Goal: Transaction & Acquisition: Purchase product/service

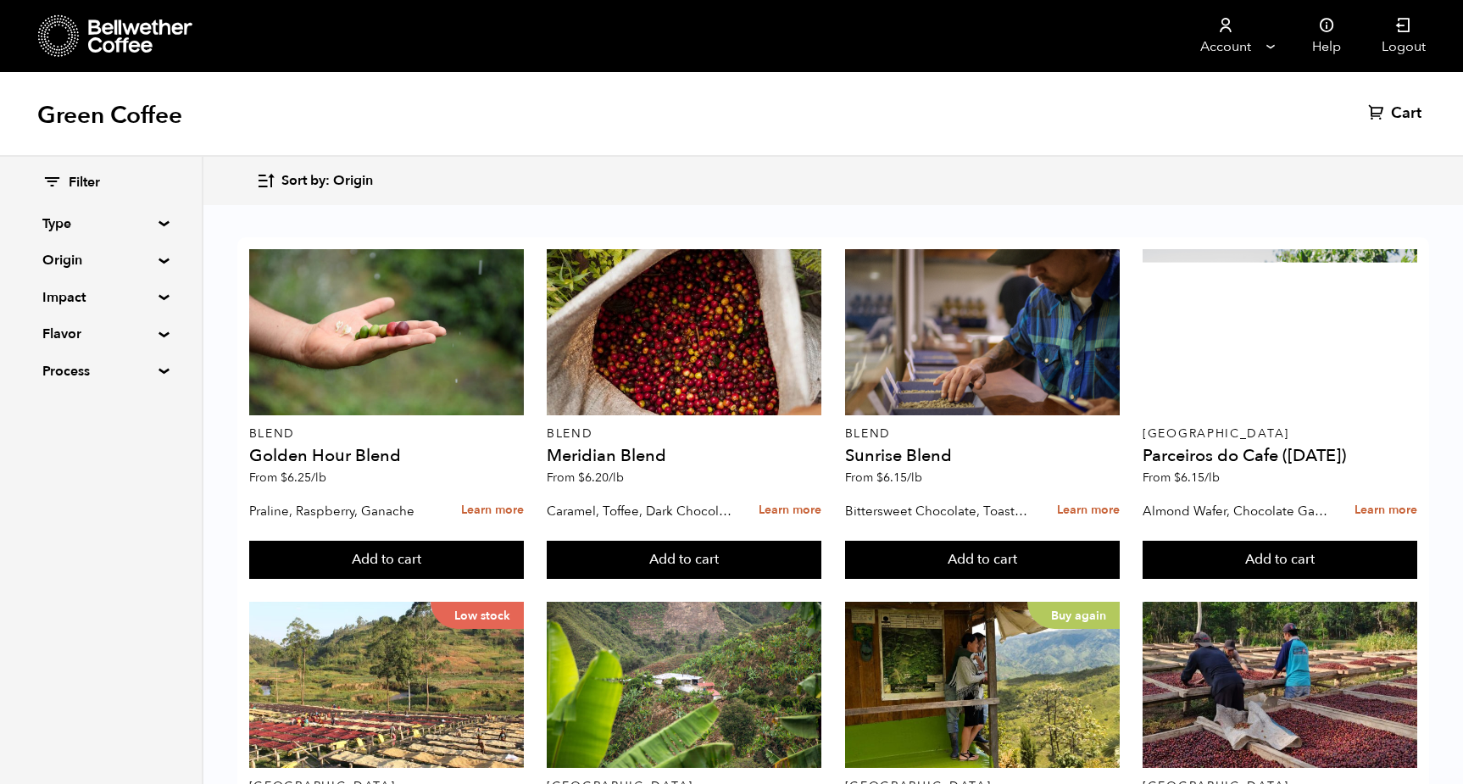
click at [73, 188] on span "Filter" at bounding box center [84, 183] width 31 height 19
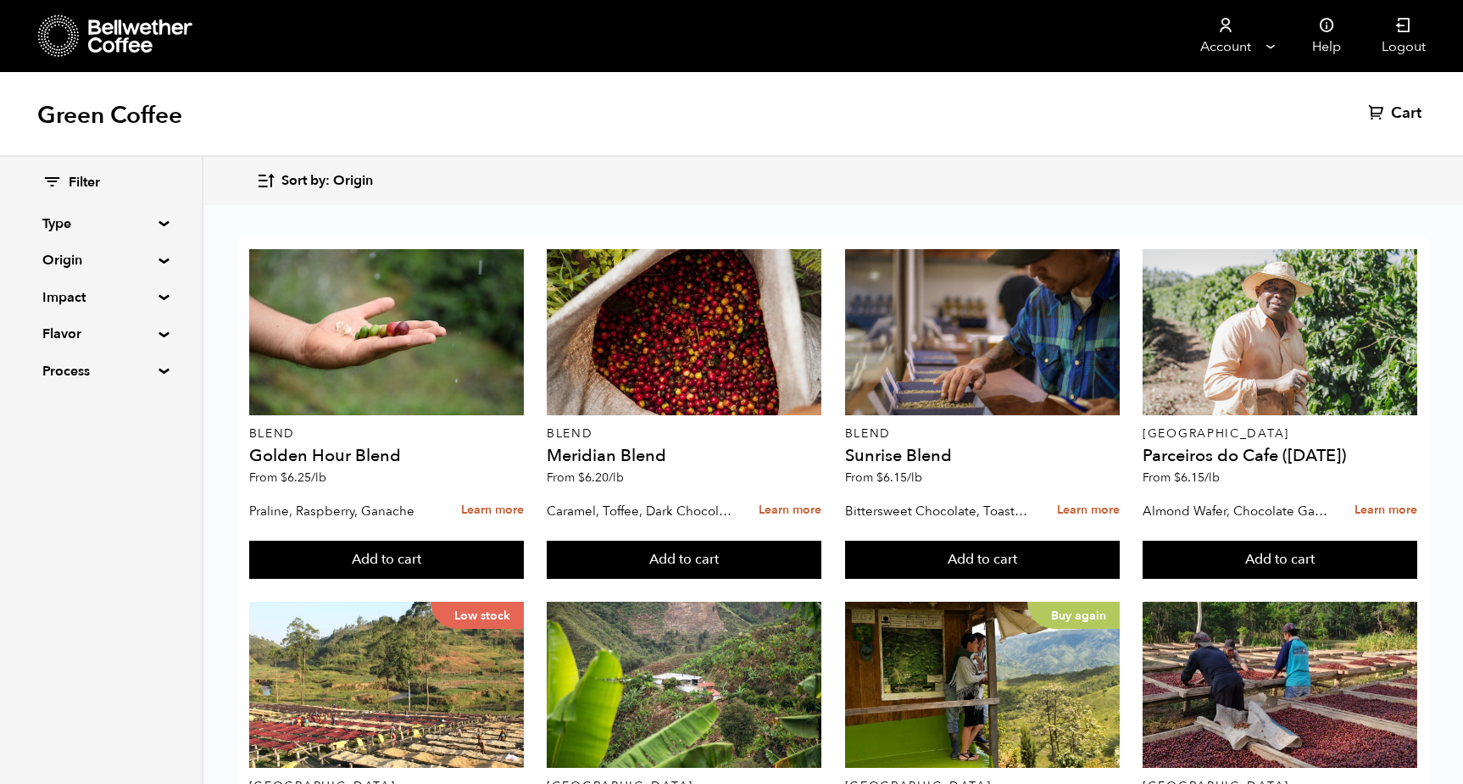
click at [159, 299] on summary "Impact" at bounding box center [100, 297] width 117 height 20
click at [160, 296] on summary "Impact" at bounding box center [101, 297] width 118 height 20
click at [159, 262] on summary "Origin" at bounding box center [100, 260] width 117 height 20
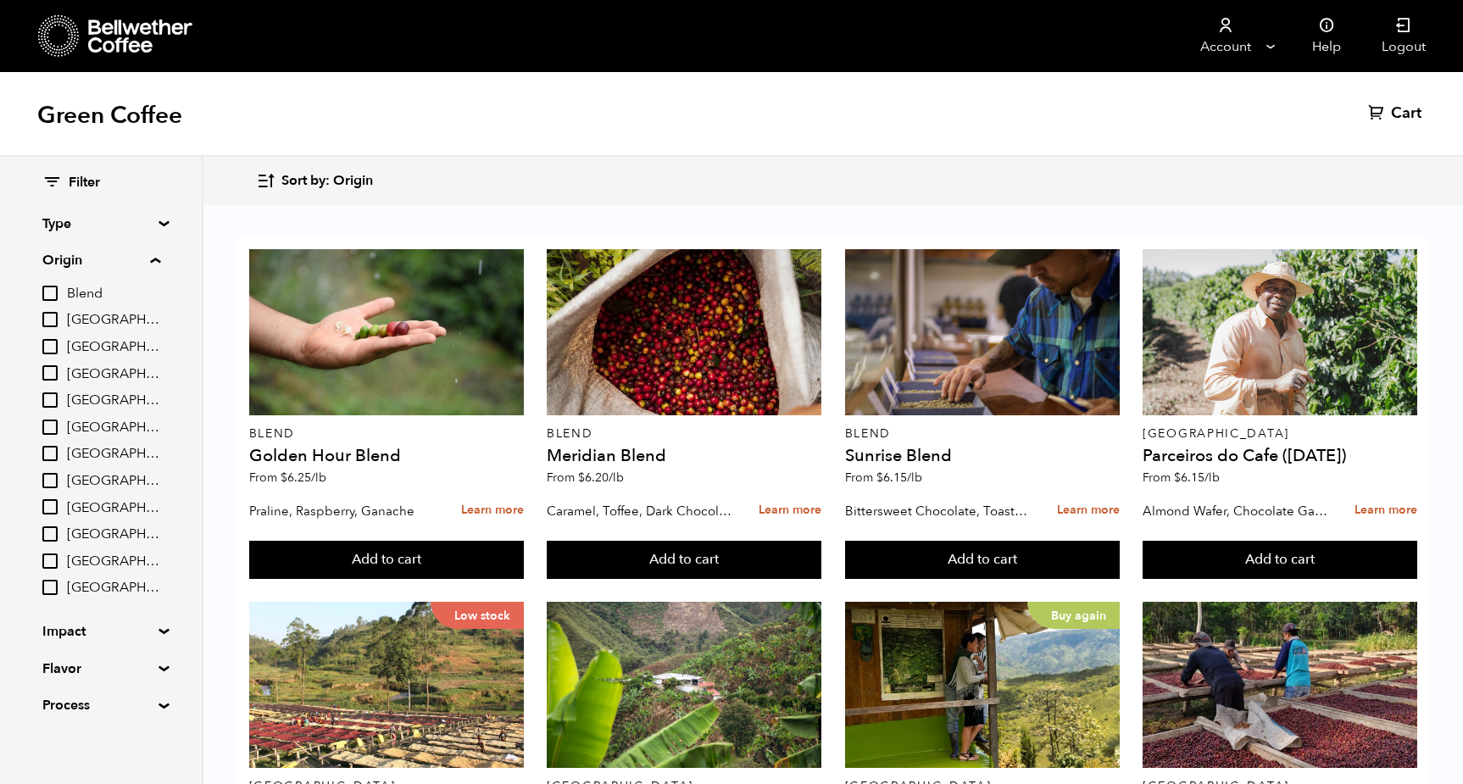
click at [50, 526] on input "Peru" at bounding box center [49, 533] width 15 height 15
checkbox input "true"
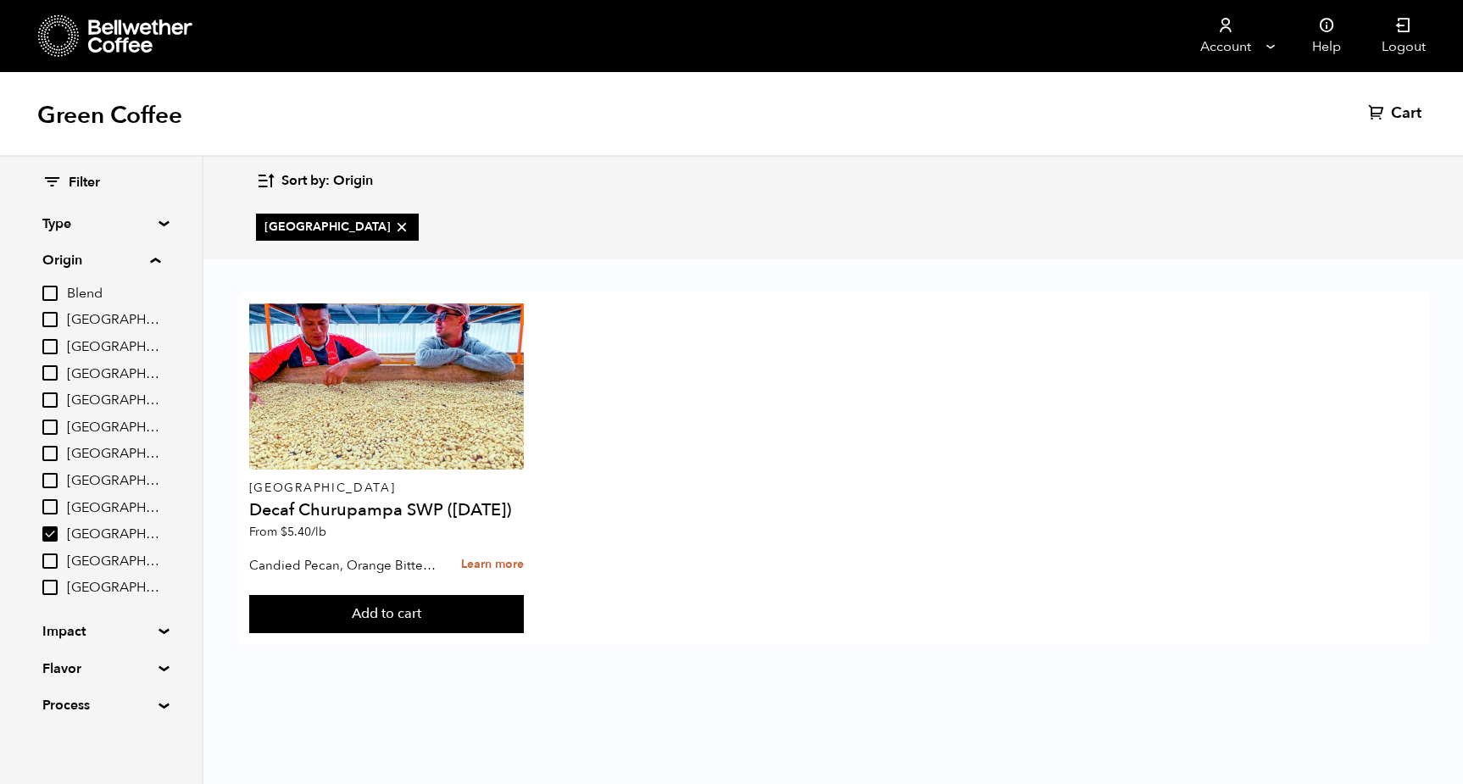
click at [49, 425] on input "El Salvador" at bounding box center [49, 427] width 15 height 15
checkbox input "true"
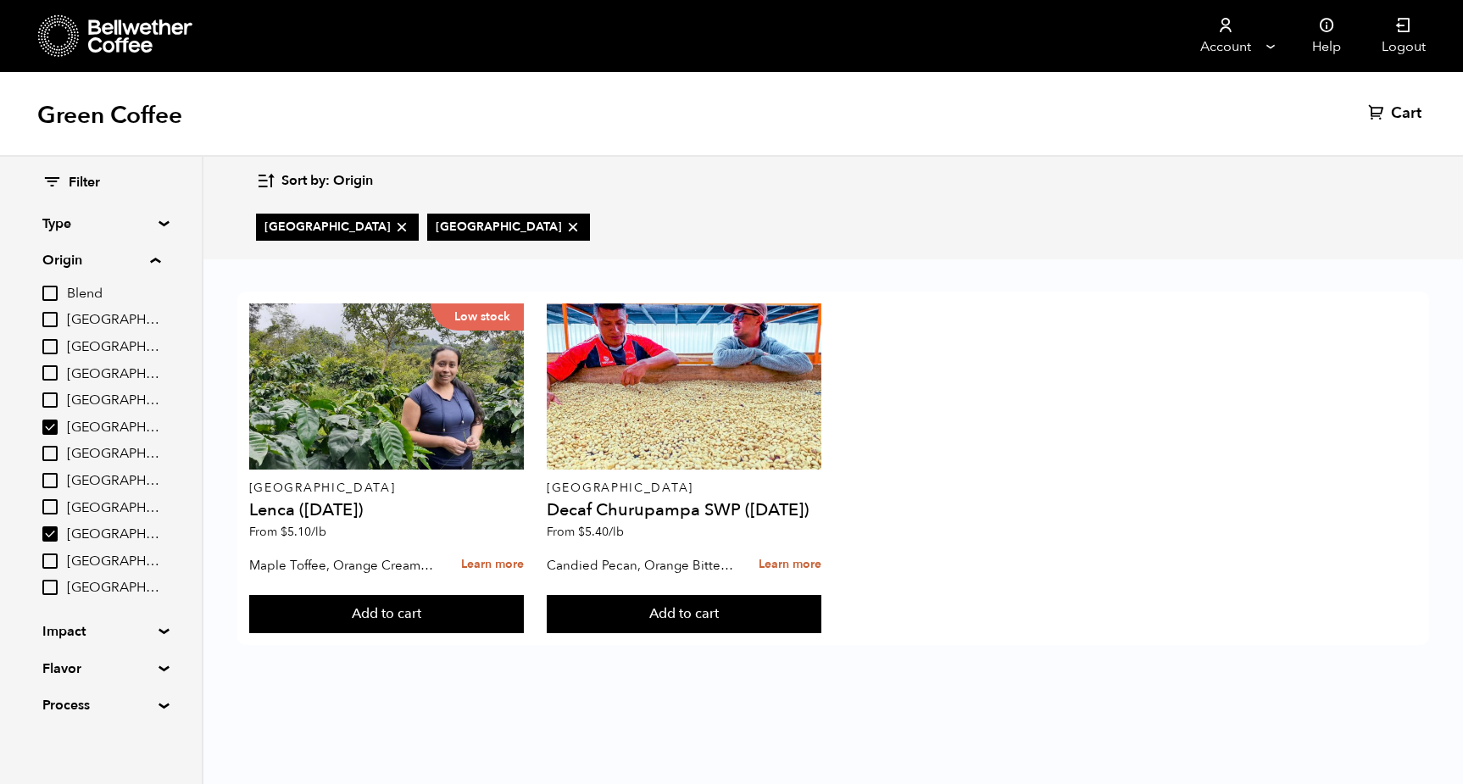
click at [48, 527] on input "Peru" at bounding box center [49, 533] width 15 height 15
checkbox input "false"
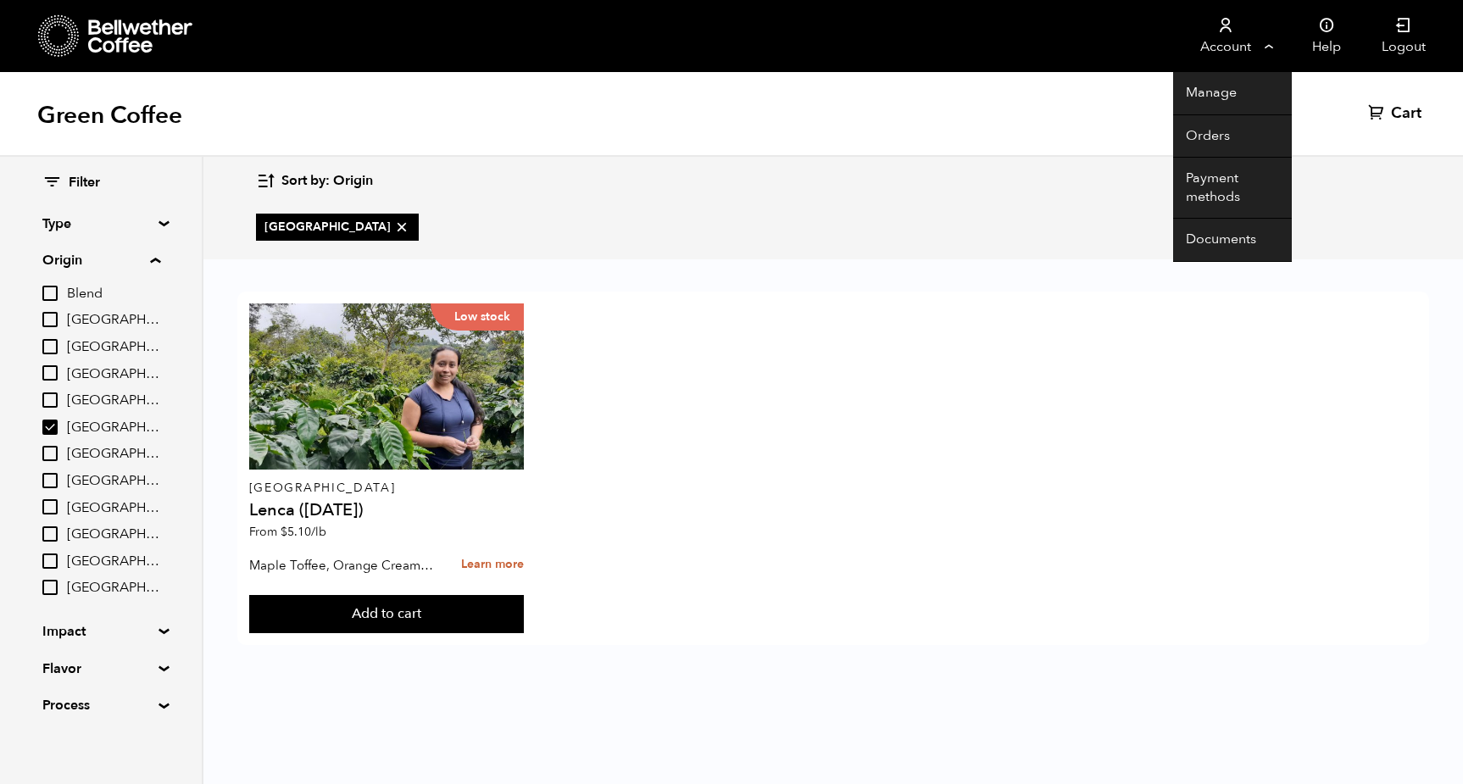
click at [1235, 25] on link "Account" at bounding box center [1225, 36] width 104 height 72
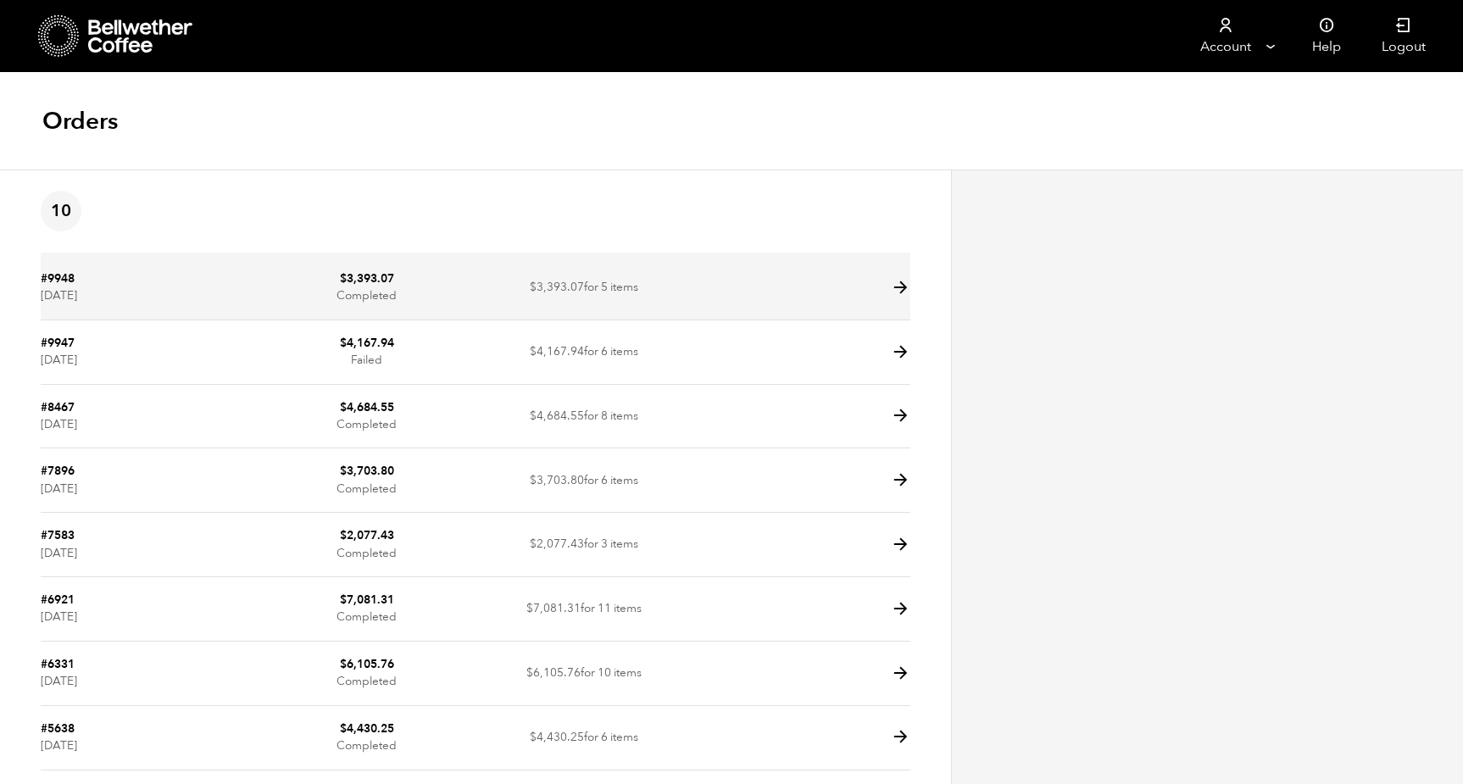
click at [902, 283] on icon at bounding box center [900, 287] width 19 height 19
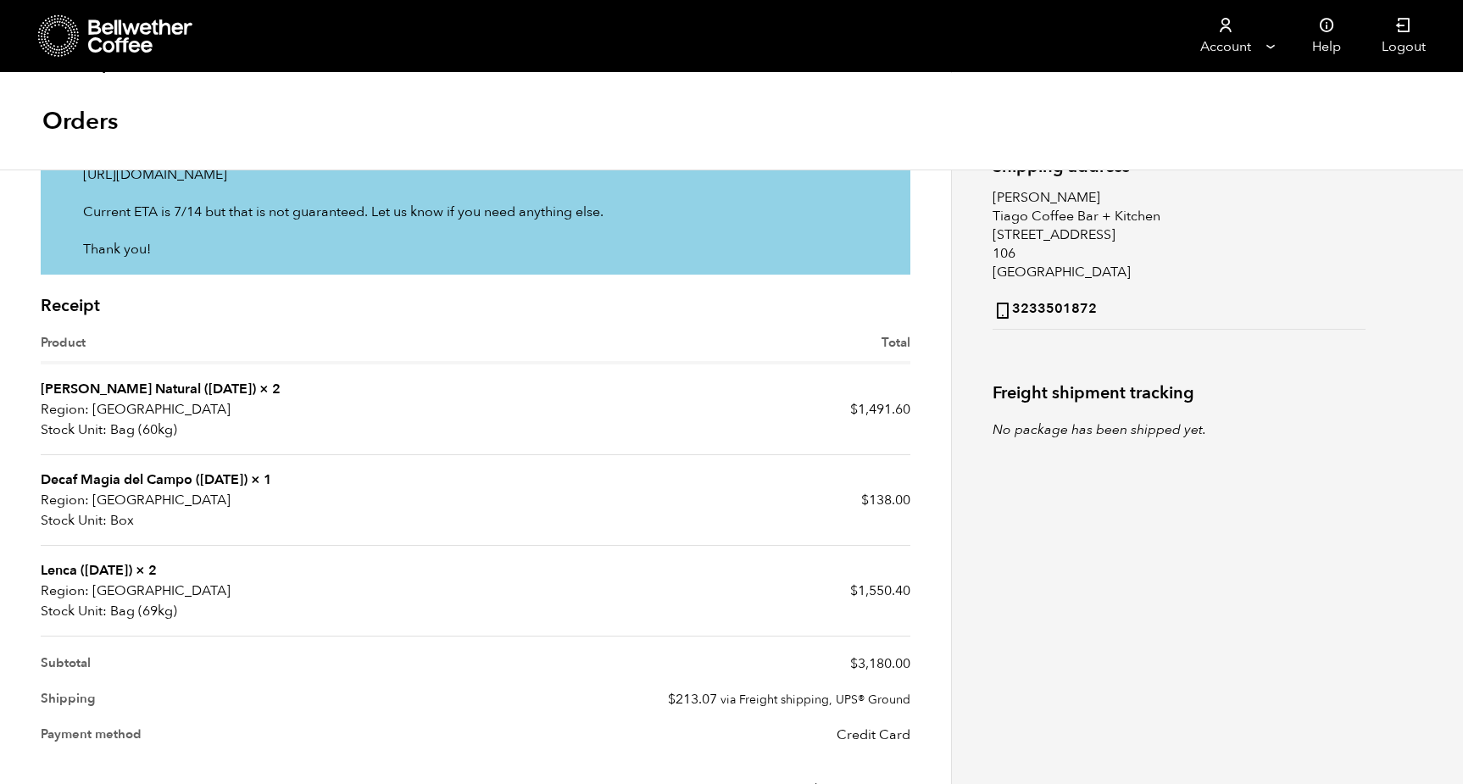
scroll to position [310, 0]
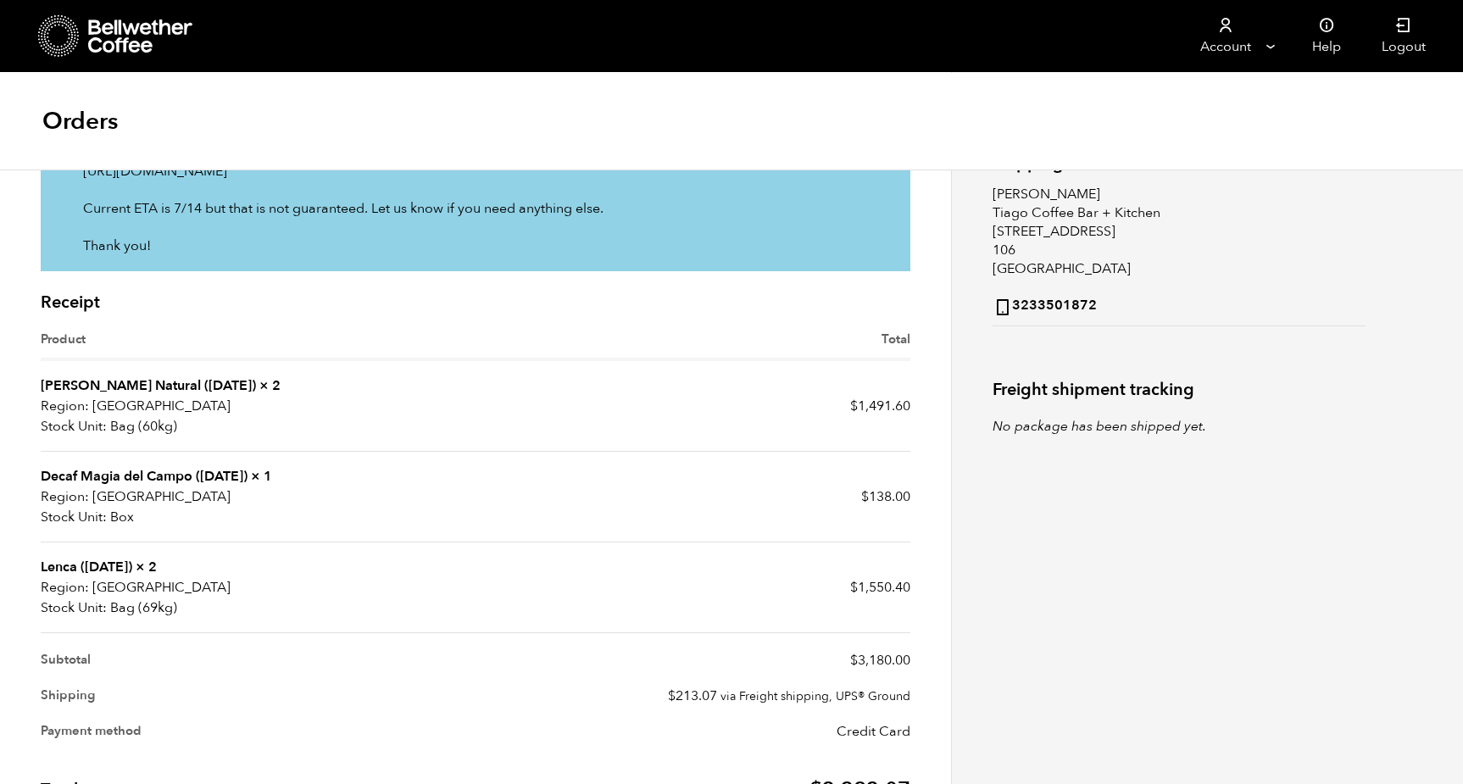
click at [74, 576] on link "Lenca ([DATE])" at bounding box center [87, 567] width 92 height 19
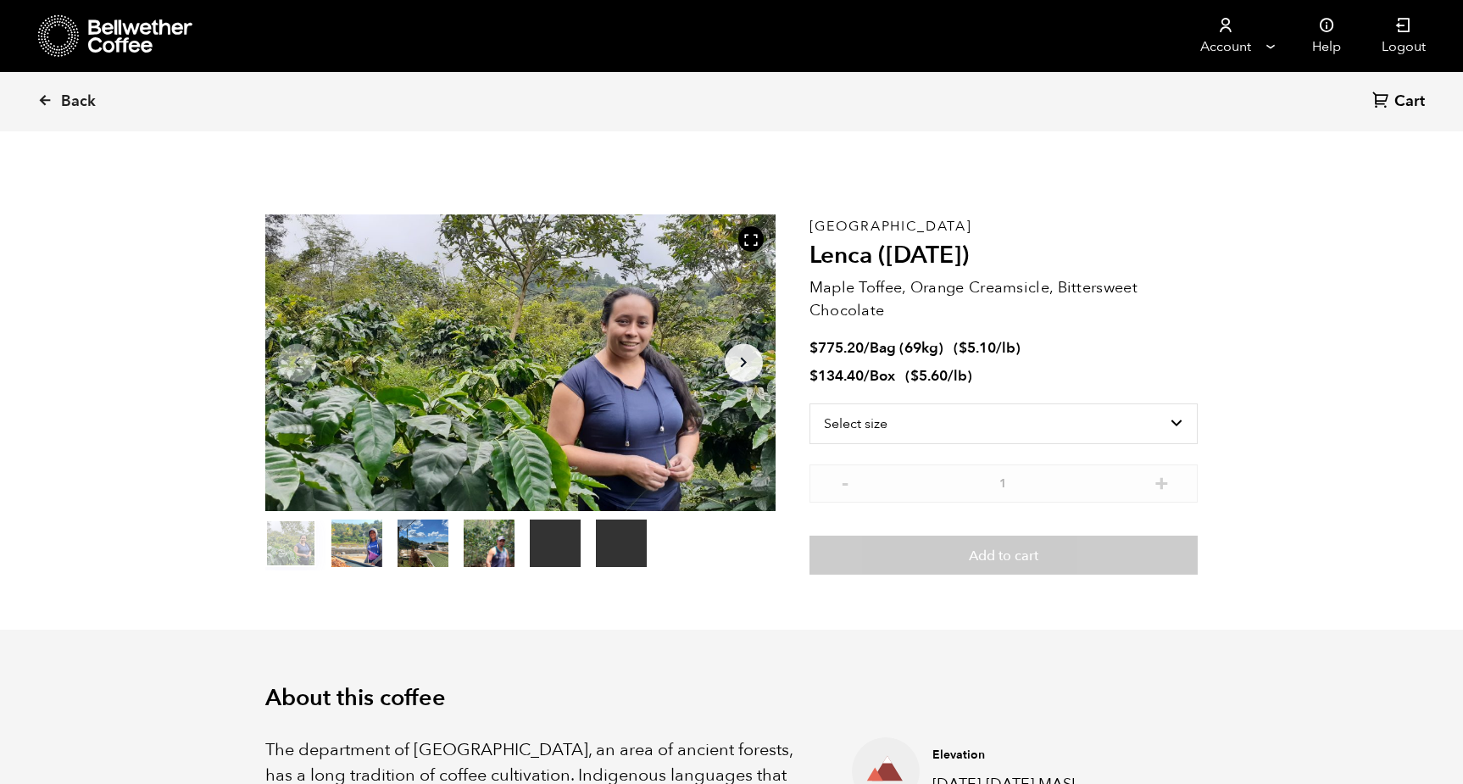
scroll to position [737, 903]
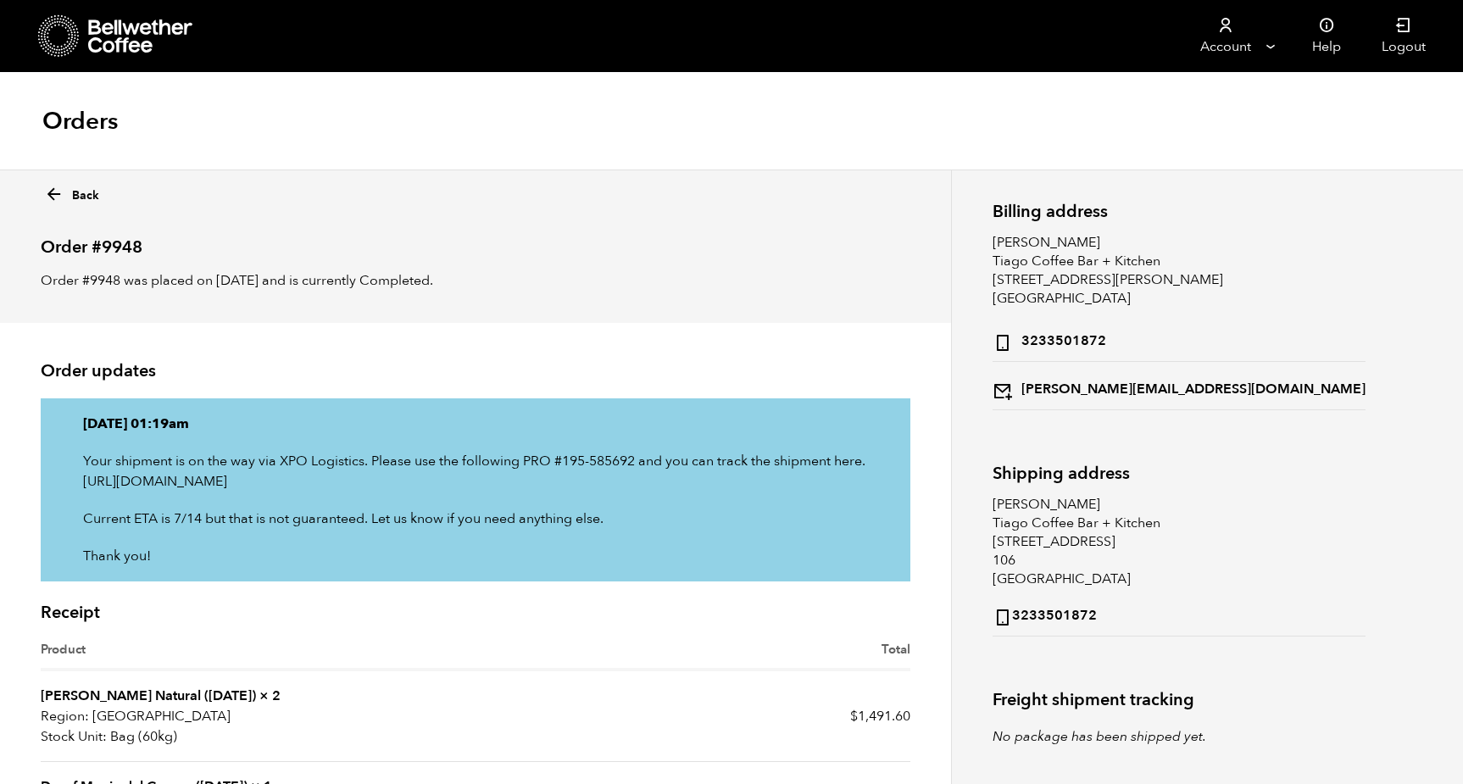
scroll to position [310, 0]
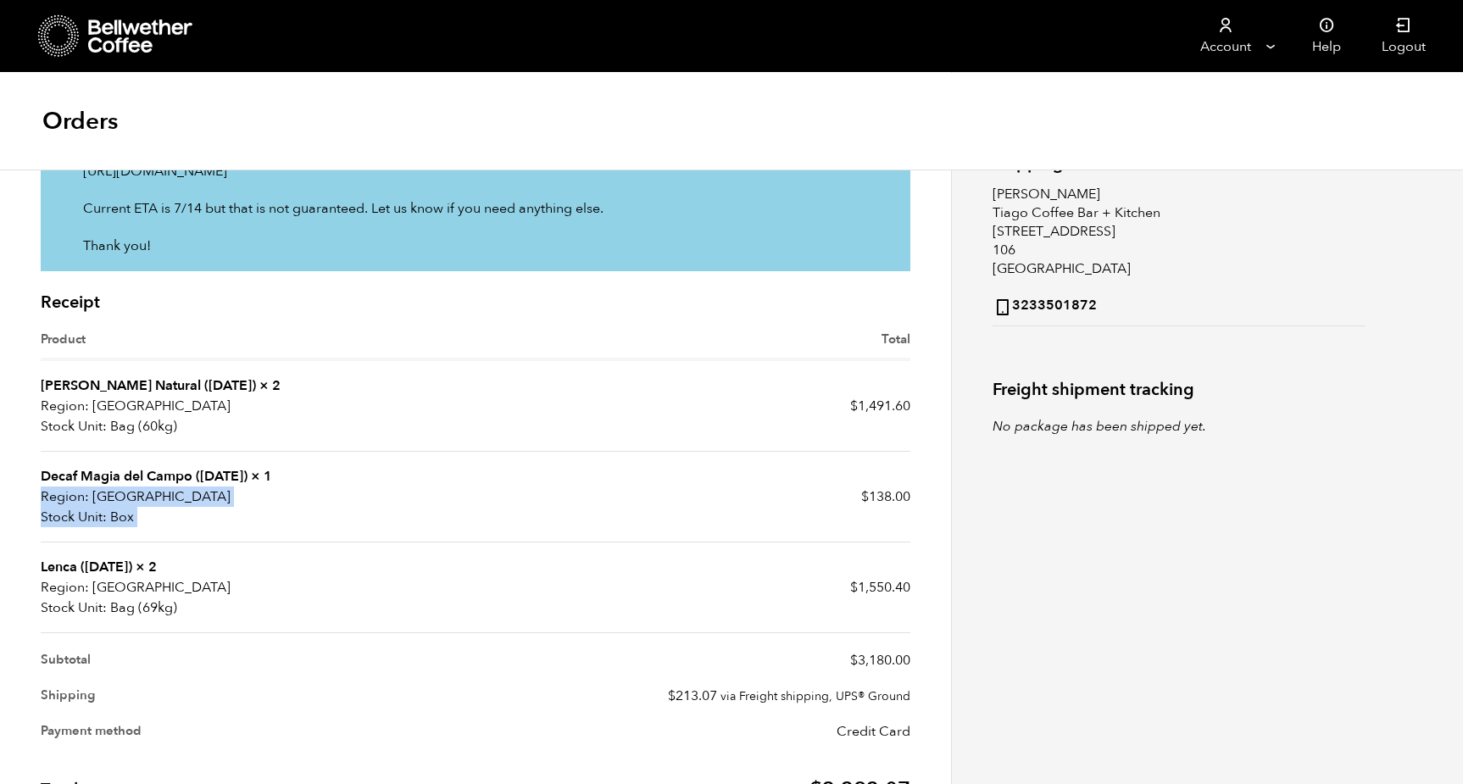
click at [398, 504] on tr "Decaf [GEOGRAPHIC_DATA] ([DATE]) × 1 Region: [GEOGRAPHIC_DATA] Stock Unit: Box …" at bounding box center [476, 497] width 870 height 91
click at [22, 383] on article "Order updates [DATE] 01:19am Your shipment is on the way via XPO Logistics. Ple…" at bounding box center [475, 459] width 951 height 893
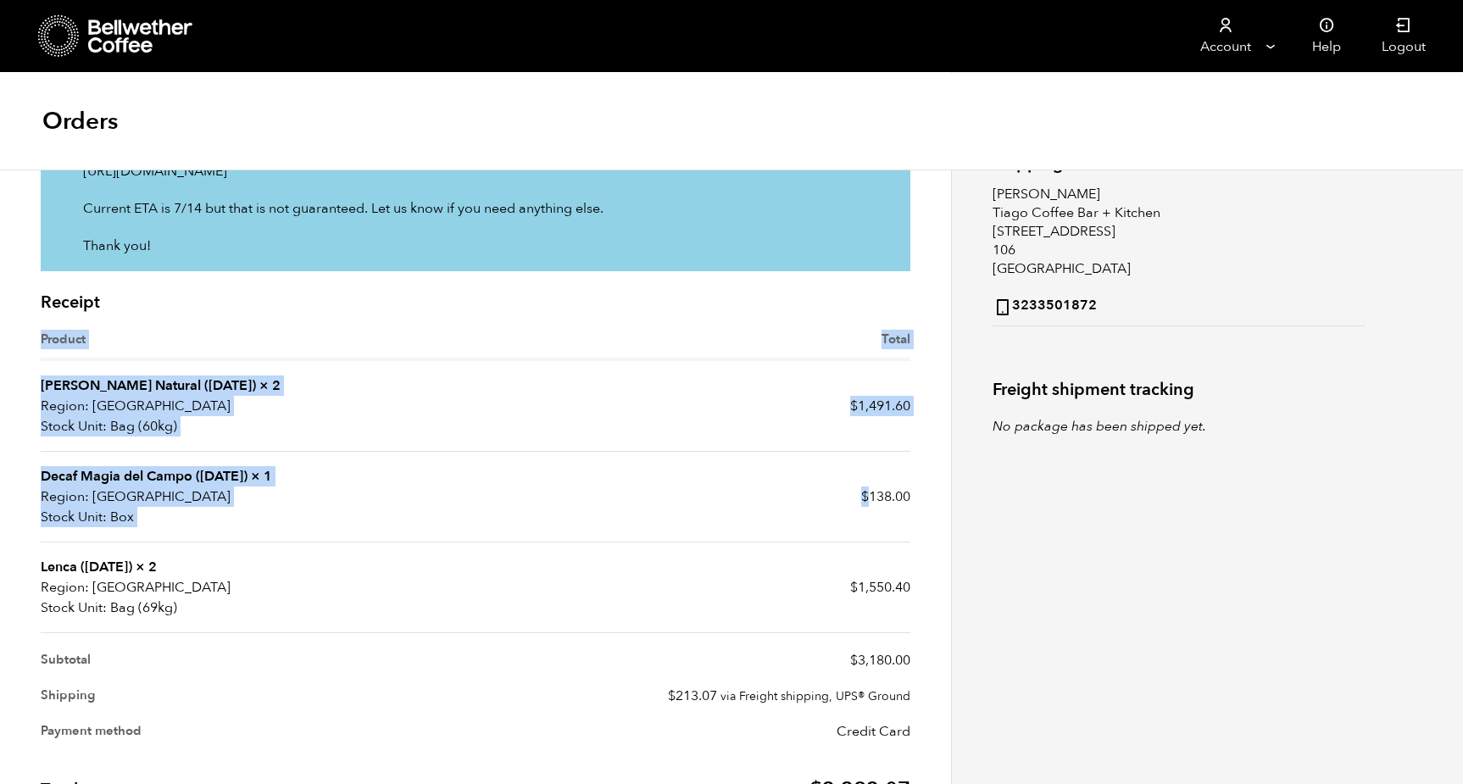
drag, startPoint x: 868, startPoint y: 513, endPoint x: 915, endPoint y: 519, distance: 47.0
click at [915, 519] on div "Receipt Product Total [PERSON_NAME] Natural ([DATE]) × 2 Region: [GEOGRAPHIC_DA…" at bounding box center [475, 586] width 895 height 604
click at [915, 519] on div "Receipt Product Total Shanta Golba Natural (OCT 24) × 2 Region: USA Stock Unit:…" at bounding box center [475, 586] width 895 height 604
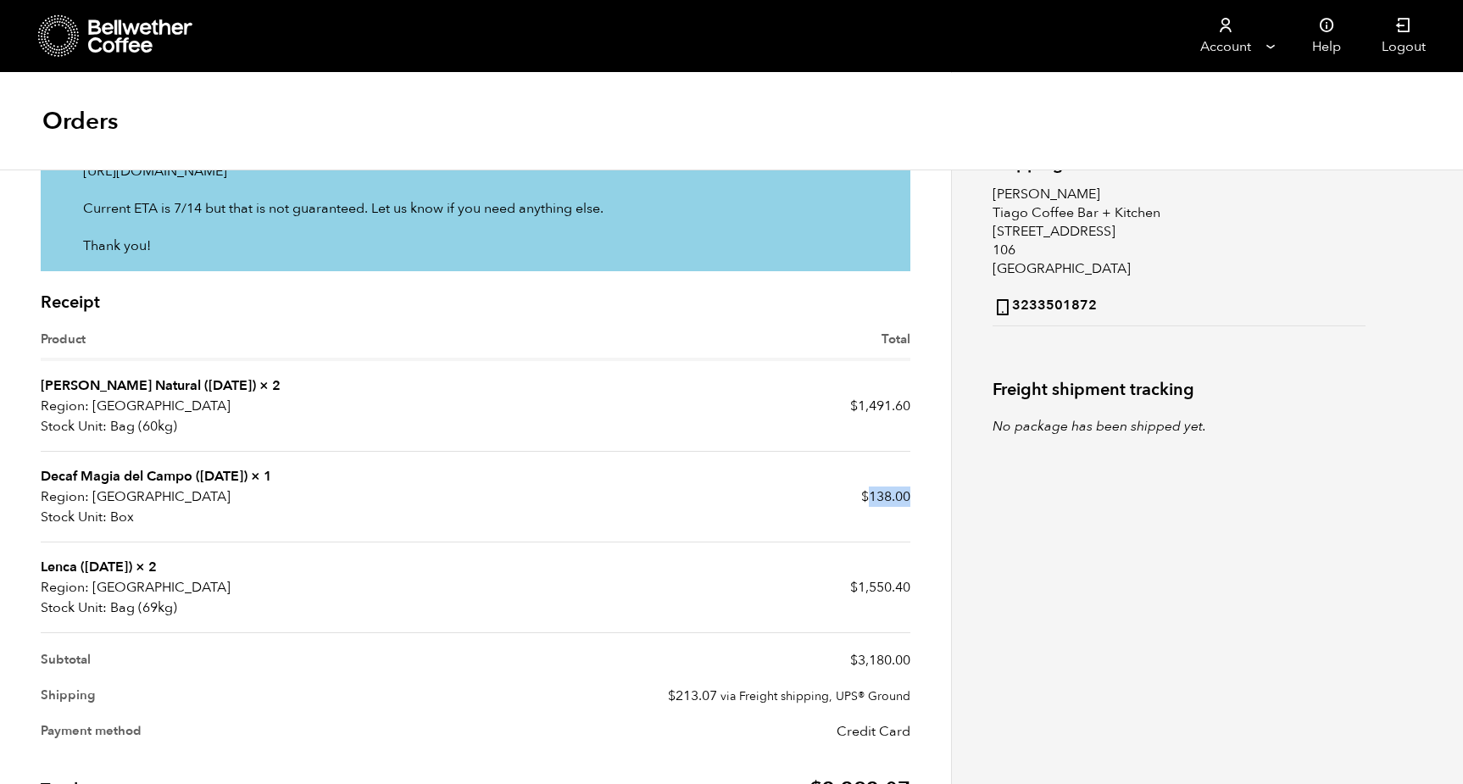
drag, startPoint x: 910, startPoint y: 515, endPoint x: 868, endPoint y: 514, distance: 41.5
click at [868, 506] on bdi "$ 138.00" at bounding box center [885, 496] width 49 height 19
click at [25, 252] on article "Order updates Sunday 13th of July 2025, 01:19am Your shipment is on the way via…" at bounding box center [475, 459] width 951 height 893
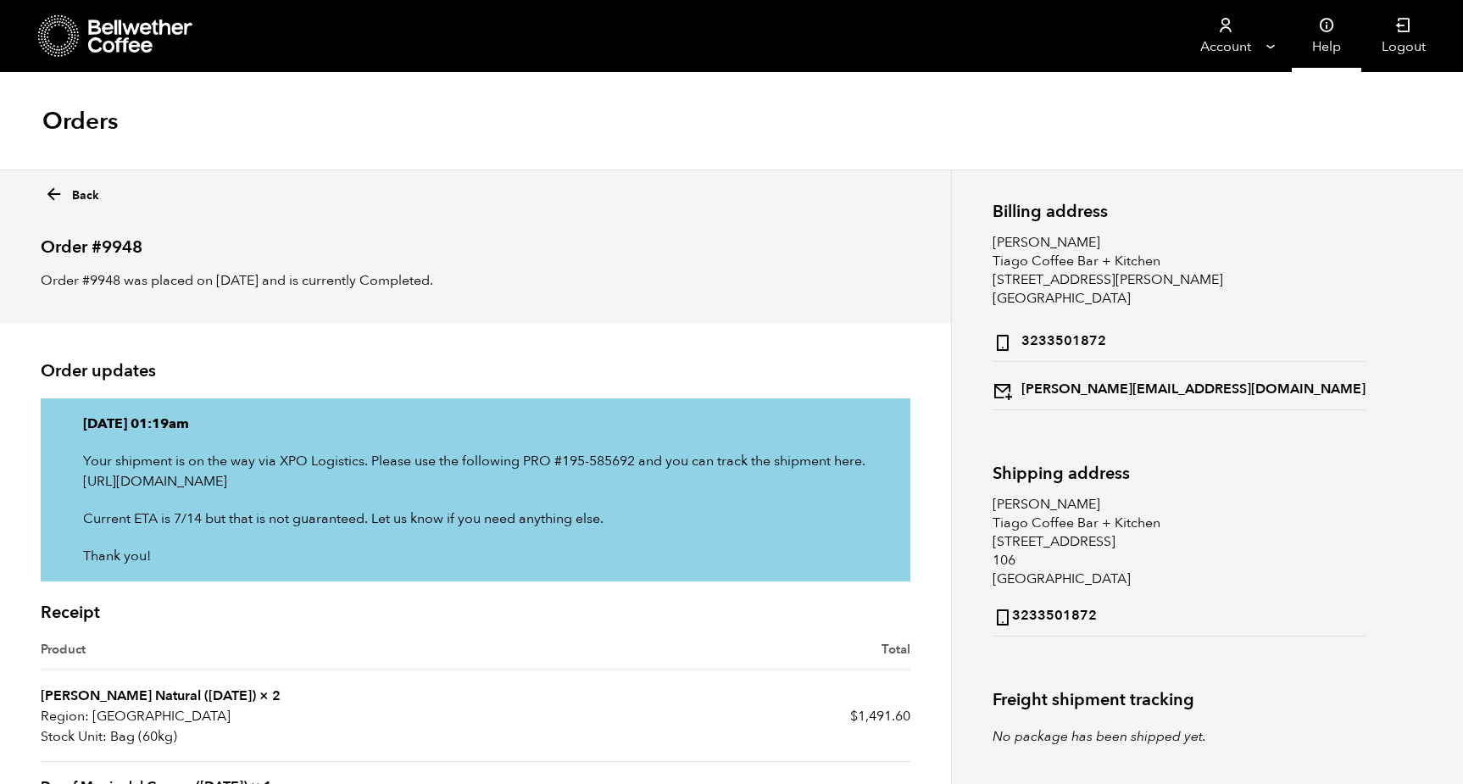
scroll to position [0, 0]
click at [66, 35] on icon at bounding box center [59, 35] width 42 height 43
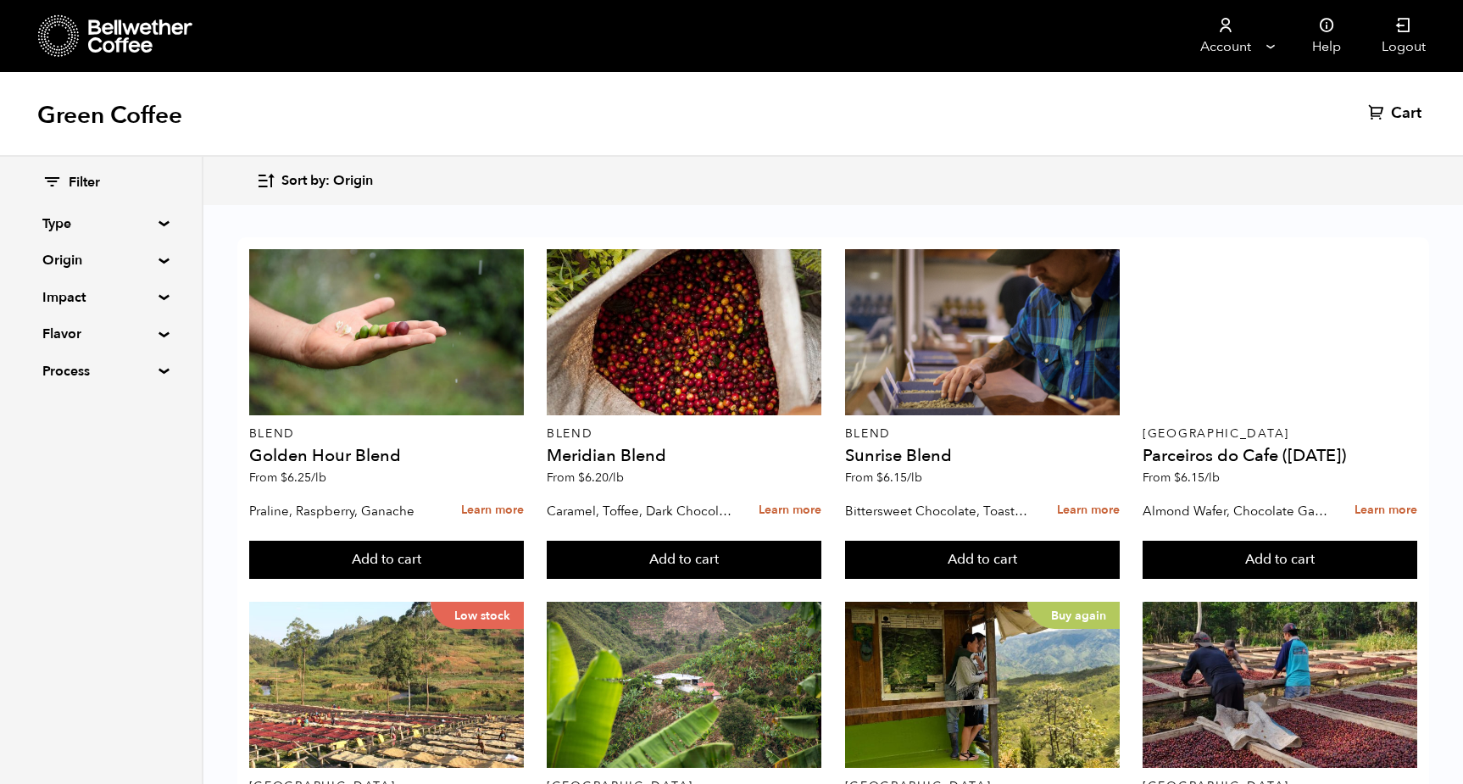
click at [92, 31] on icon at bounding box center [141, 36] width 106 height 34
click at [262, 179] on icon "button" at bounding box center [265, 180] width 19 height 19
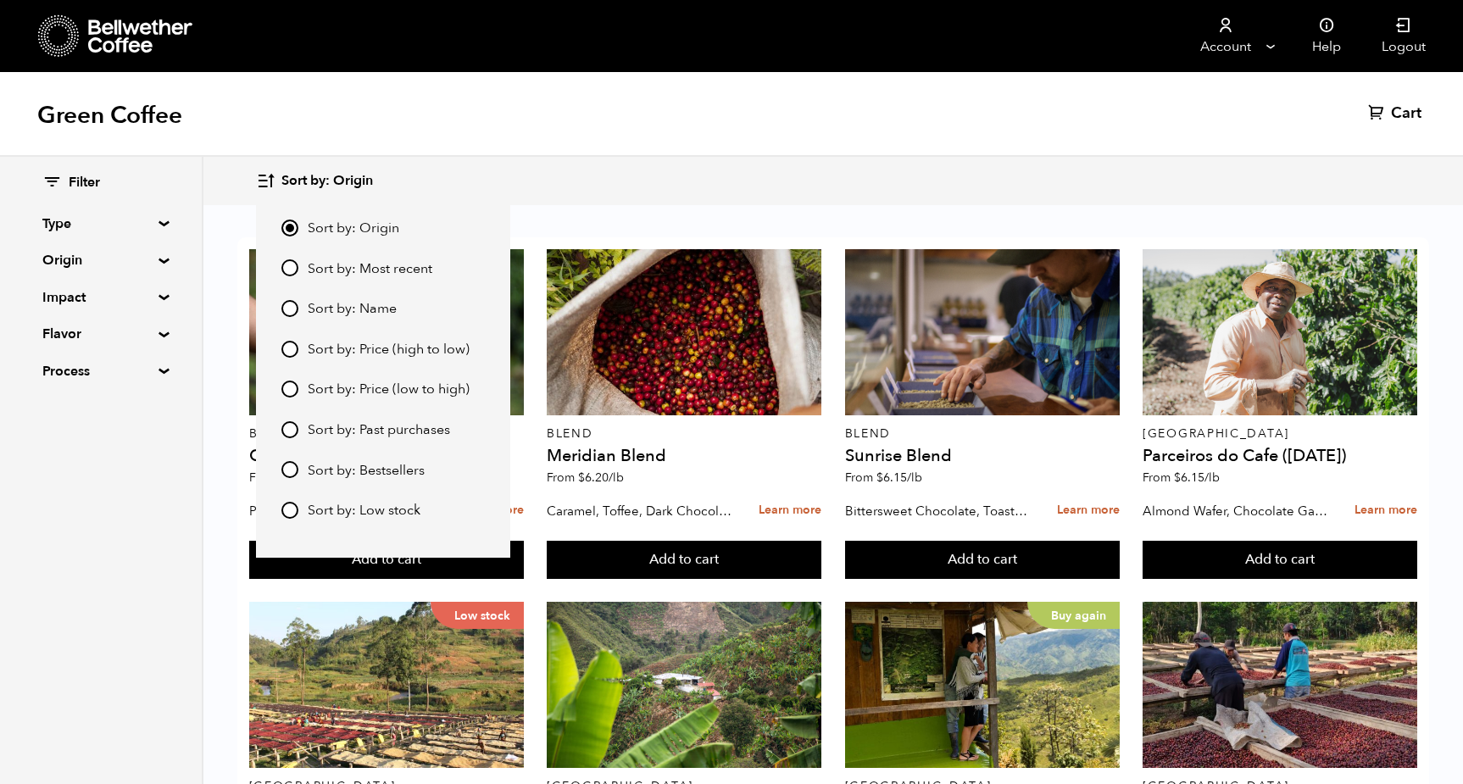
click at [290, 468] on input "Sort by: Bestsellers" at bounding box center [289, 469] width 17 height 17
radio input "true"
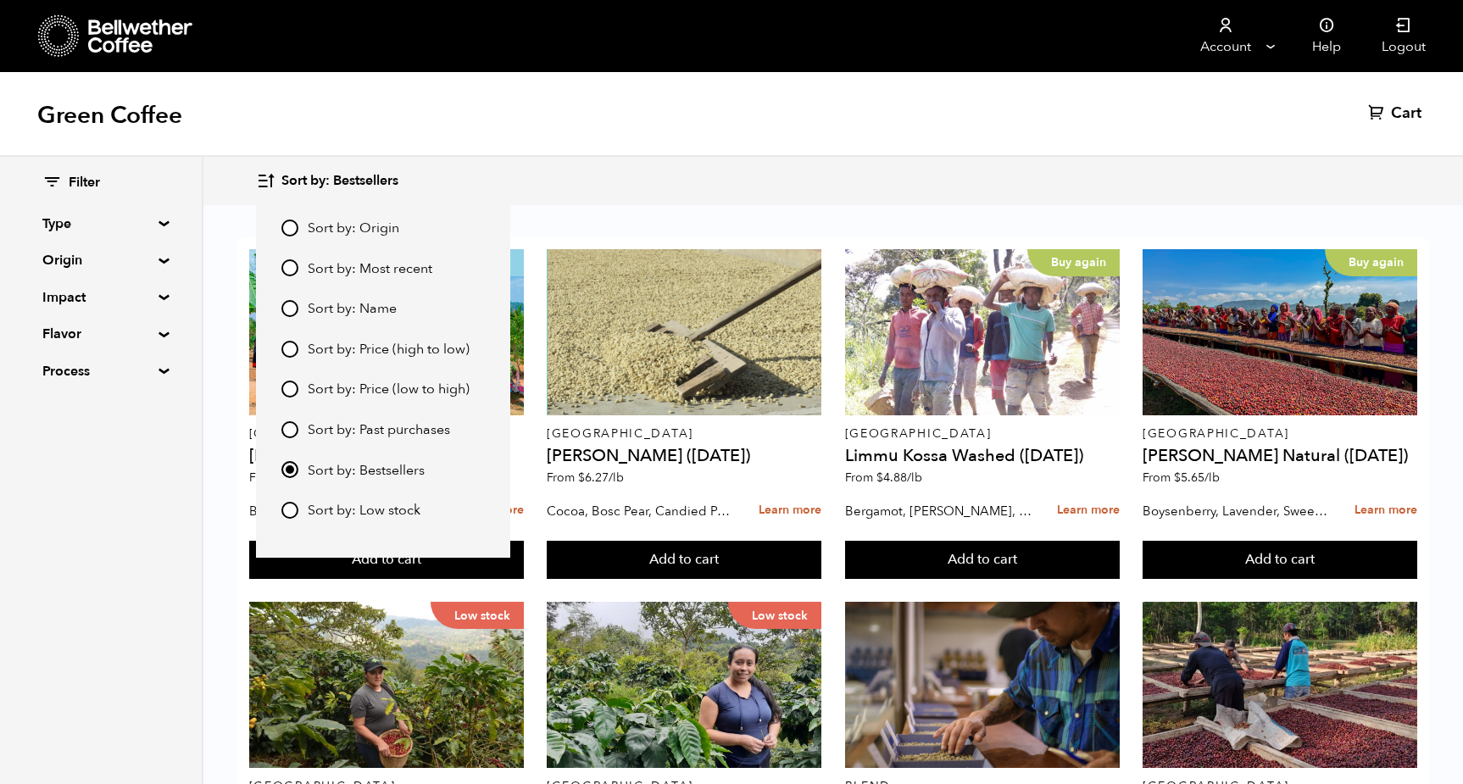
click at [789, 160] on div "Sort by: Bestsellers Sort by: Origin Sort by: Most recent Sort by: Name Sort by…" at bounding box center [731, 181] width 1463 height 48
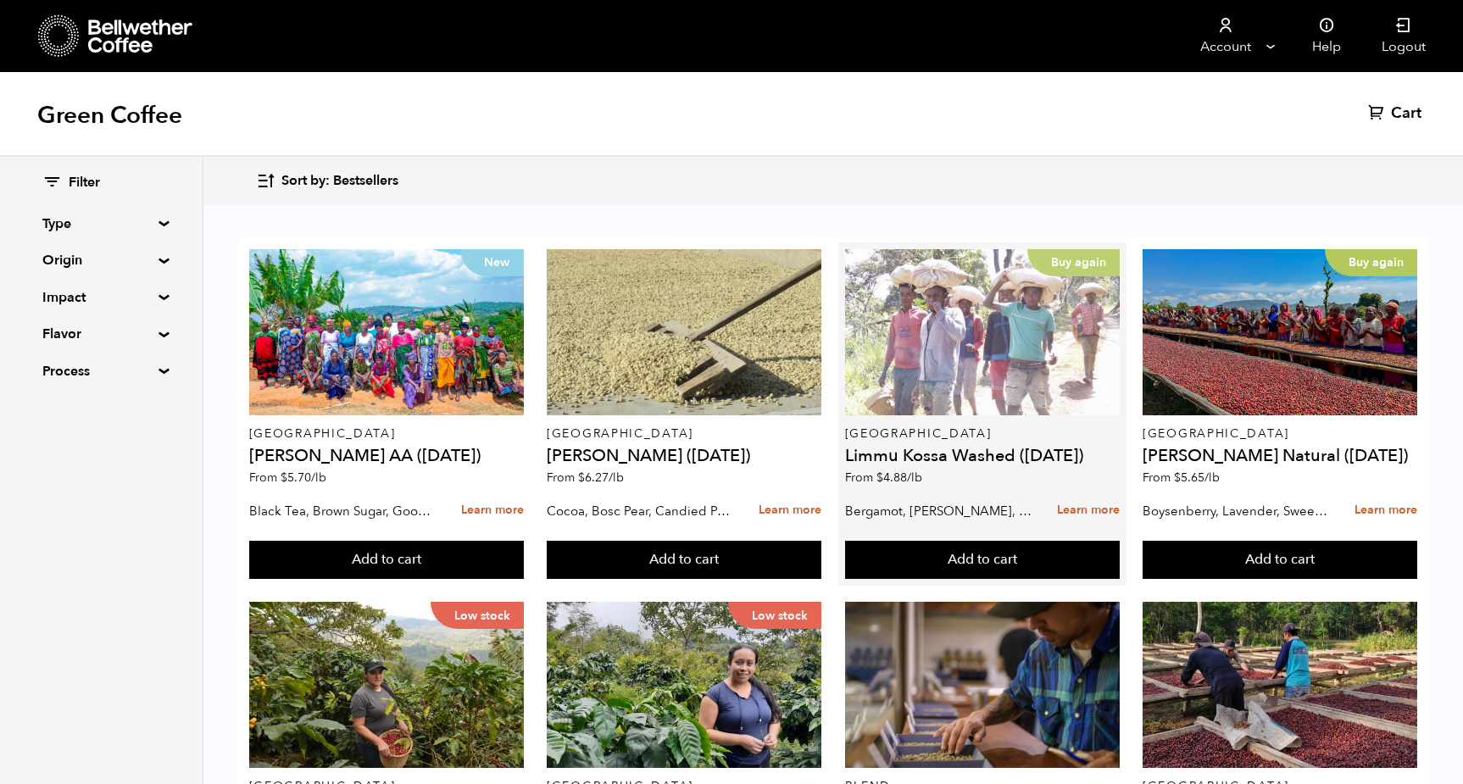
click at [1027, 340] on div "Buy again" at bounding box center [982, 332] width 275 height 166
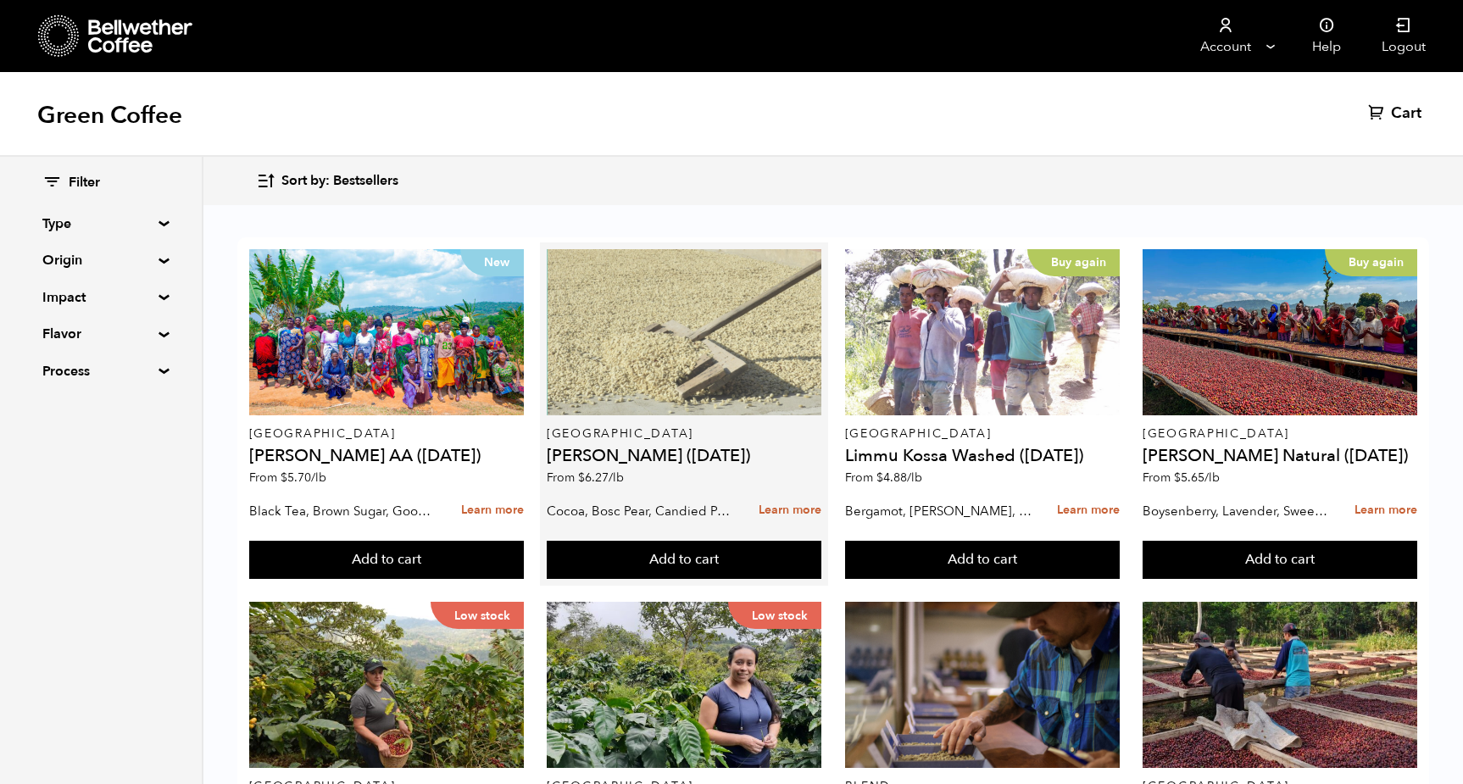
click at [736, 314] on div at bounding box center [684, 332] width 275 height 166
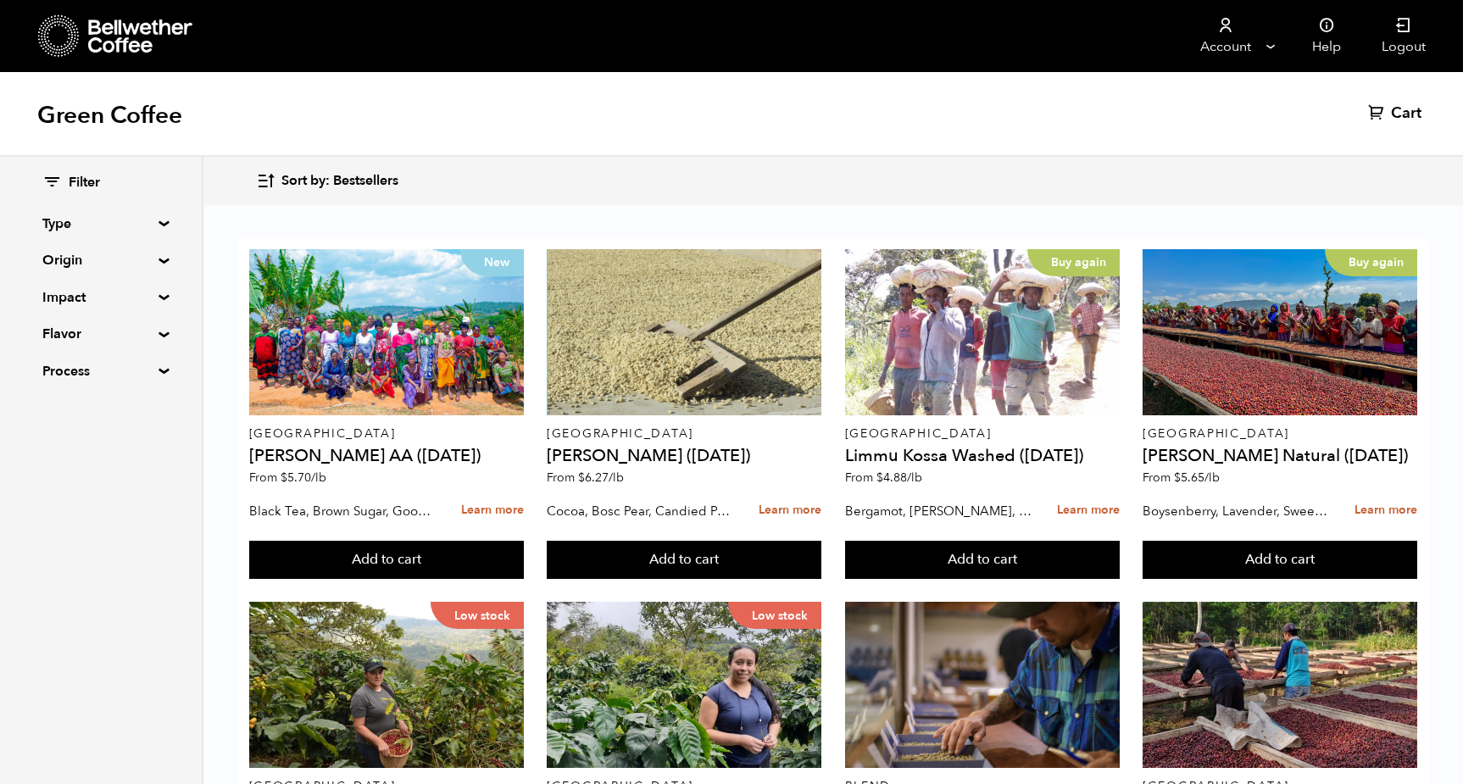
scroll to position [598, 0]
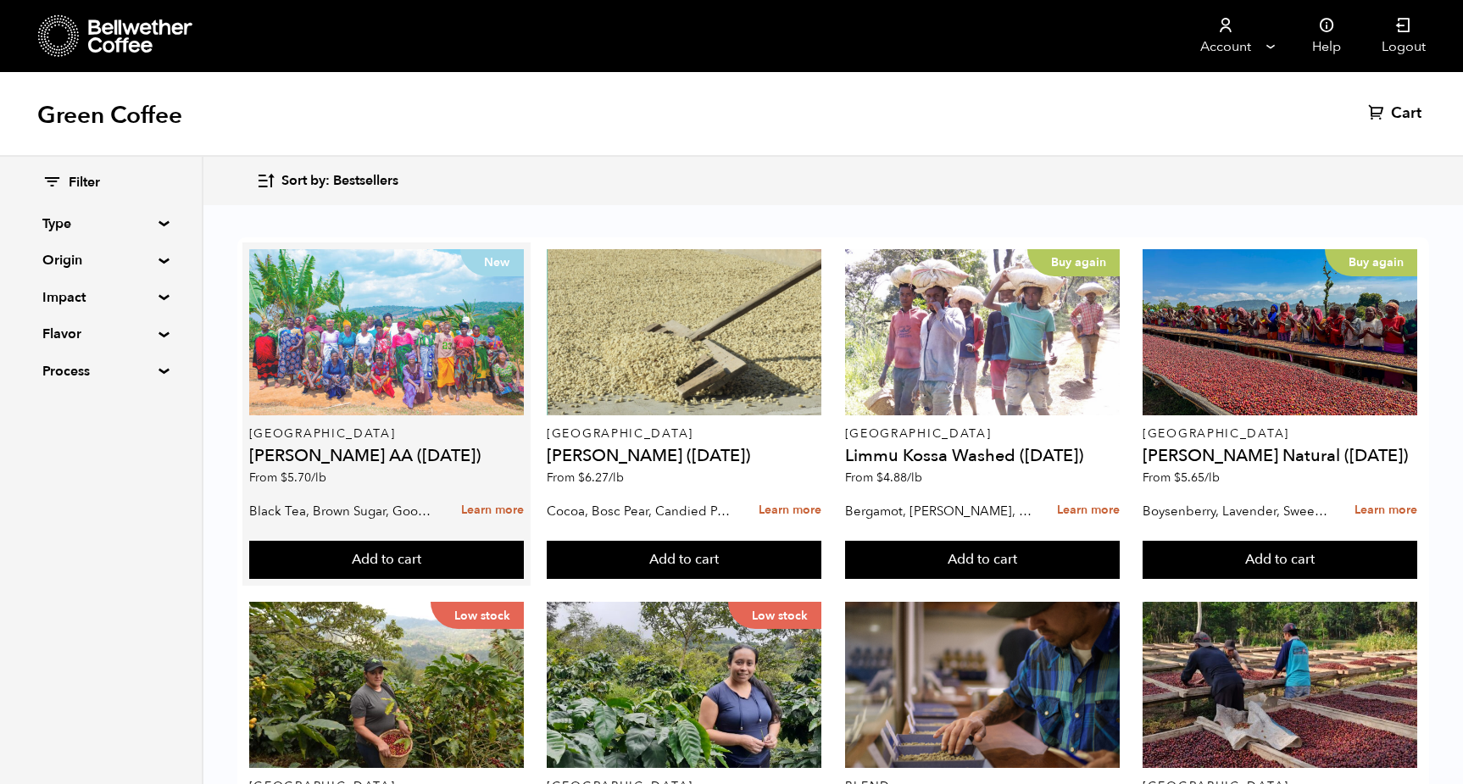
scroll to position [0, 0]
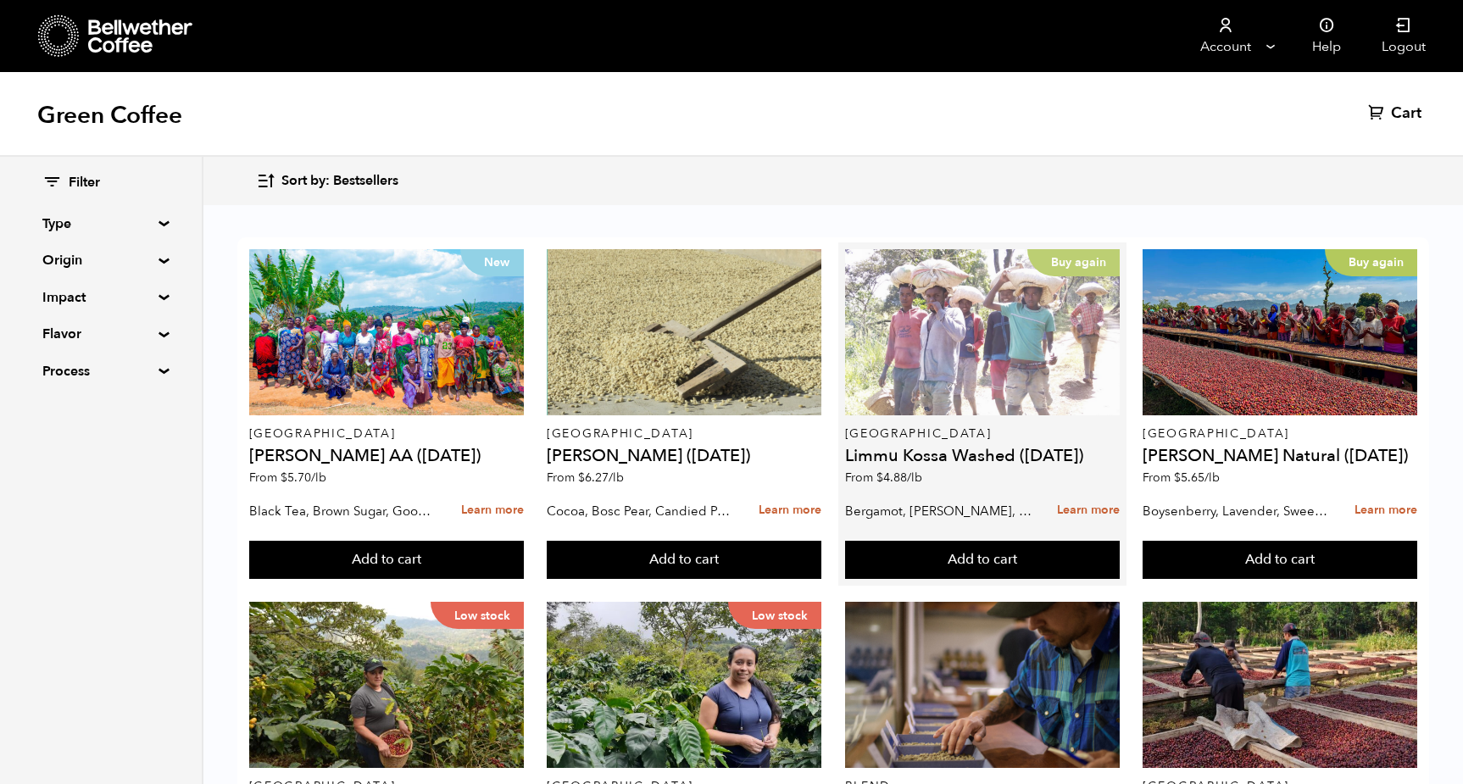
click at [955, 337] on div "Buy again" at bounding box center [982, 332] width 275 height 166
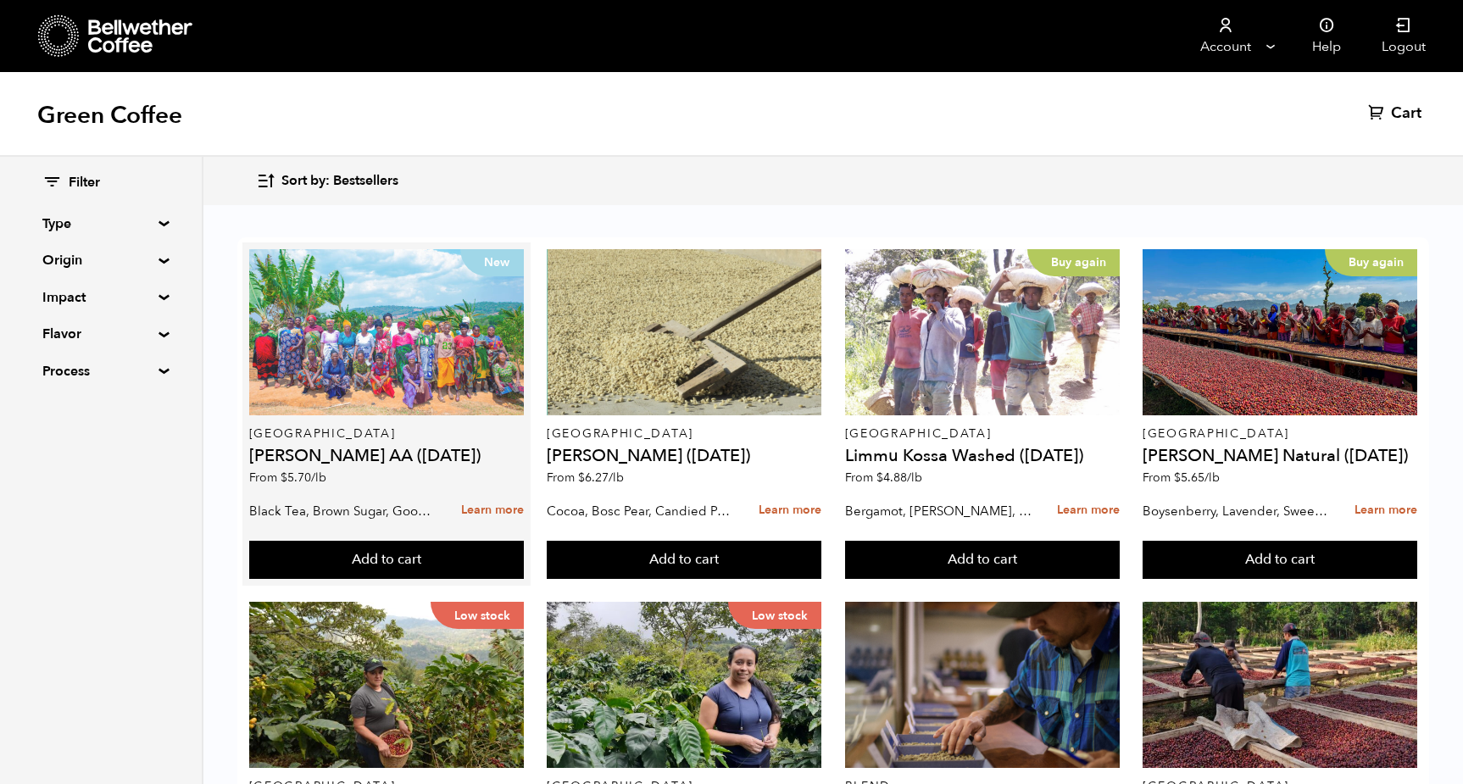
click at [459, 337] on div "New" at bounding box center [386, 332] width 275 height 166
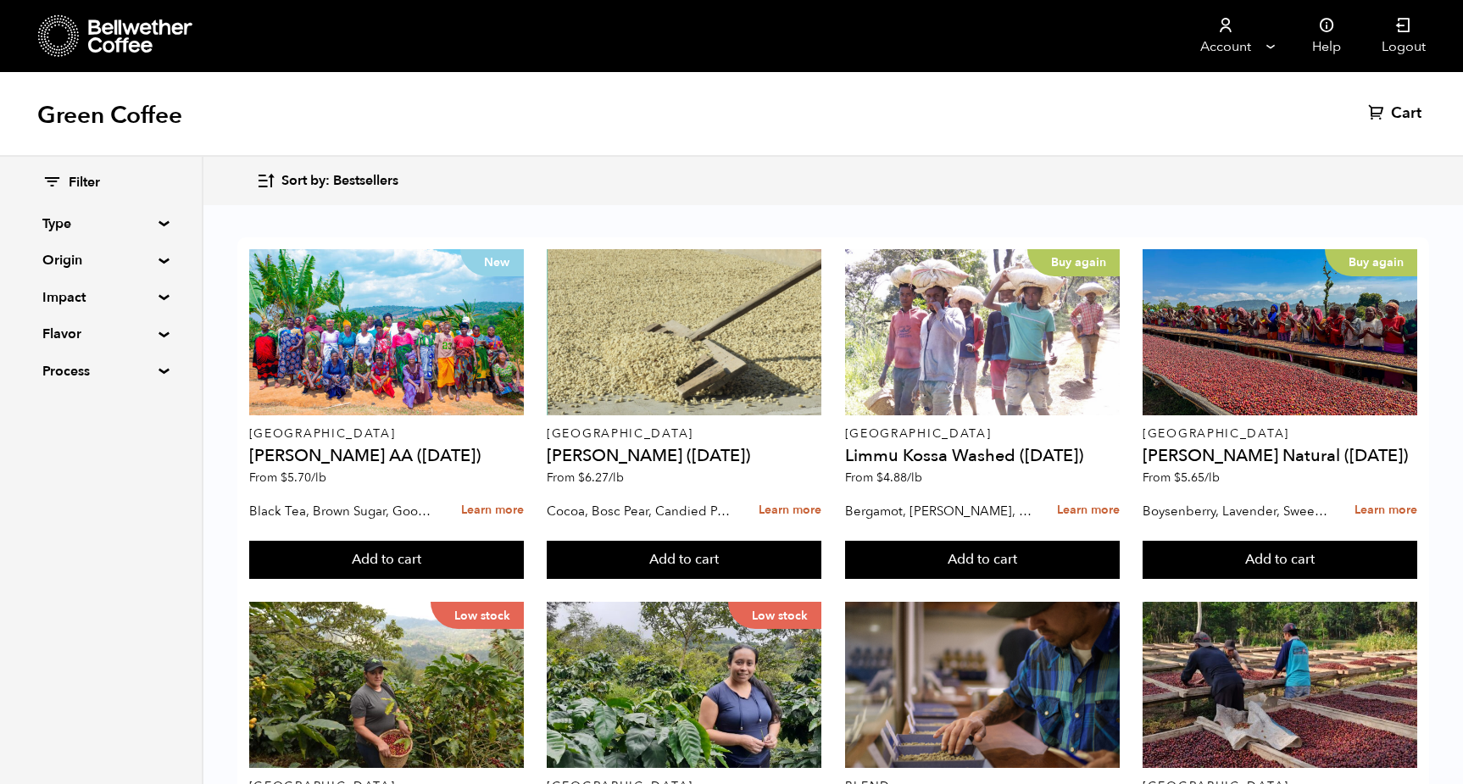
scroll to position [349, 0]
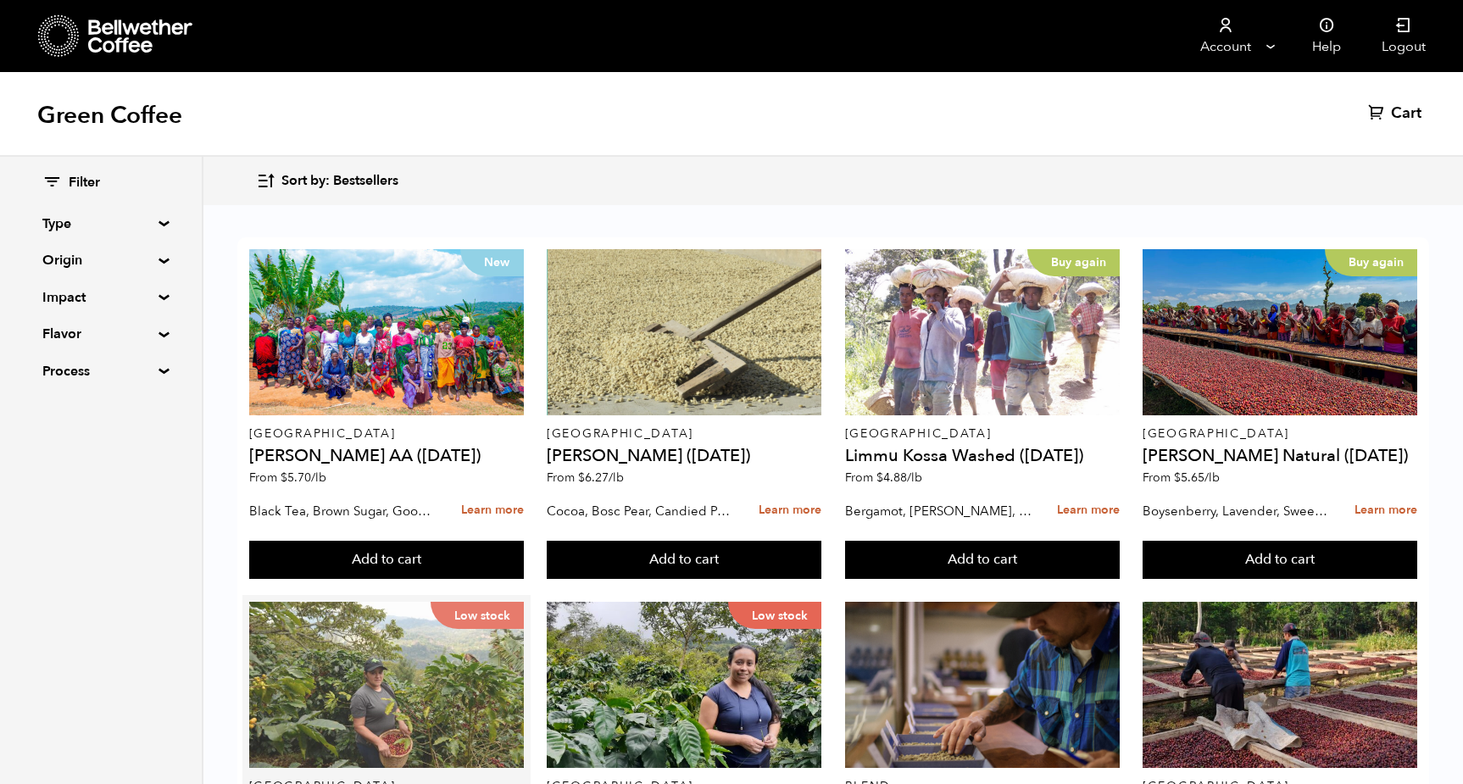
click at [443, 602] on div "Low stock" at bounding box center [386, 685] width 275 height 166
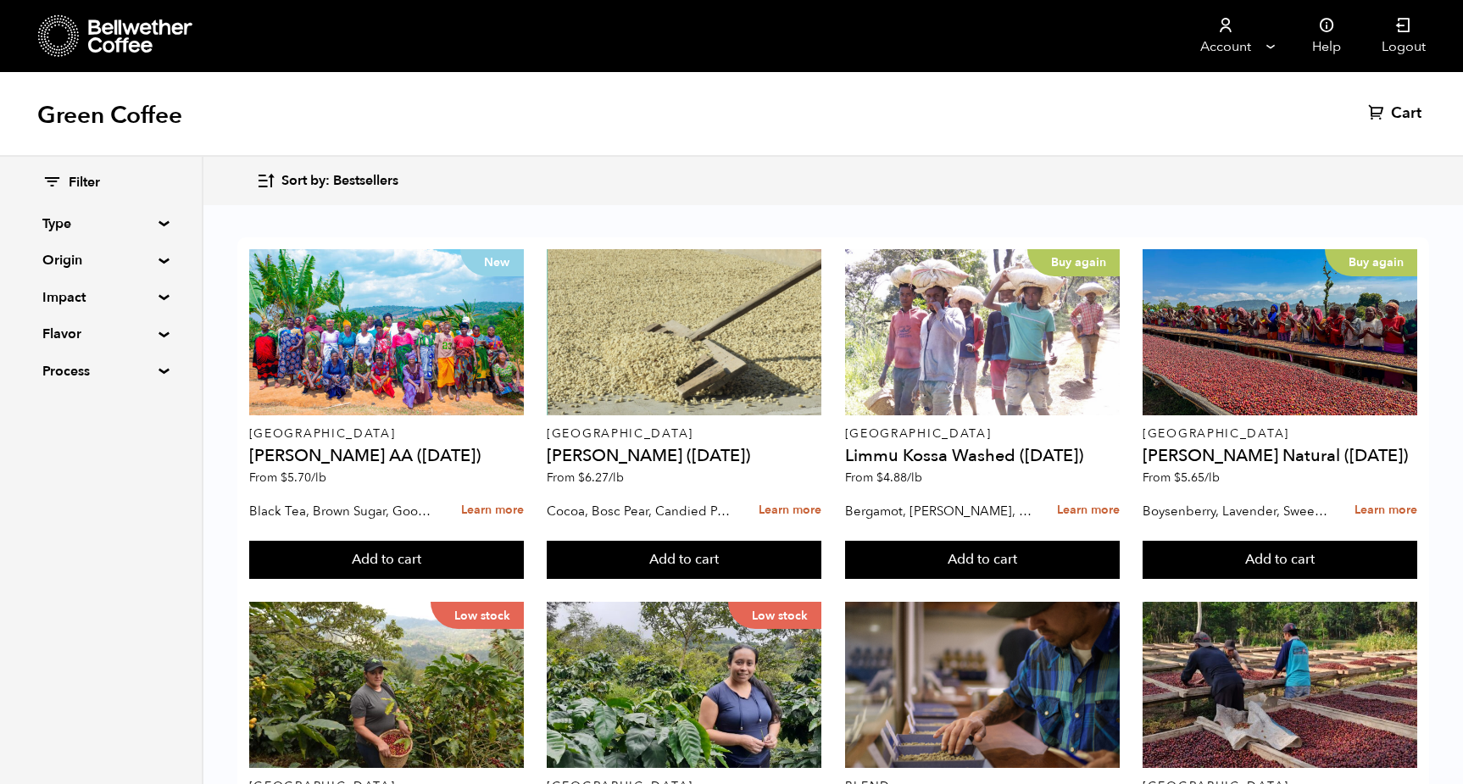
scroll to position [689, 0]
click at [159, 255] on div "Filter Type Blend Single Origin Decaf Seasonal Year Round Origin Blend Brazil B…" at bounding box center [101, 278] width 202 height 242
click at [158, 263] on summary "Origin" at bounding box center [100, 260] width 117 height 20
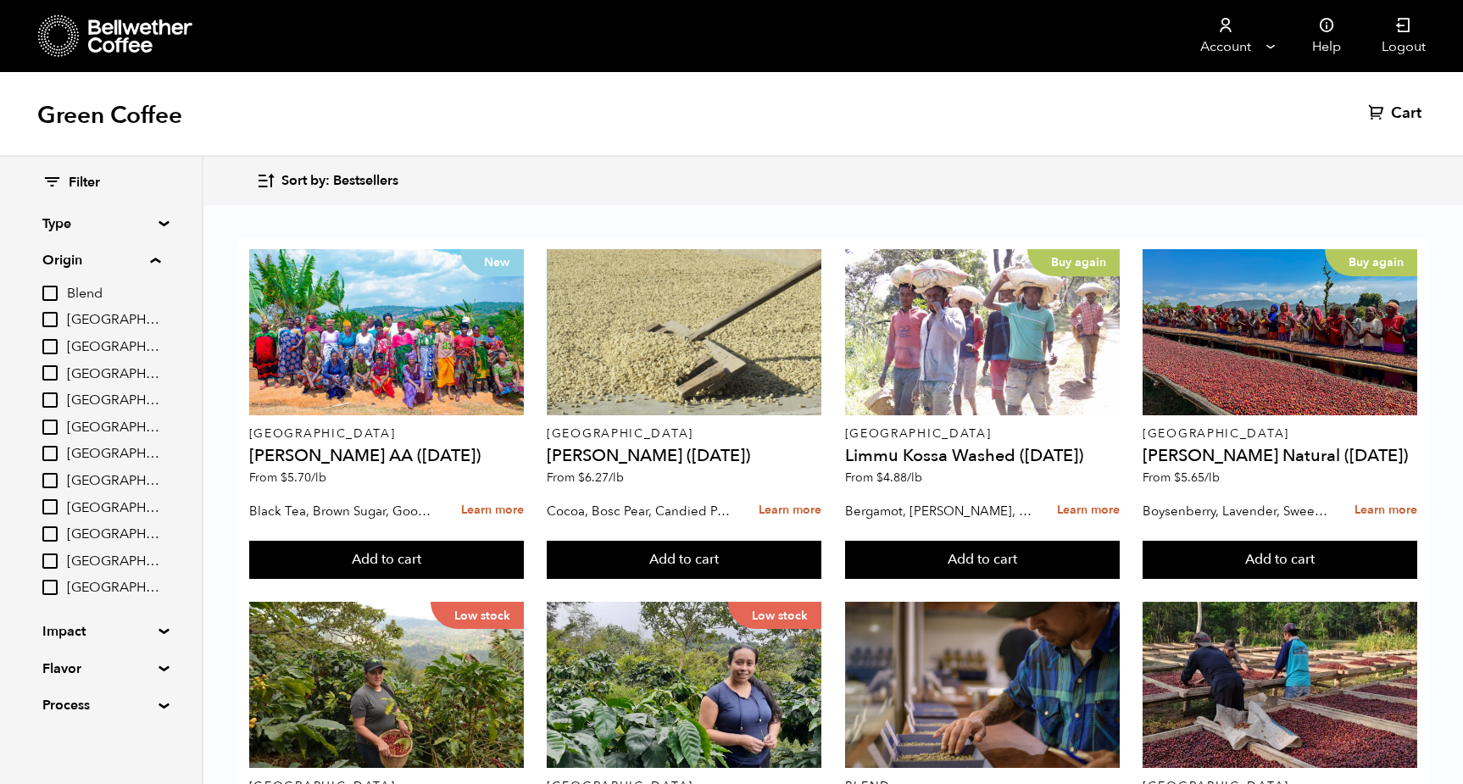
click at [49, 316] on input "[GEOGRAPHIC_DATA]" at bounding box center [49, 319] width 15 height 15
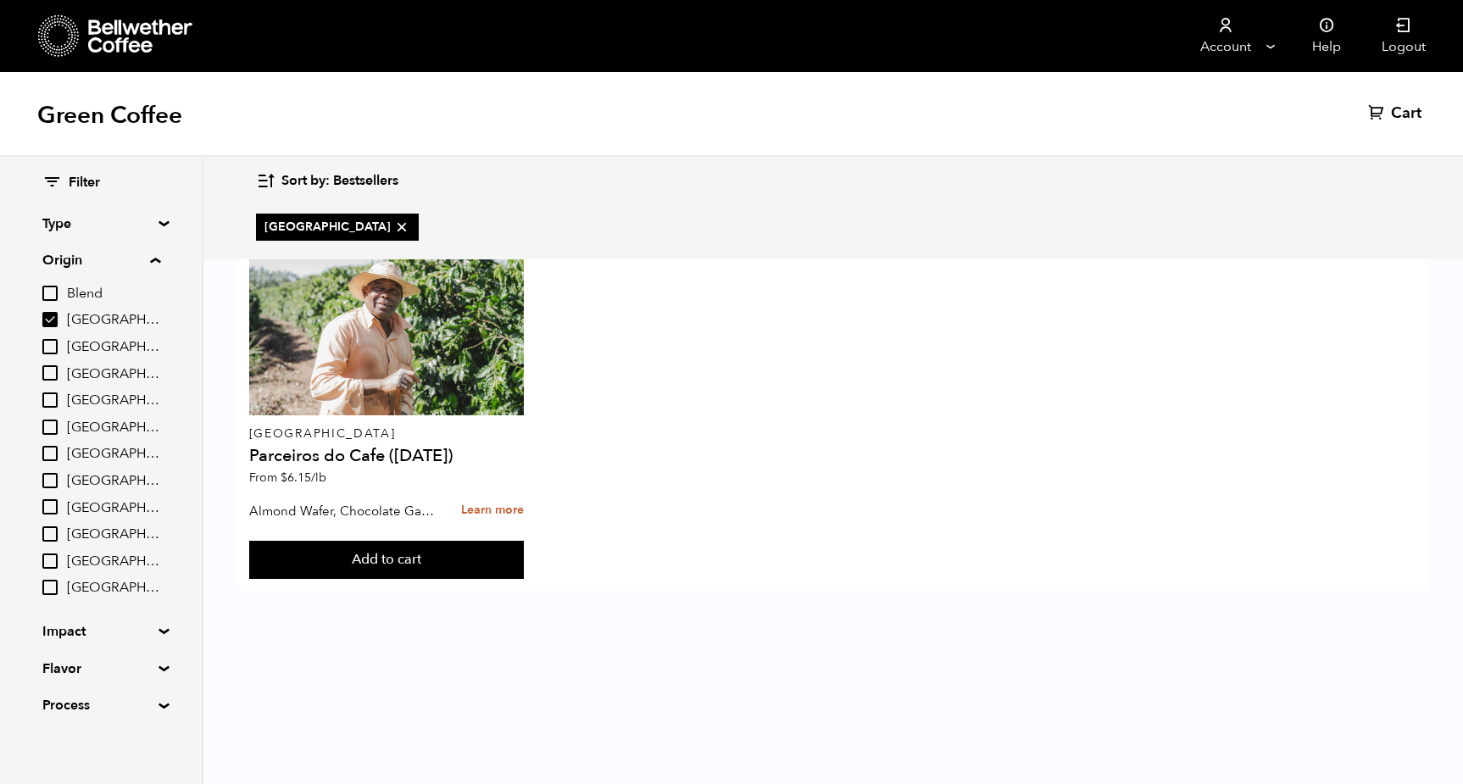
scroll to position [0, 0]
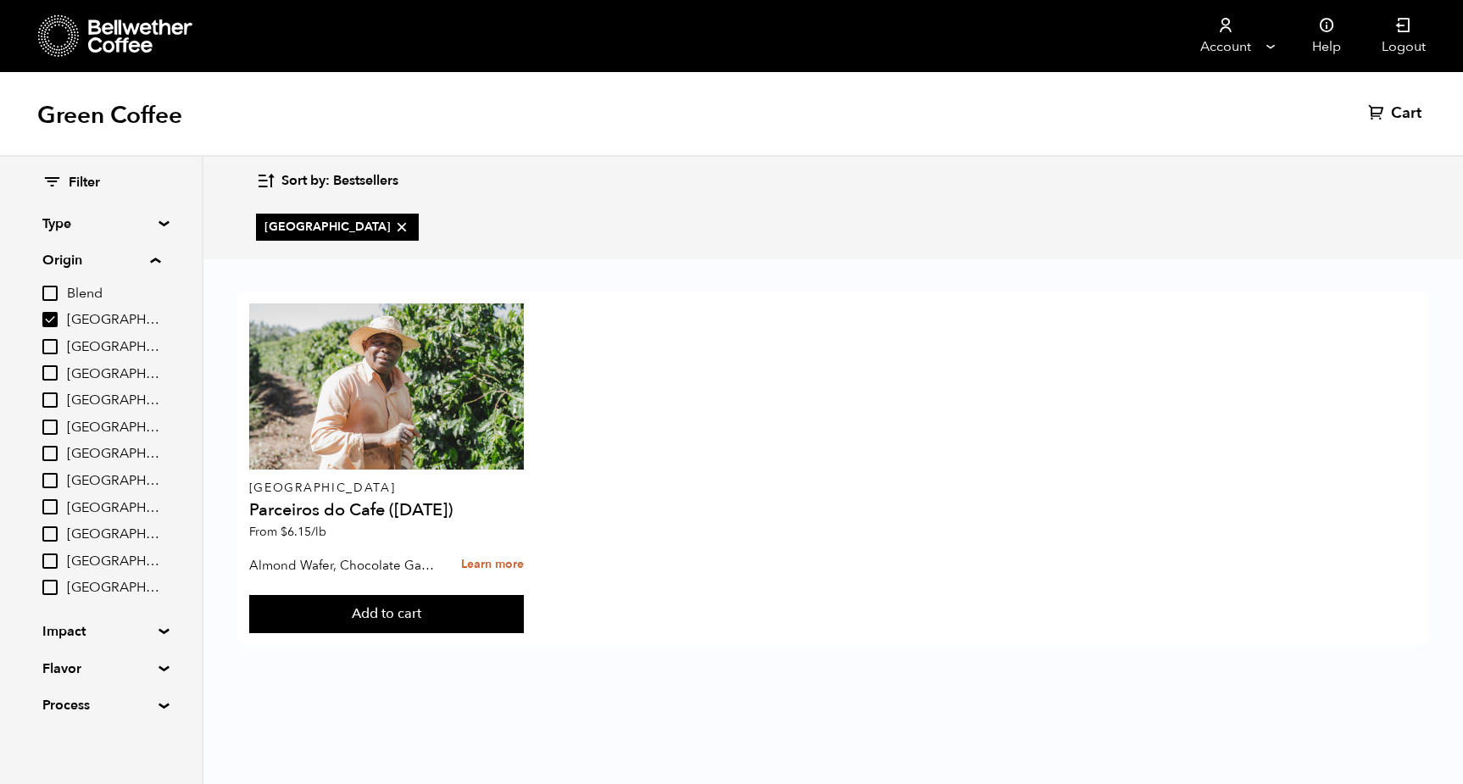
click at [50, 312] on input "[GEOGRAPHIC_DATA]" at bounding box center [49, 319] width 15 height 15
checkbox input "false"
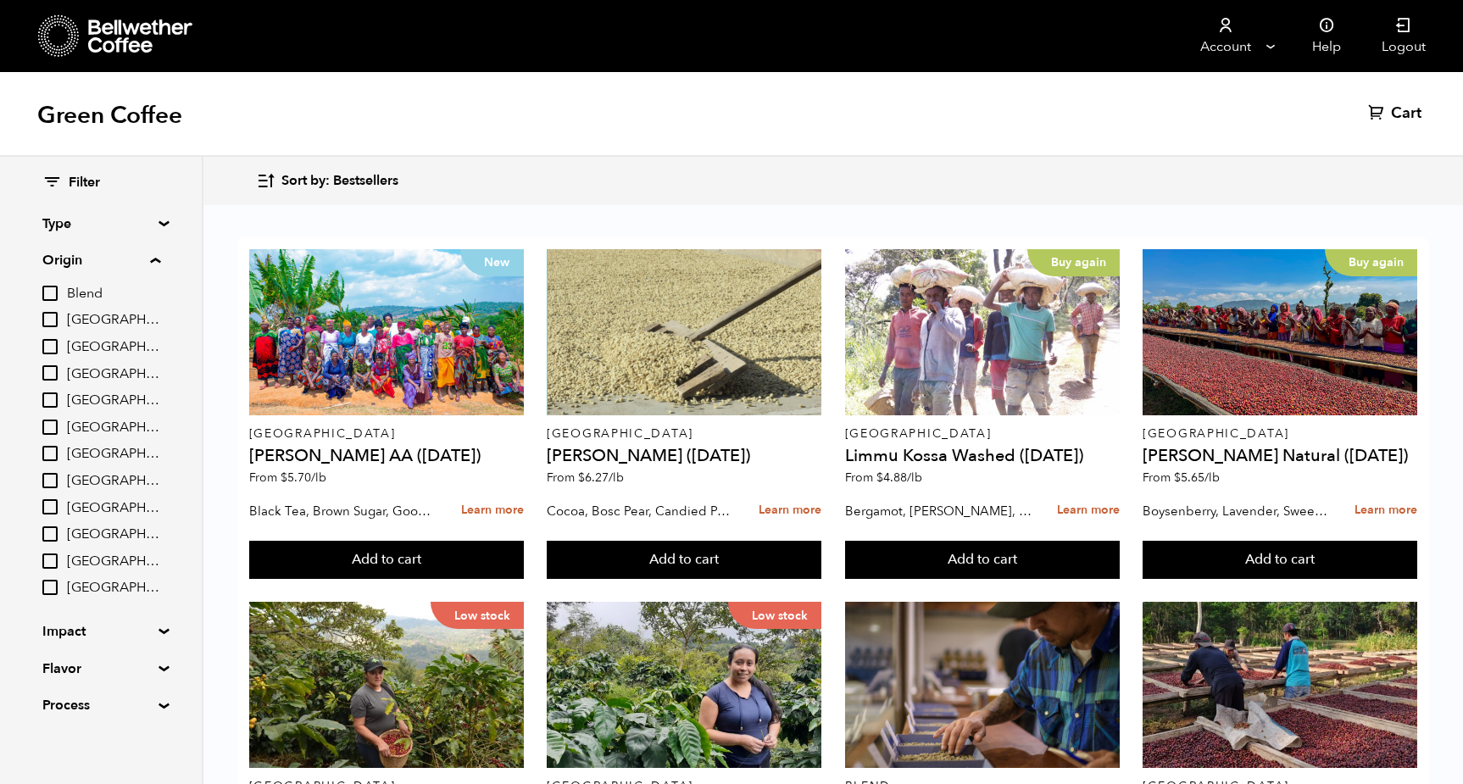
click at [56, 373] on input "[GEOGRAPHIC_DATA]" at bounding box center [49, 372] width 15 height 15
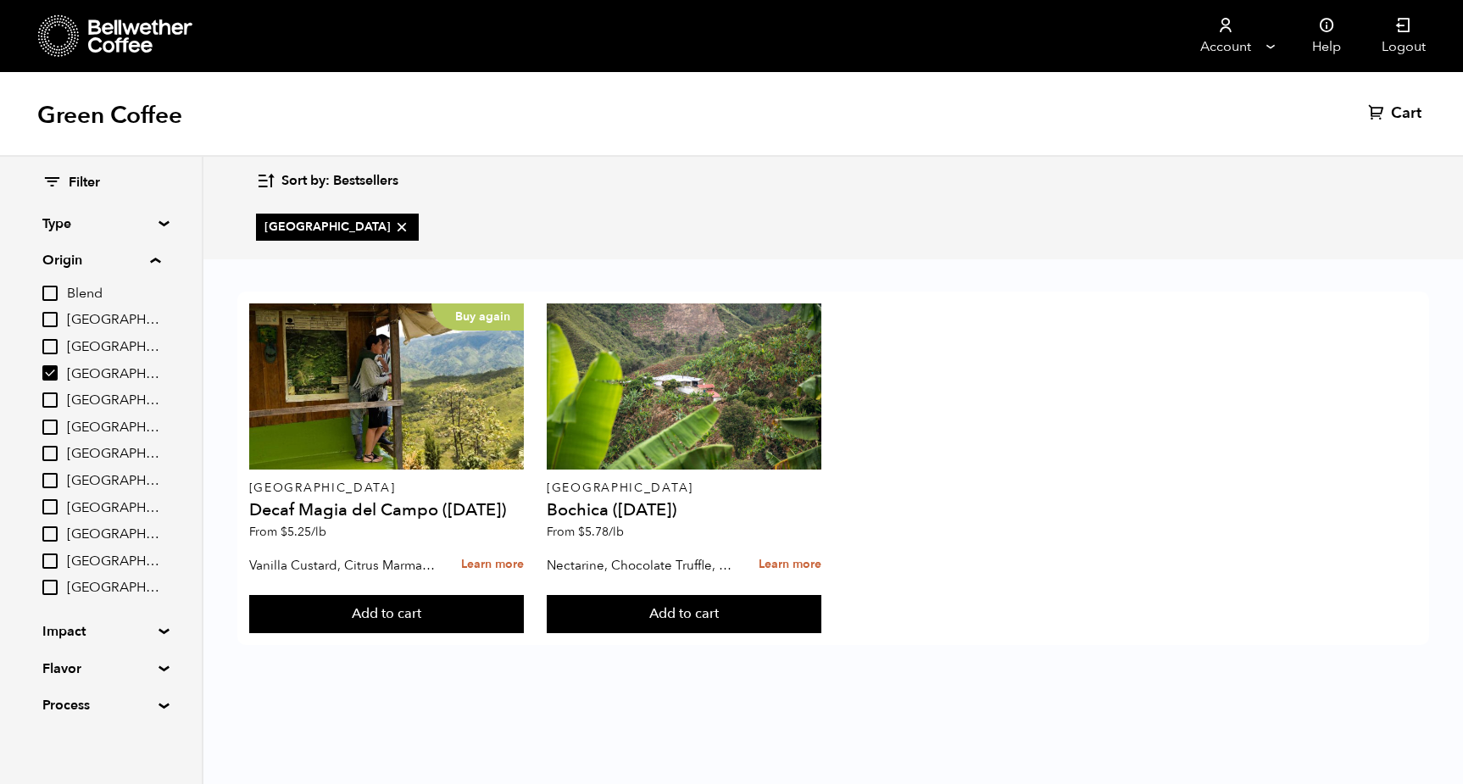
click at [52, 370] on input "[GEOGRAPHIC_DATA]" at bounding box center [49, 372] width 15 height 15
checkbox input "false"
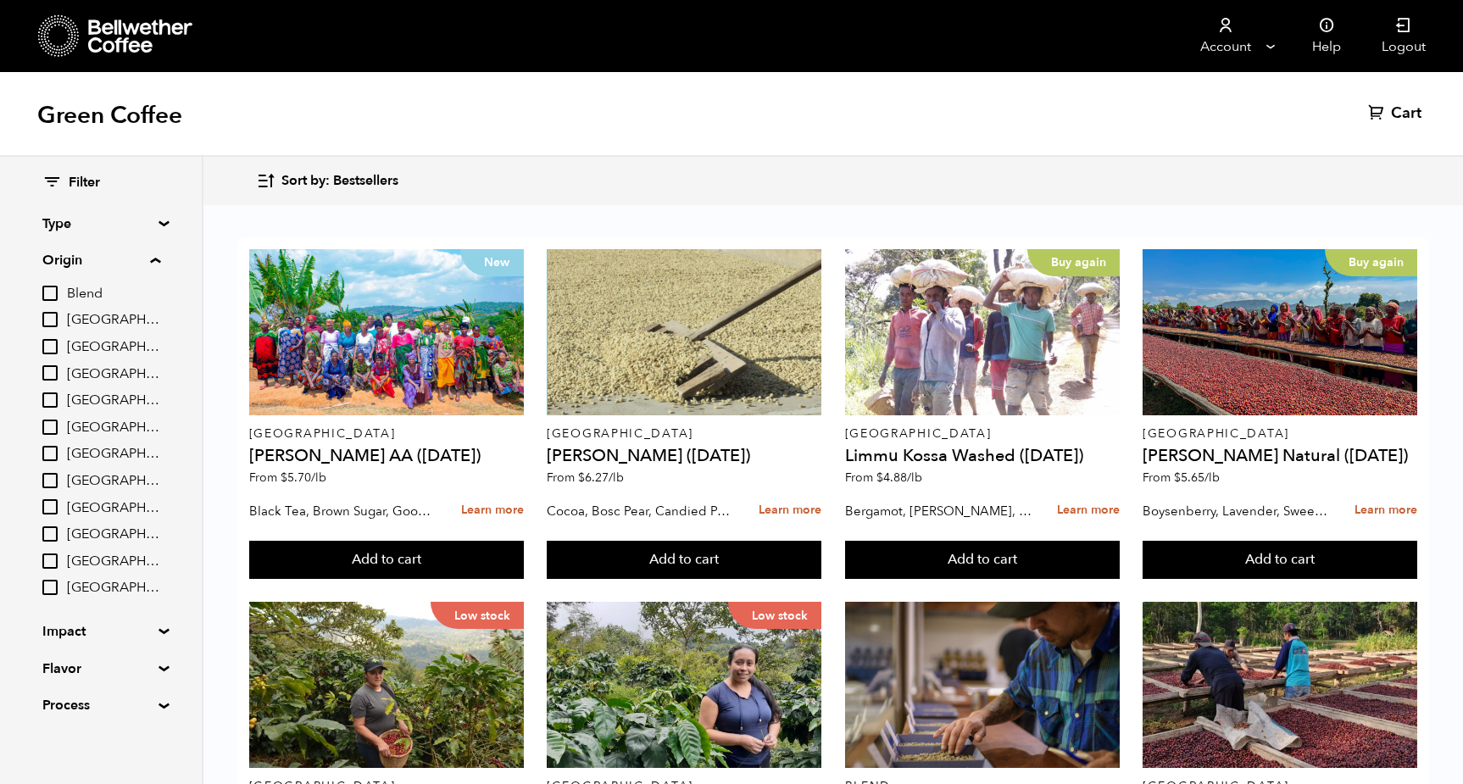
click at [50, 393] on input "East Java" at bounding box center [49, 399] width 15 height 15
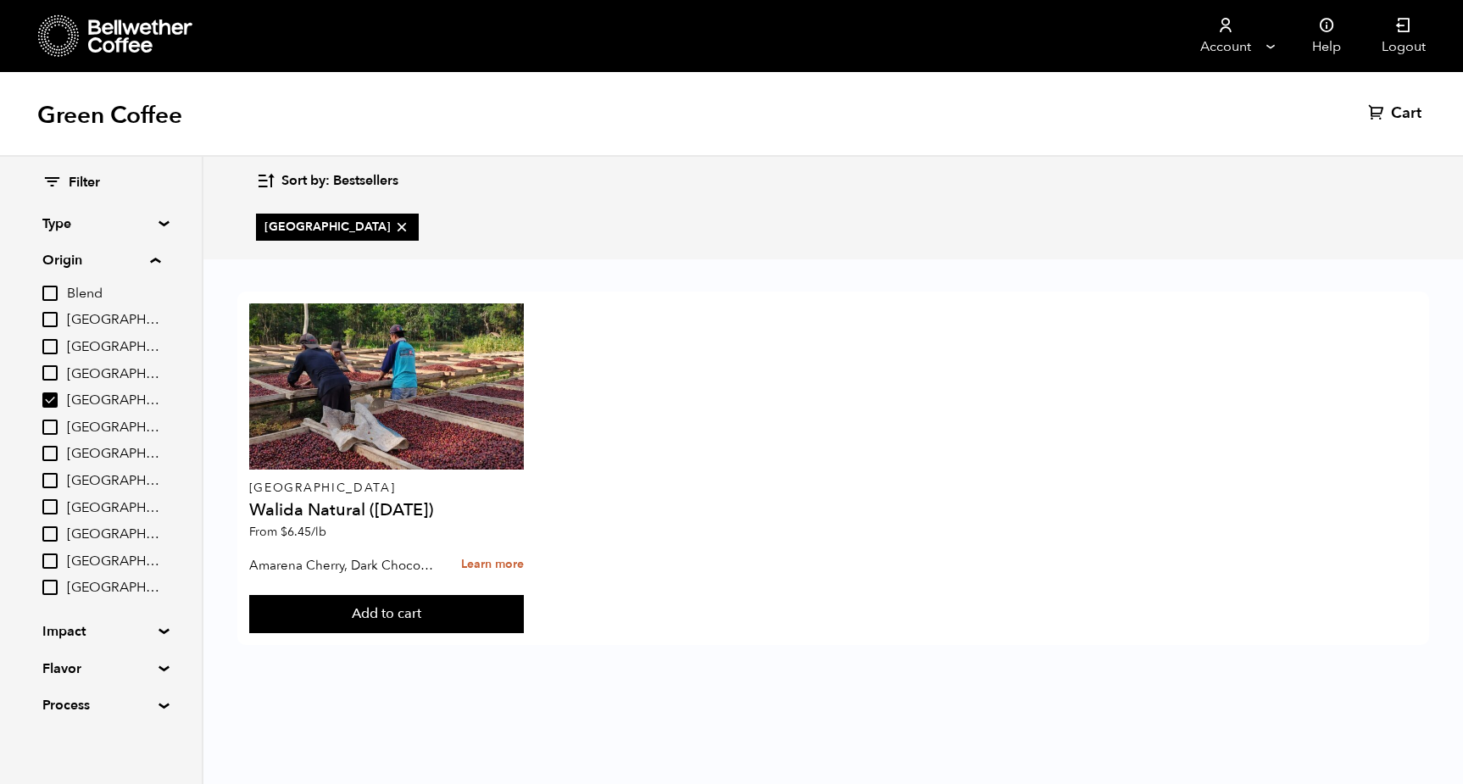
click at [50, 393] on input "East Java" at bounding box center [49, 399] width 15 height 15
checkbox input "false"
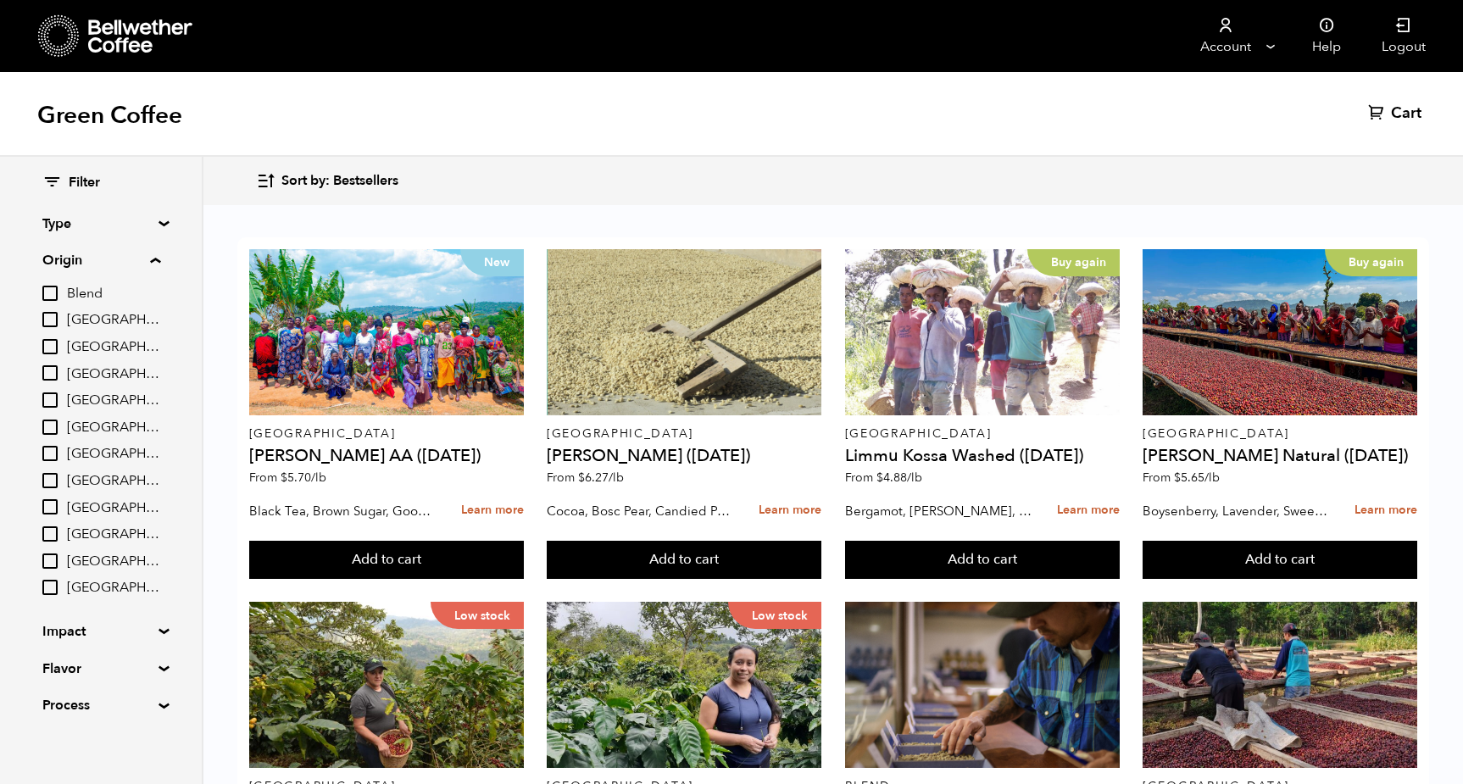
click at [51, 420] on input "El Salvador" at bounding box center [49, 427] width 15 height 15
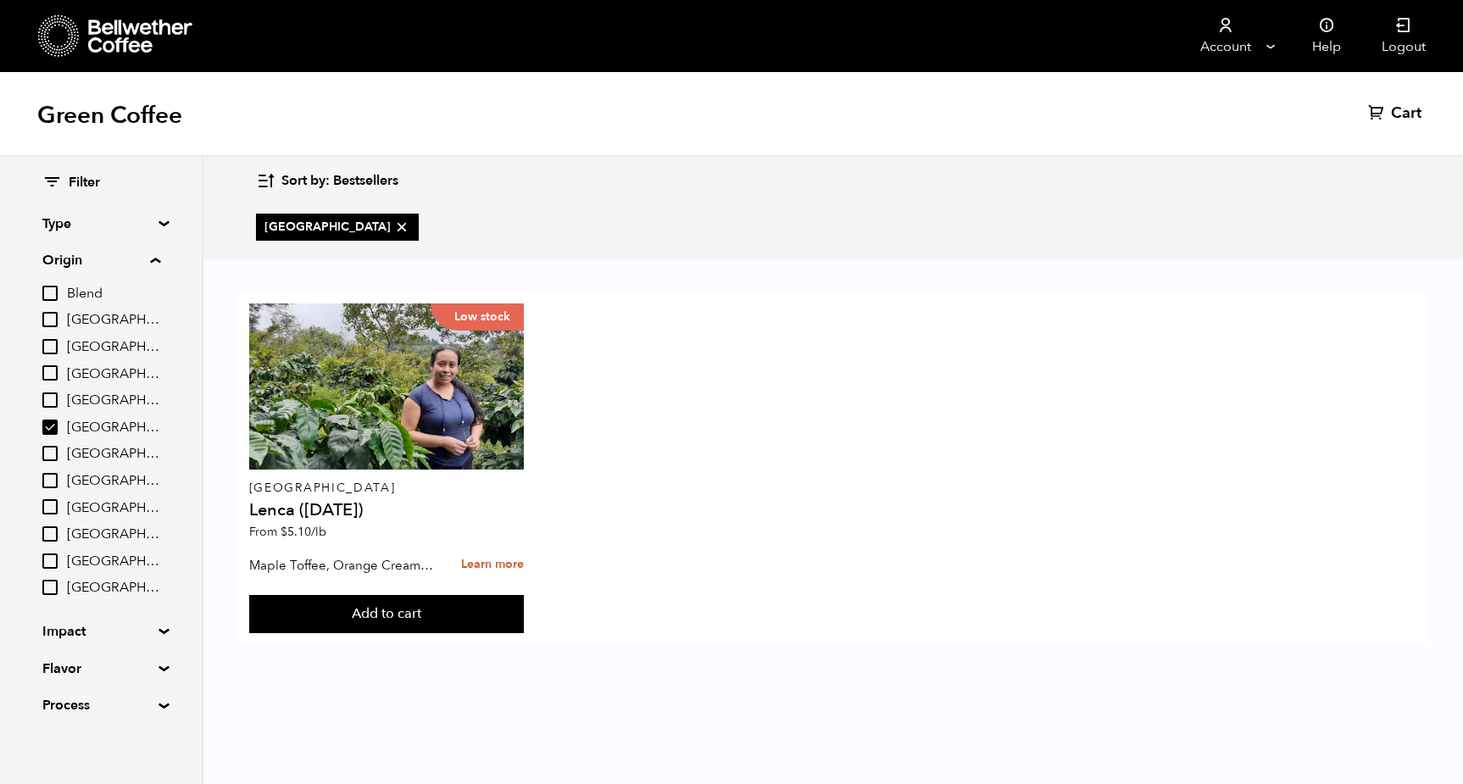
click at [53, 426] on input "El Salvador" at bounding box center [49, 427] width 15 height 15
checkbox input "false"
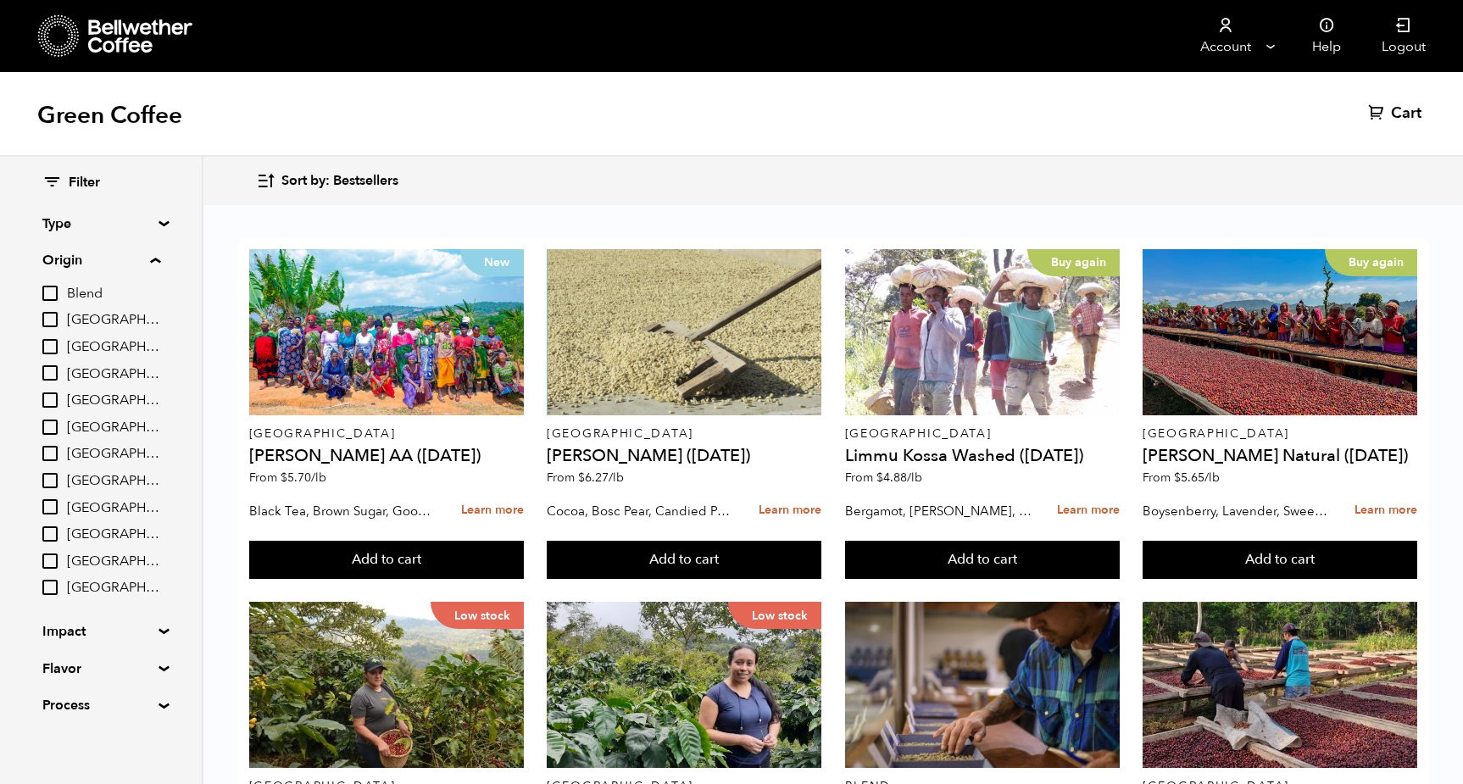
click at [53, 449] on input "Ethiopia" at bounding box center [49, 453] width 15 height 15
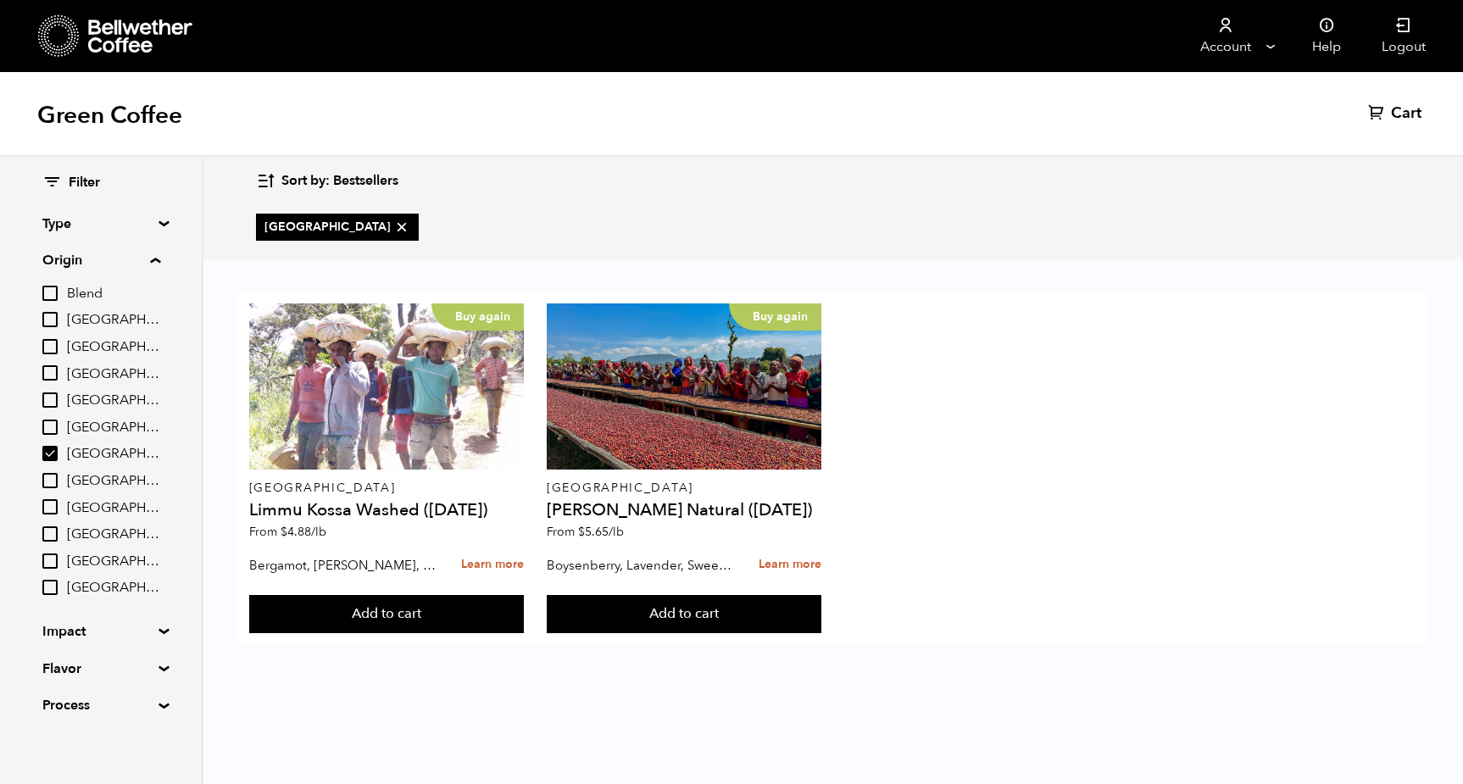
click at [53, 449] on input "Ethiopia" at bounding box center [49, 453] width 15 height 15
checkbox input "false"
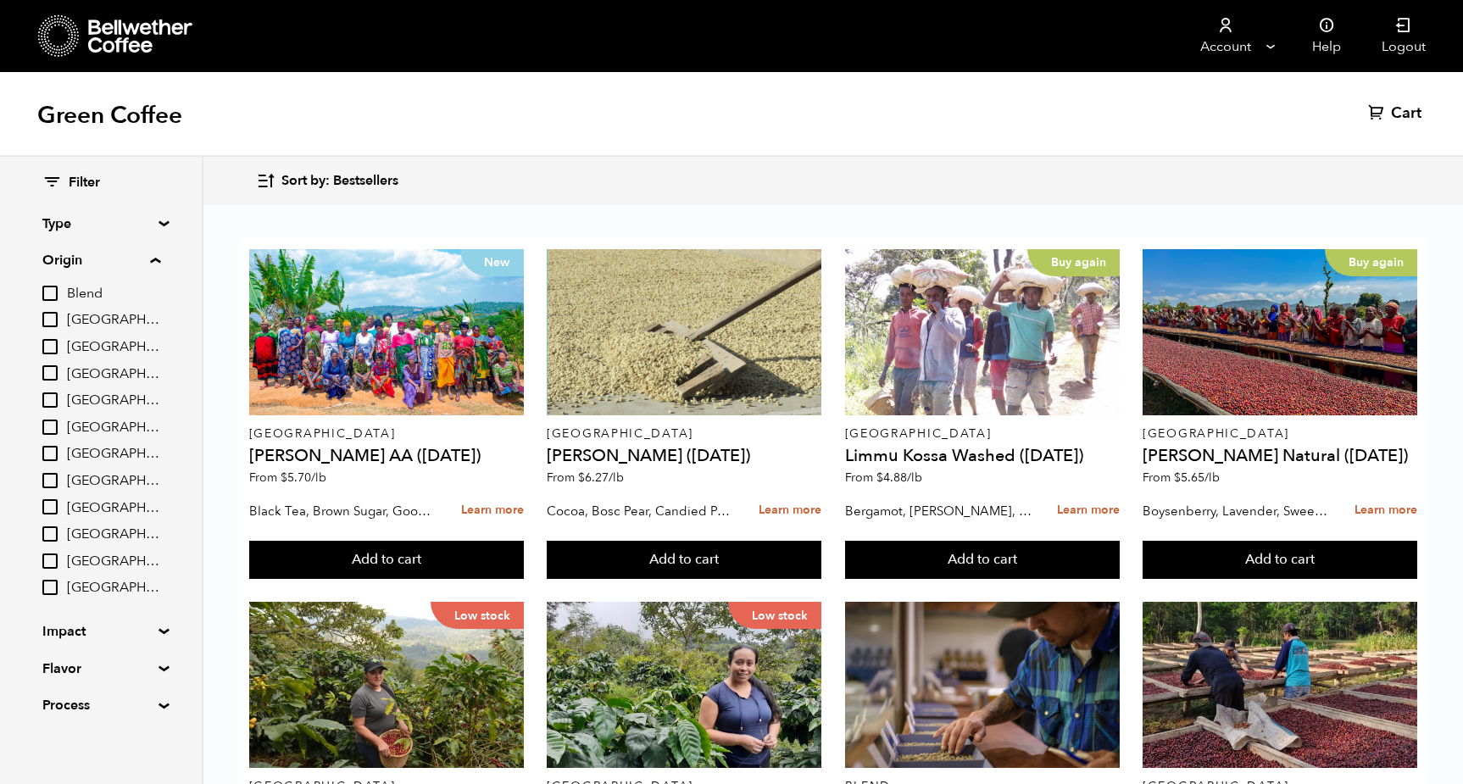
click at [54, 481] on input "[GEOGRAPHIC_DATA]" at bounding box center [49, 480] width 15 height 15
checkbox input "true"
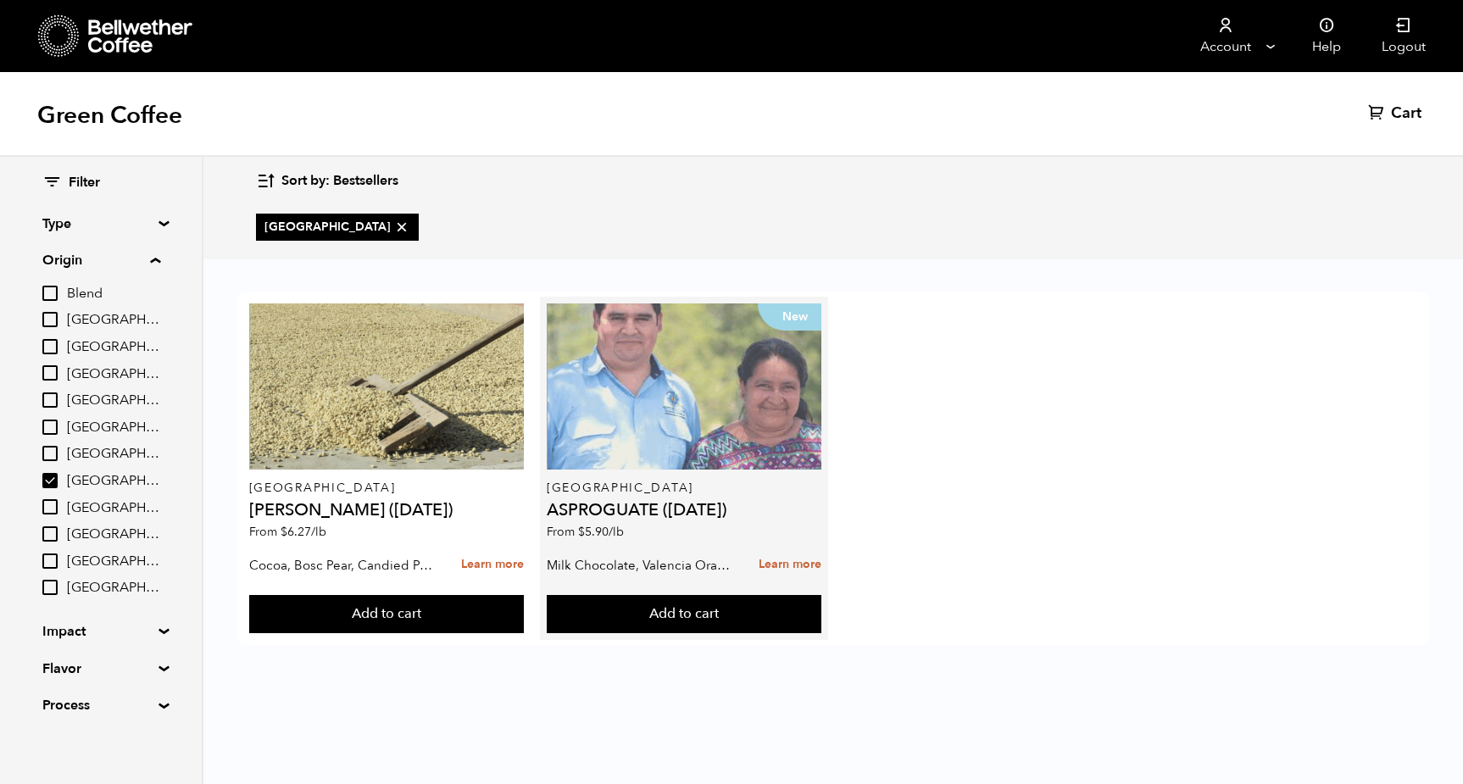
click at [693, 370] on div "New" at bounding box center [684, 386] width 275 height 166
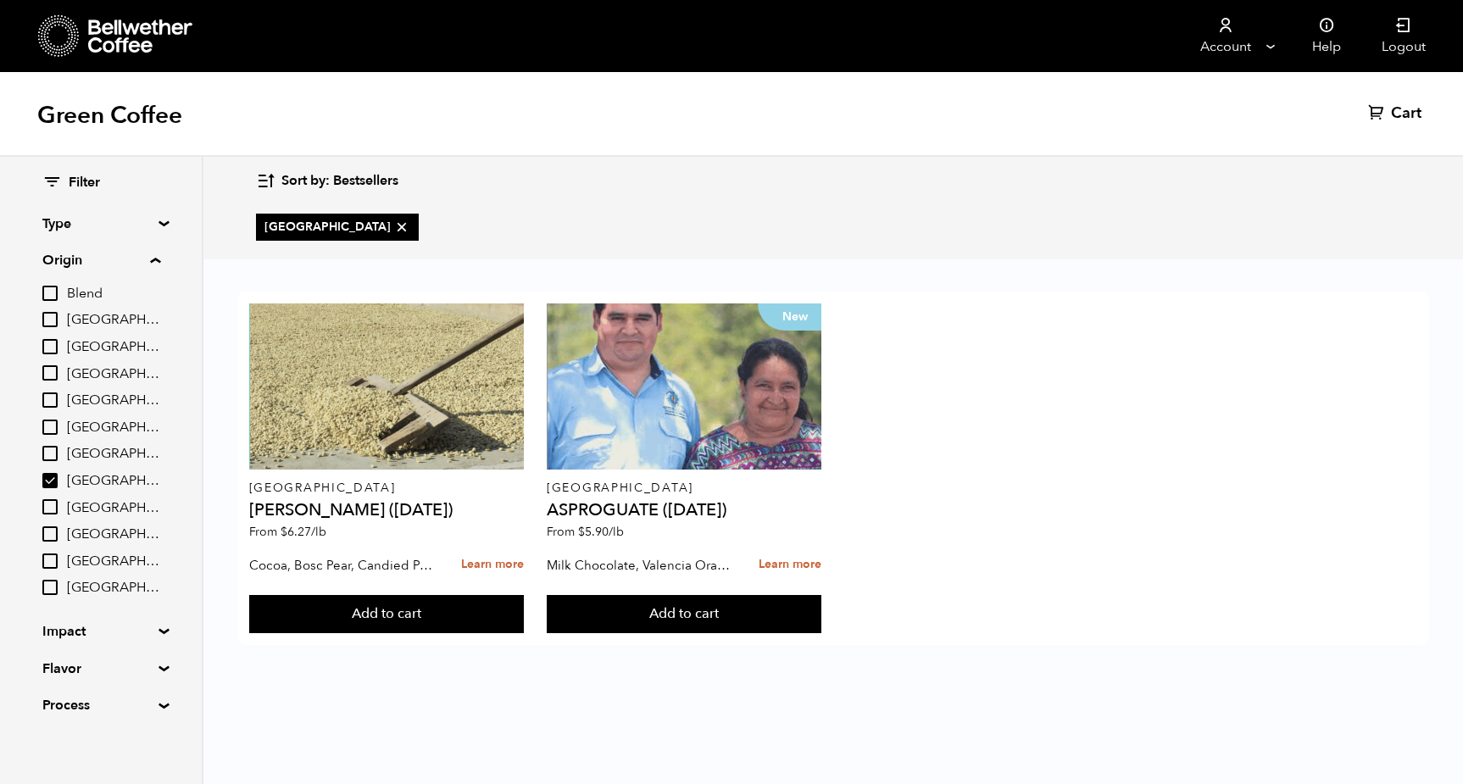
click at [53, 504] on input "[GEOGRAPHIC_DATA]" at bounding box center [49, 506] width 15 height 15
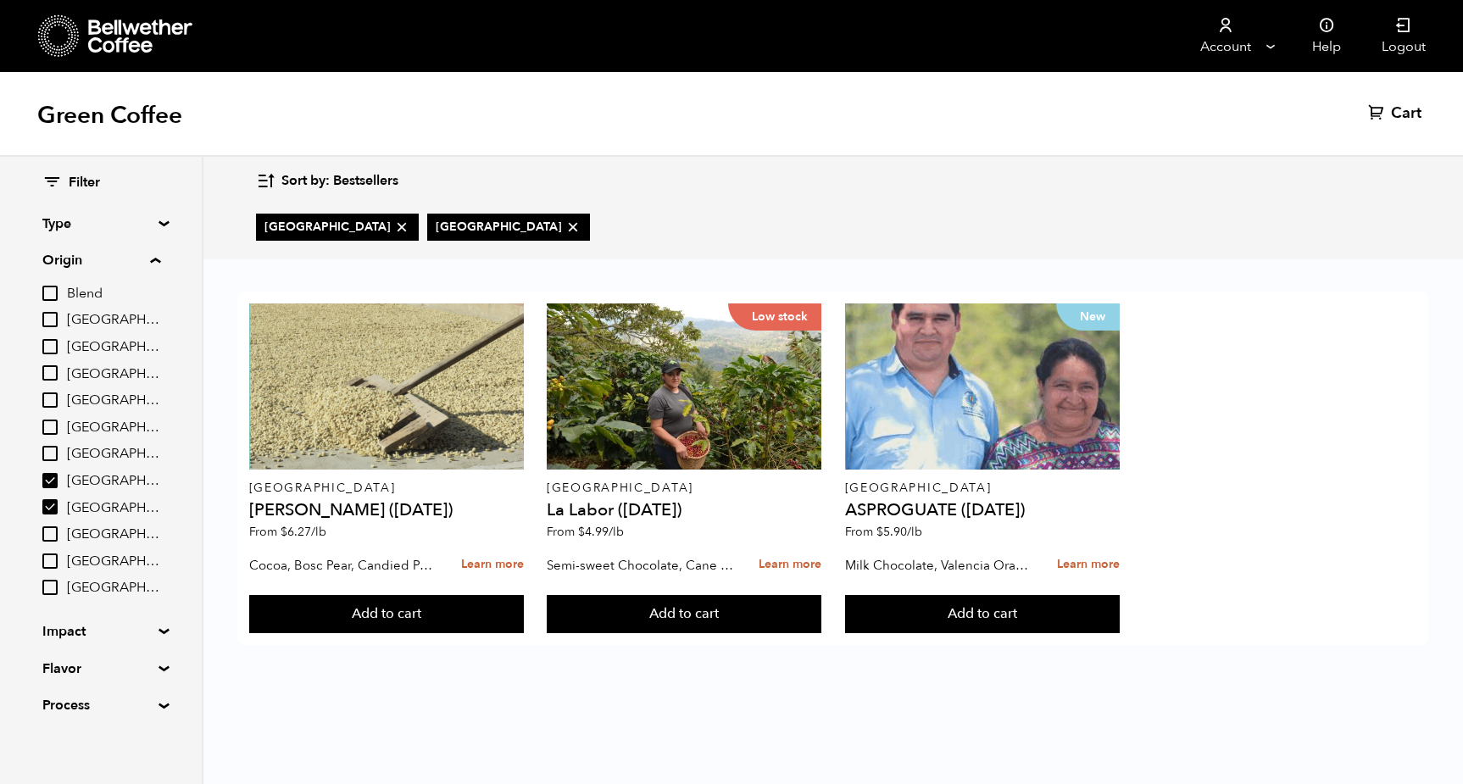
click at [51, 499] on input "[GEOGRAPHIC_DATA]" at bounding box center [49, 506] width 15 height 15
checkbox input "false"
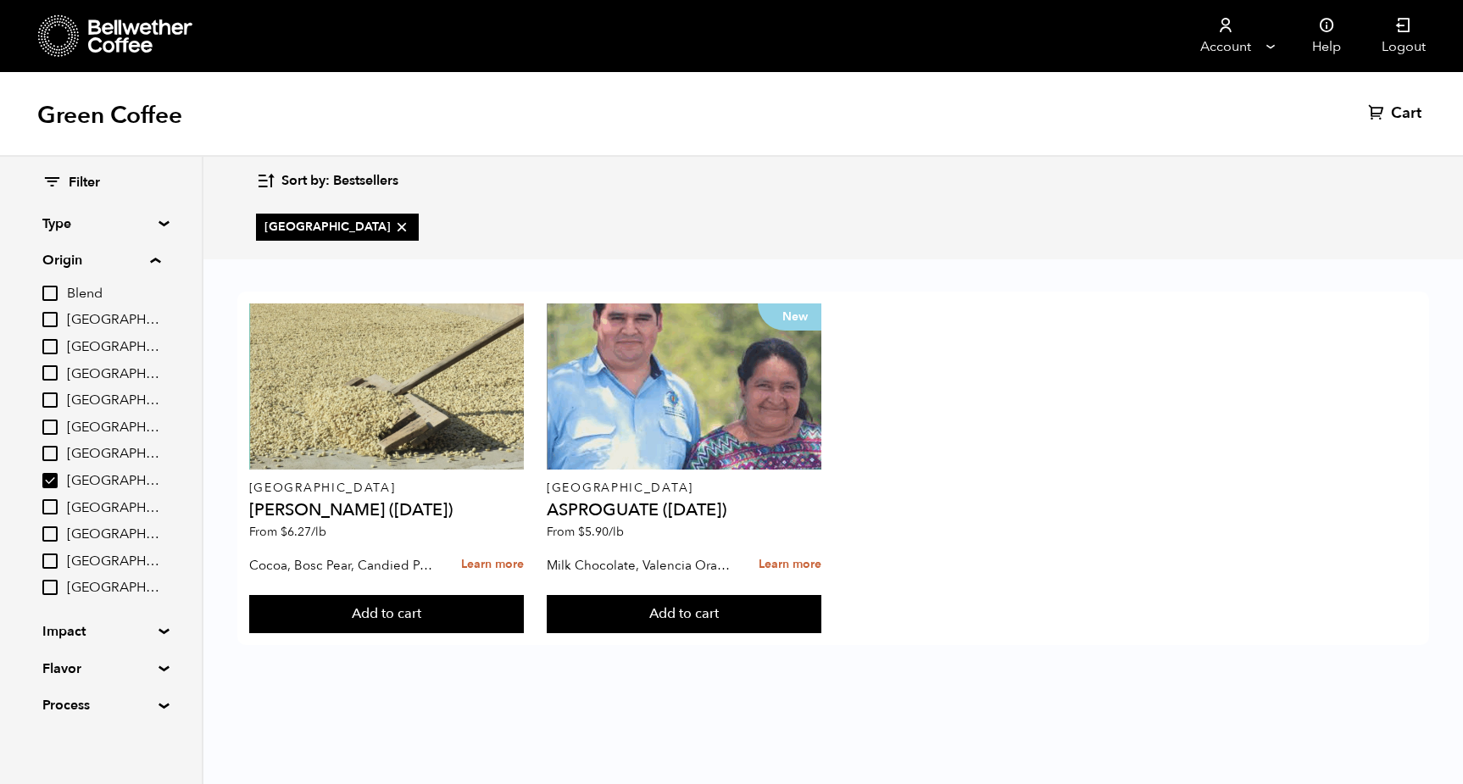
click at [53, 420] on input "[GEOGRAPHIC_DATA]" at bounding box center [49, 427] width 15 height 15
checkbox input "true"
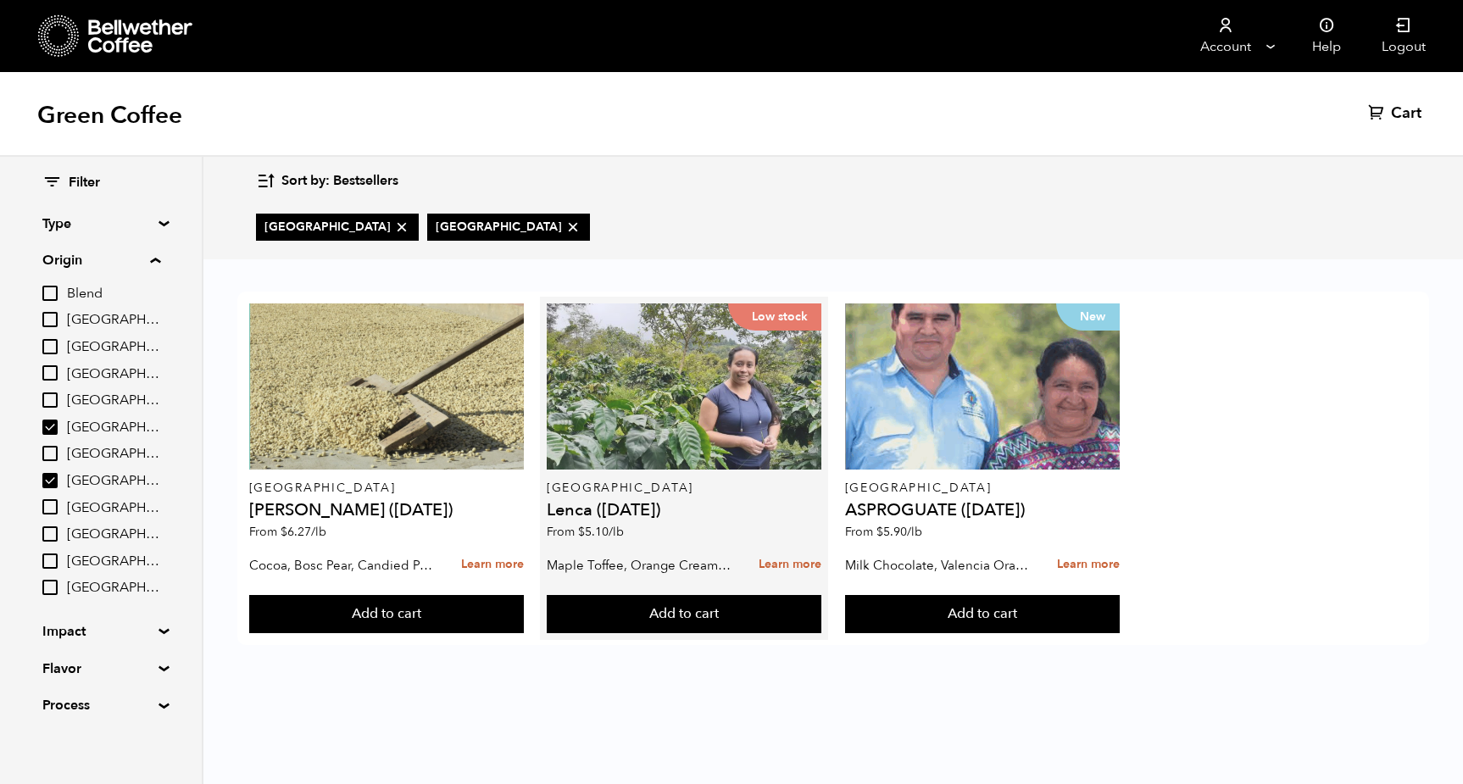
click at [682, 399] on div "Low stock" at bounding box center [684, 386] width 275 height 166
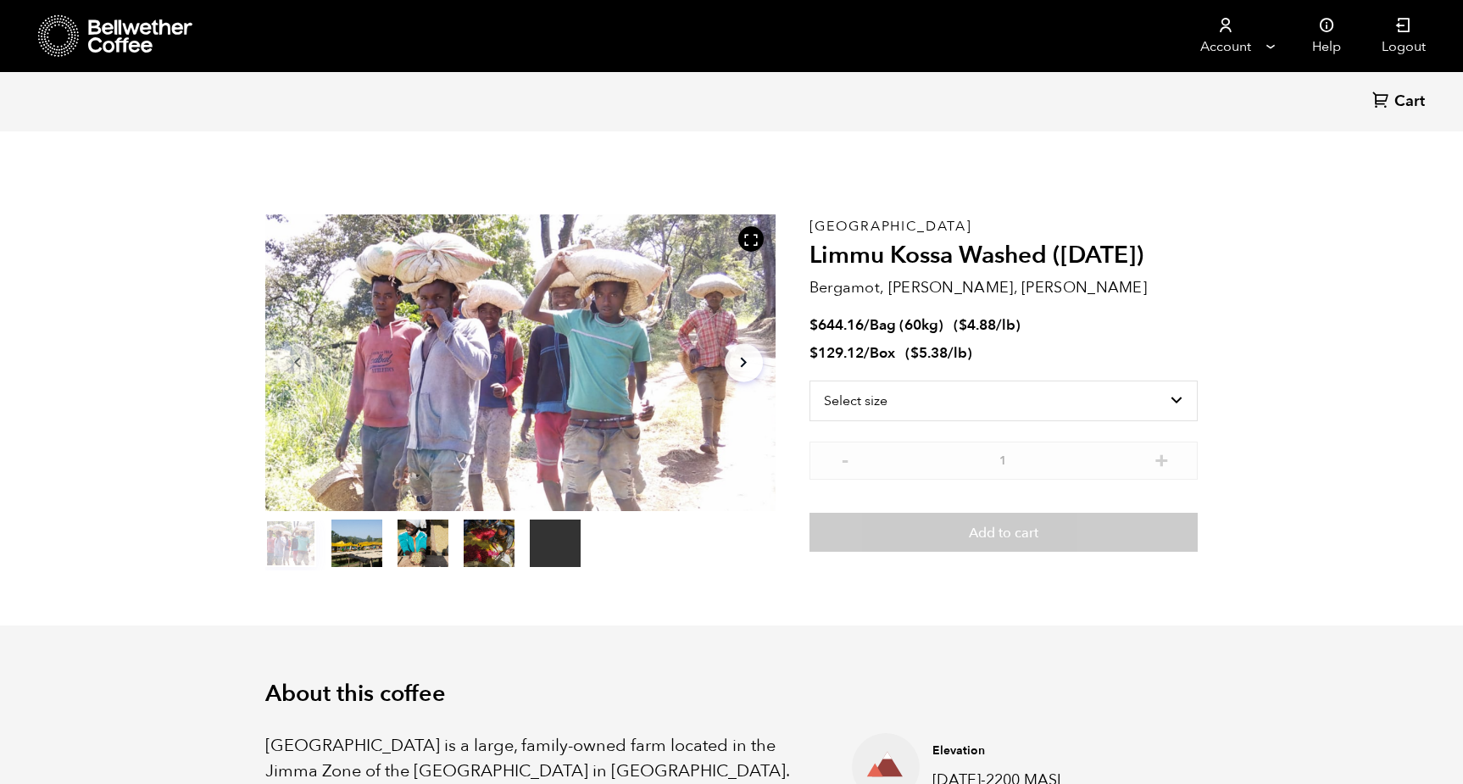
scroll to position [737, 903]
select select "bag-3"
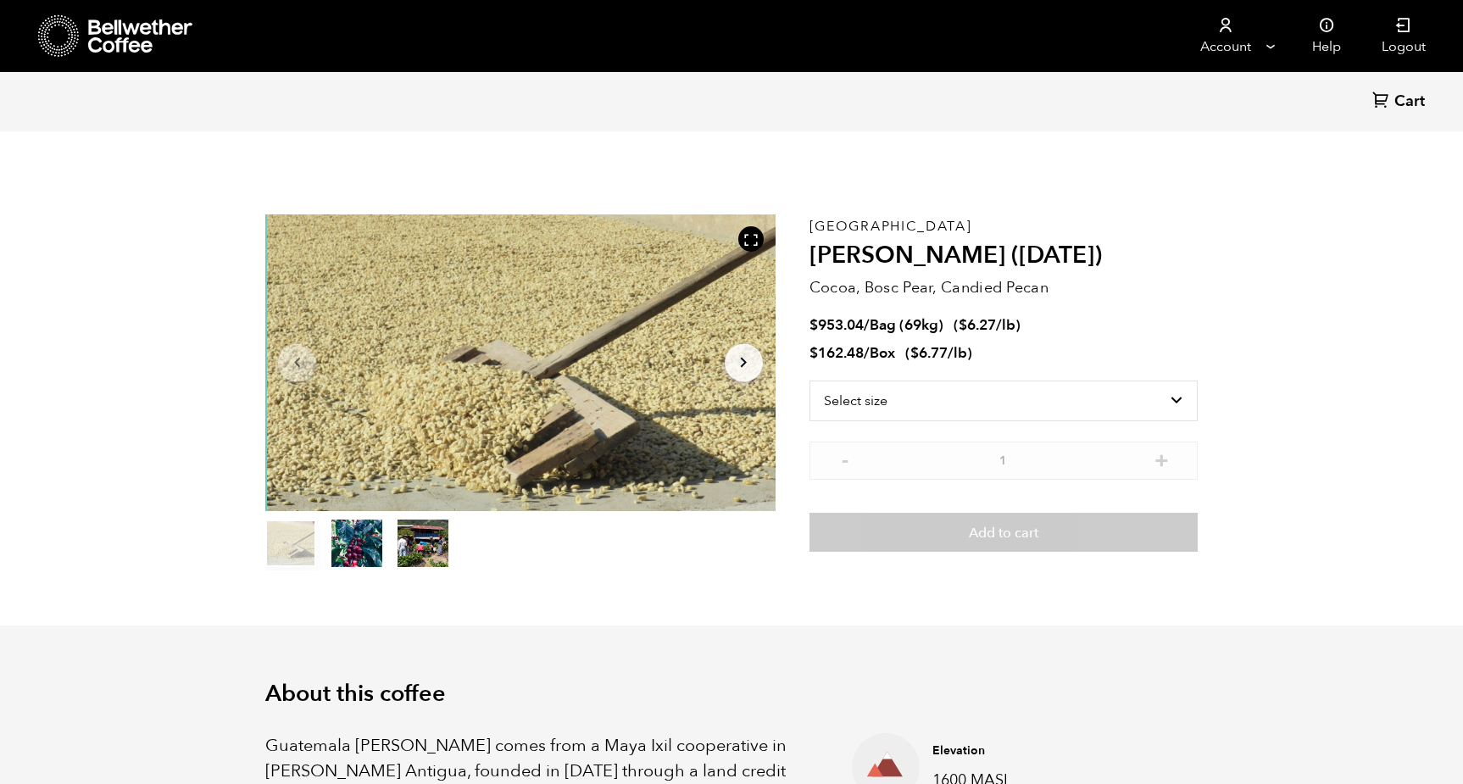
scroll to position [737, 903]
select select "bag-2"
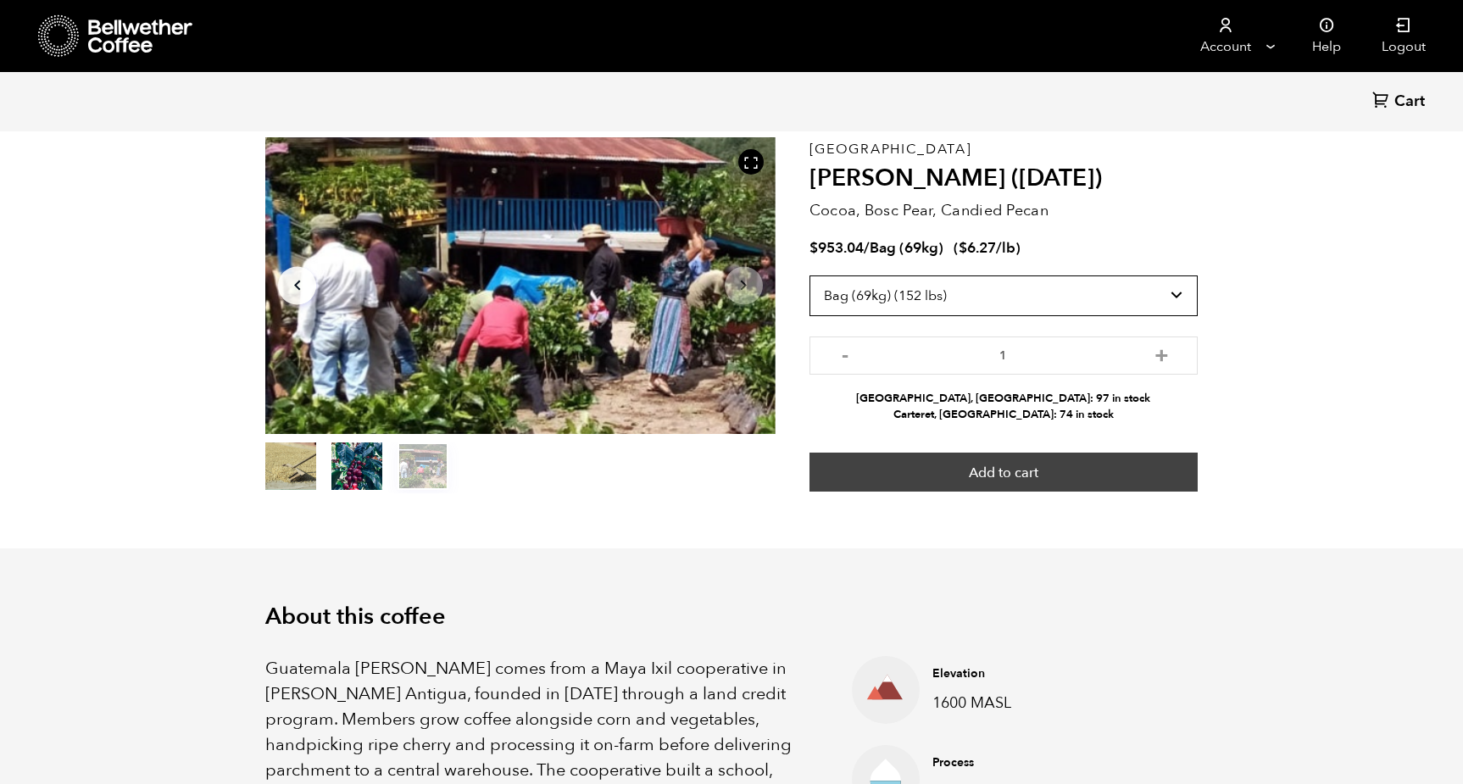
scroll to position [57, 0]
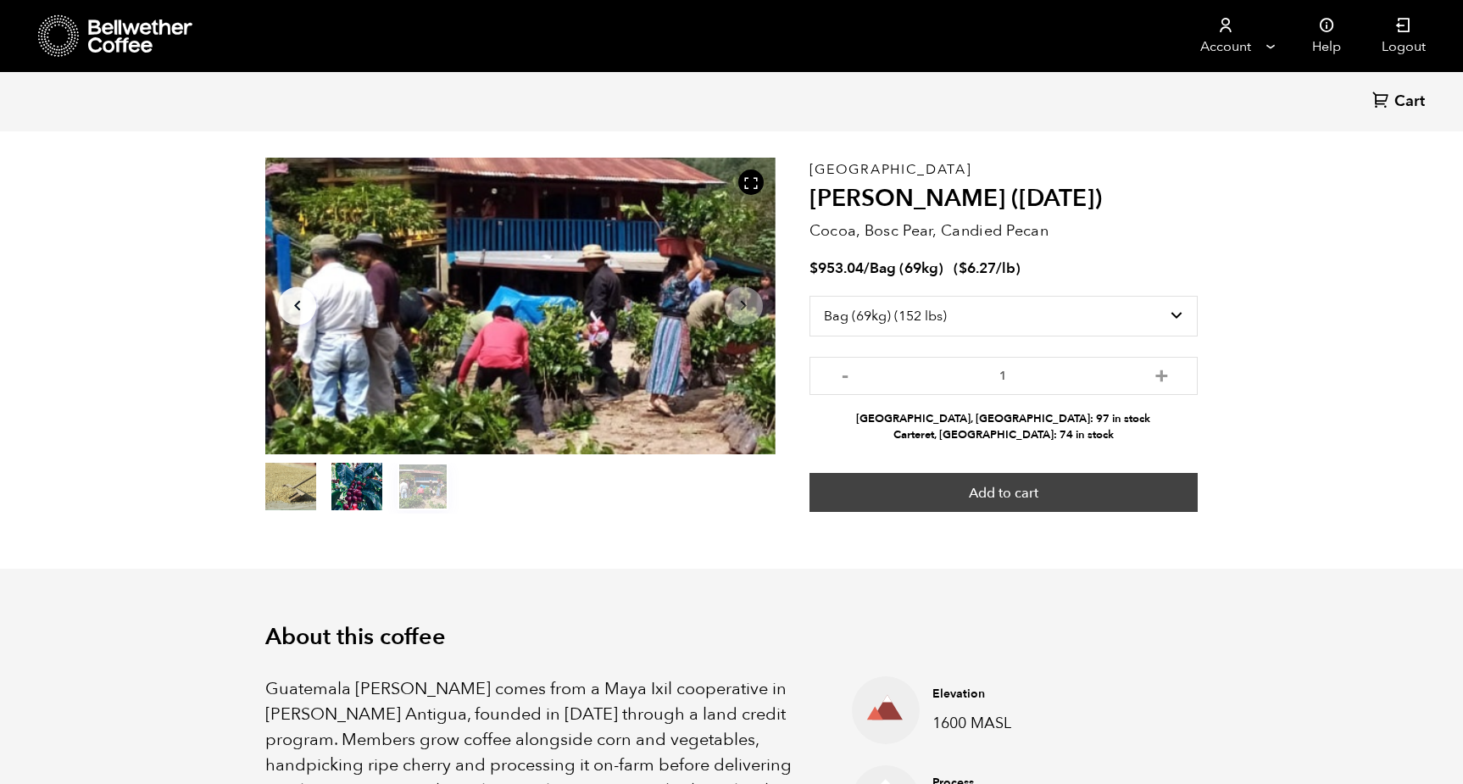
click at [998, 481] on button "Add to cart" at bounding box center [1004, 492] width 388 height 39
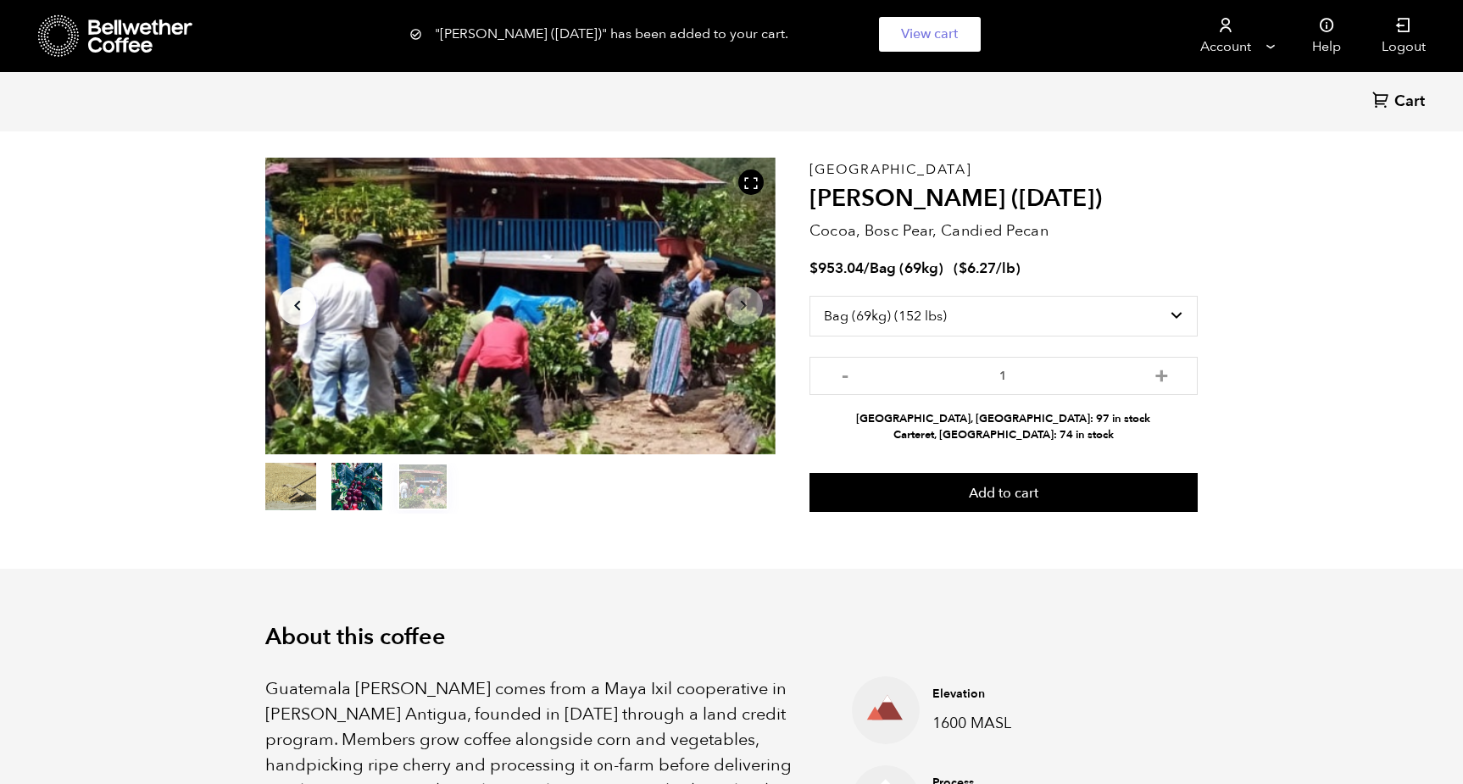
click at [1268, 46] on div ""Flor de Maiz (MAY 25)" has been added to your cart. View cart {"cart_contents_…" at bounding box center [731, 34] width 1463 height 69
click at [1221, 40] on div ""Flor de Maiz (MAY 25)" has been added to your cart. View cart {"cart_contents_…" at bounding box center [731, 34] width 1463 height 69
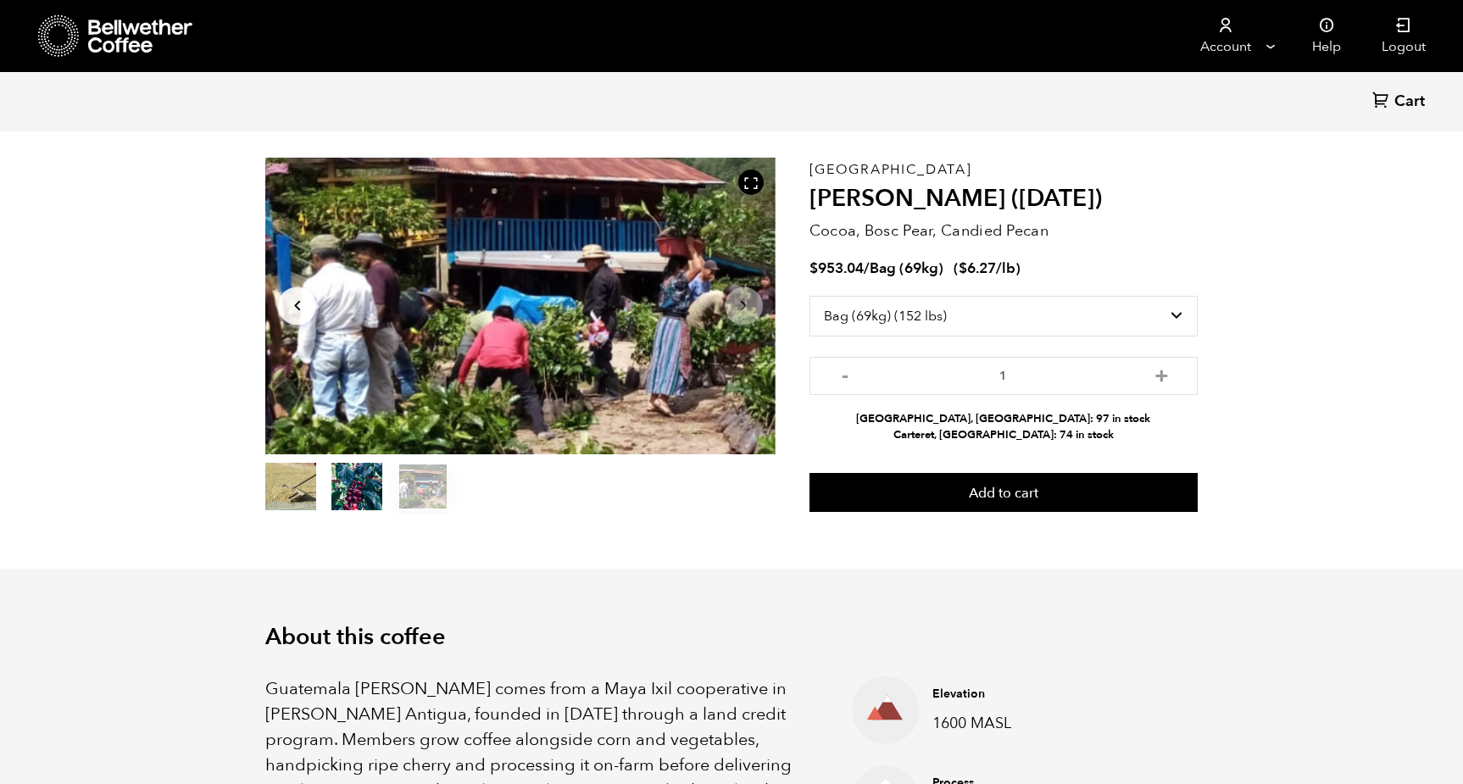
click at [1396, 101] on span "Cart" at bounding box center [1409, 102] width 31 height 20
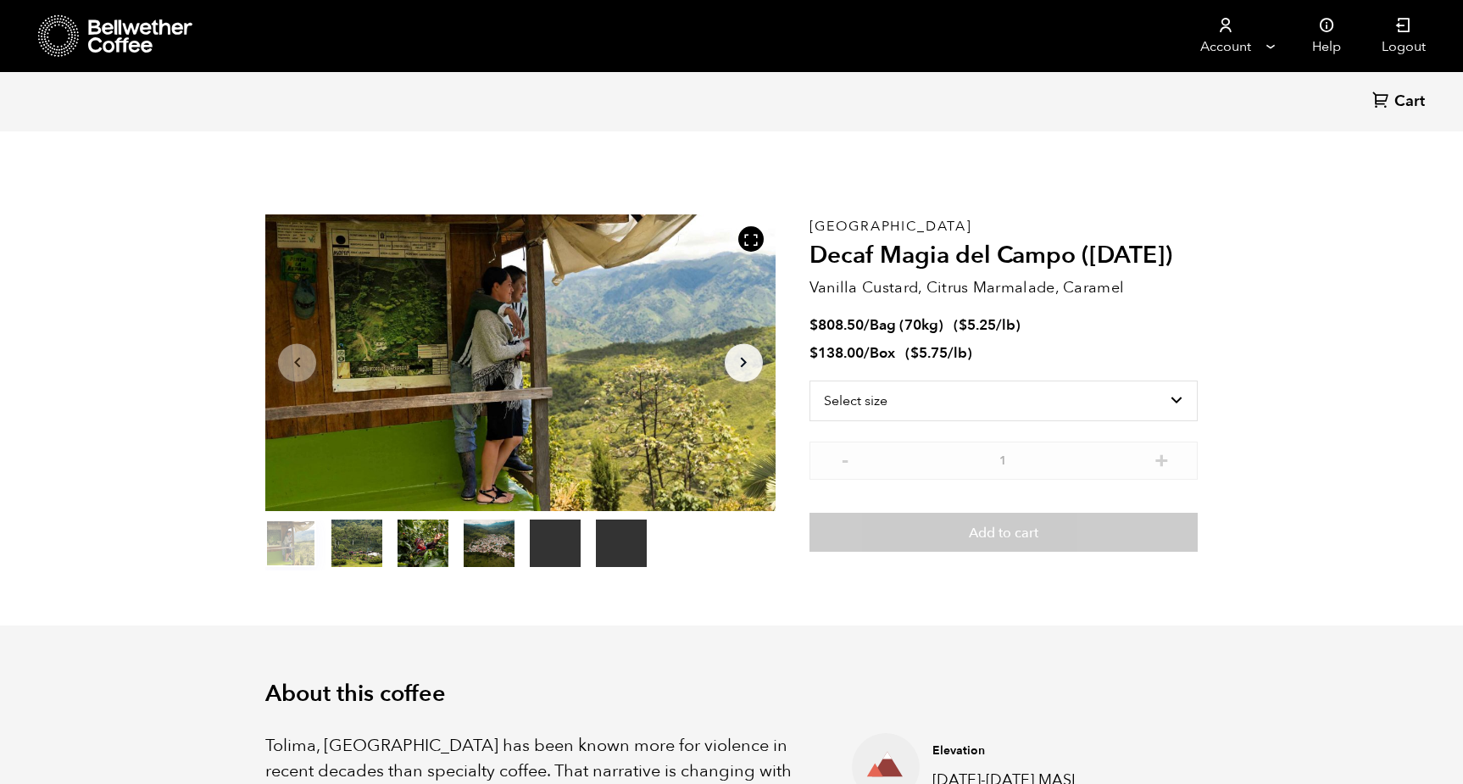
scroll to position [737, 903]
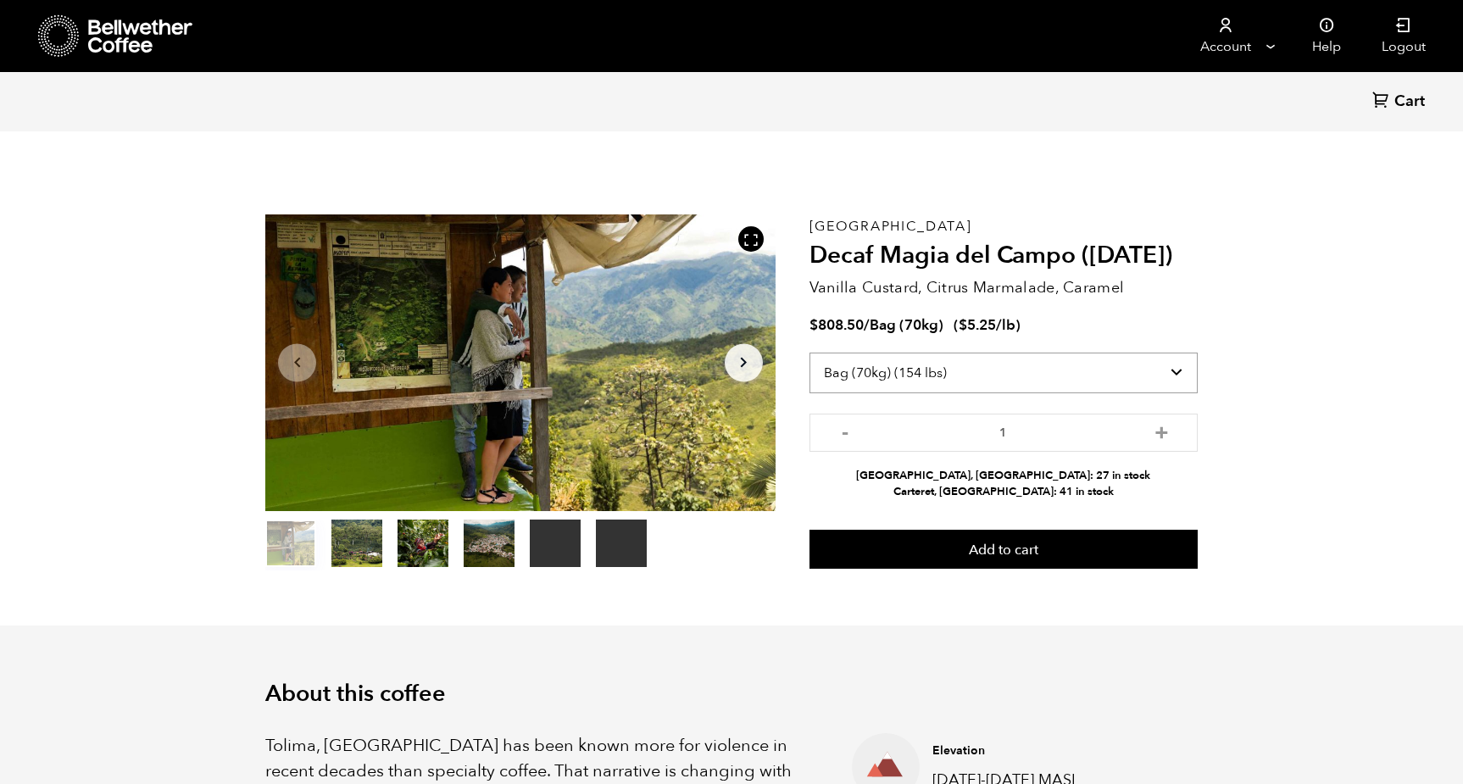
select select "box"
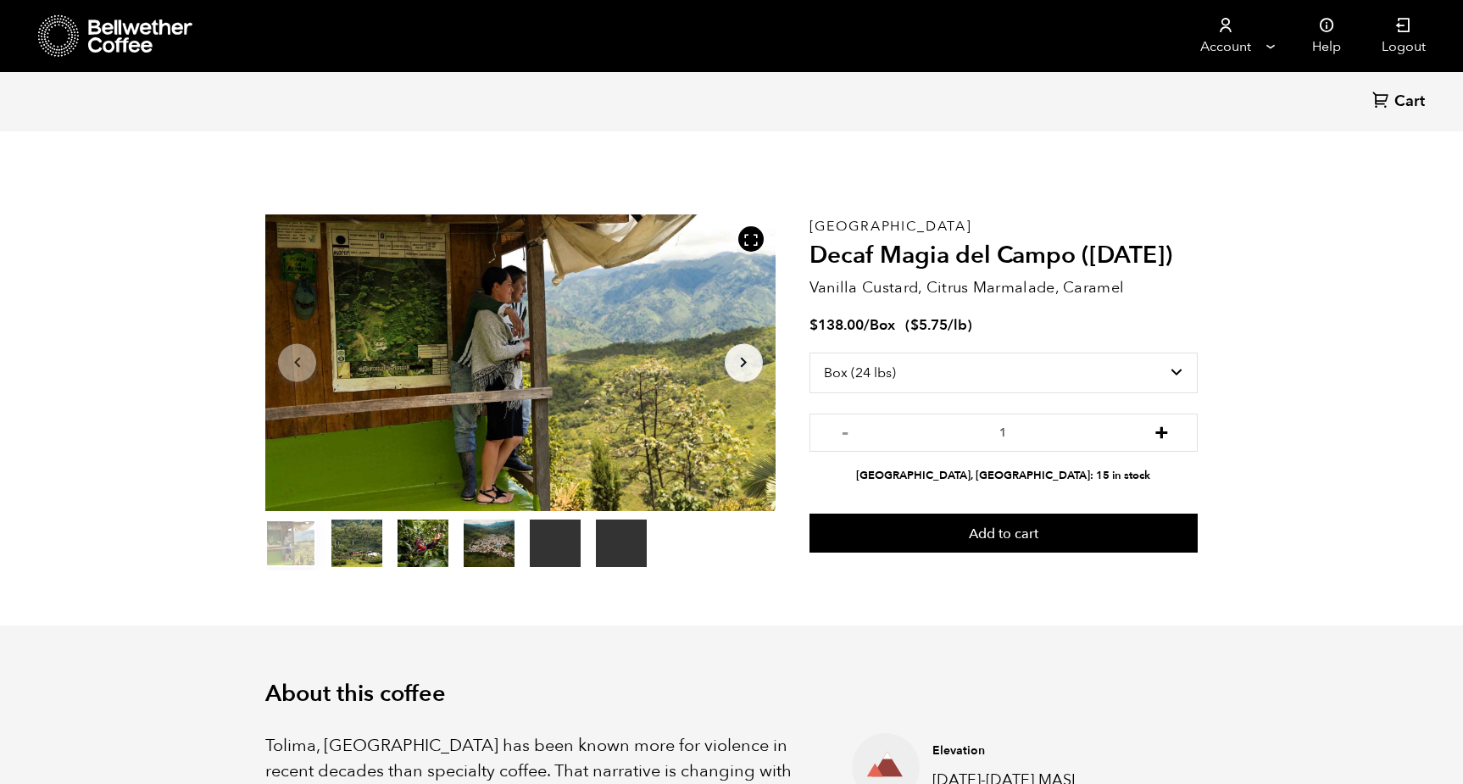
click at [1166, 430] on button "+" at bounding box center [1161, 430] width 21 height 17
type input "2"
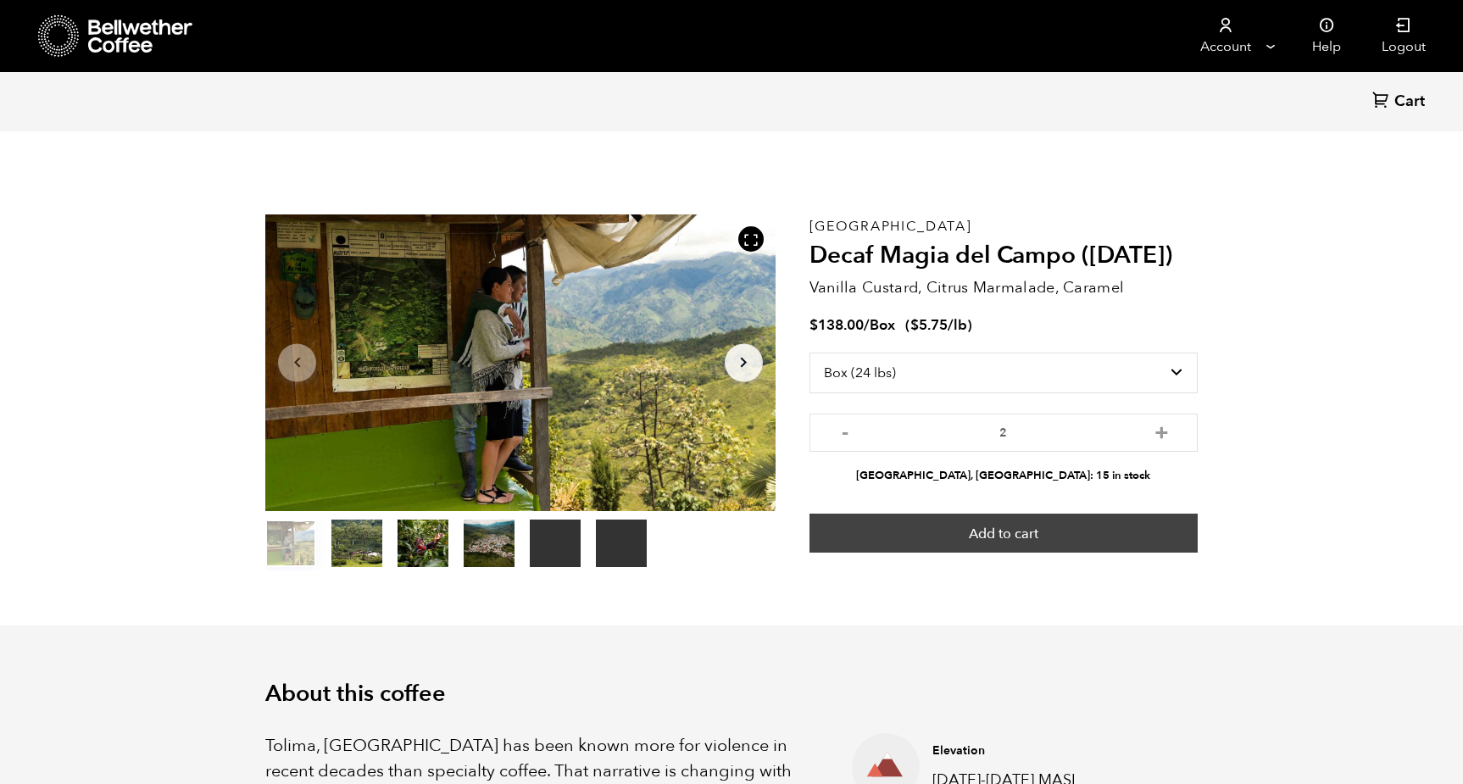
click at [1022, 530] on button "Add to cart" at bounding box center [1004, 533] width 388 height 39
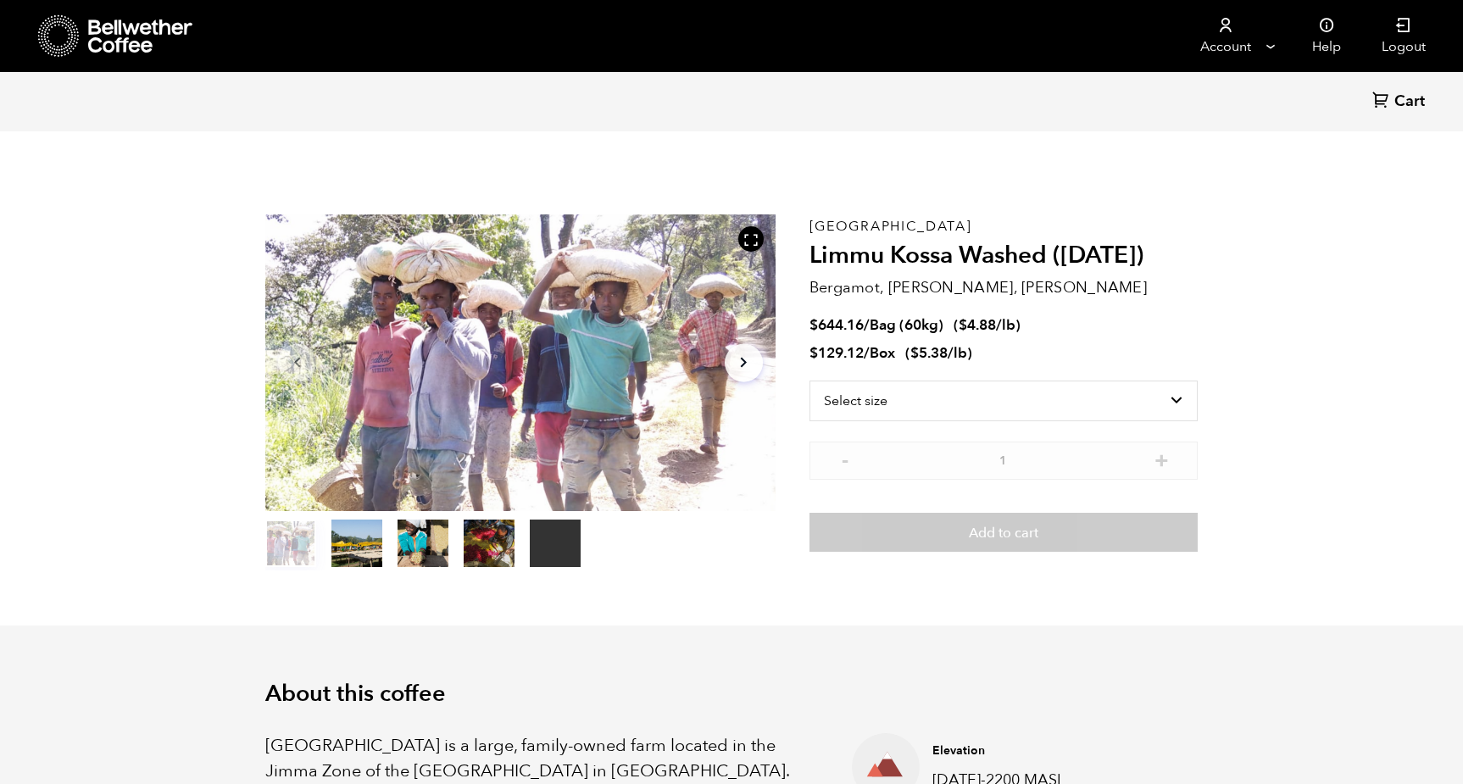
scroll to position [737, 903]
select select "bag-3"
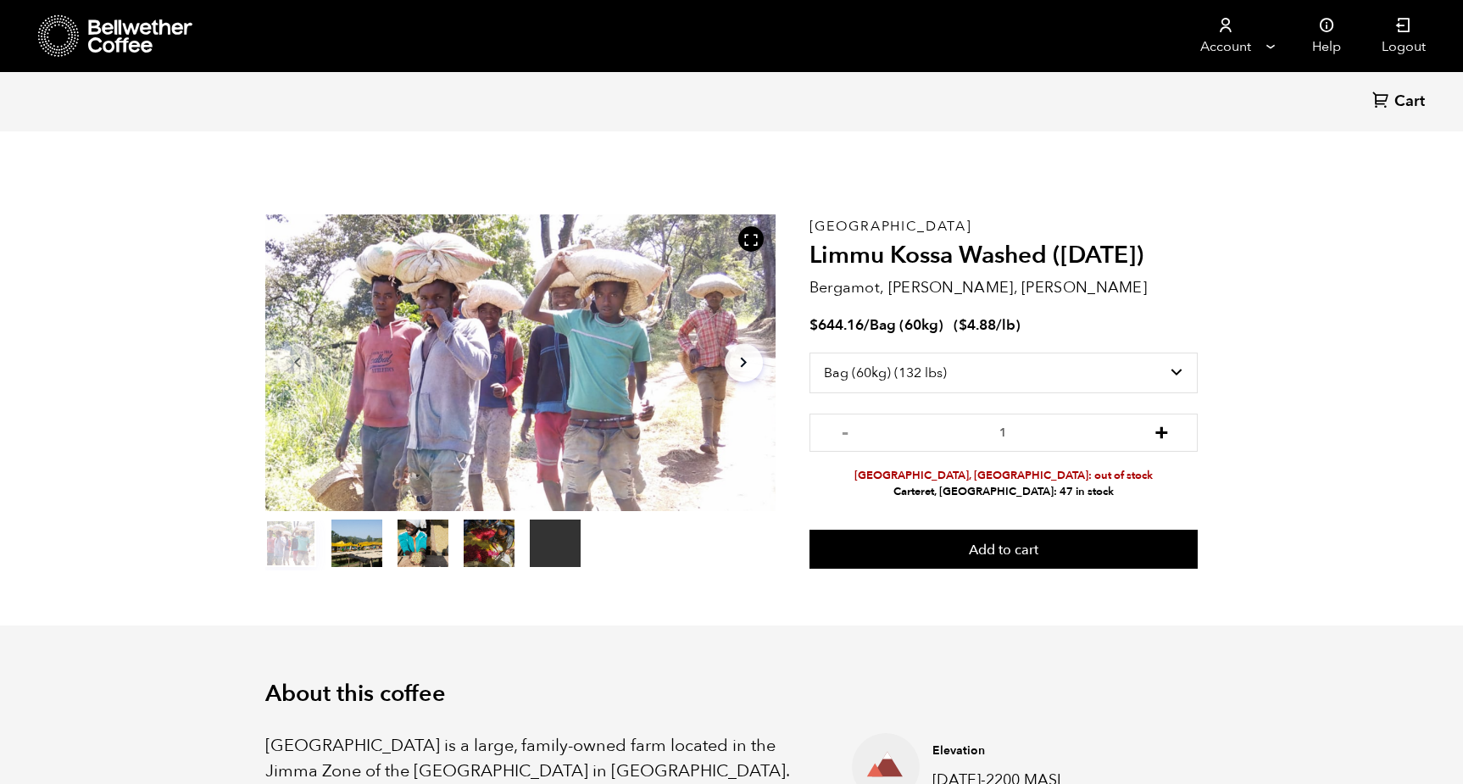
click at [1161, 432] on button "+" at bounding box center [1161, 430] width 21 height 17
click at [843, 434] on button "-" at bounding box center [845, 430] width 21 height 17
type input "2"
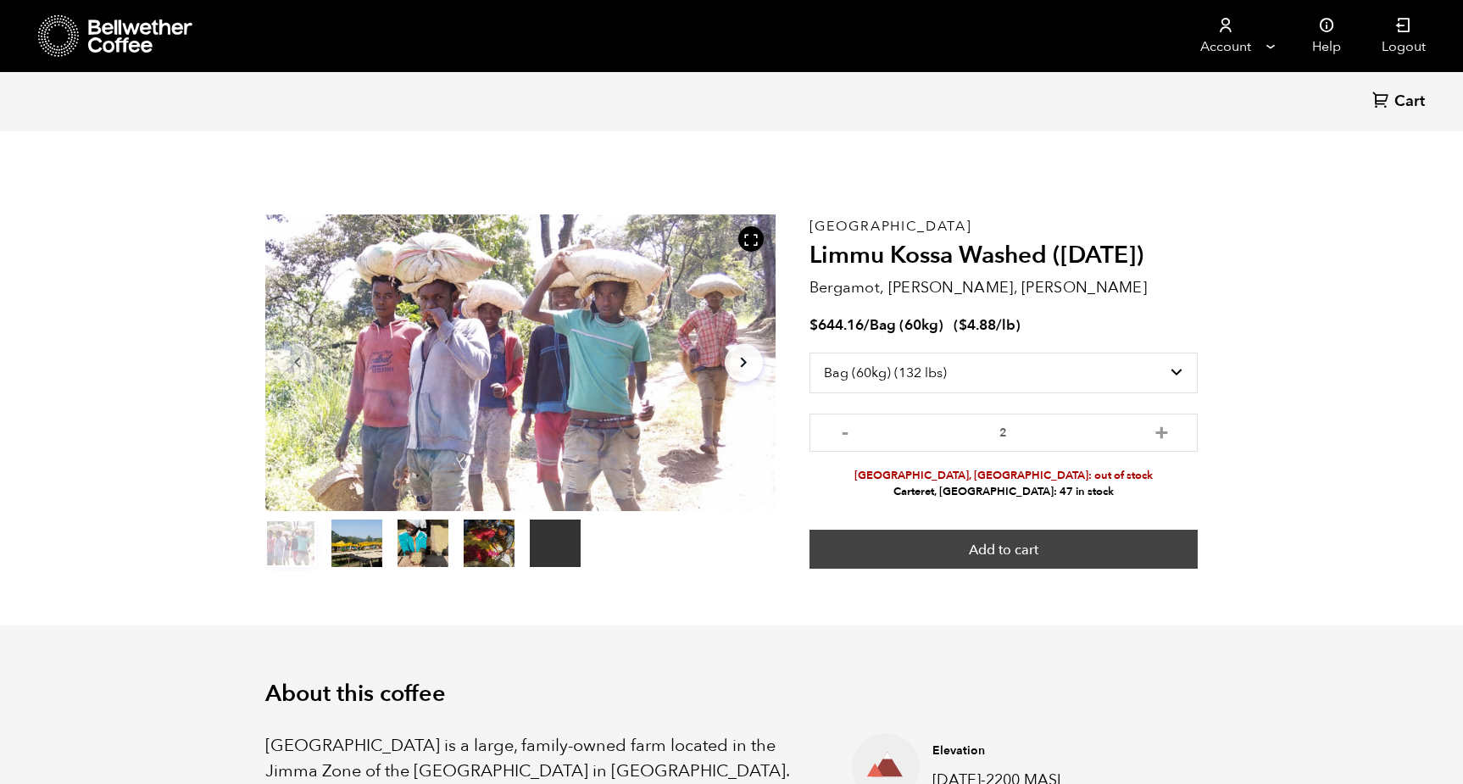
click at [972, 553] on button "Add to cart" at bounding box center [1004, 549] width 388 height 39
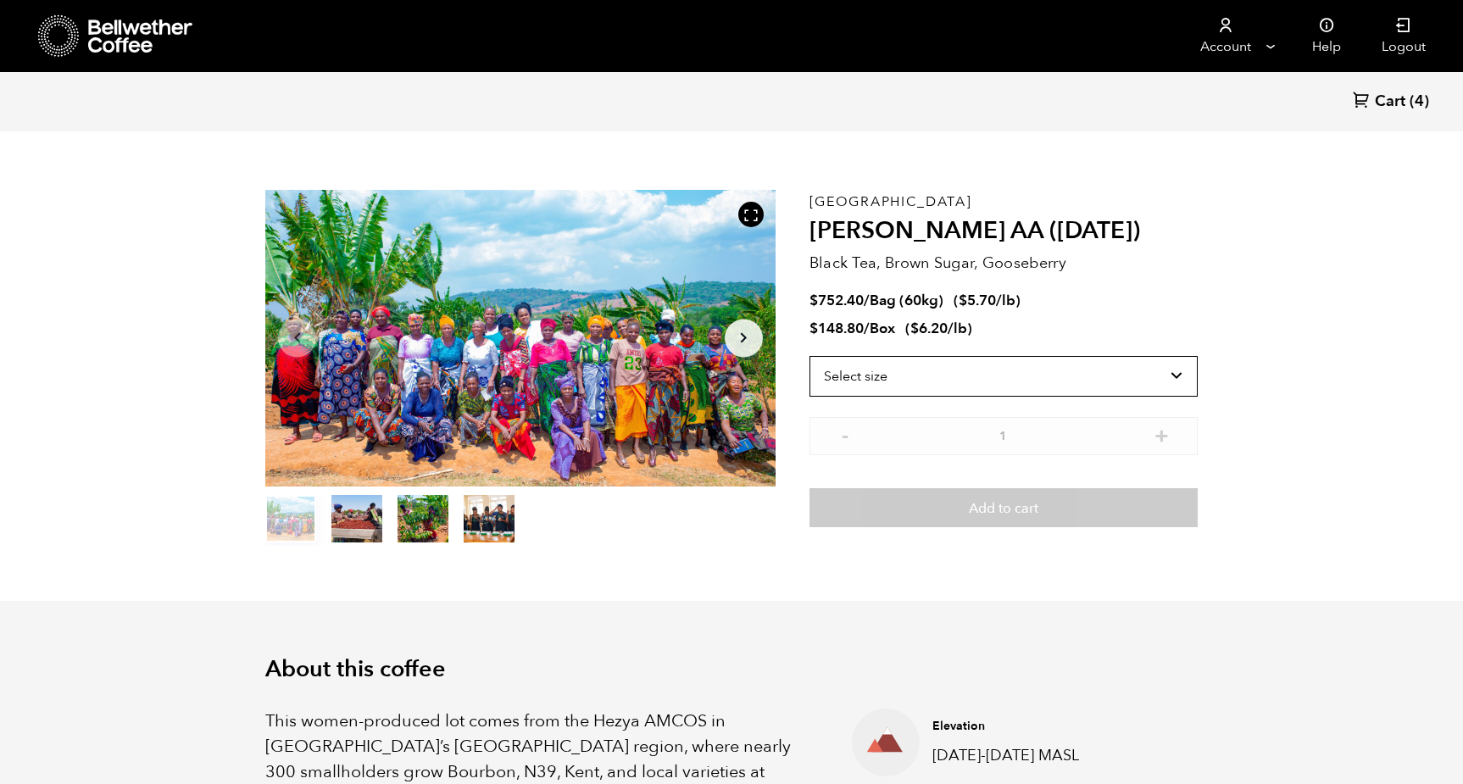
scroll to position [25, 0]
select select "bag-3"
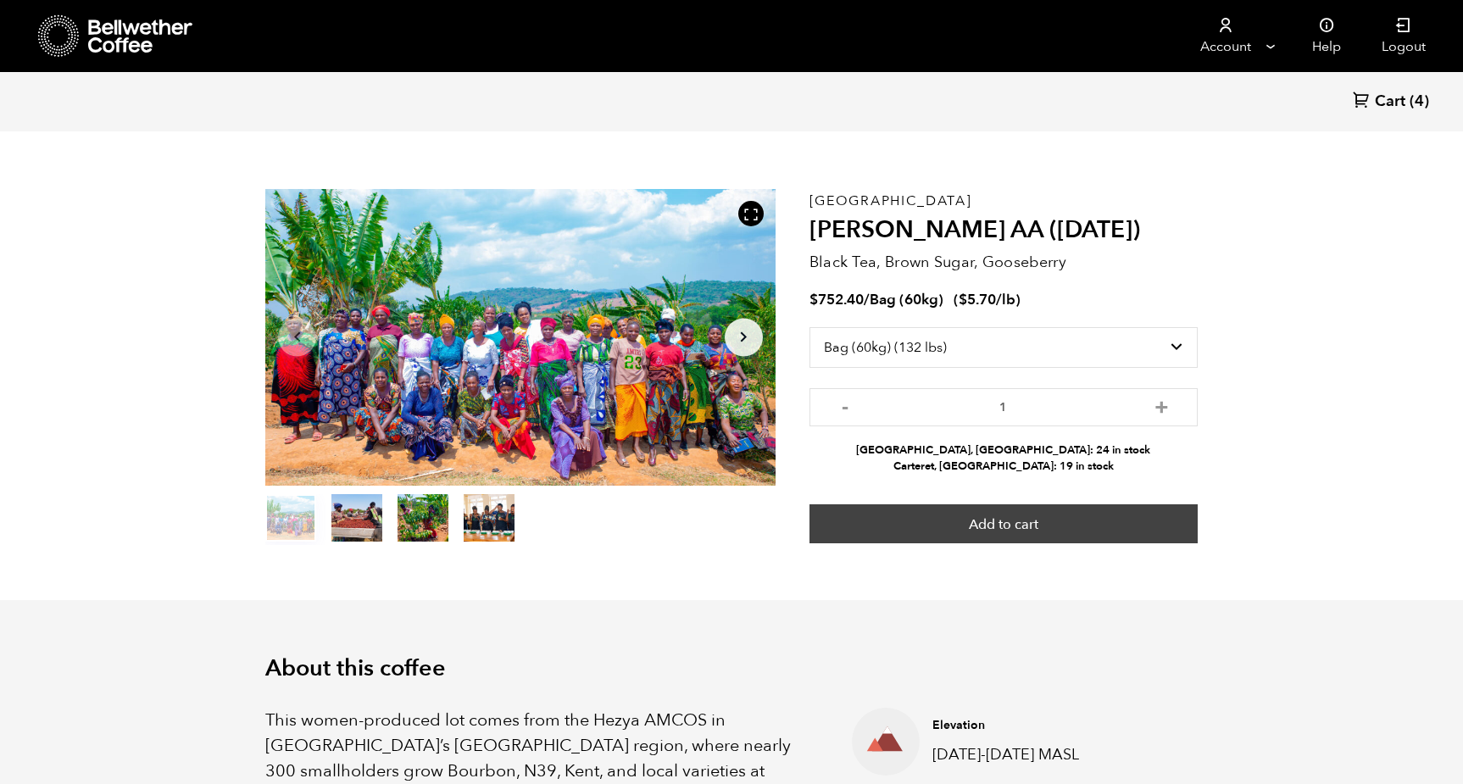
click at [1070, 529] on button "Add to cart" at bounding box center [1004, 523] width 388 height 39
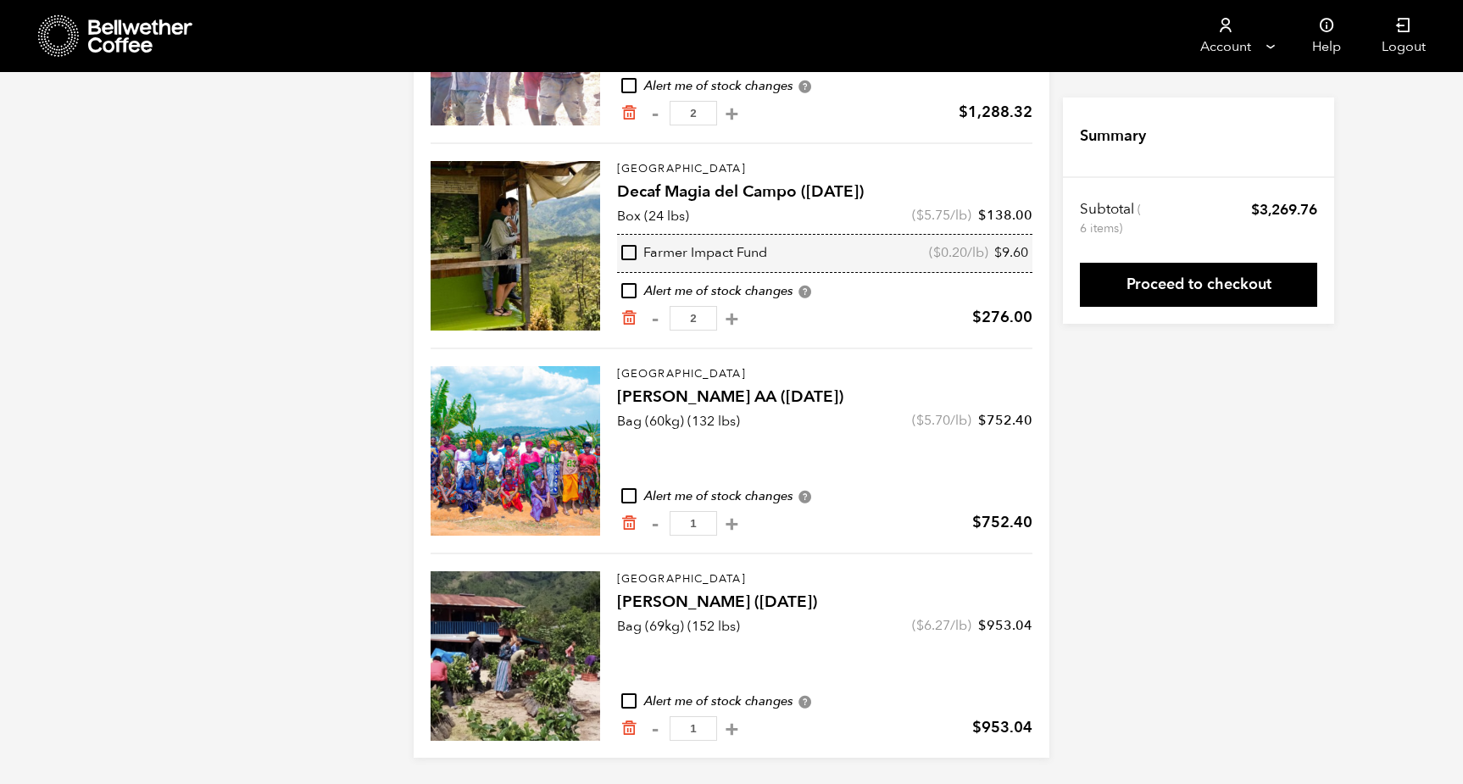
scroll to position [313, 0]
drag, startPoint x: 618, startPoint y: 393, endPoint x: 825, endPoint y: 403, distance: 207.1
click at [825, 403] on h4 "[PERSON_NAME] AA ([DATE])" at bounding box center [824, 398] width 415 height 24
click at [854, 402] on h4 "[PERSON_NAME] AA ([DATE])" at bounding box center [824, 398] width 415 height 24
click at [818, 522] on div "Tanzania Usawa Kahawa AA (FEB 25) quantity - 1 + $ 752.40" at bounding box center [824, 521] width 415 height 30
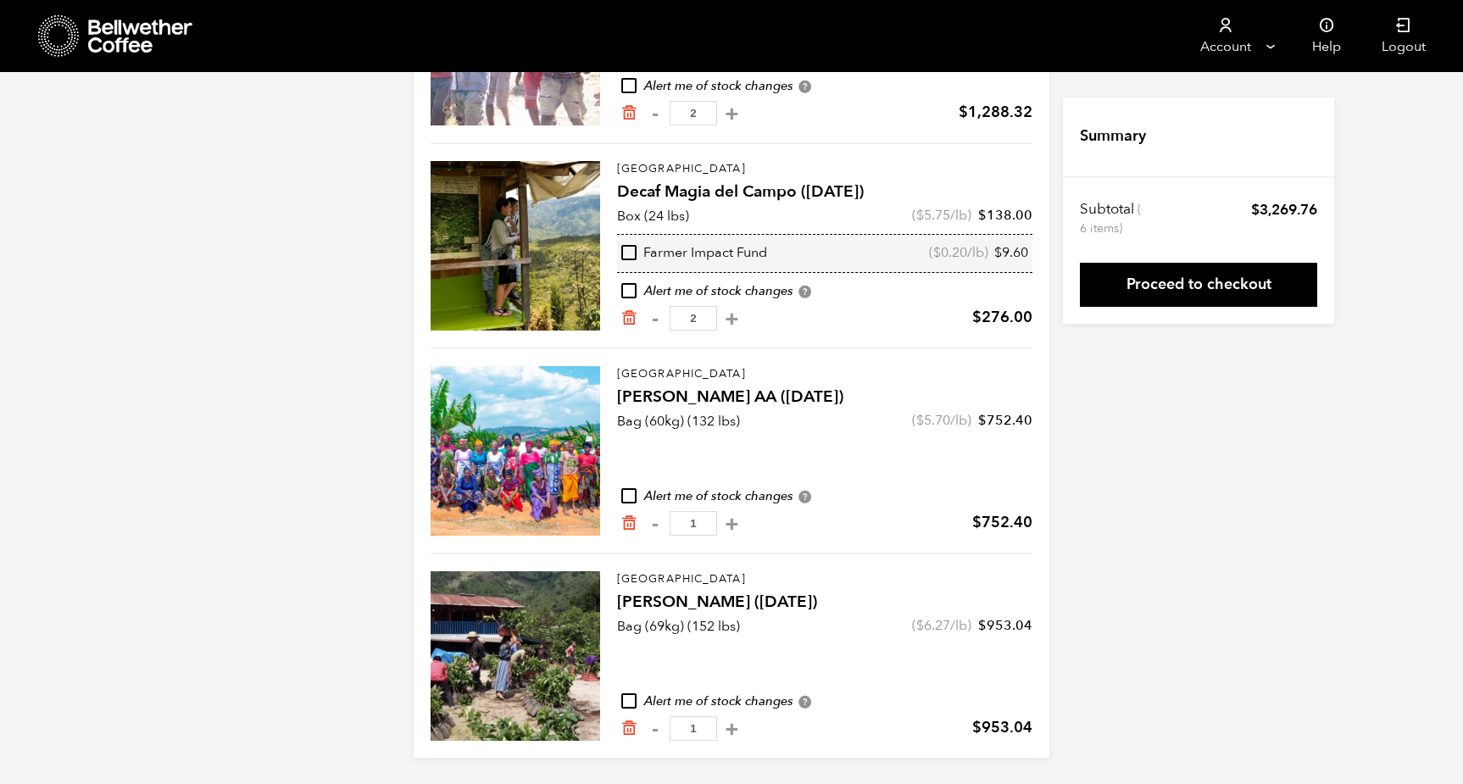
click at [677, 523] on input "1" at bounding box center [693, 523] width 47 height 25
click at [633, 726] on icon "Remove from cart" at bounding box center [628, 728] width 17 height 17
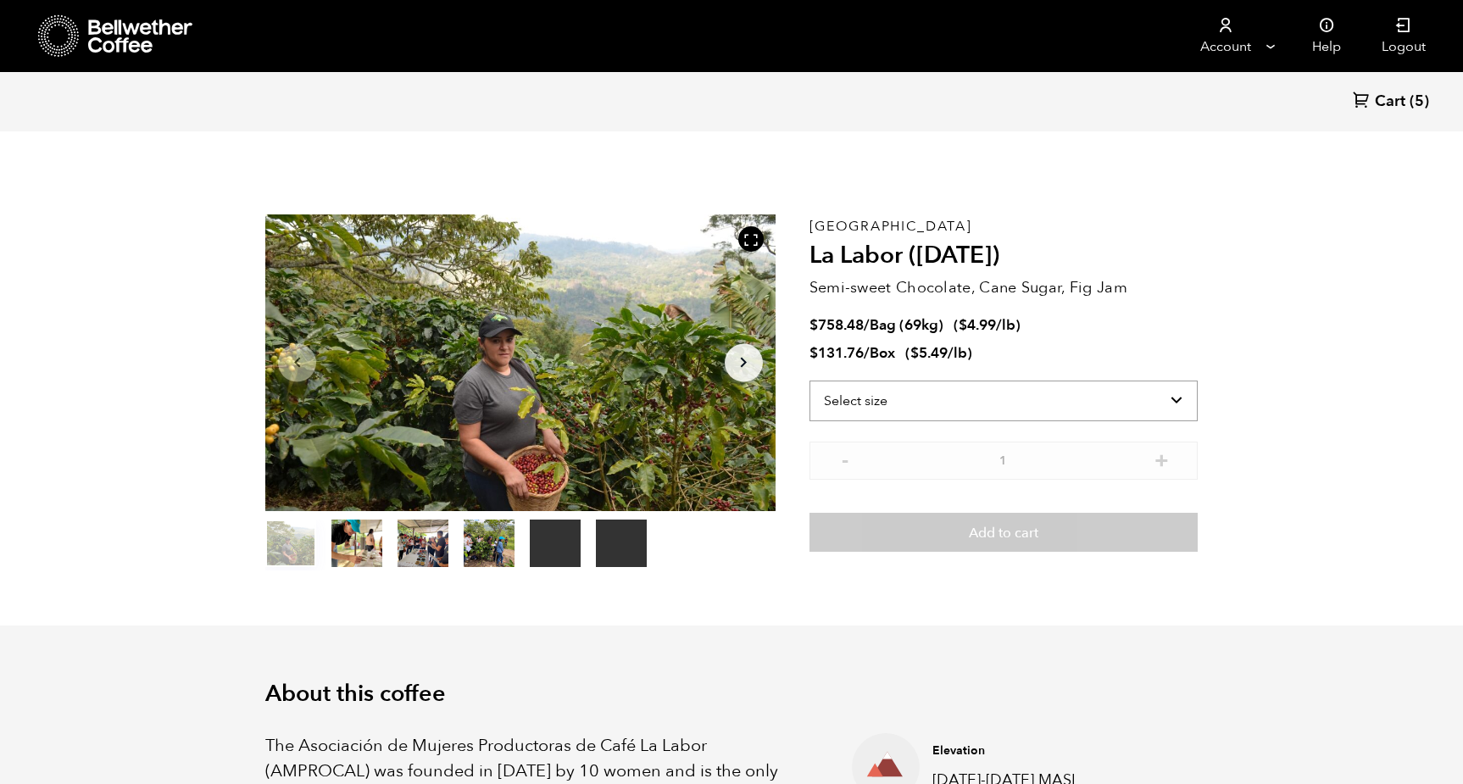
select select "bag-2"
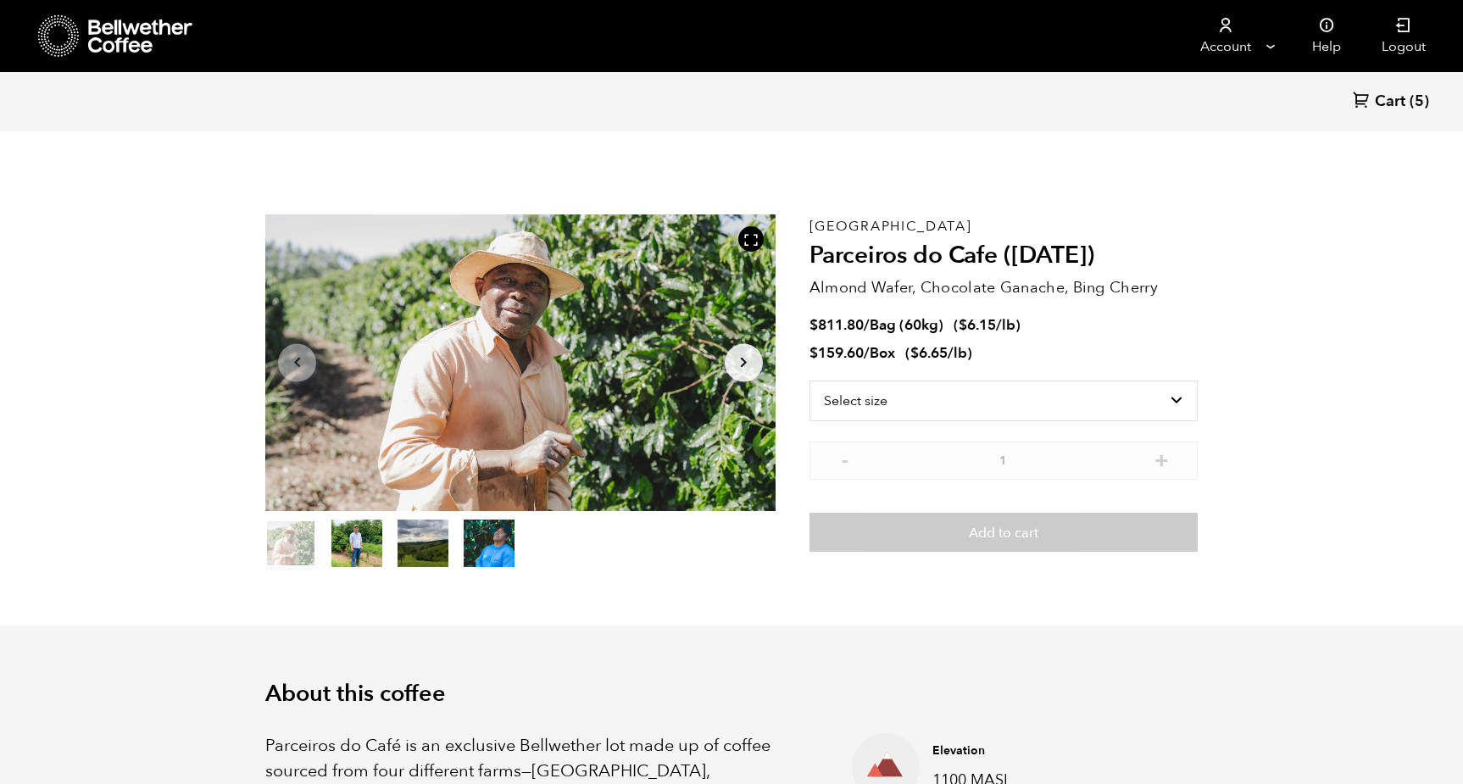
scroll to position [737, 903]
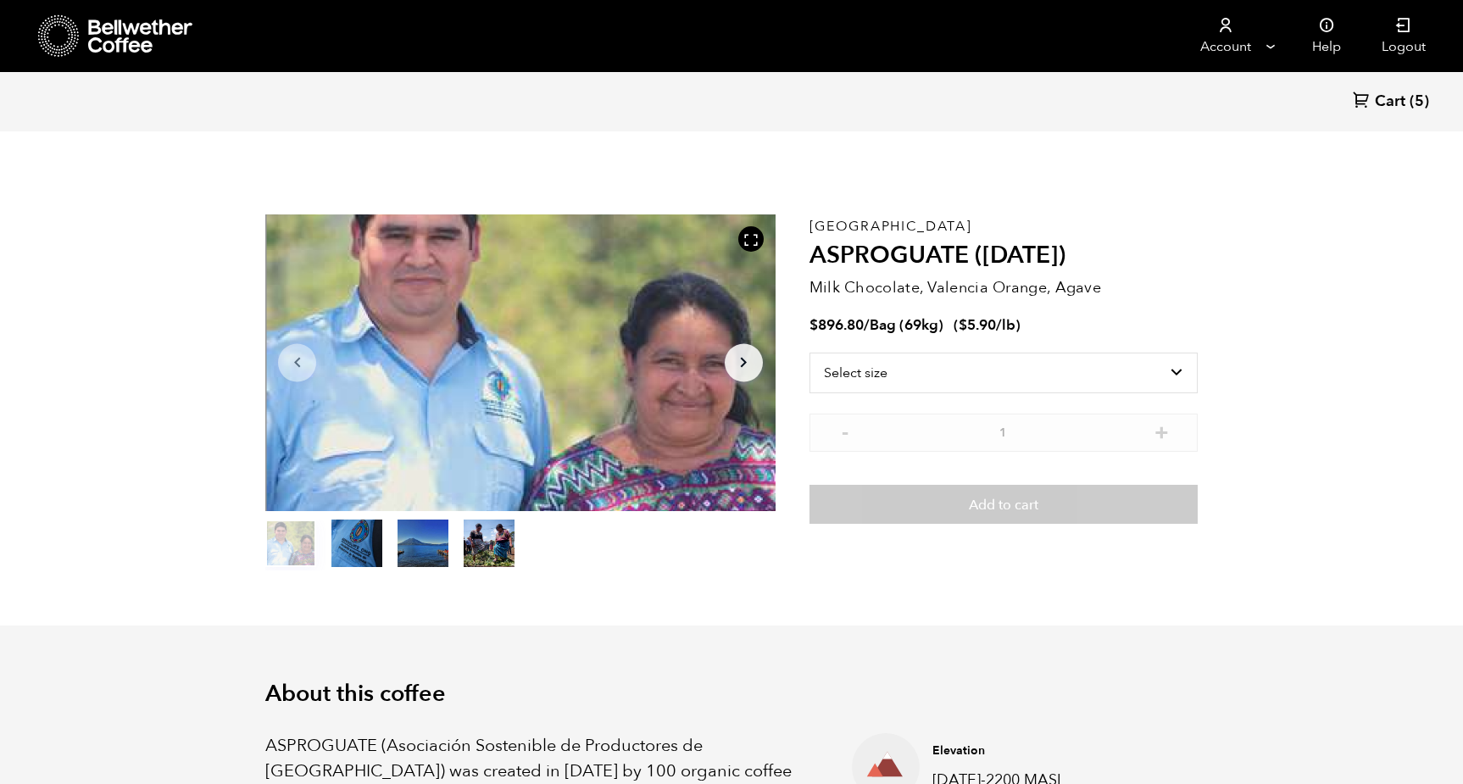
scroll to position [737, 903]
select select "bag-2"
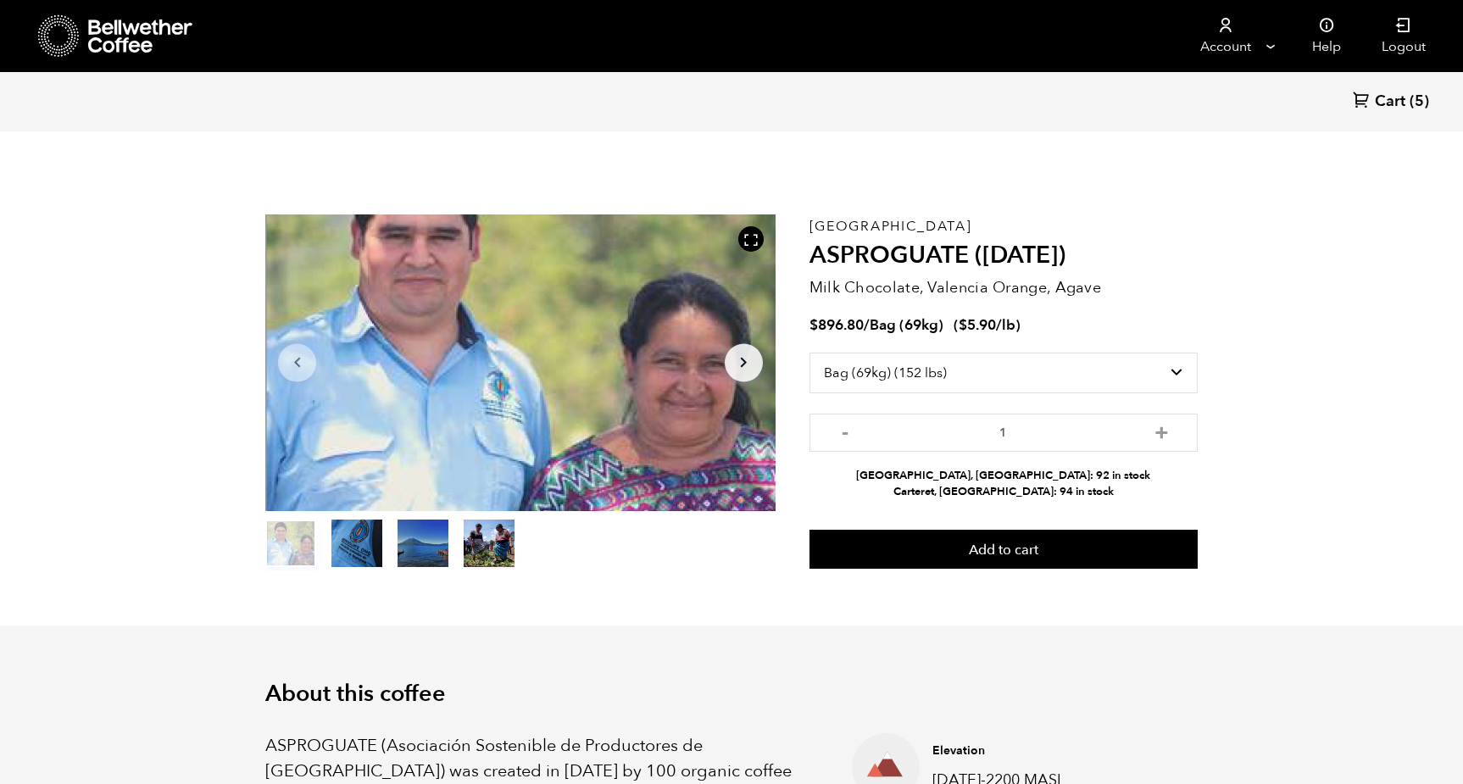
click at [361, 534] on button "item 1" at bounding box center [356, 546] width 51 height 47
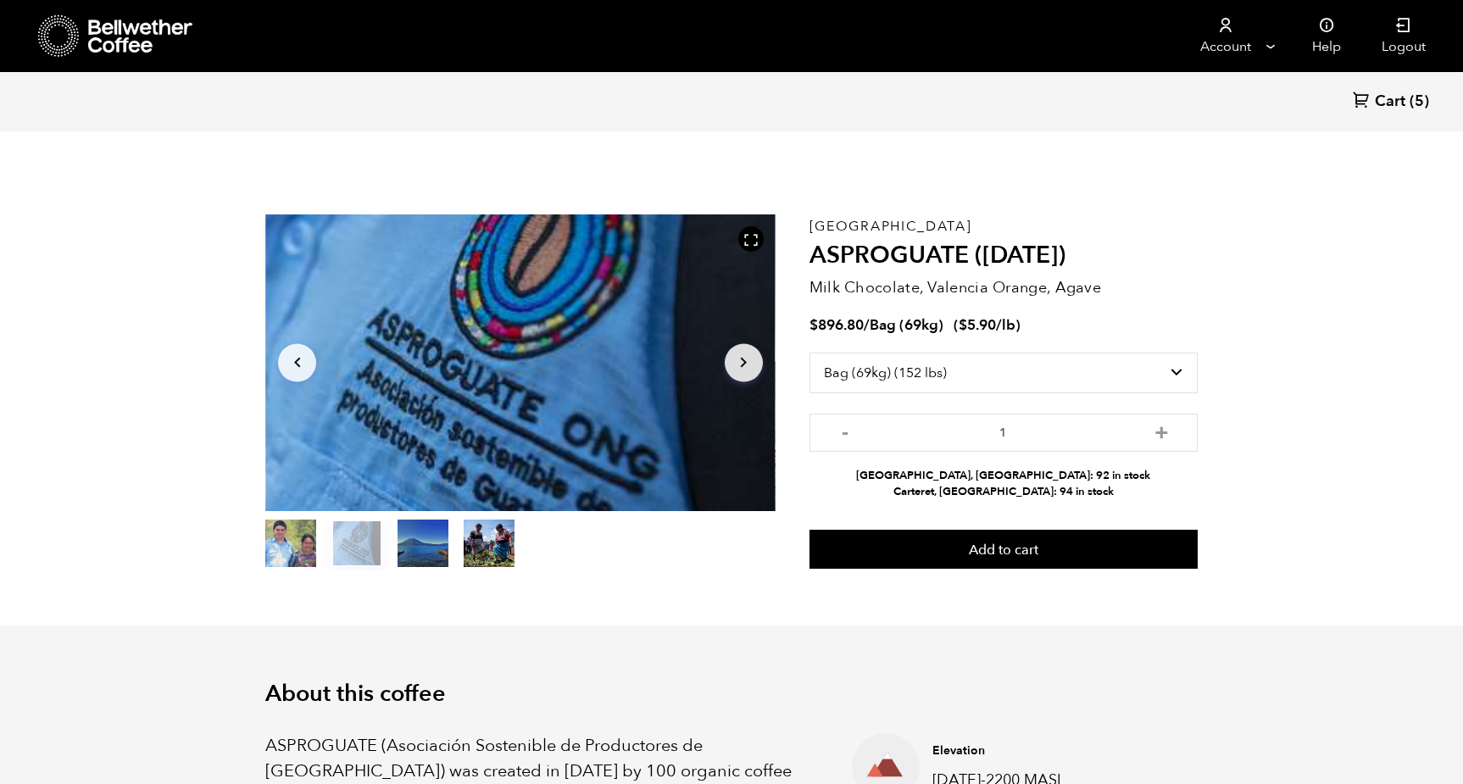
click at [424, 539] on button "item 2" at bounding box center [423, 546] width 51 height 47
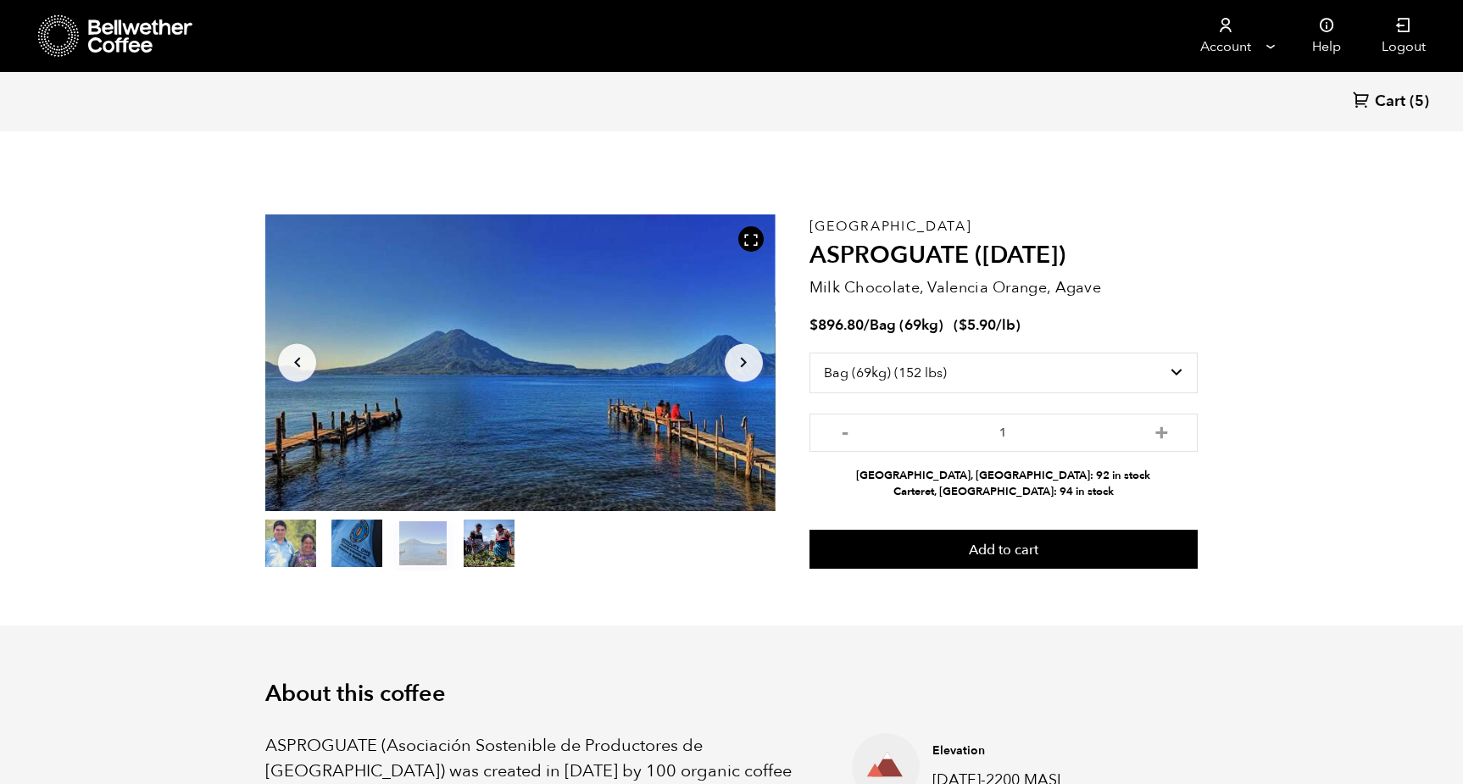
click at [481, 547] on button "item 3" at bounding box center [489, 546] width 51 height 47
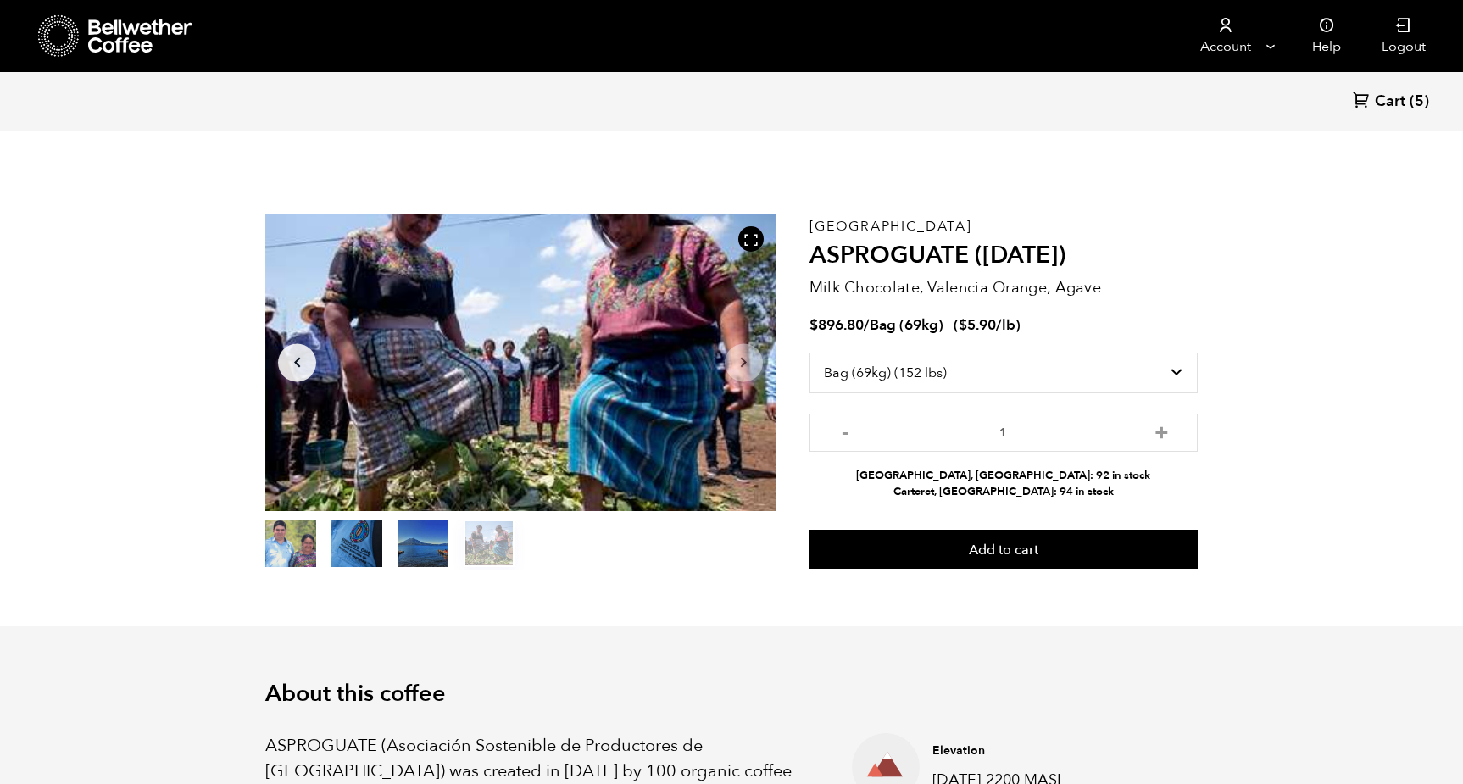
click at [424, 546] on button "item 2" at bounding box center [423, 546] width 51 height 47
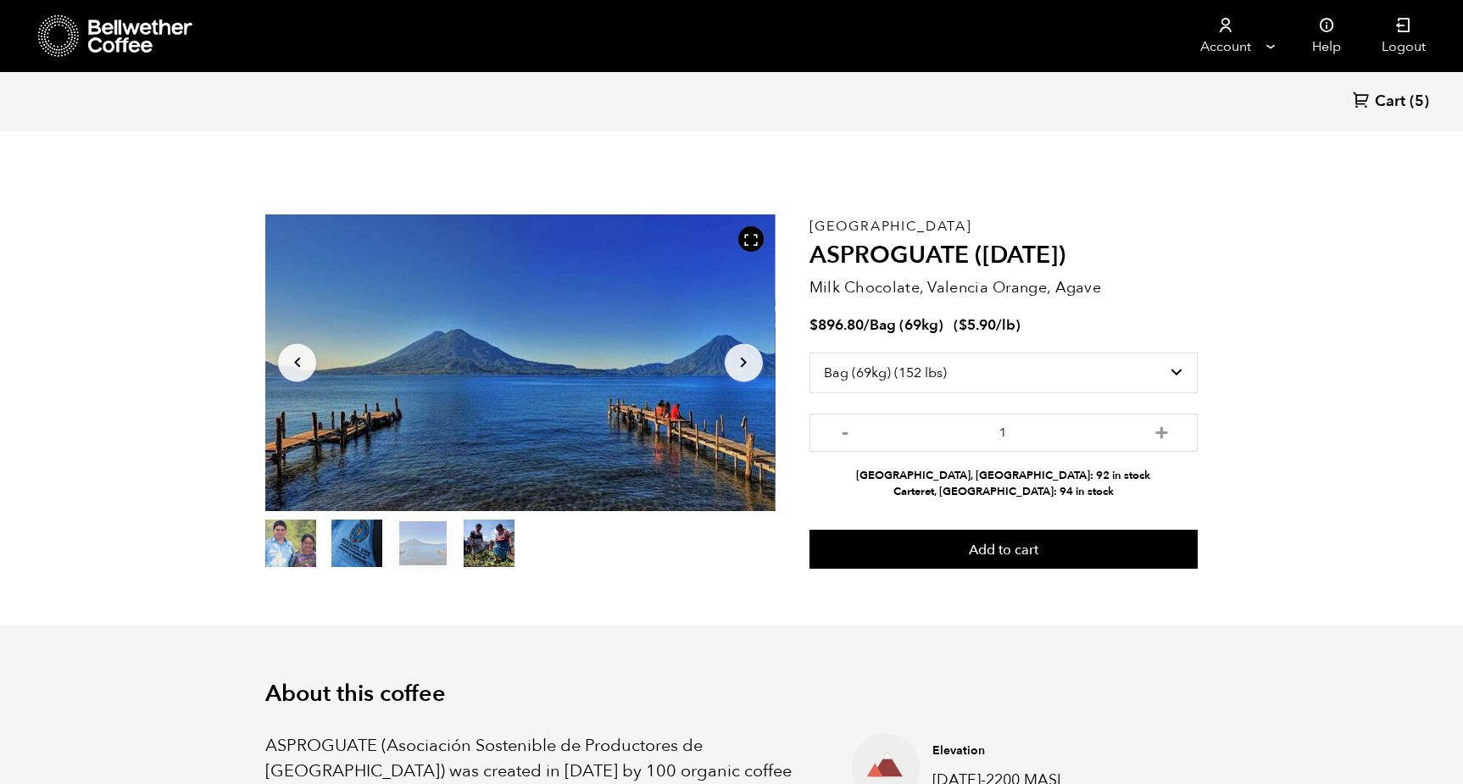
click at [361, 541] on button "item 1" at bounding box center [356, 546] width 51 height 47
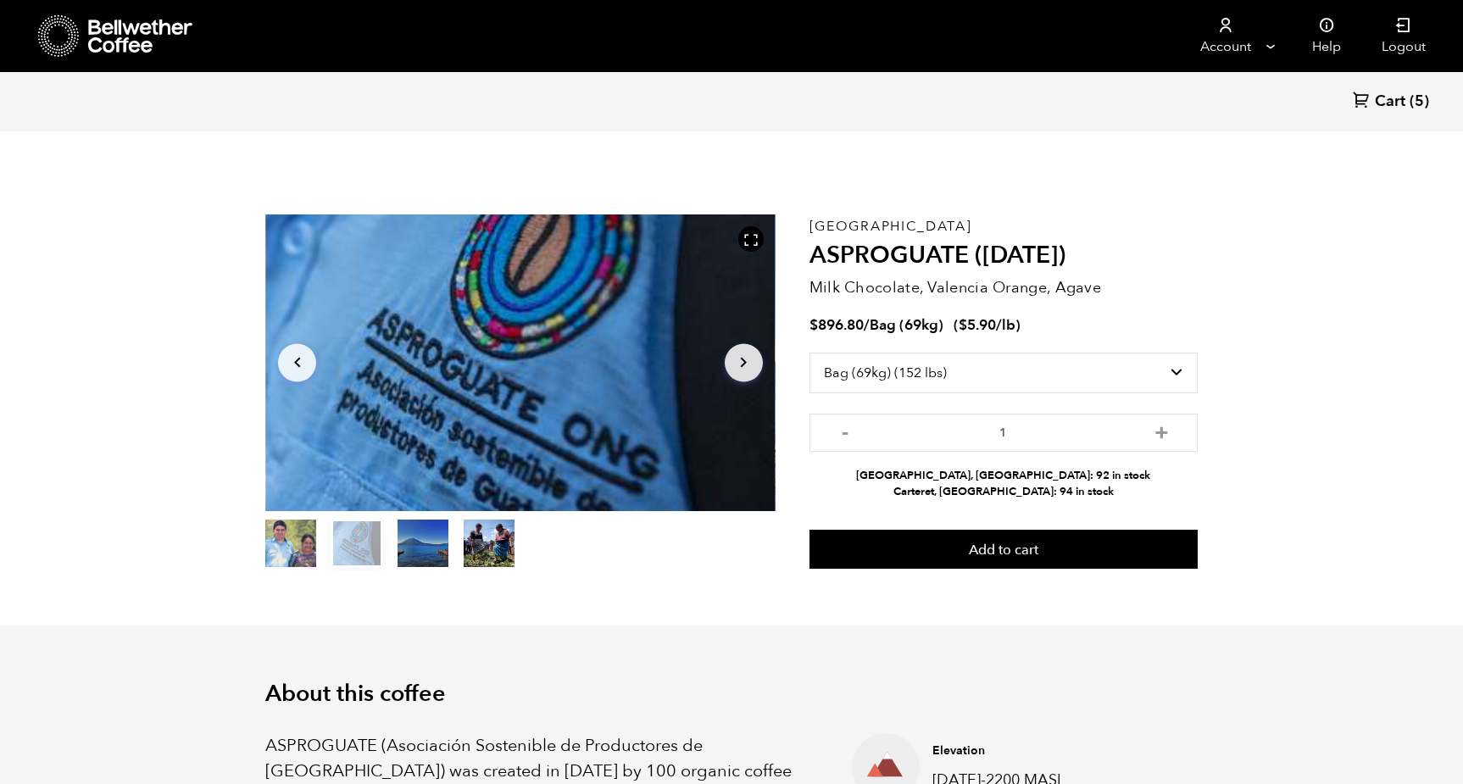
click at [293, 534] on button "item 0" at bounding box center [290, 546] width 51 height 47
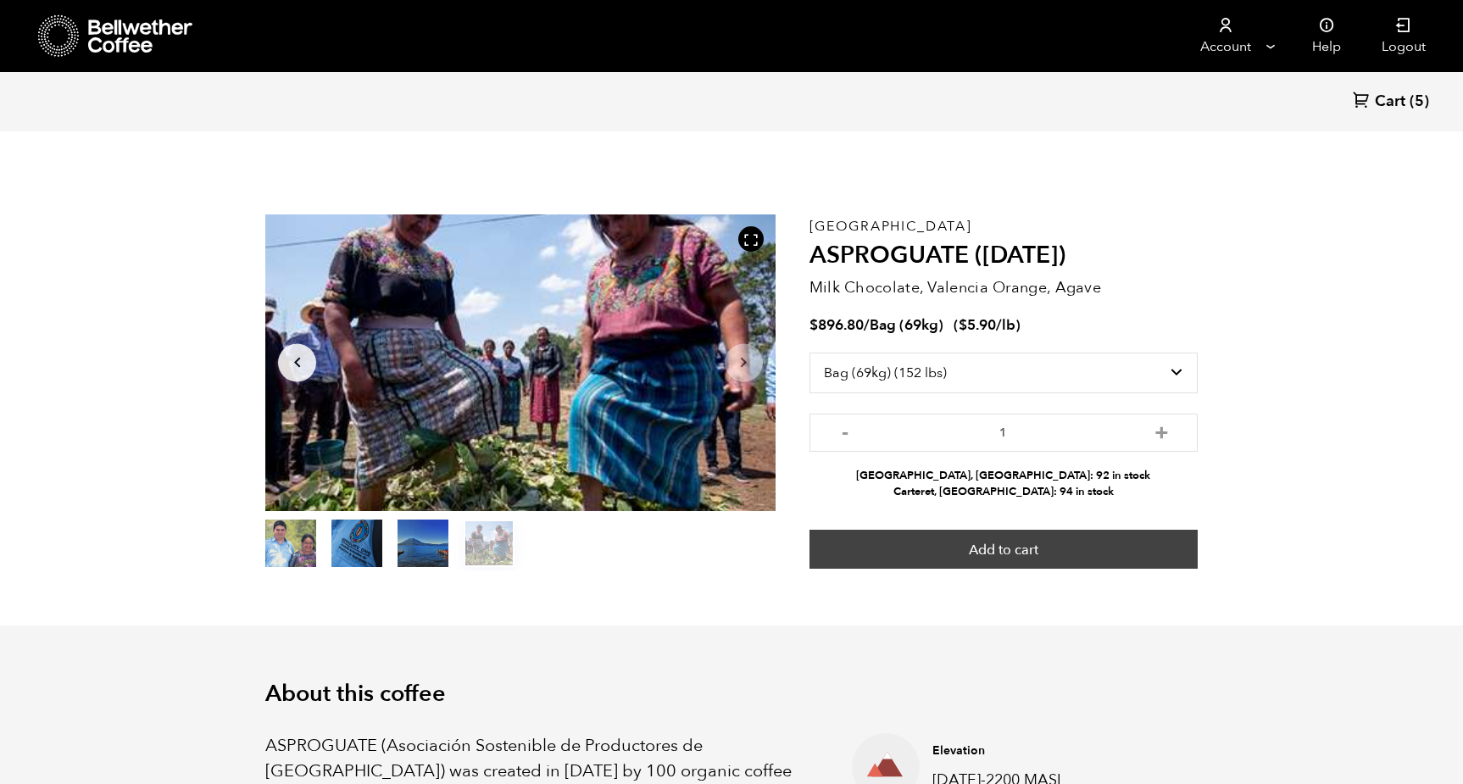
scroll to position [0, 0]
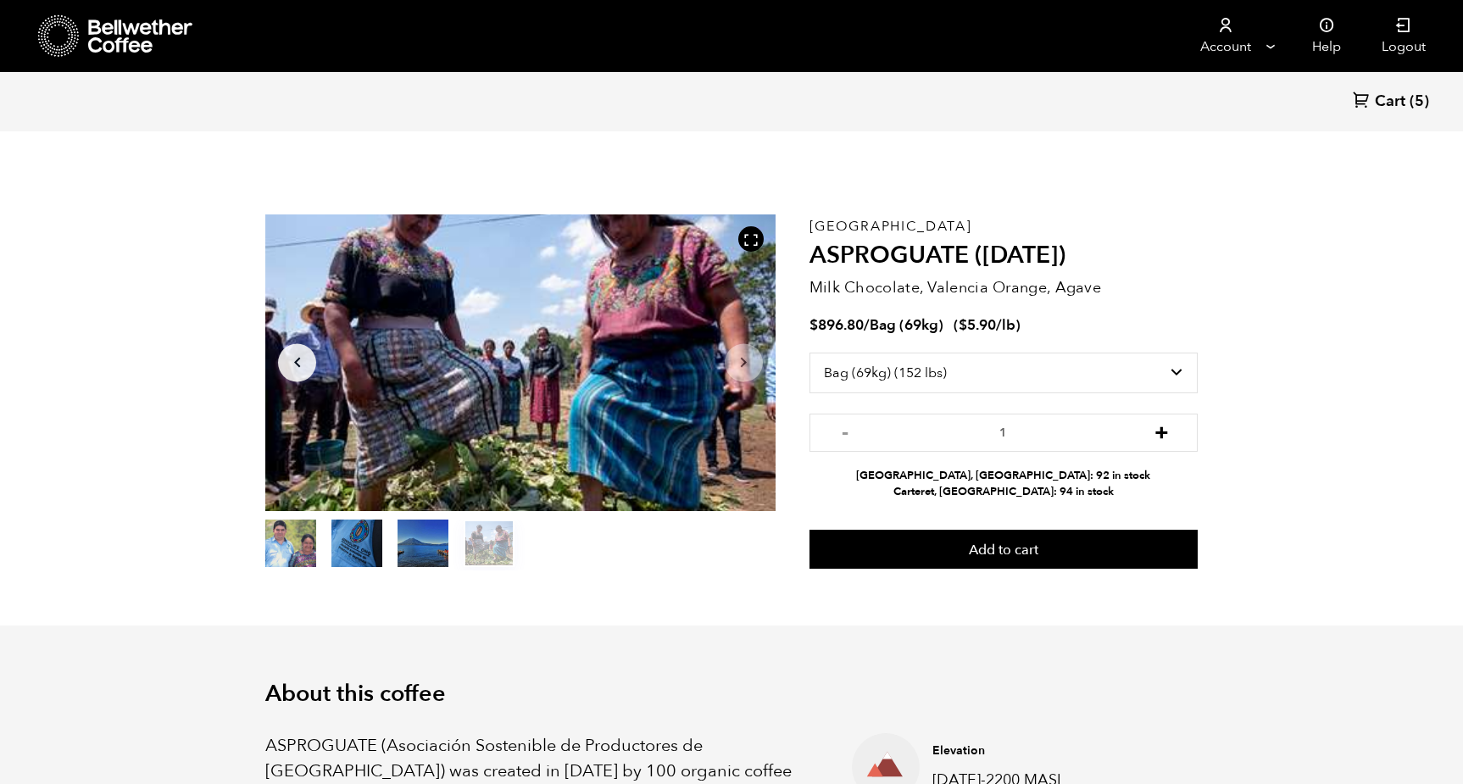
click at [1166, 430] on button "+" at bounding box center [1161, 430] width 21 height 17
type input "2"
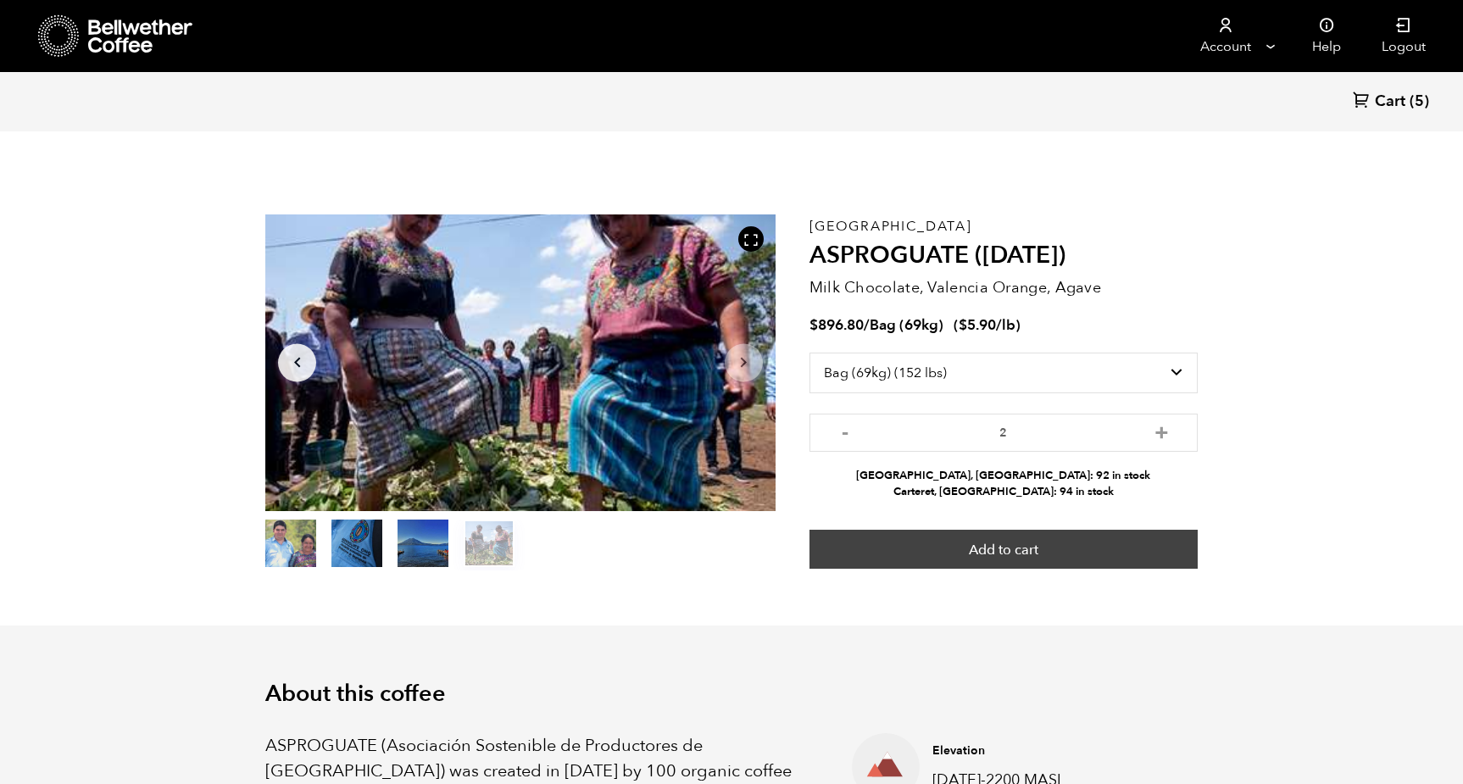
click at [1086, 543] on button "Add to cart" at bounding box center [1004, 549] width 388 height 39
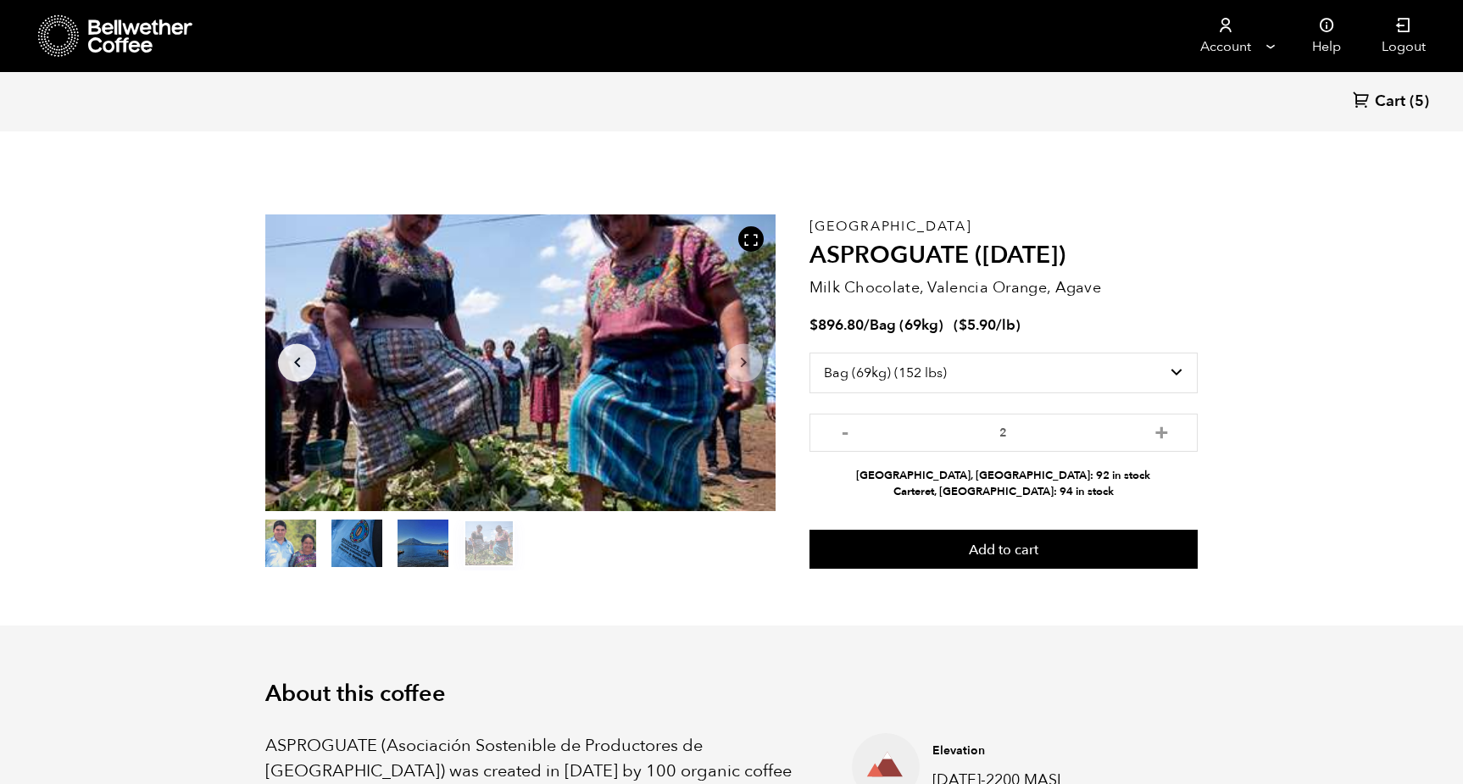
click at [1383, 101] on span "Cart" at bounding box center [1390, 102] width 31 height 20
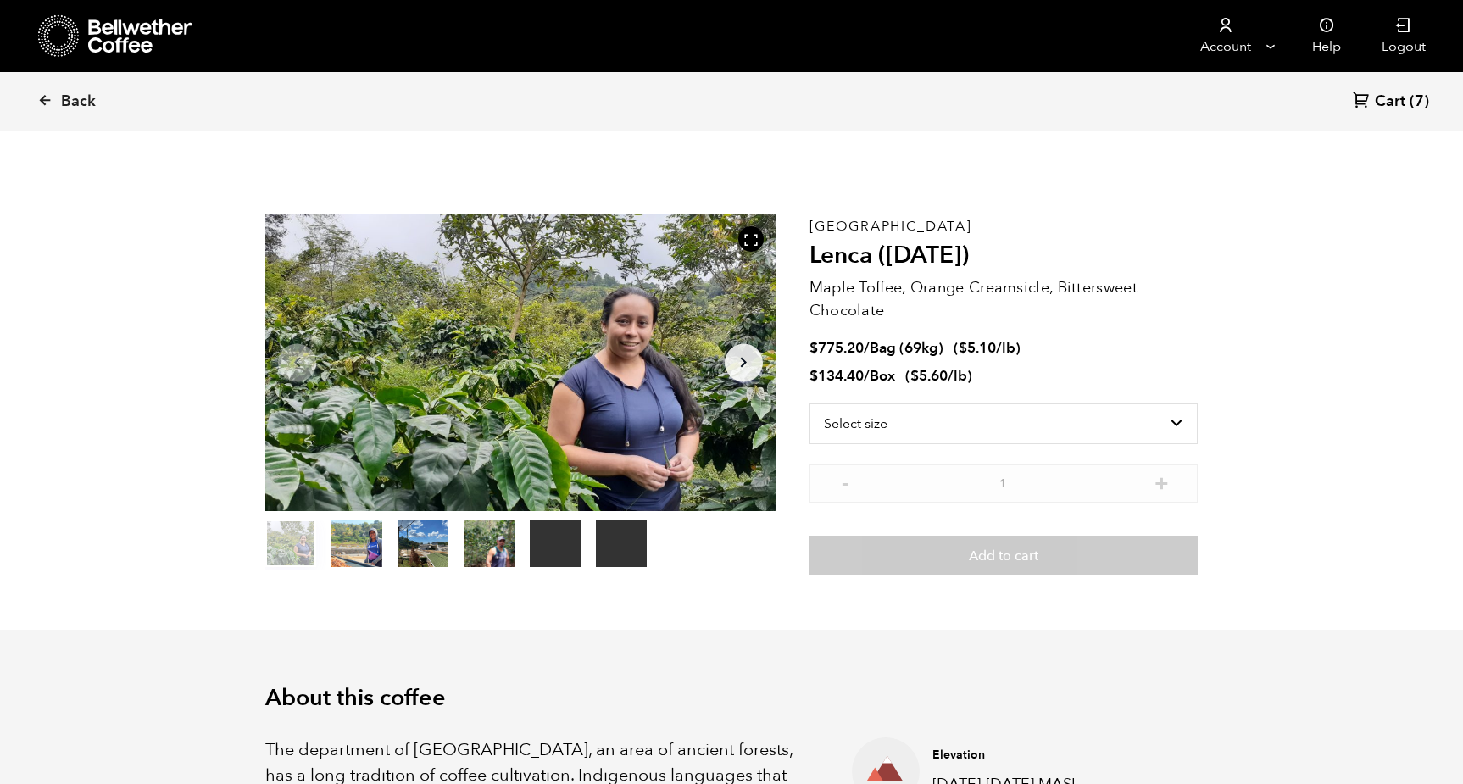
scroll to position [737, 903]
select select "bag-2"
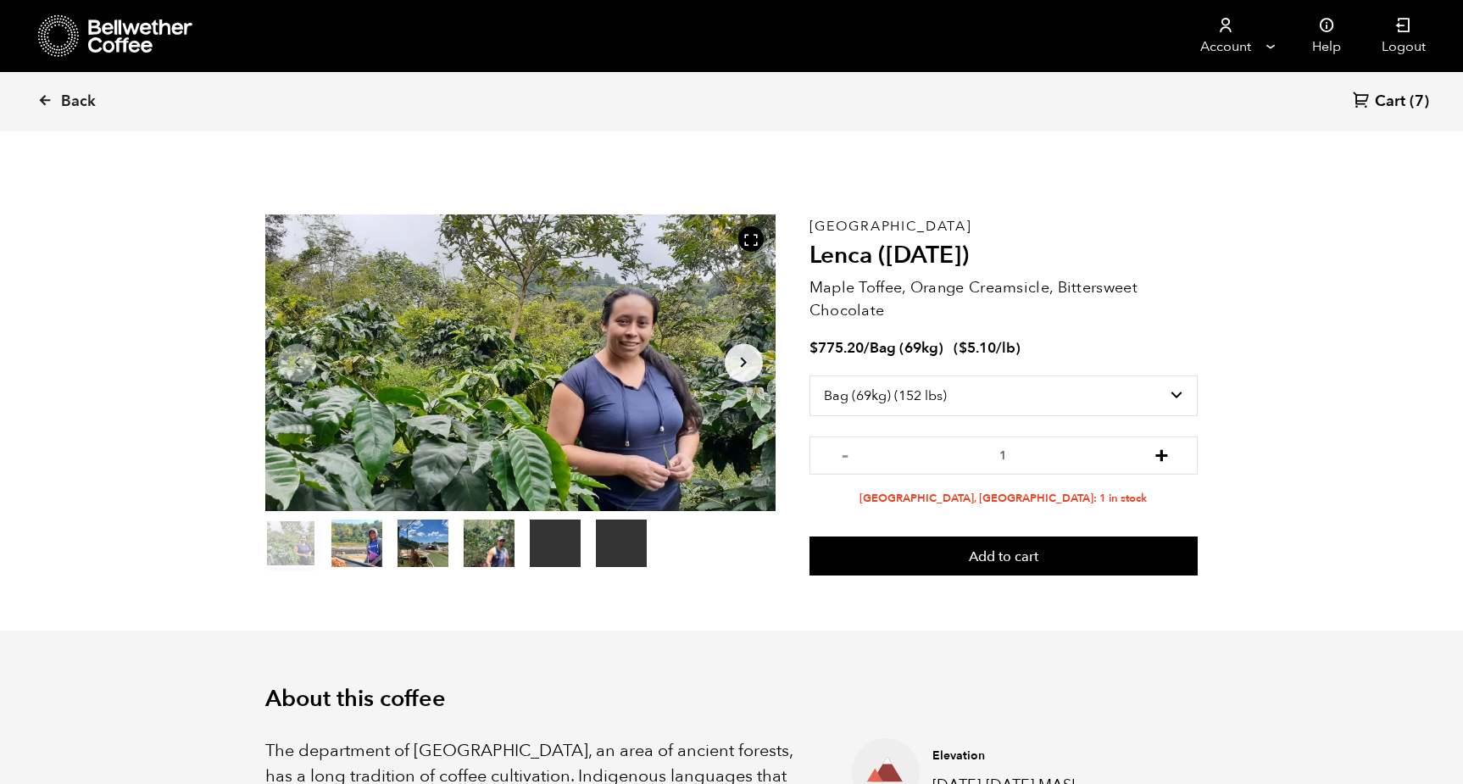
click at [1164, 454] on button "+" at bounding box center [1161, 453] width 21 height 17
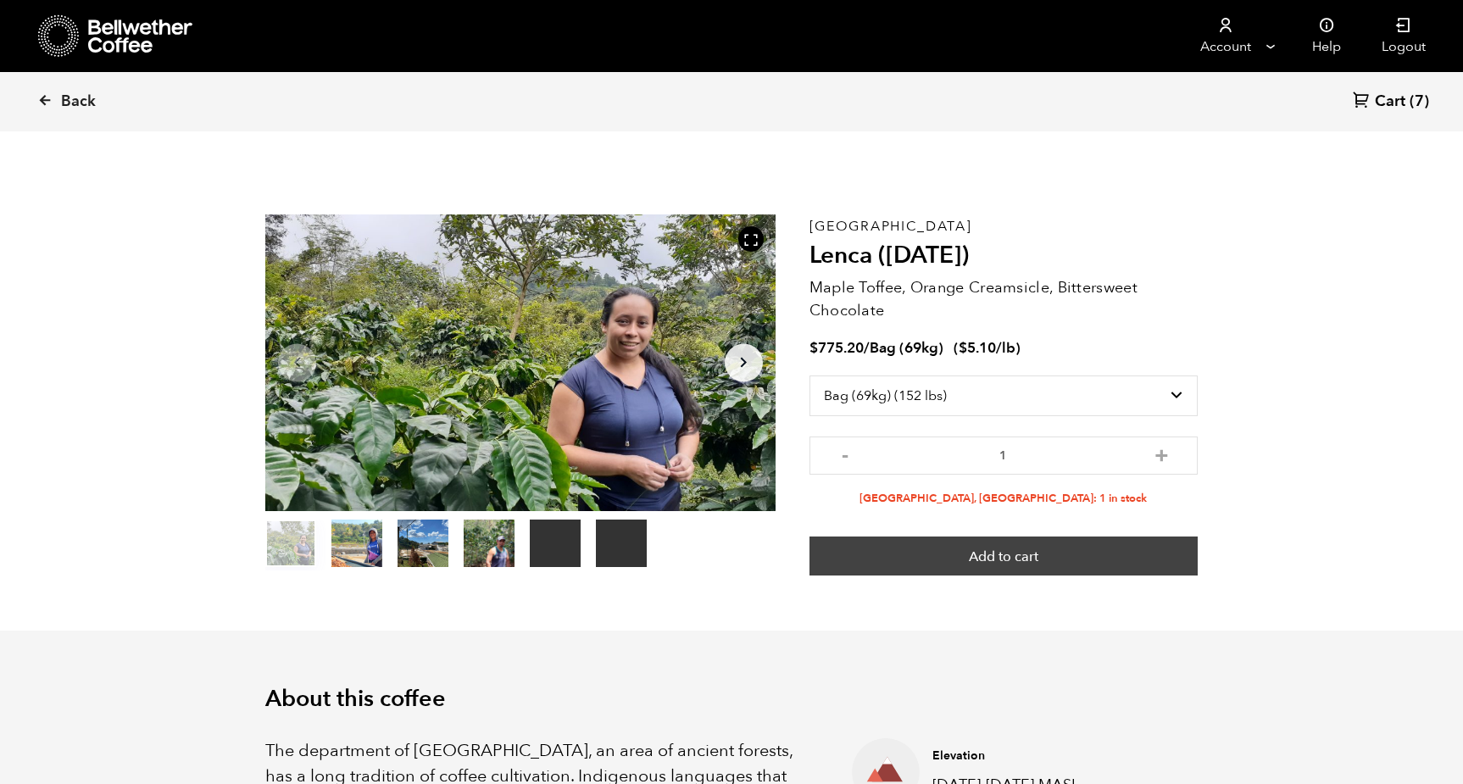
click at [990, 559] on button "Add to cart" at bounding box center [1004, 556] width 388 height 39
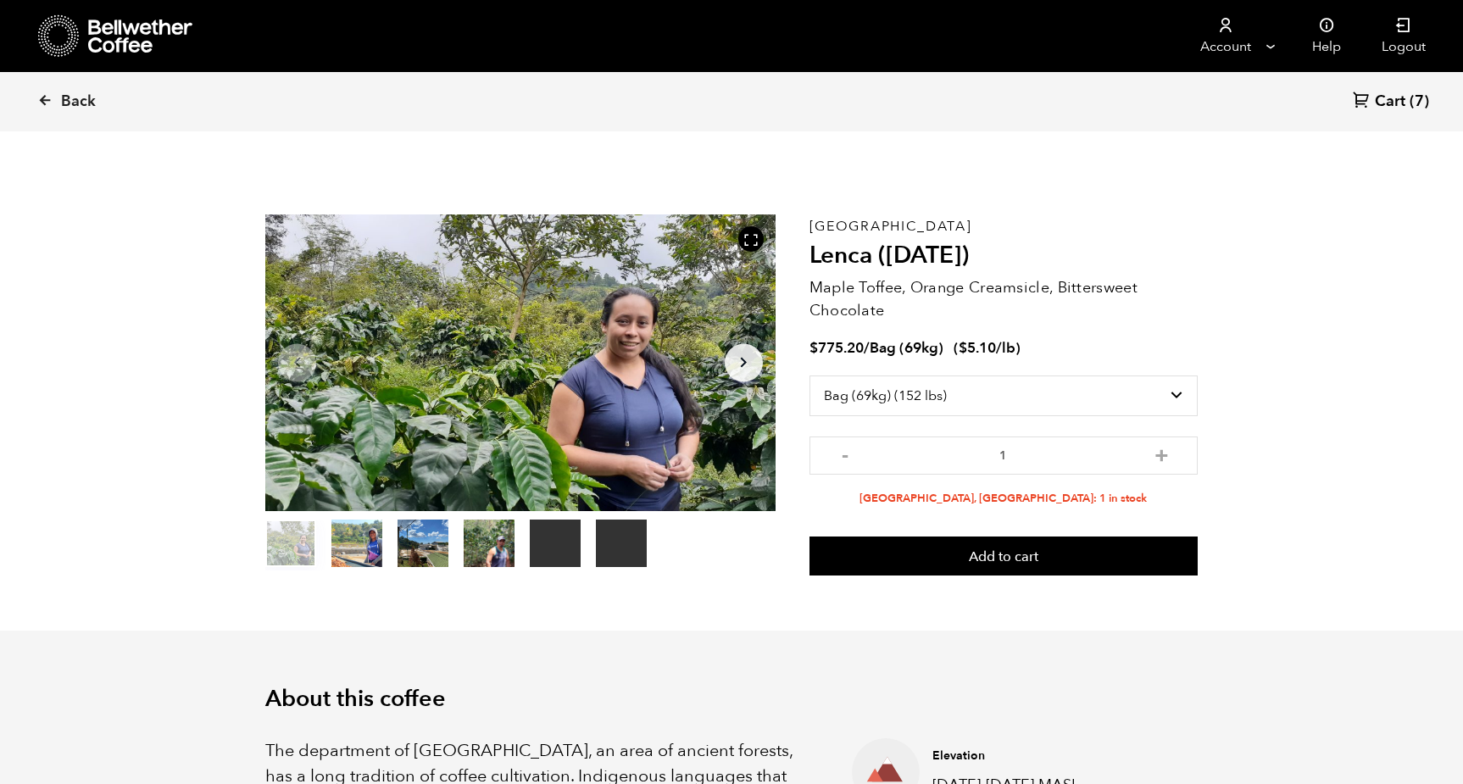
click at [1399, 97] on span "Cart" at bounding box center [1390, 102] width 31 height 20
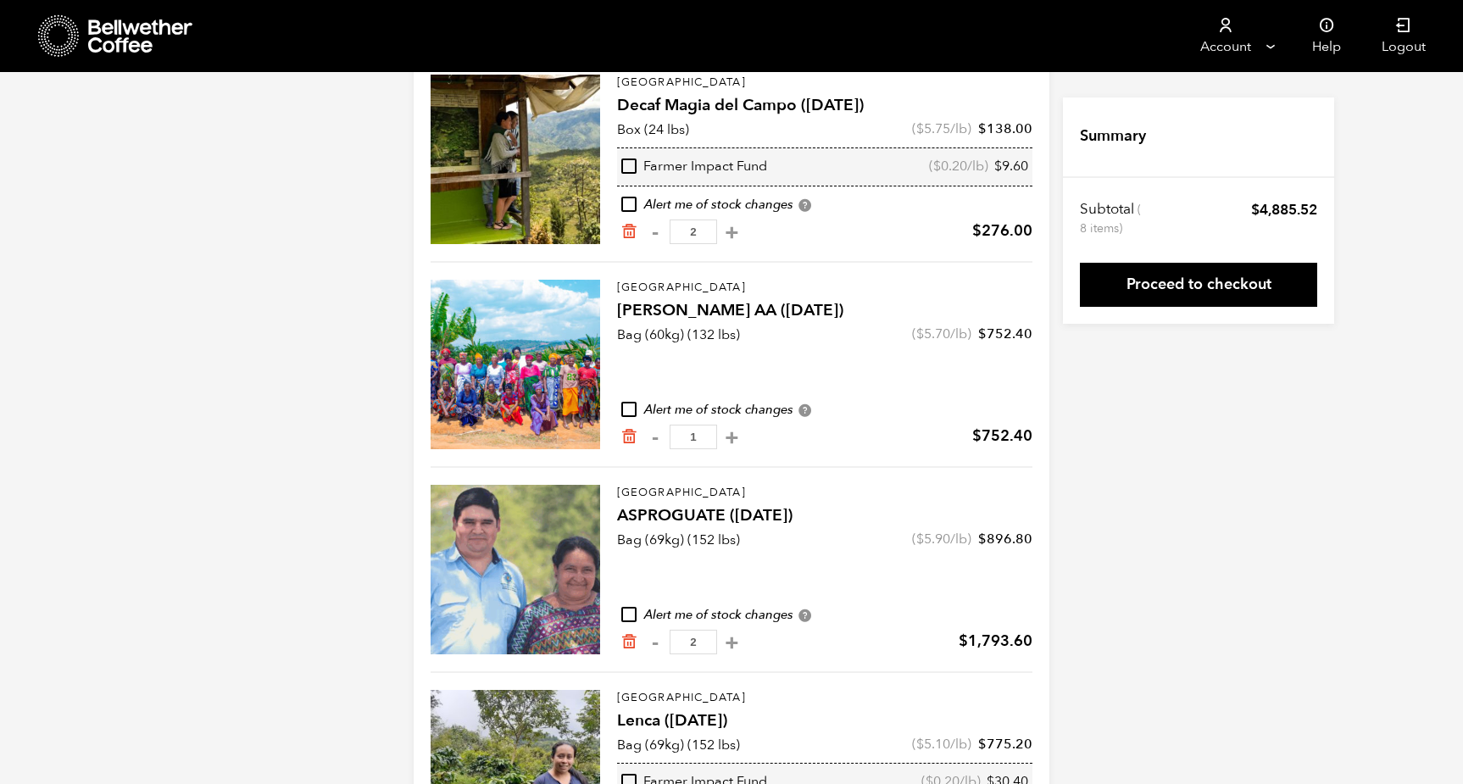
scroll to position [402, 0]
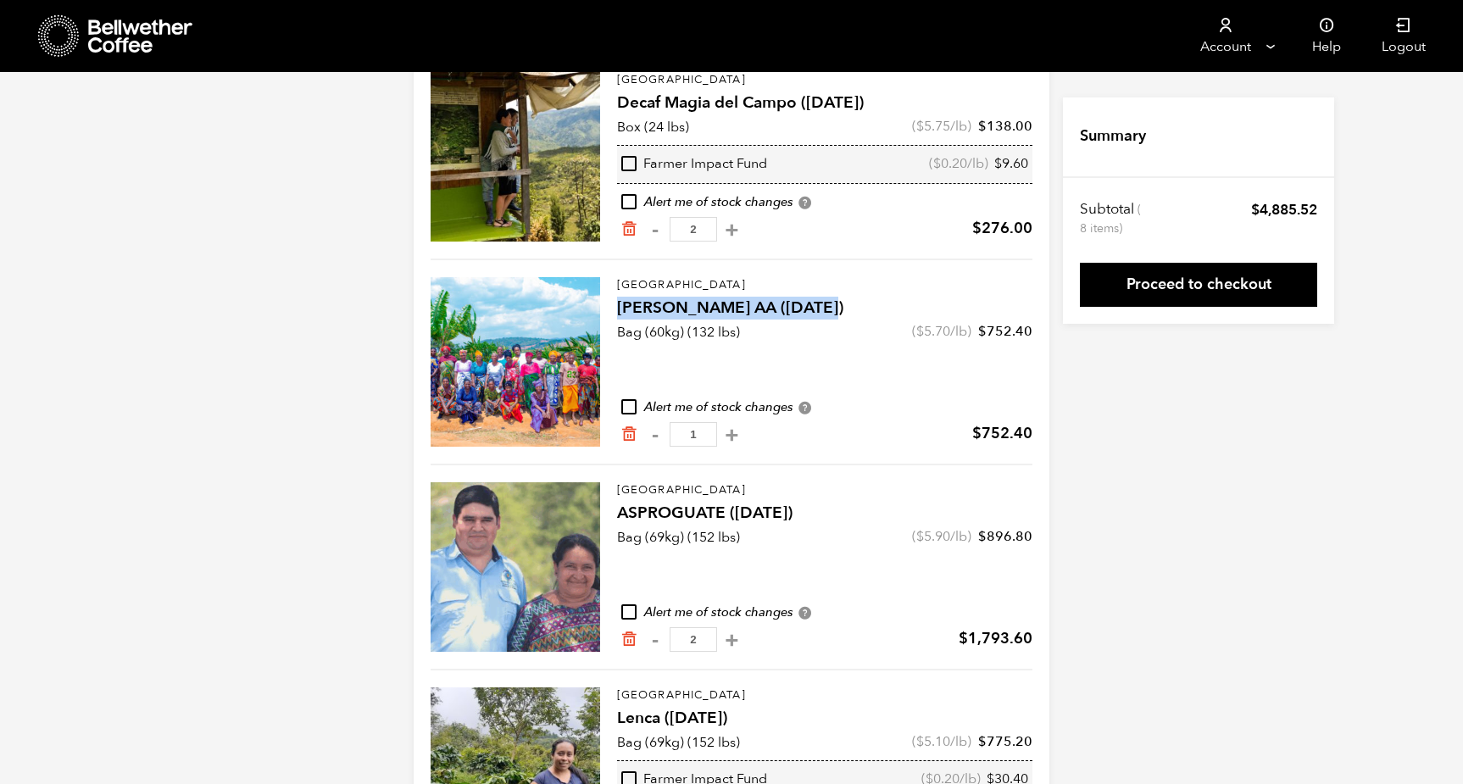
drag, startPoint x: 618, startPoint y: 304, endPoint x: 831, endPoint y: 307, distance: 212.8
click at [831, 307] on h4 "[PERSON_NAME] AA ([DATE])" at bounding box center [824, 309] width 415 height 24
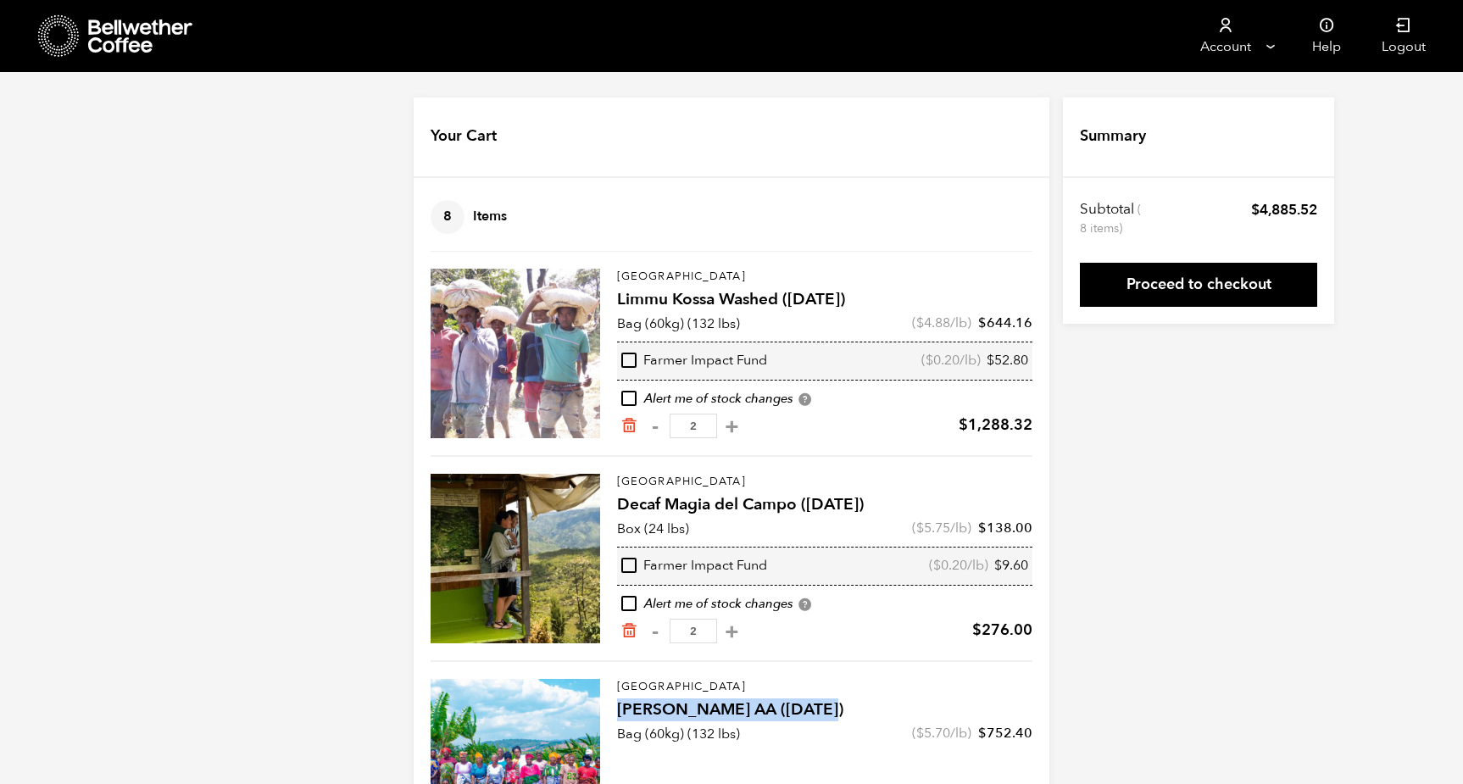
scroll to position [0, 0]
click at [54, 32] on icon at bounding box center [59, 35] width 42 height 43
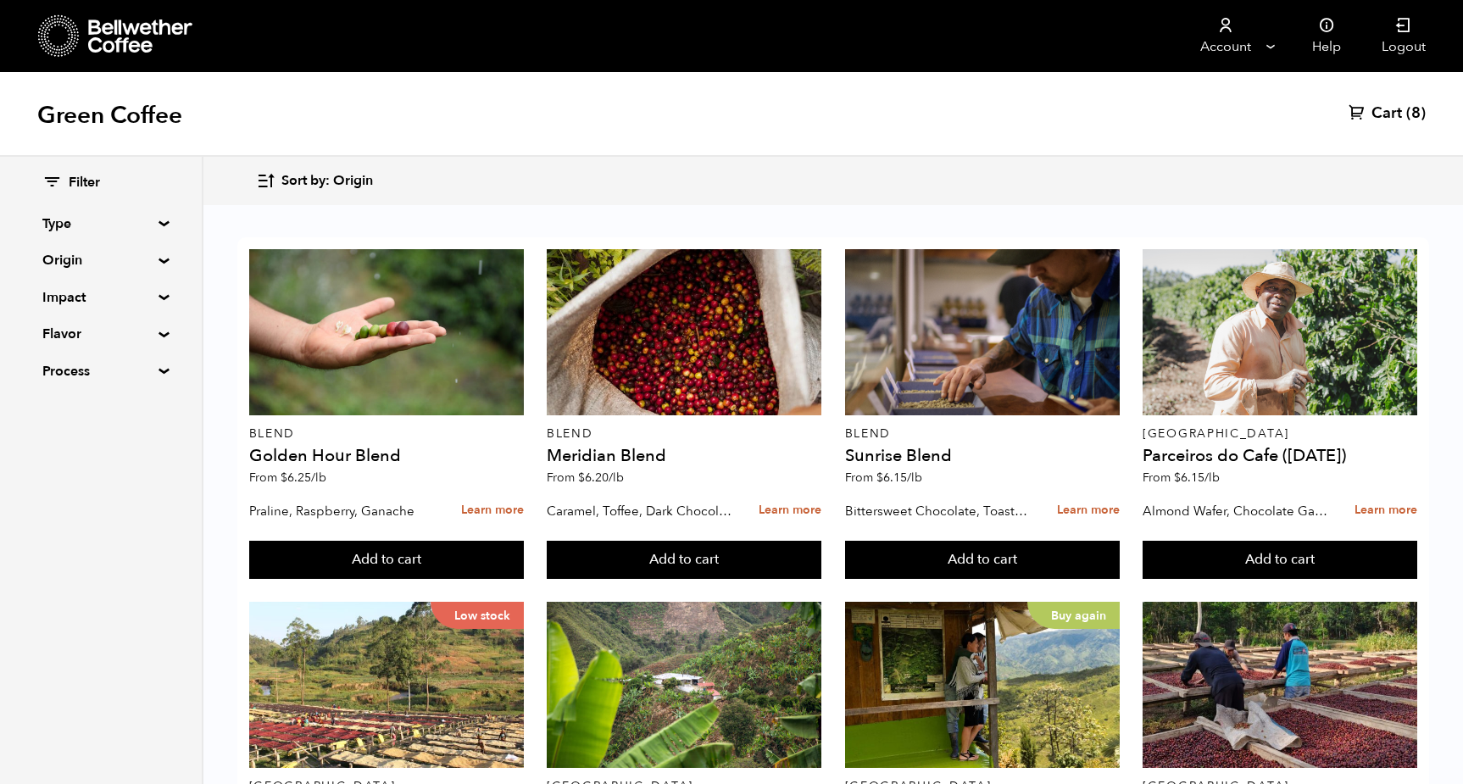
click at [83, 181] on span "Filter" at bounding box center [84, 183] width 31 height 19
click at [49, 182] on icon at bounding box center [51, 182] width 19 height 20
click at [261, 185] on icon "button" at bounding box center [265, 180] width 19 height 19
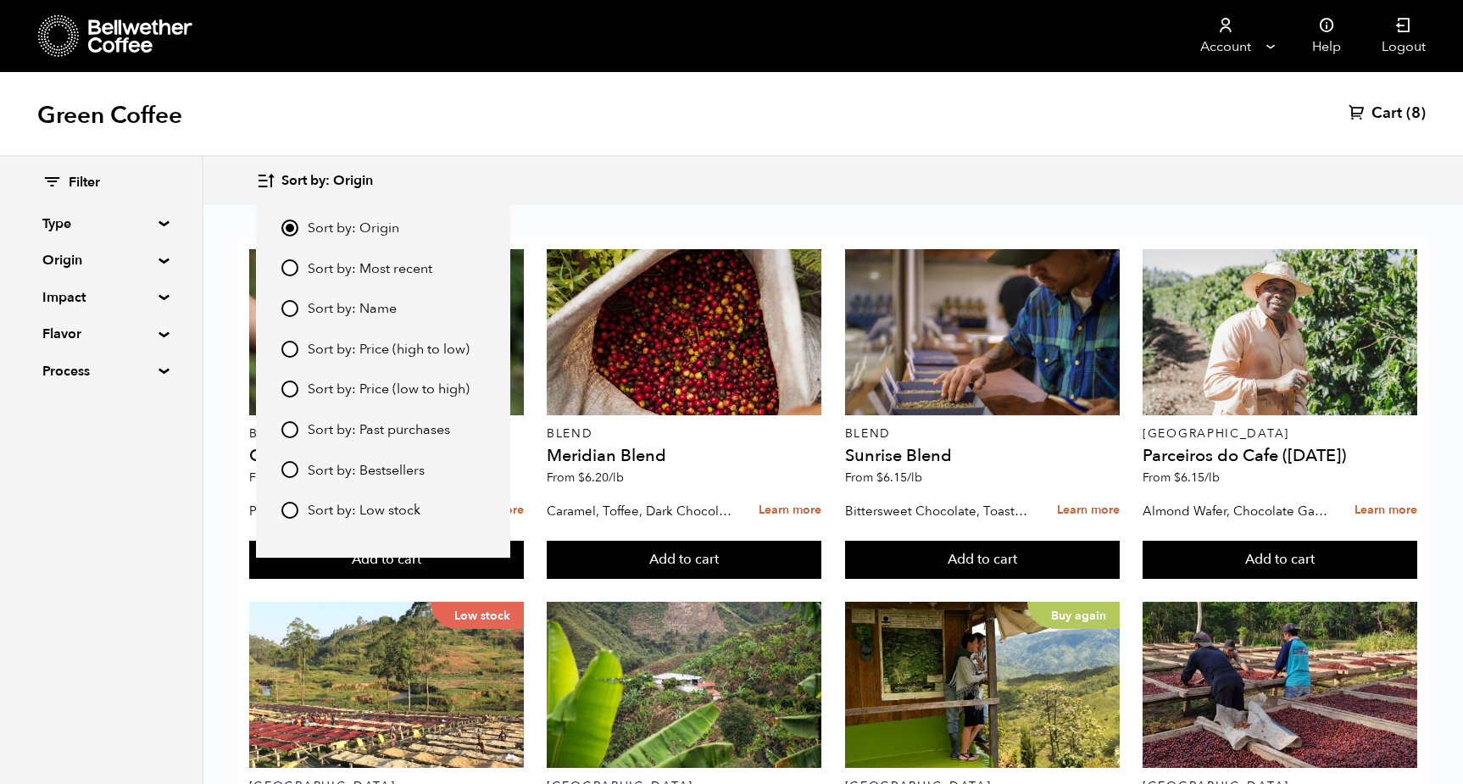
click at [292, 343] on input "Sort by: Price (high to low)" at bounding box center [289, 349] width 17 height 17
radio input "true"
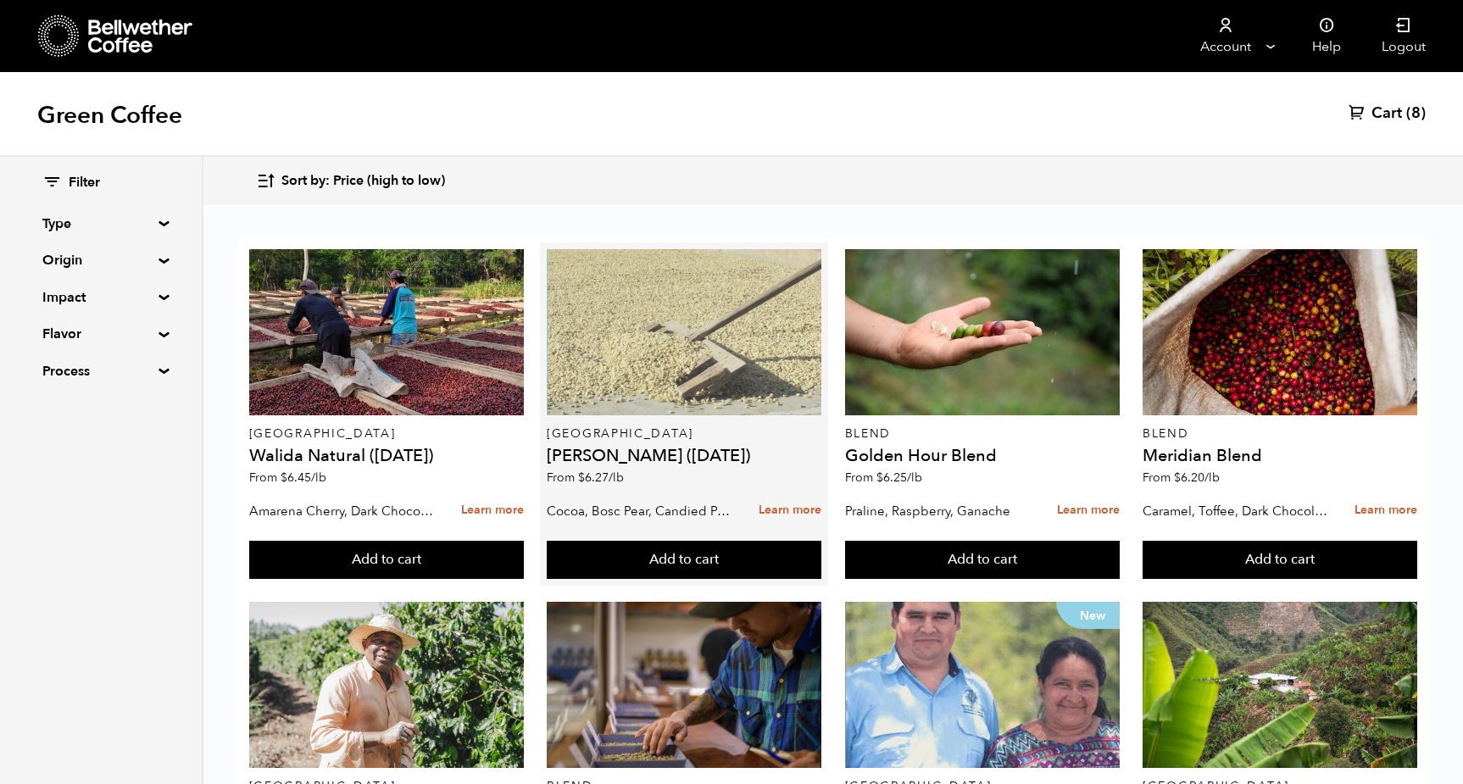
click at [740, 351] on div at bounding box center [684, 332] width 275 height 166
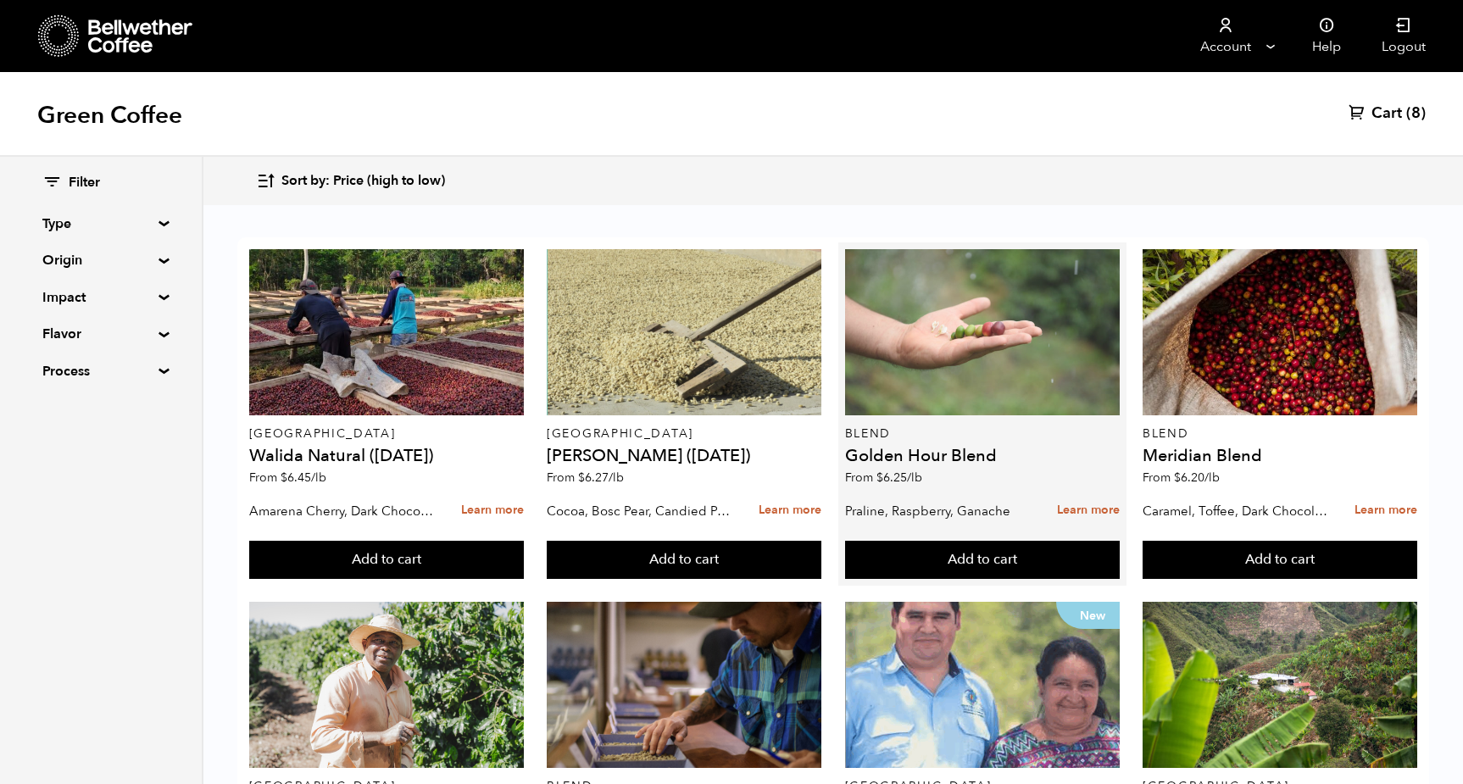
scroll to position [205, 0]
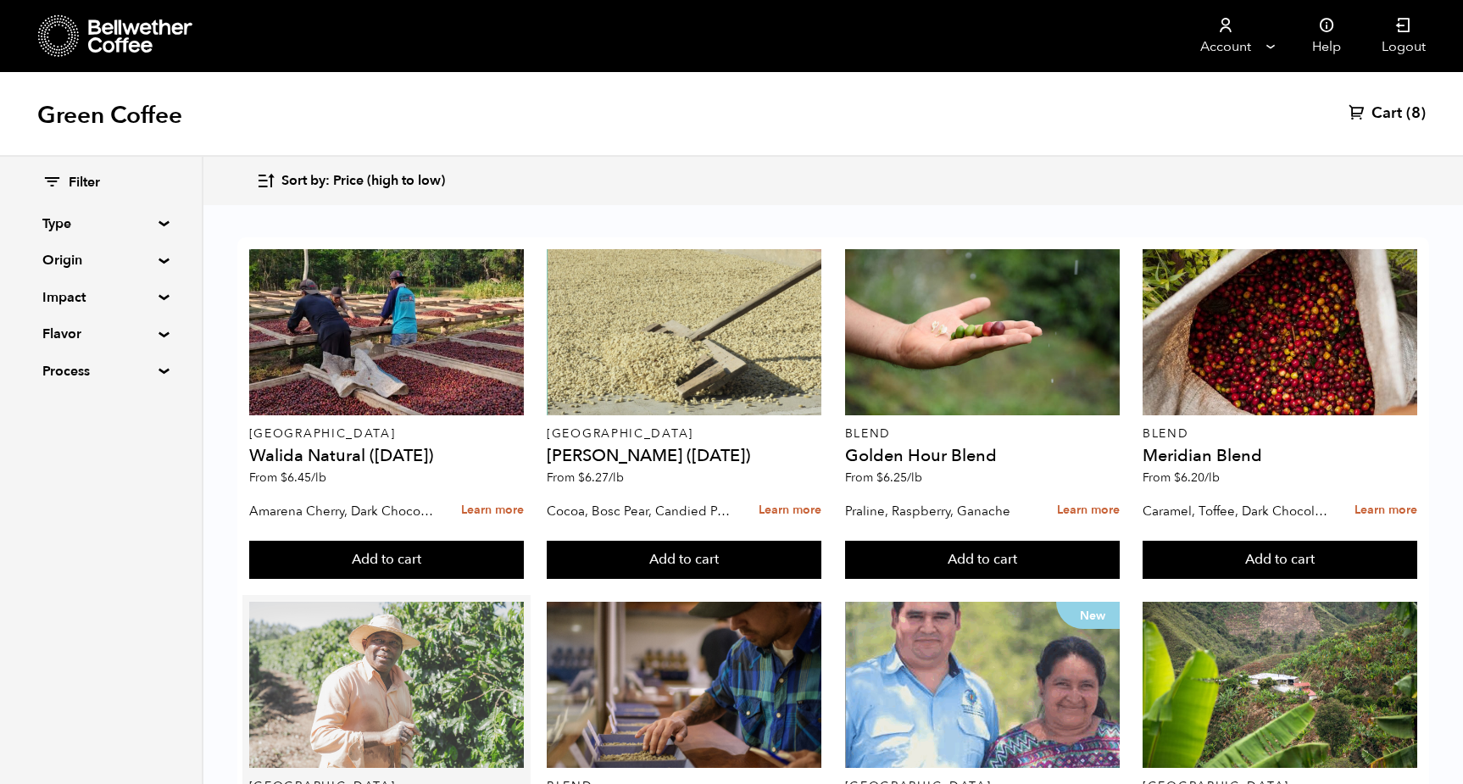
click at [415, 602] on div at bounding box center [386, 685] width 275 height 166
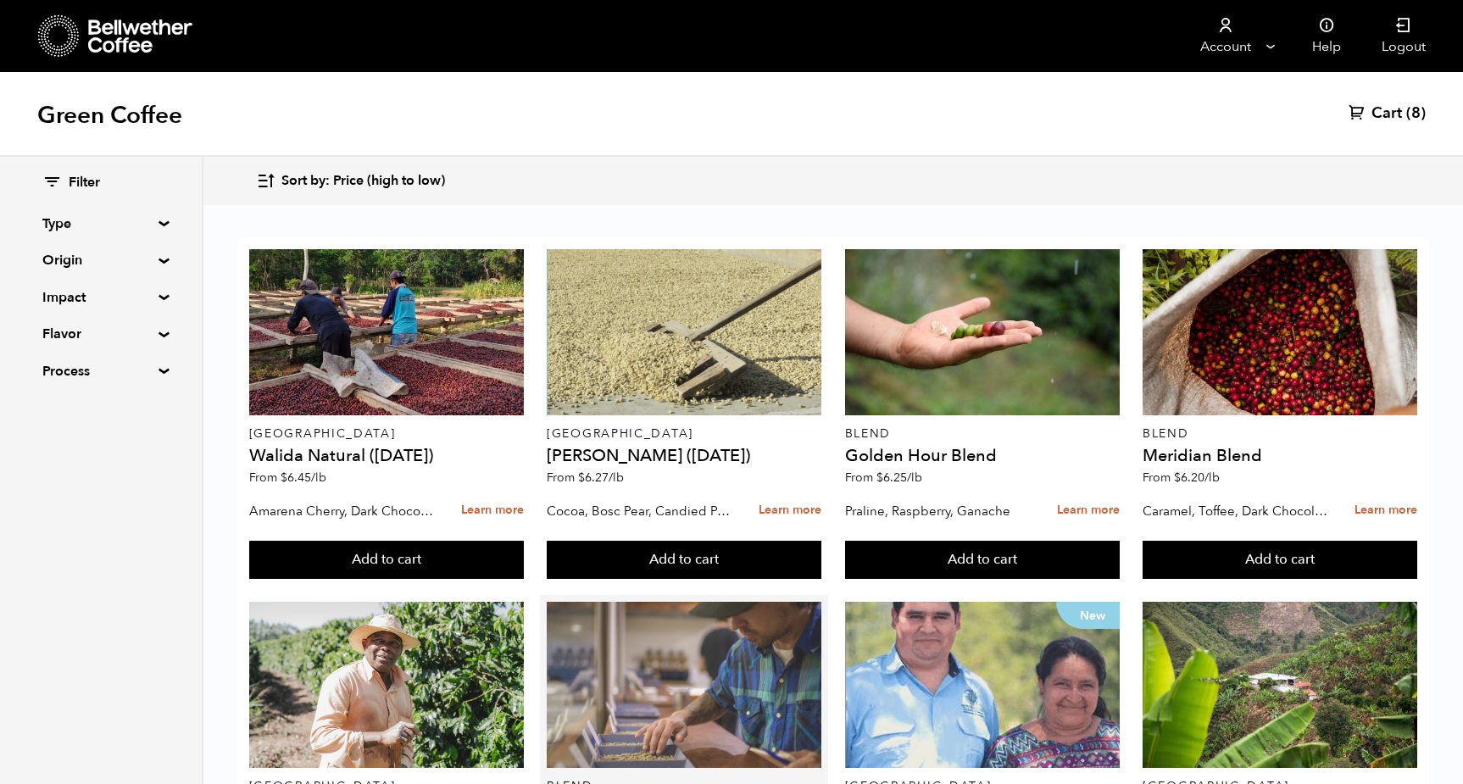
scroll to position [380, 0]
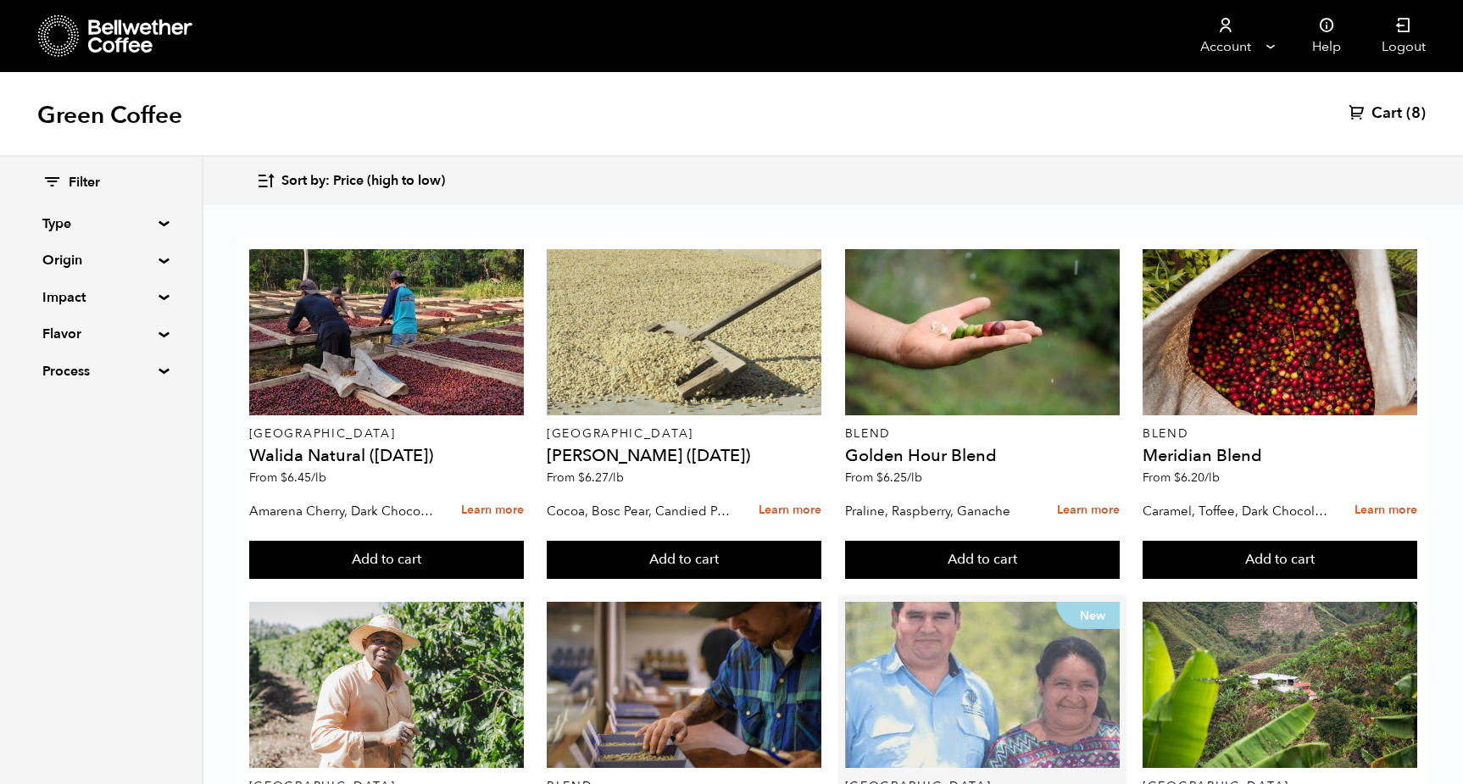
click at [1038, 602] on div "New" at bounding box center [982, 685] width 275 height 166
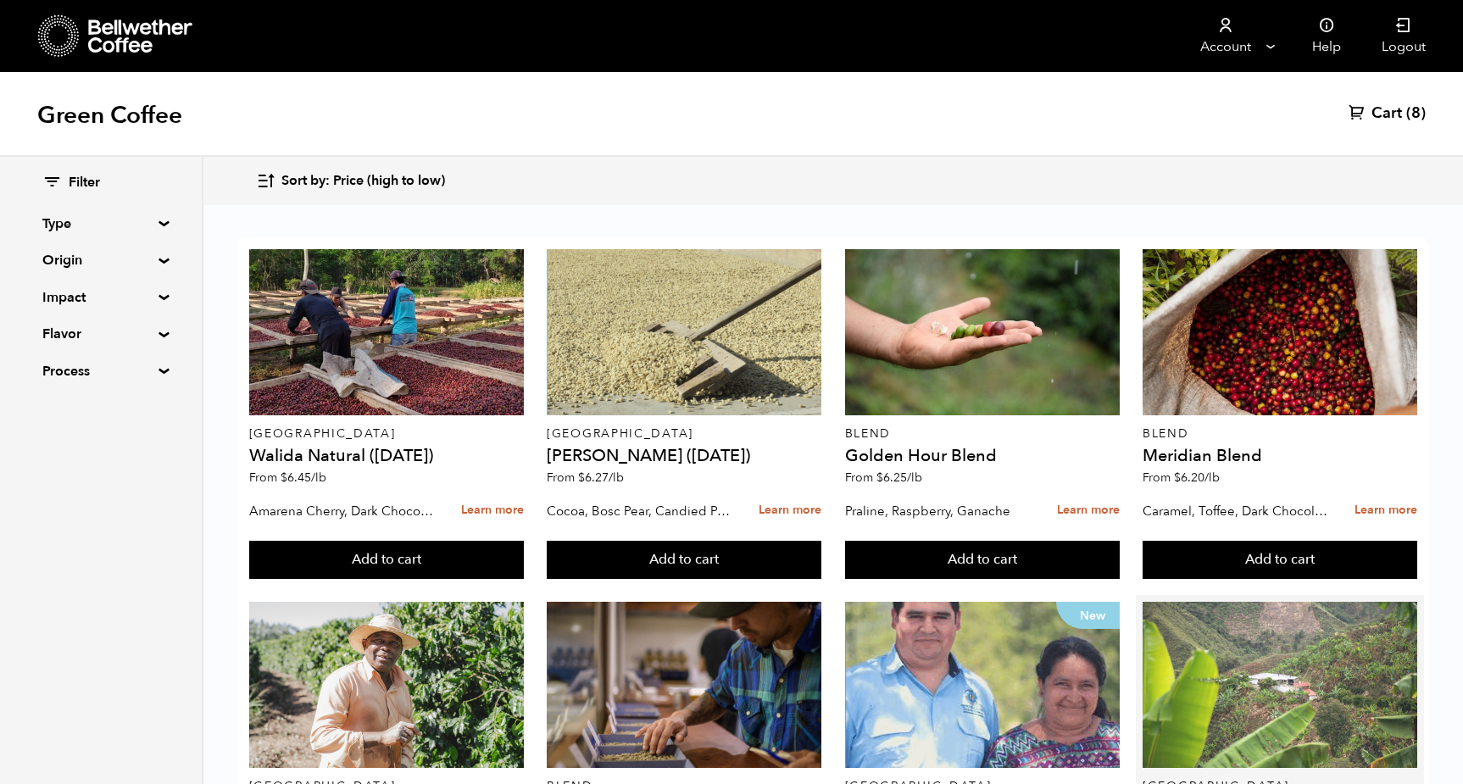
click at [1171, 602] on div at bounding box center [1280, 685] width 275 height 166
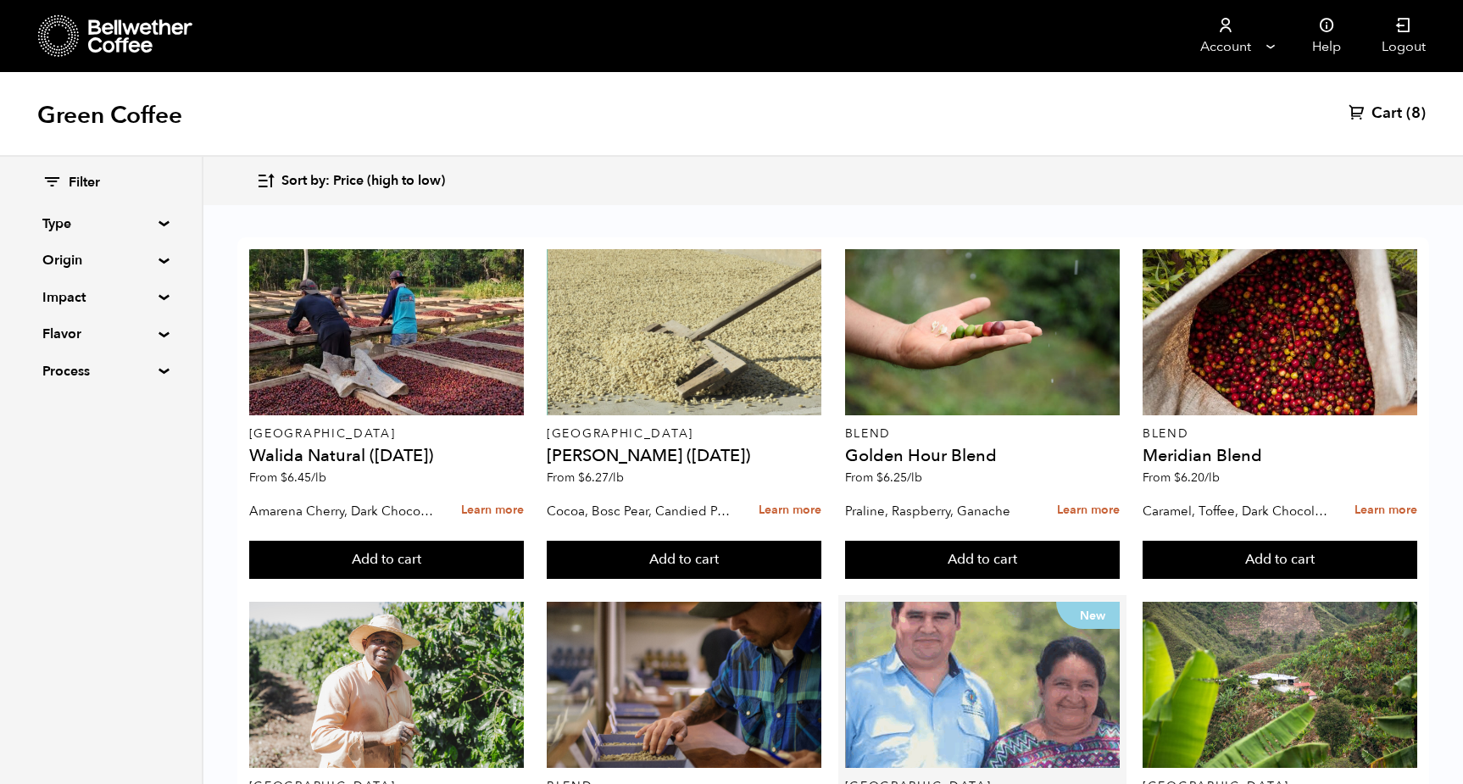
scroll to position [667, 0]
click at [161, 218] on div "Filter Type Blend Single Origin Decaf Seasonal Year Round Origin Blend Brazil B…" at bounding box center [101, 278] width 202 height 242
click at [159, 222] on summary "Type" at bounding box center [100, 224] width 117 height 20
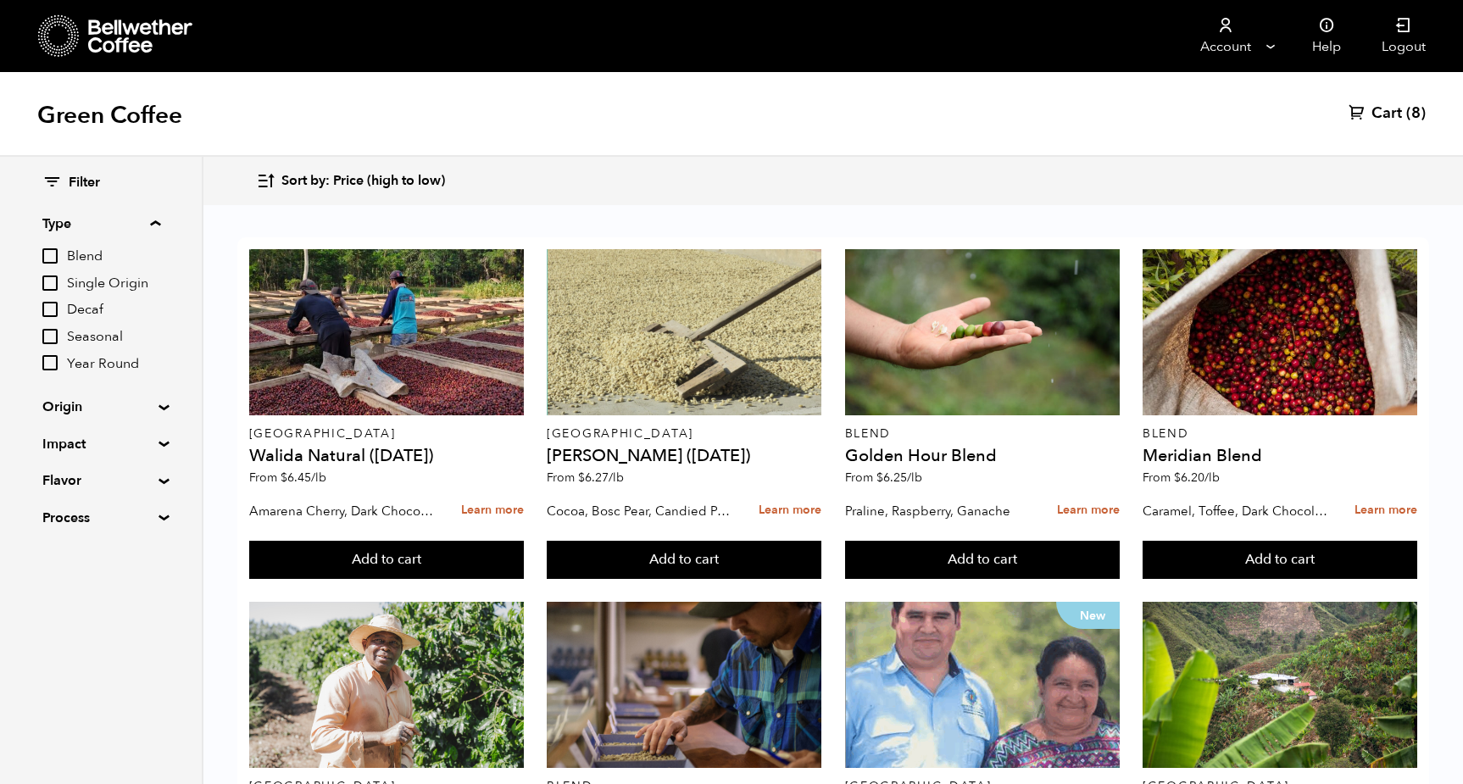
click at [51, 331] on input "Seasonal" at bounding box center [49, 336] width 15 height 15
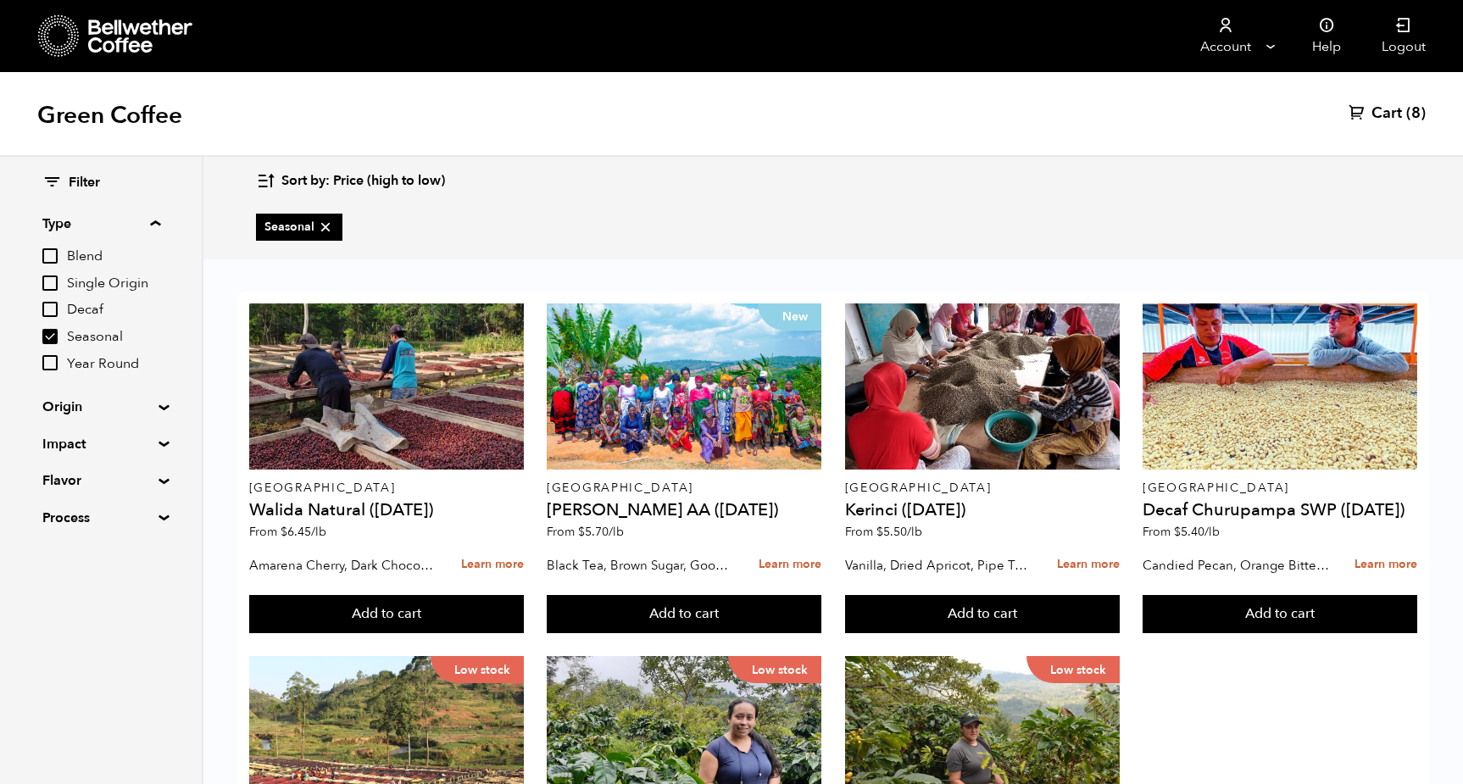
scroll to position [255, 0]
click at [49, 337] on input "Seasonal" at bounding box center [49, 336] width 15 height 15
checkbox input "false"
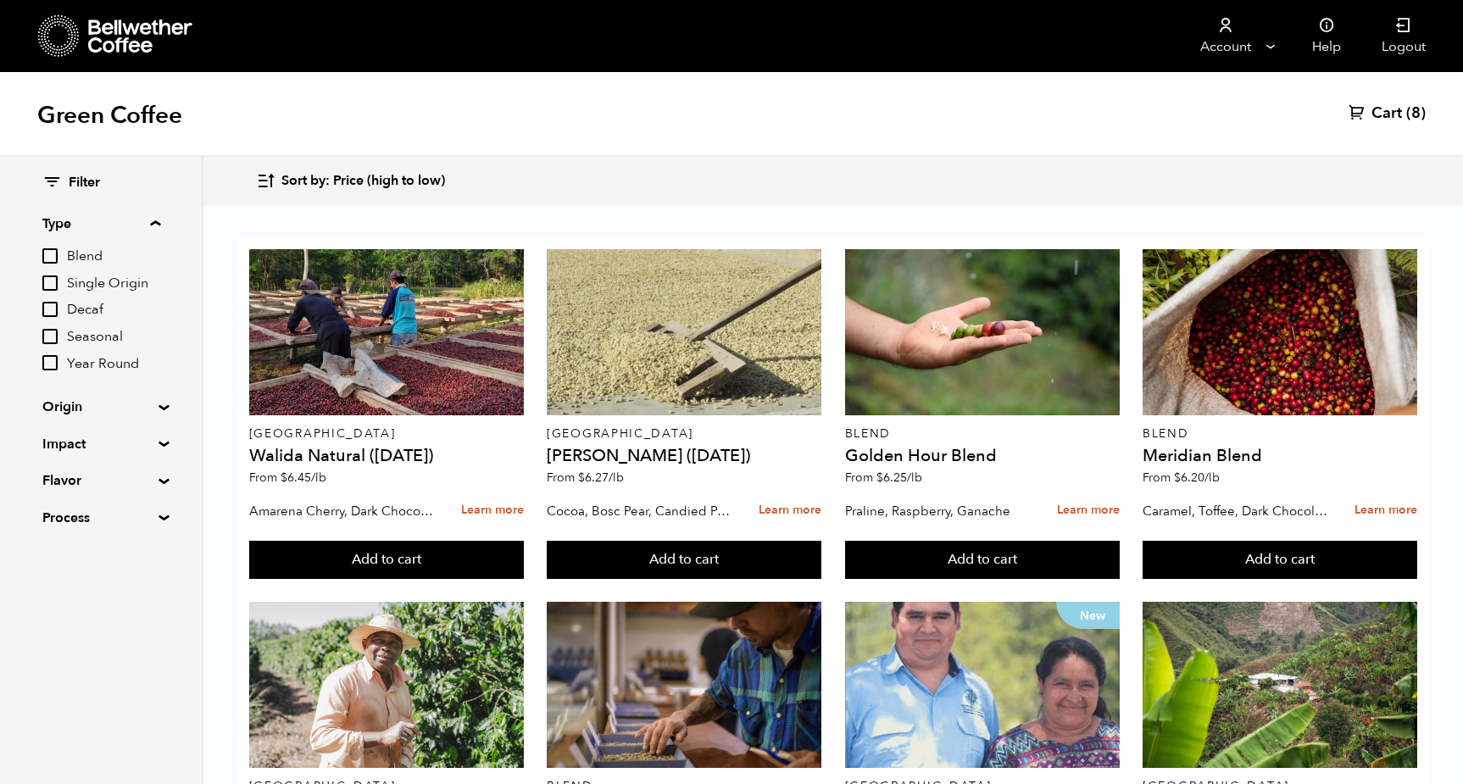
click at [157, 512] on summary "Process" at bounding box center [100, 518] width 117 height 20
click at [47, 545] on input "Natural" at bounding box center [49, 550] width 15 height 15
checkbox input "true"
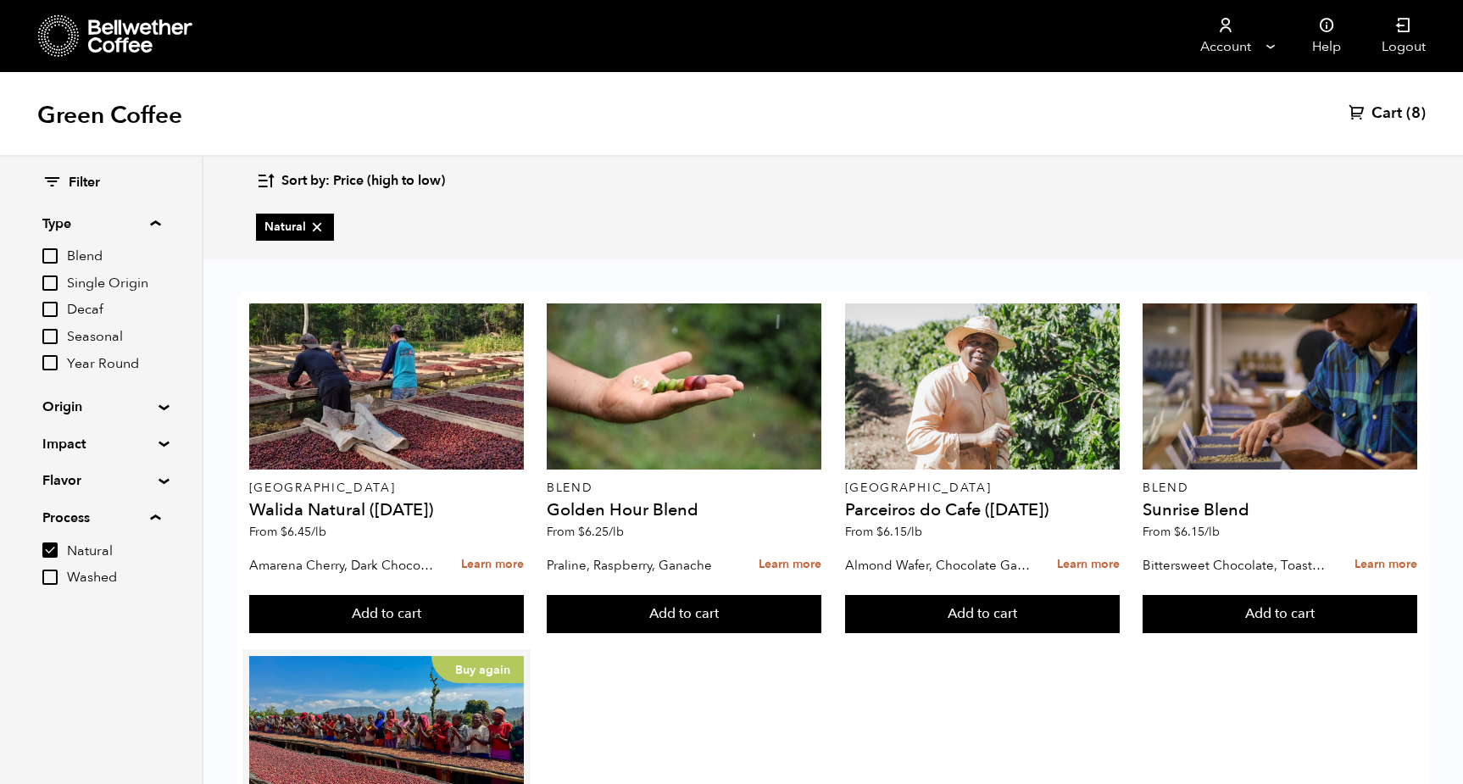
drag, startPoint x: 248, startPoint y: 605, endPoint x: 516, endPoint y: 604, distance: 268.7
click at [611, 589] on div "East Java Walida Natural (JAN 25) From $ 6.45 /lb Amarena Cherry, Dark Chocolat…" at bounding box center [833, 645] width 1192 height 707
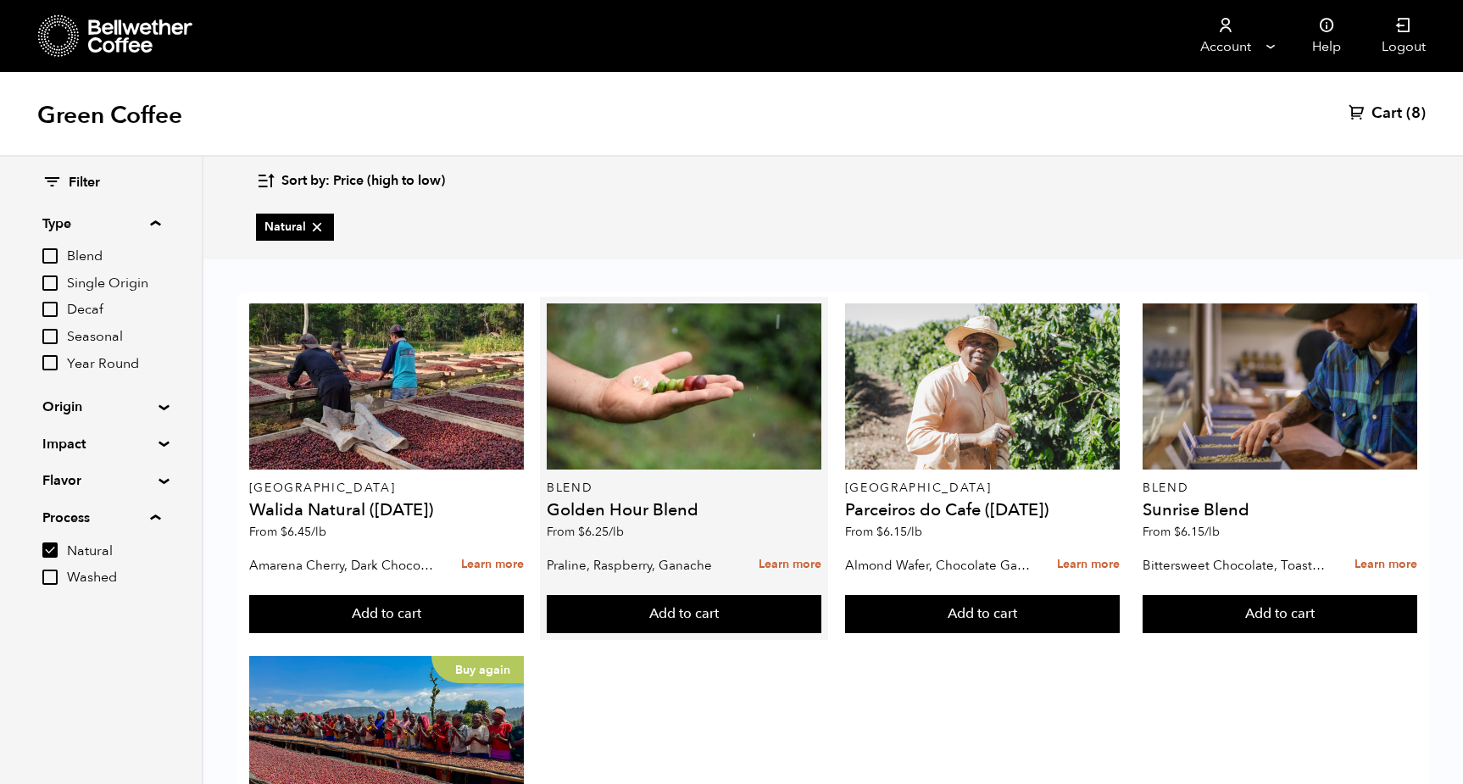
scroll to position [0, 0]
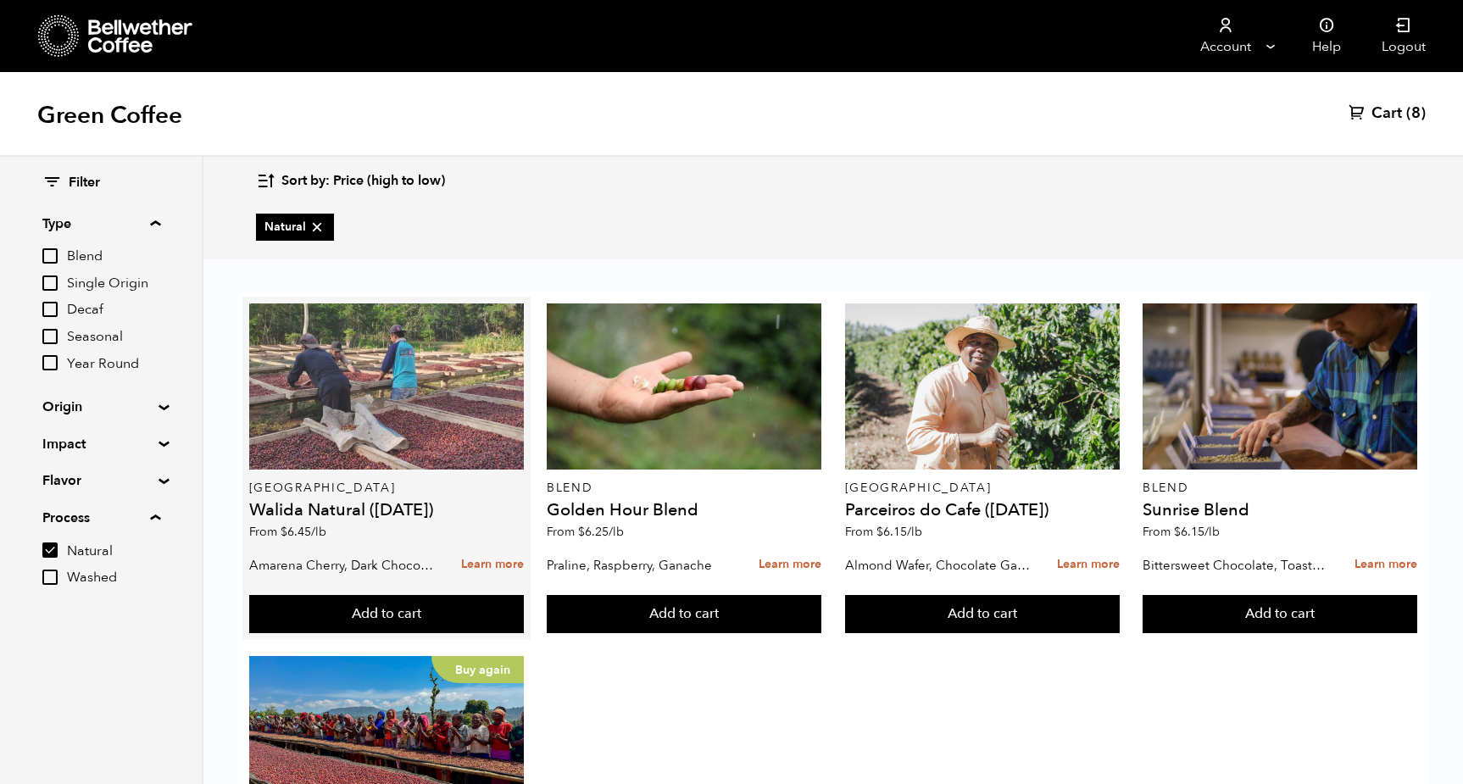
click at [398, 386] on div at bounding box center [386, 386] width 275 height 166
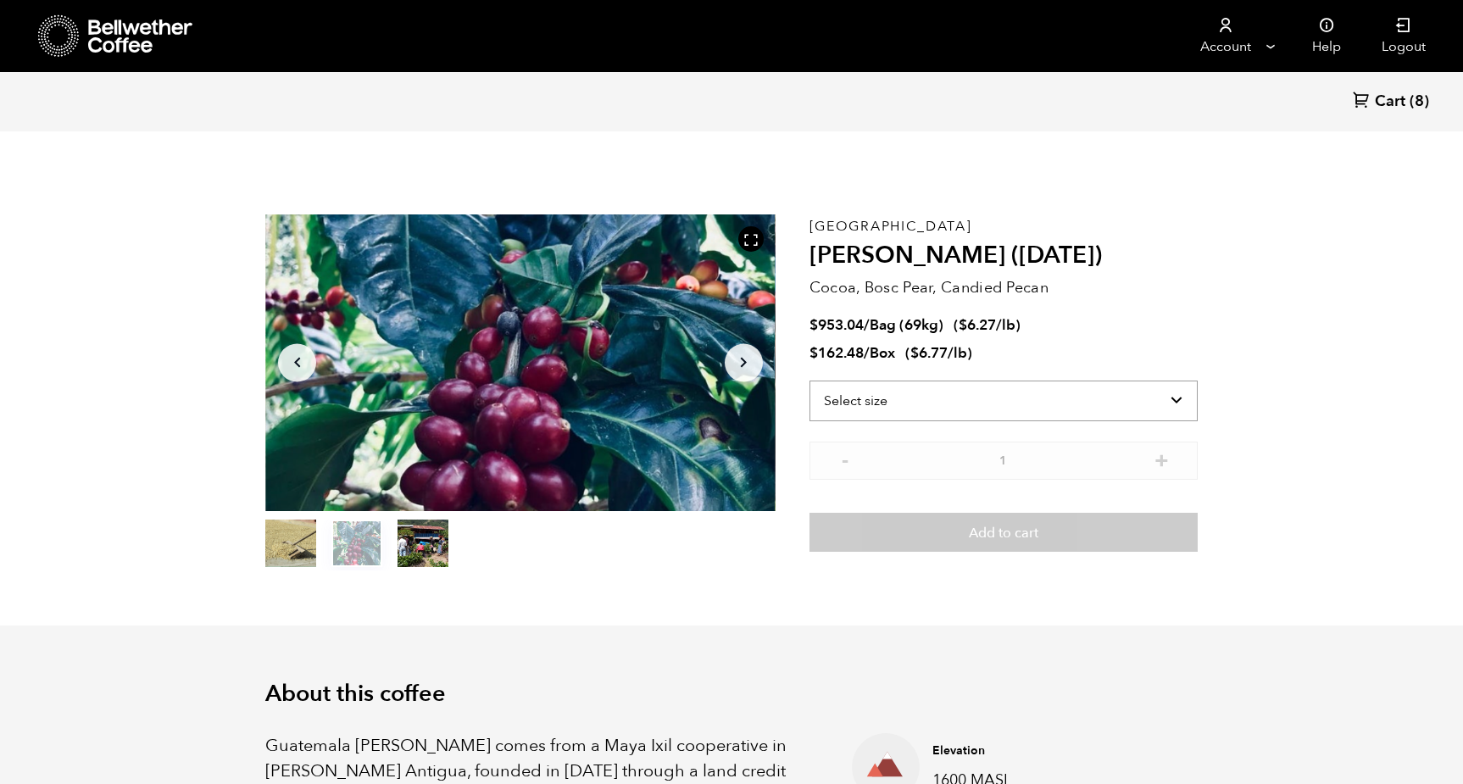
select select "bag-2"
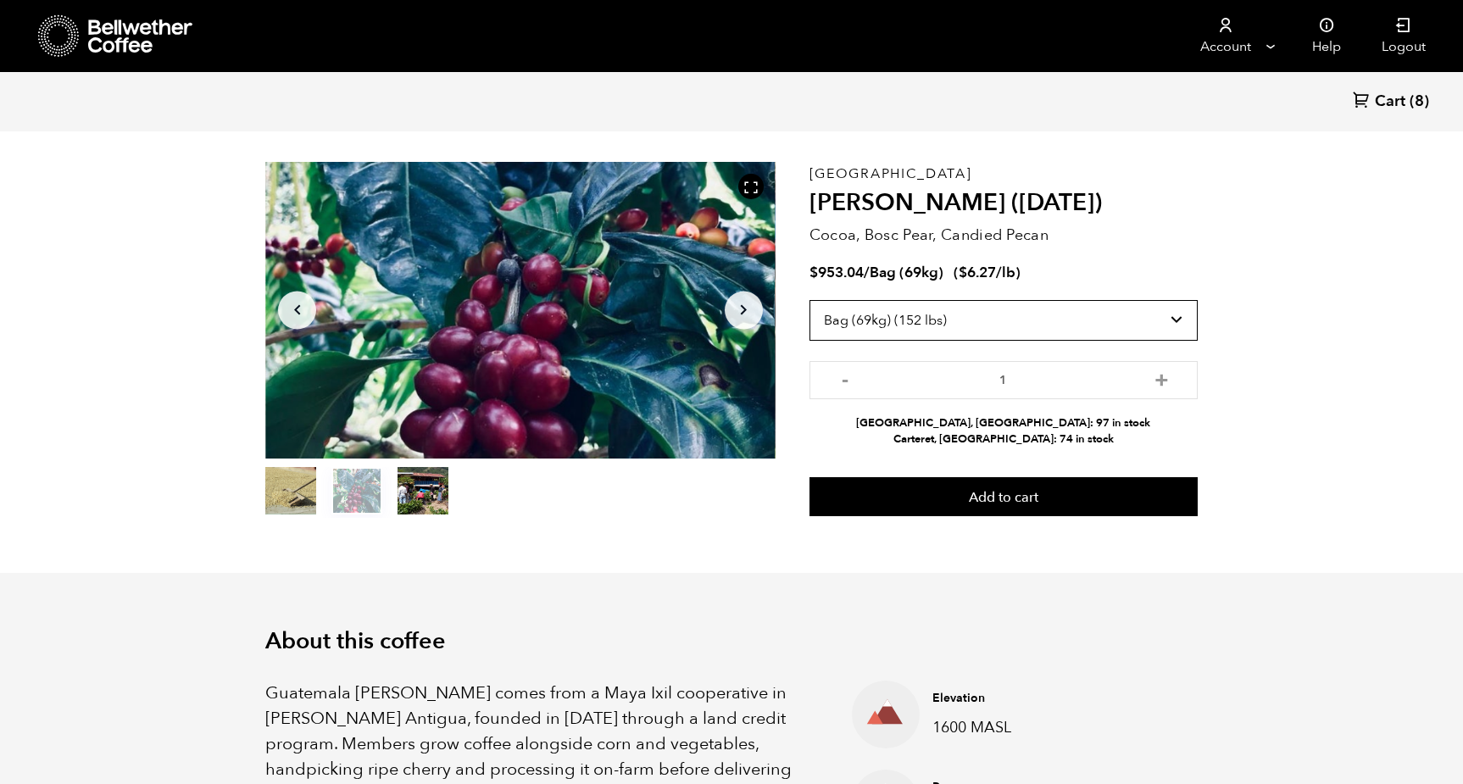
scroll to position [58, 0]
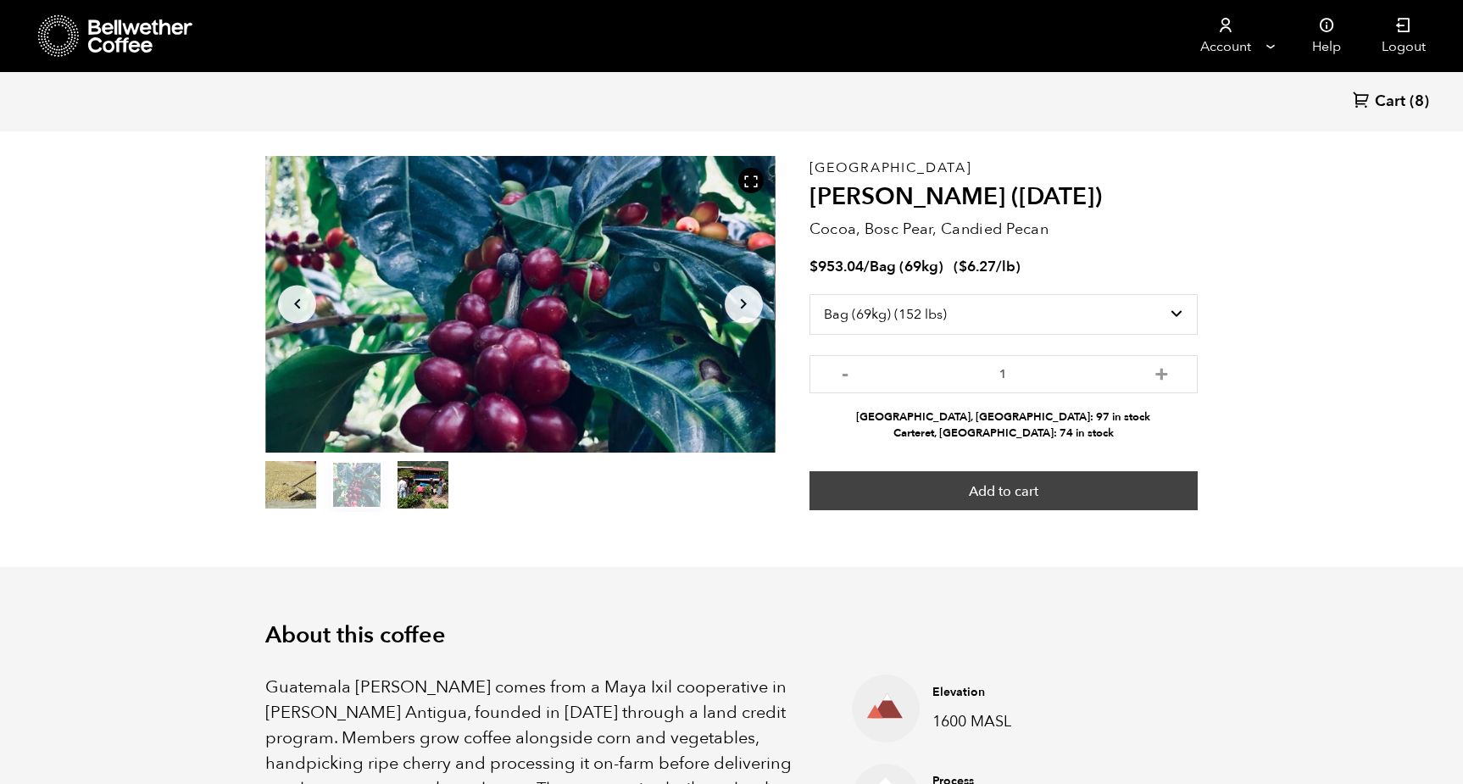
click at [1038, 492] on button "Add to cart" at bounding box center [1004, 490] width 388 height 39
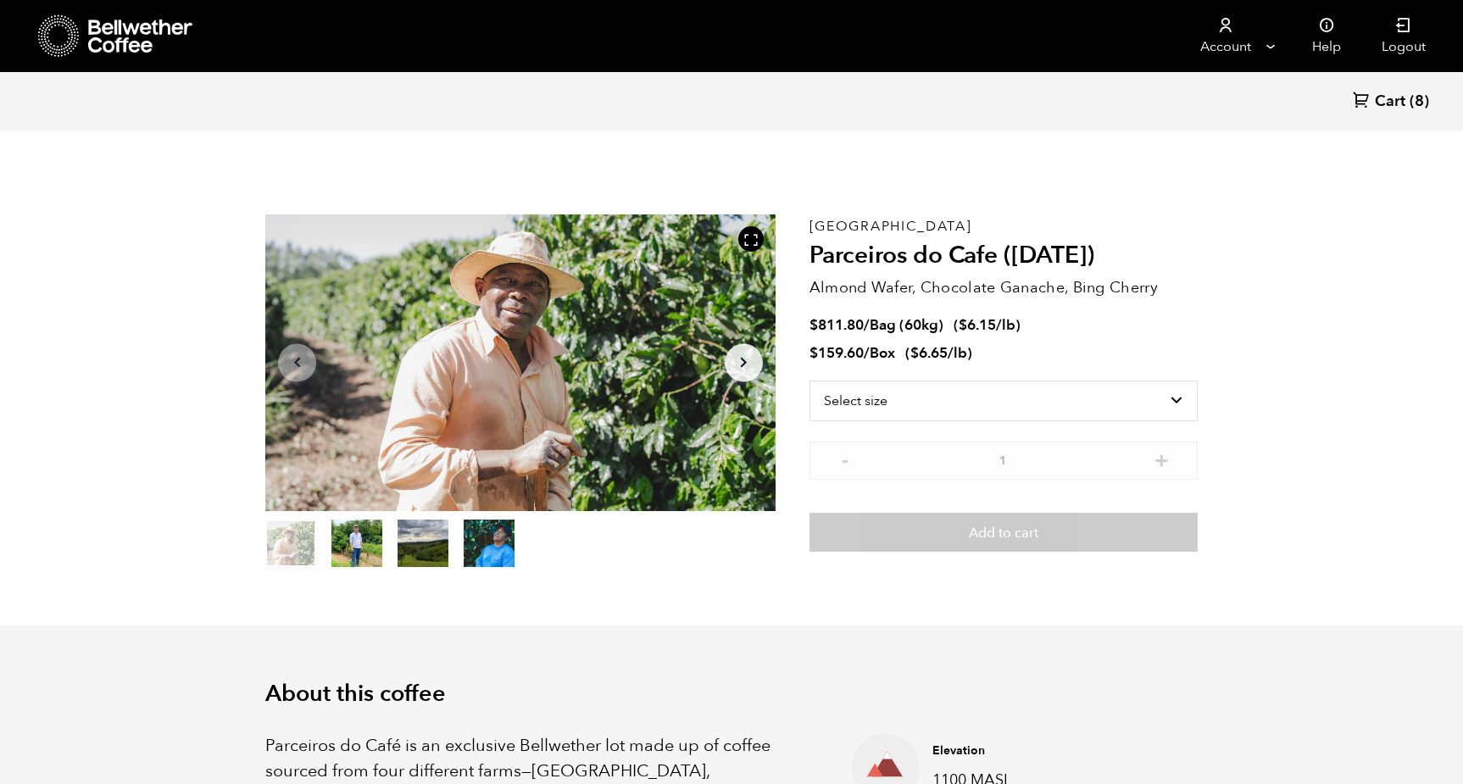
scroll to position [737, 903]
select select "bag-3"
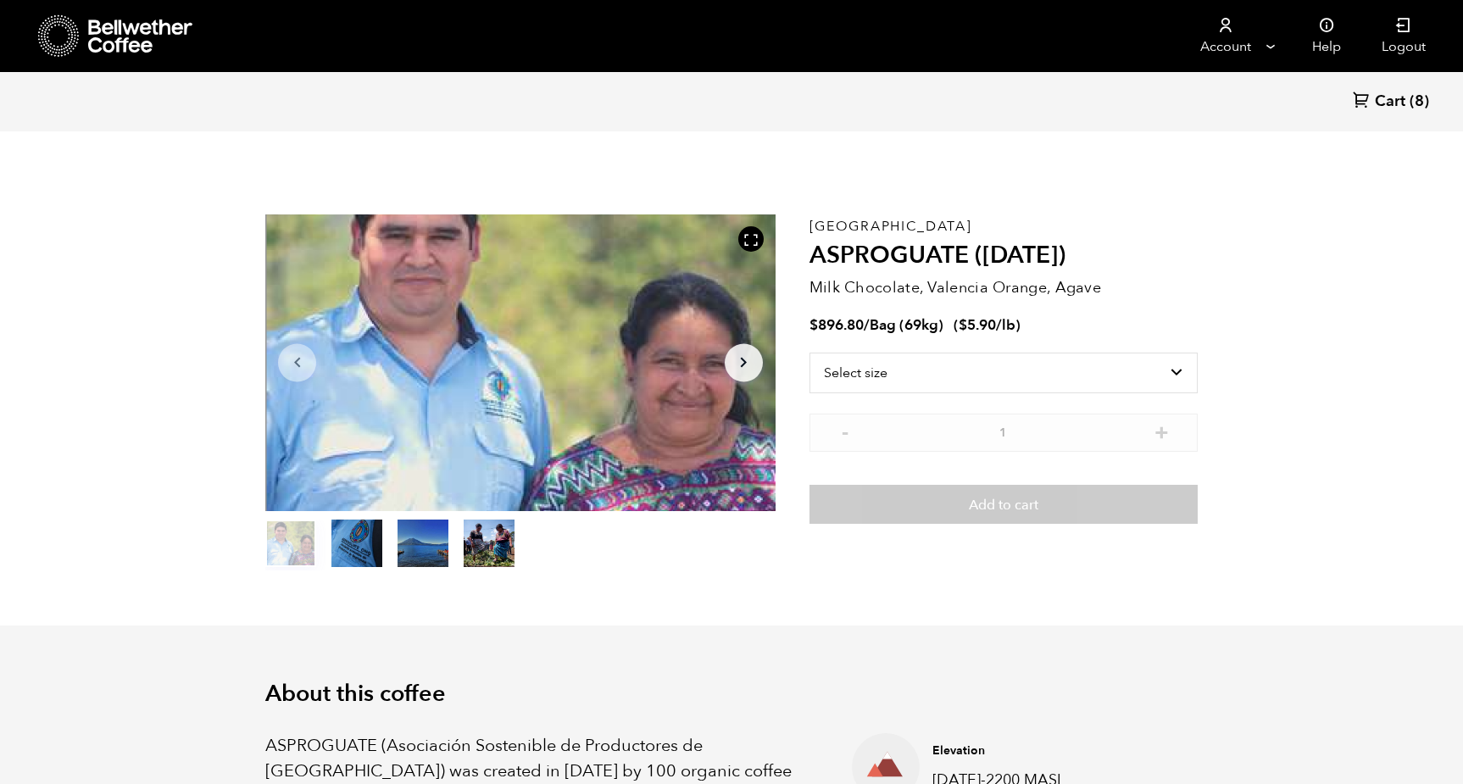
scroll to position [737, 903]
select select "bag-2"
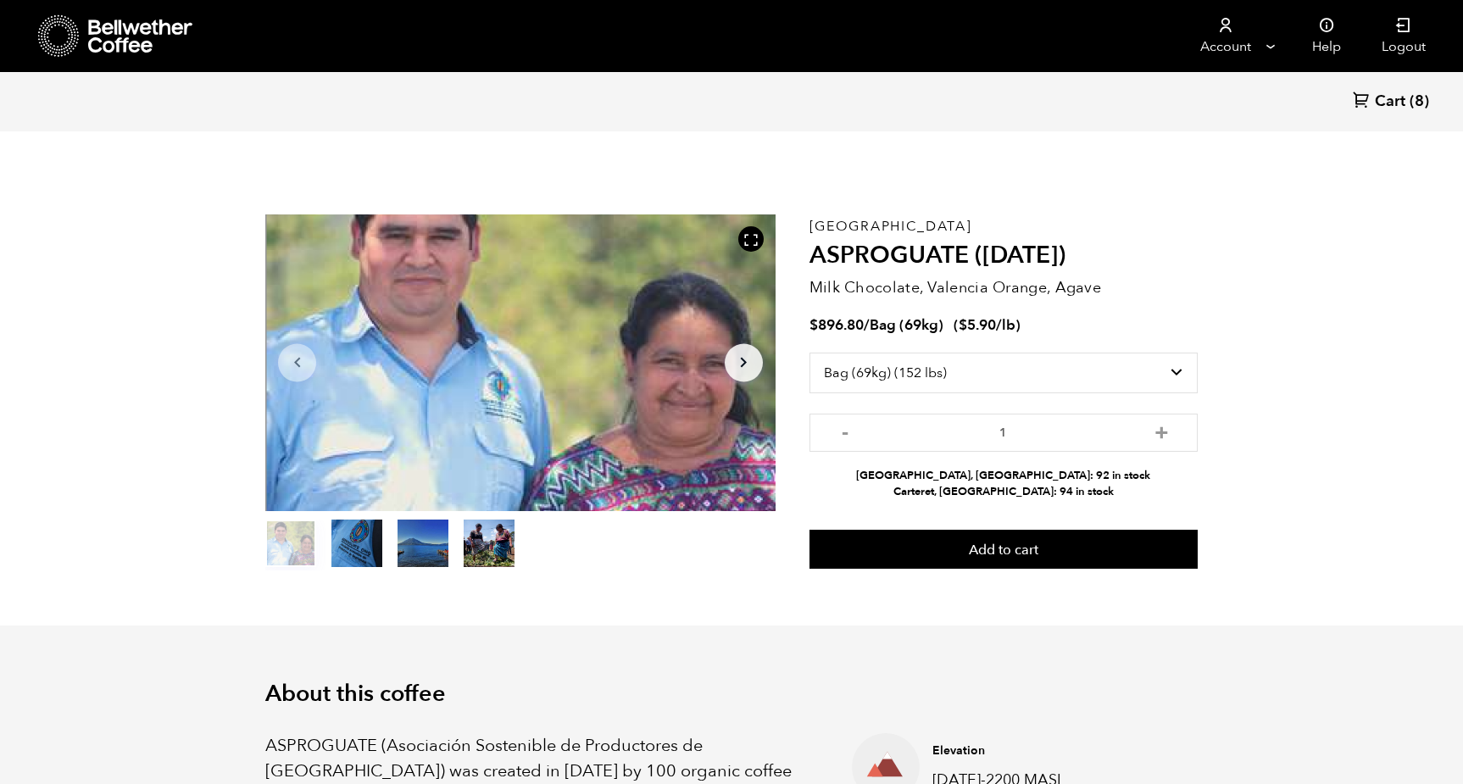
click at [1228, 379] on section "Item 1 of 4 Arrow Left Arrow Right item 0 item 1 item 2 item 3 Item 1 of 4 Guat…" at bounding box center [731, 392] width 1017 height 466
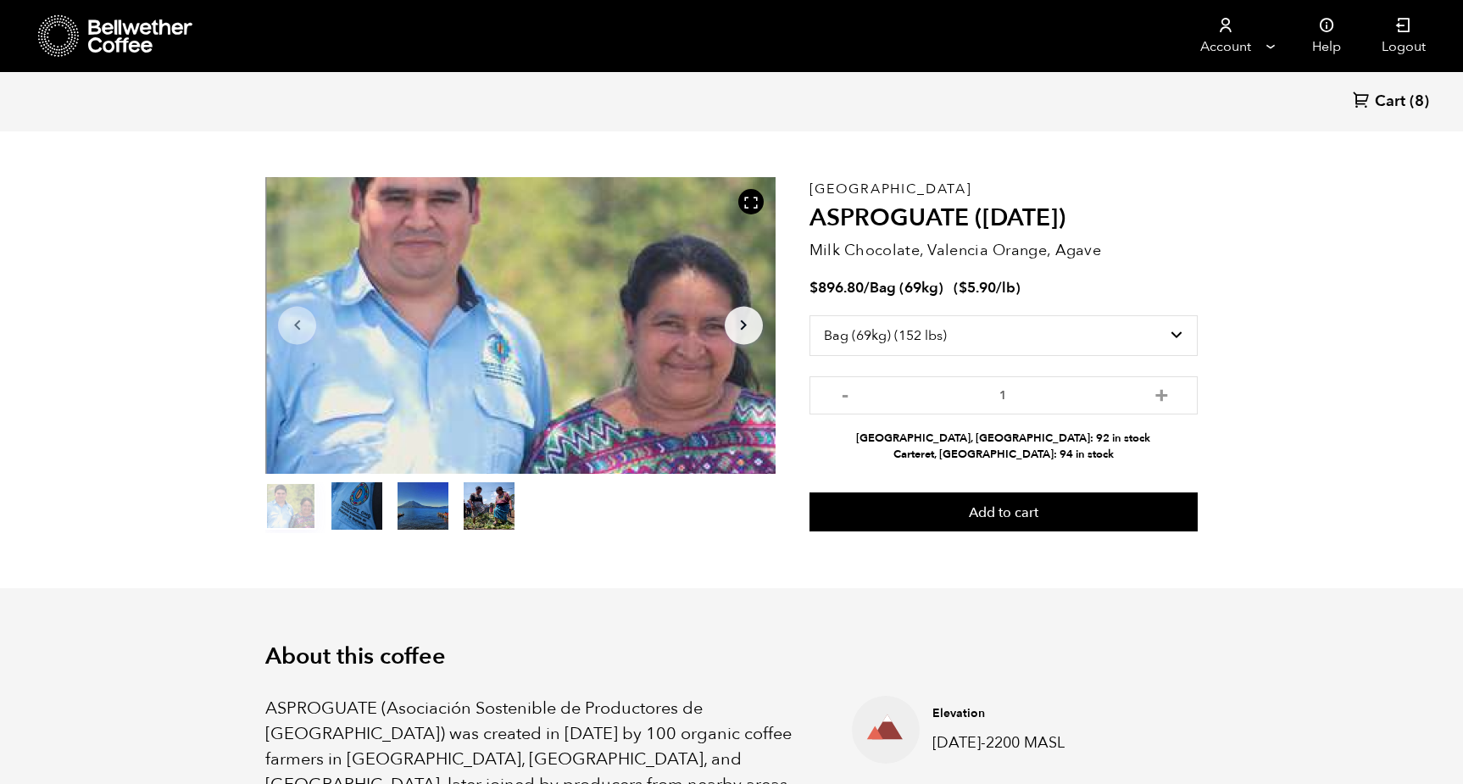
scroll to position [39, 0]
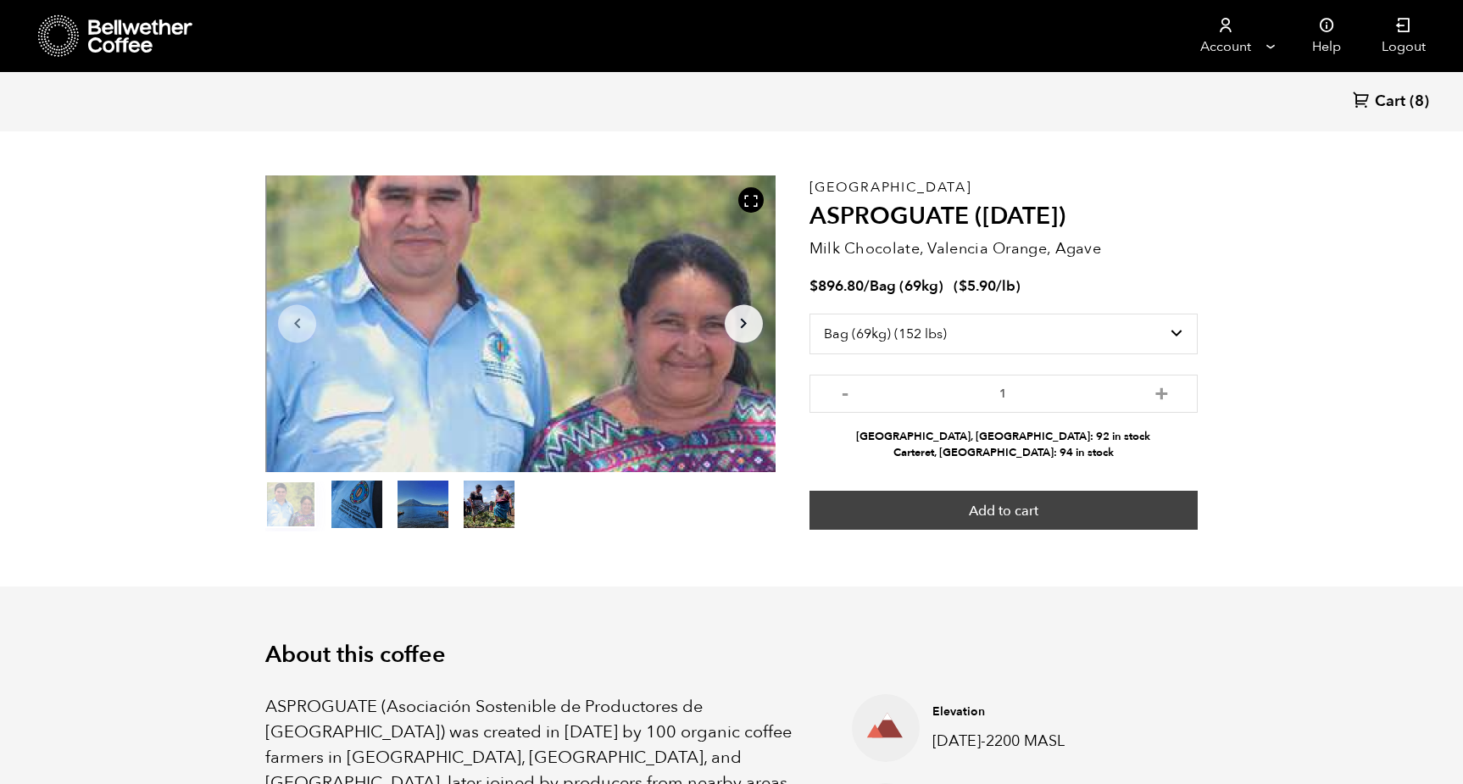
click at [1054, 509] on button "Add to cart" at bounding box center [1004, 510] width 388 height 39
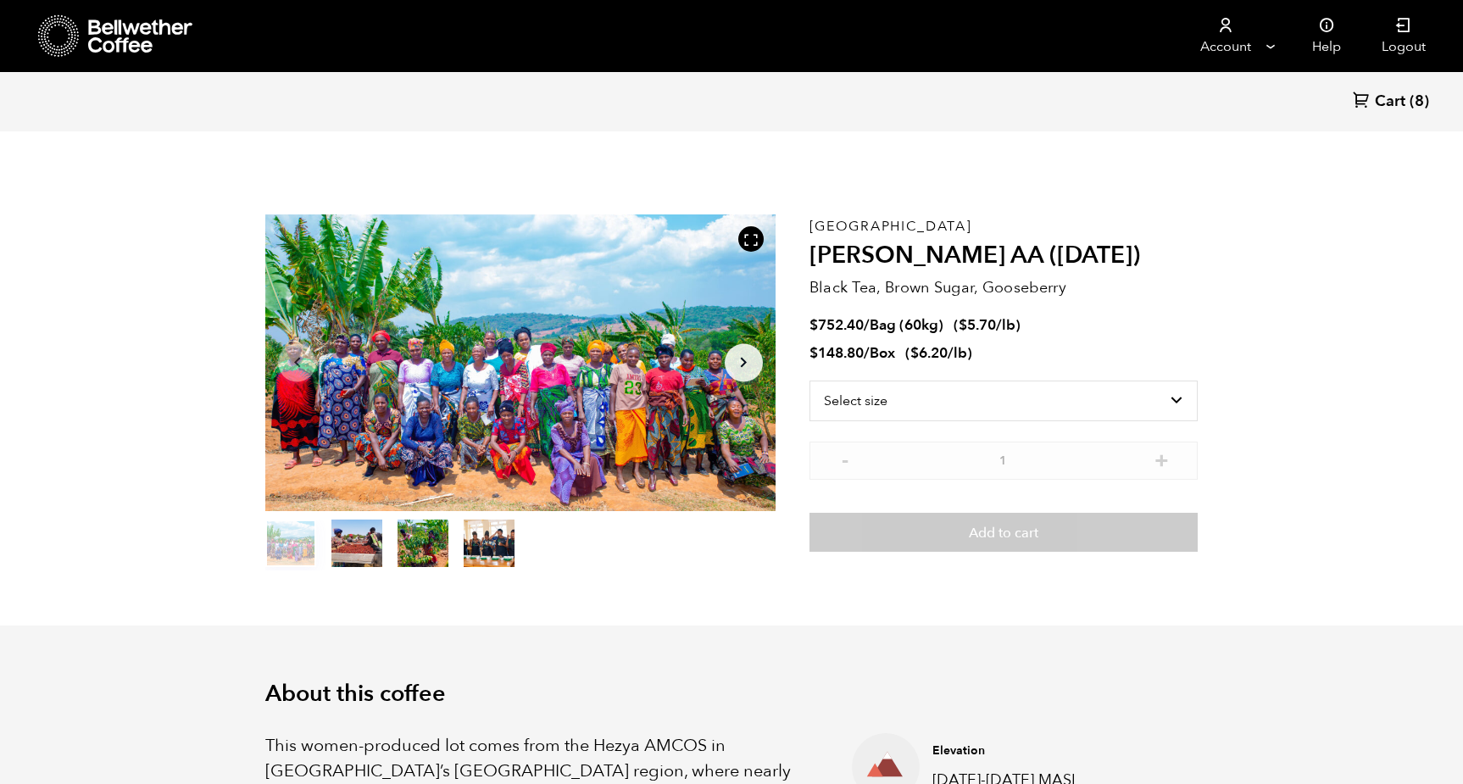
scroll to position [737, 903]
select select "bag-3"
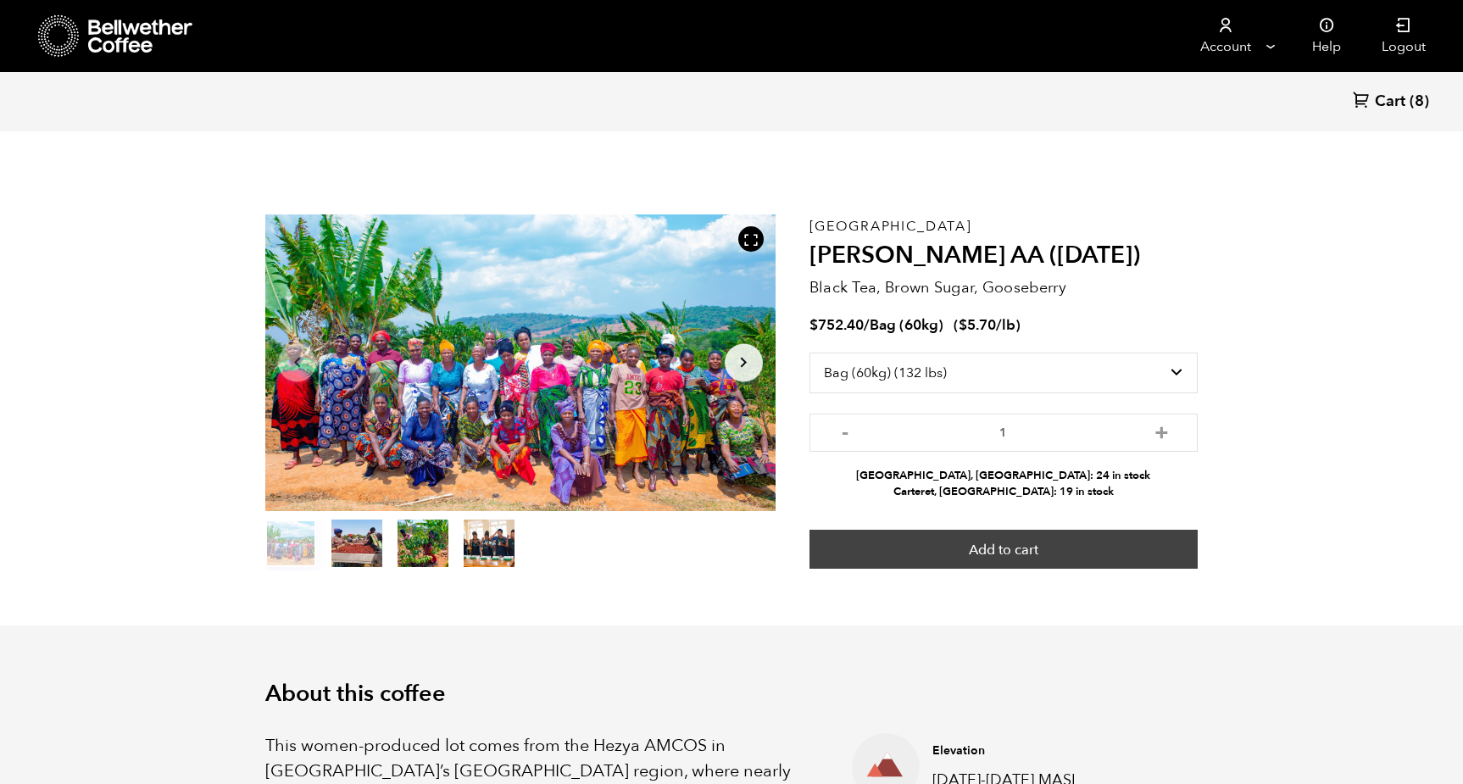
click at [1016, 546] on button "Add to cart" at bounding box center [1004, 549] width 388 height 39
click at [1042, 548] on button "Add to cart" at bounding box center [1004, 549] width 388 height 39
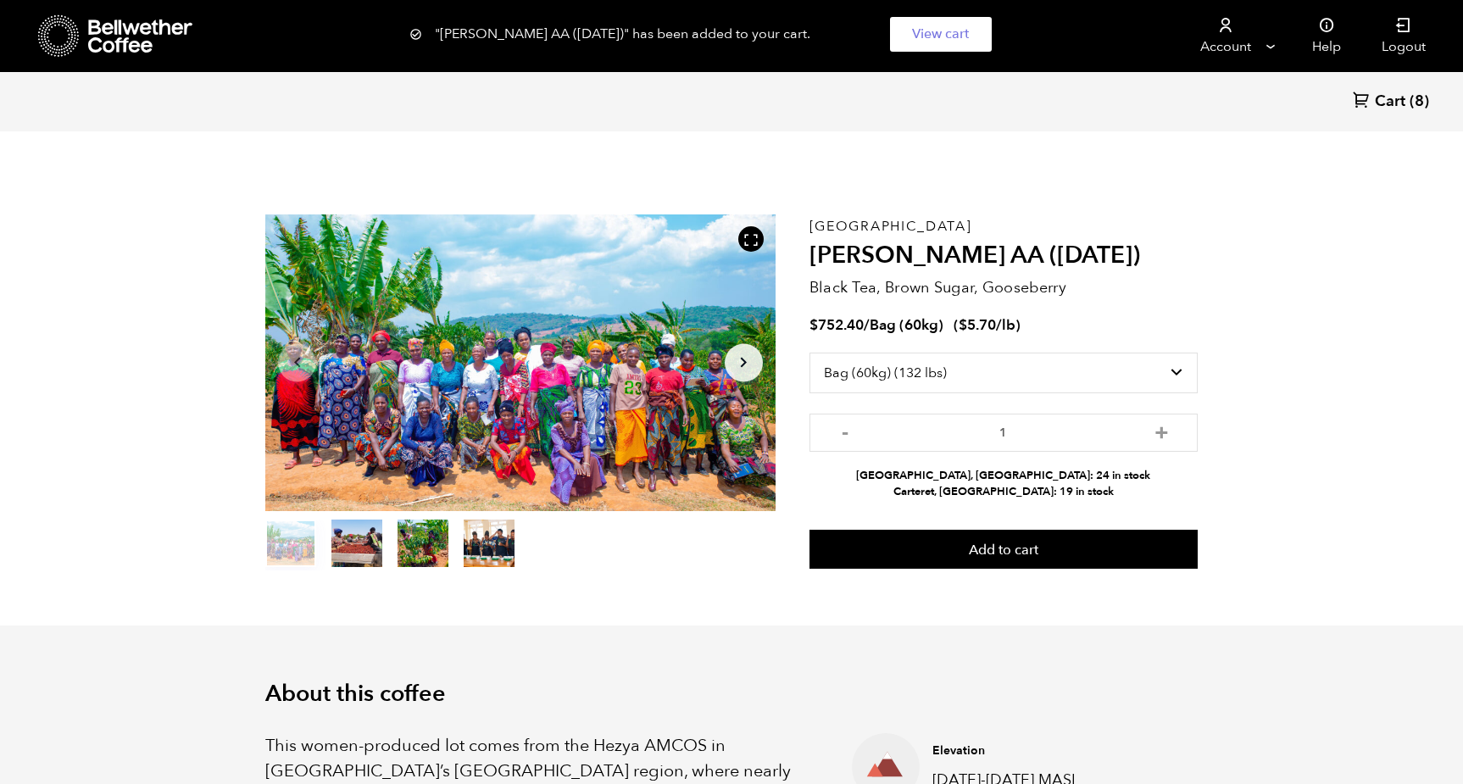
click at [1399, 97] on span "Cart" at bounding box center [1390, 102] width 31 height 20
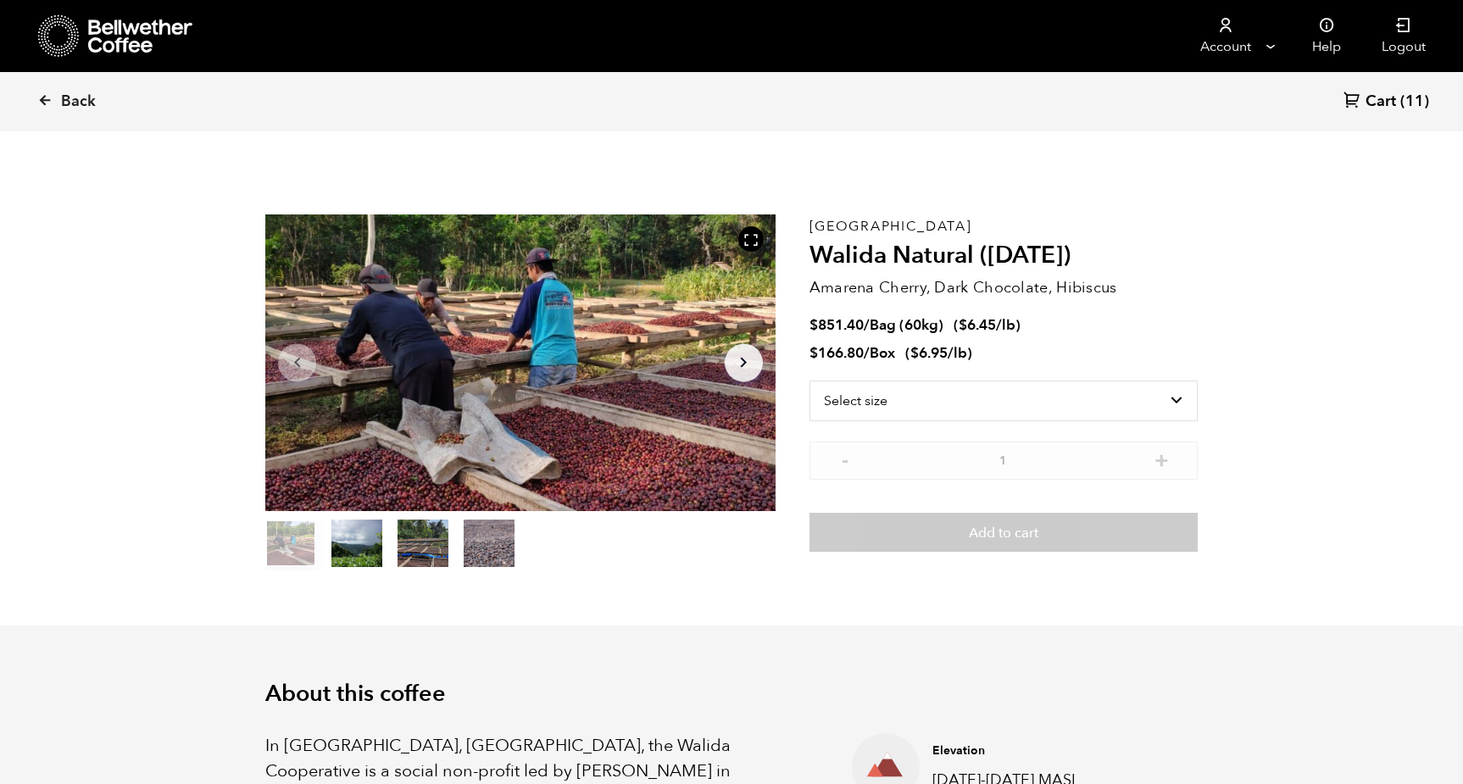
scroll to position [737, 903]
select select "bag-3"
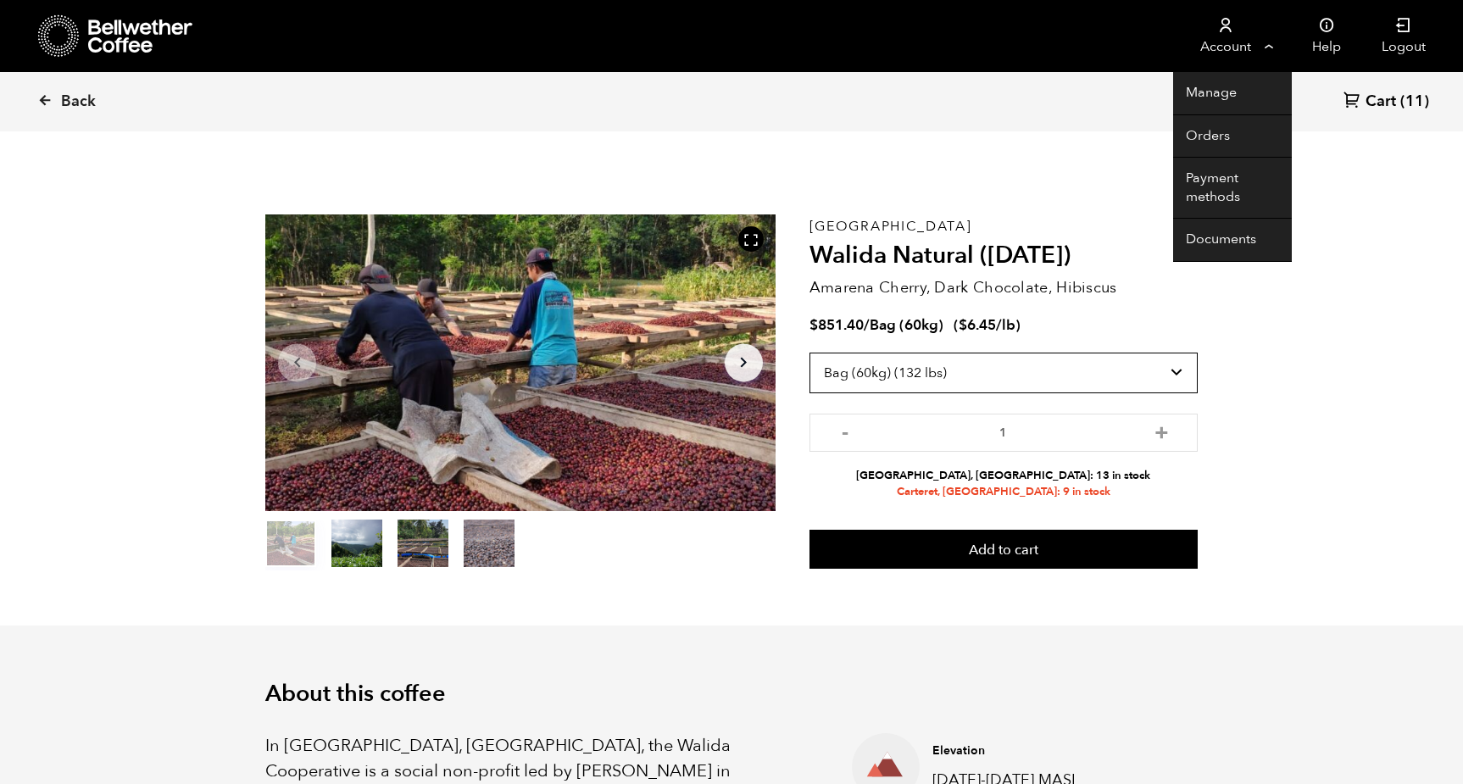
scroll to position [0, 0]
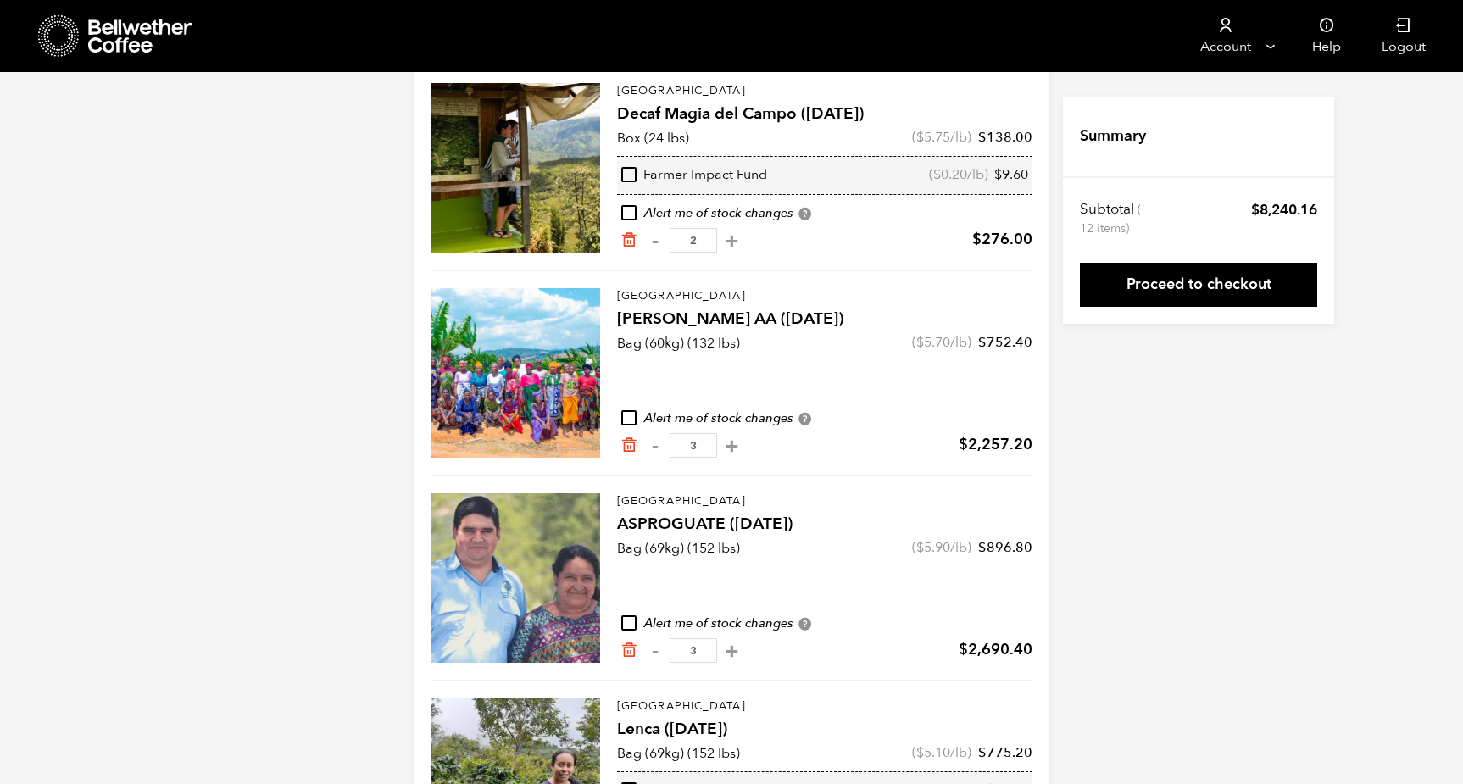
scroll to position [391, 0]
click at [563, 352] on div at bounding box center [516, 373] width 170 height 170
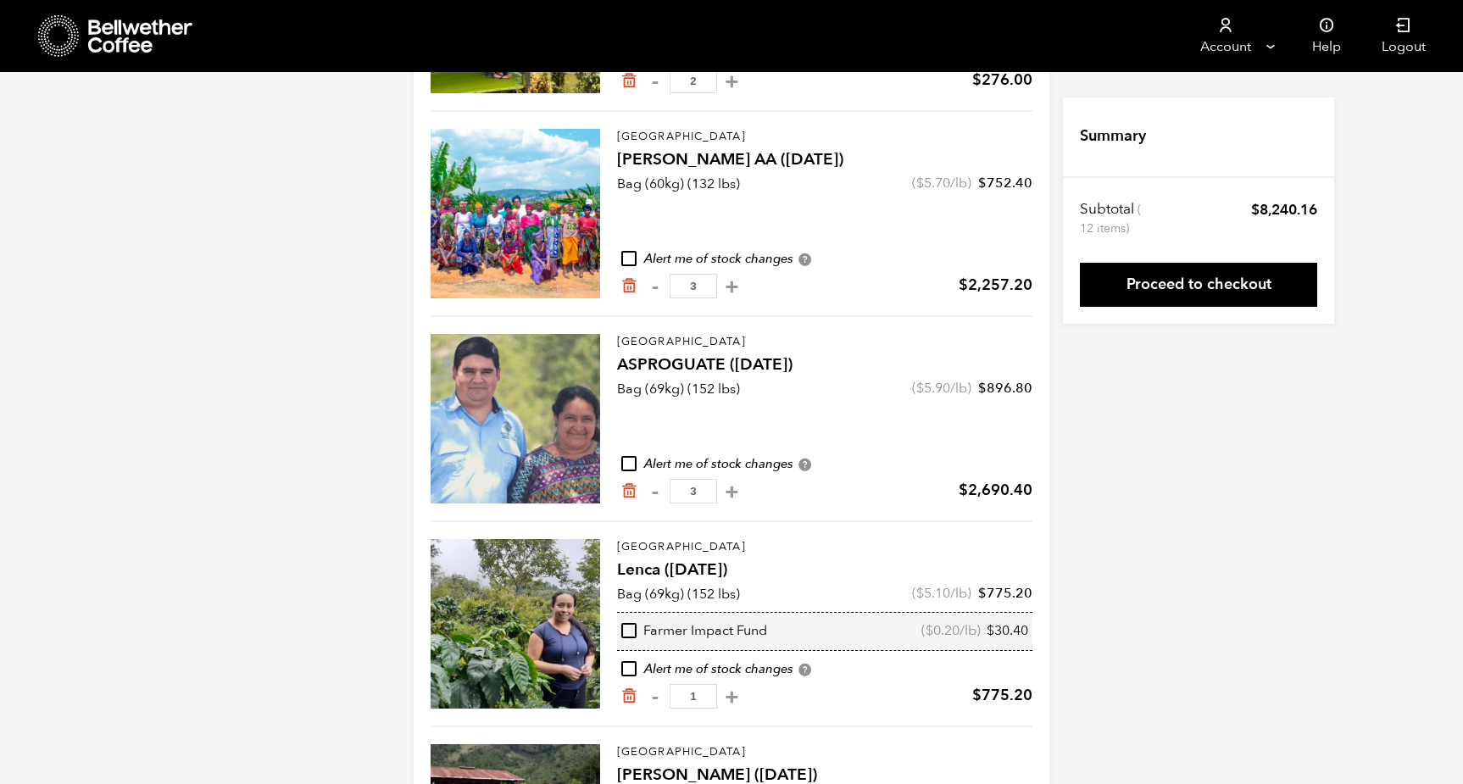
scroll to position [548, 0]
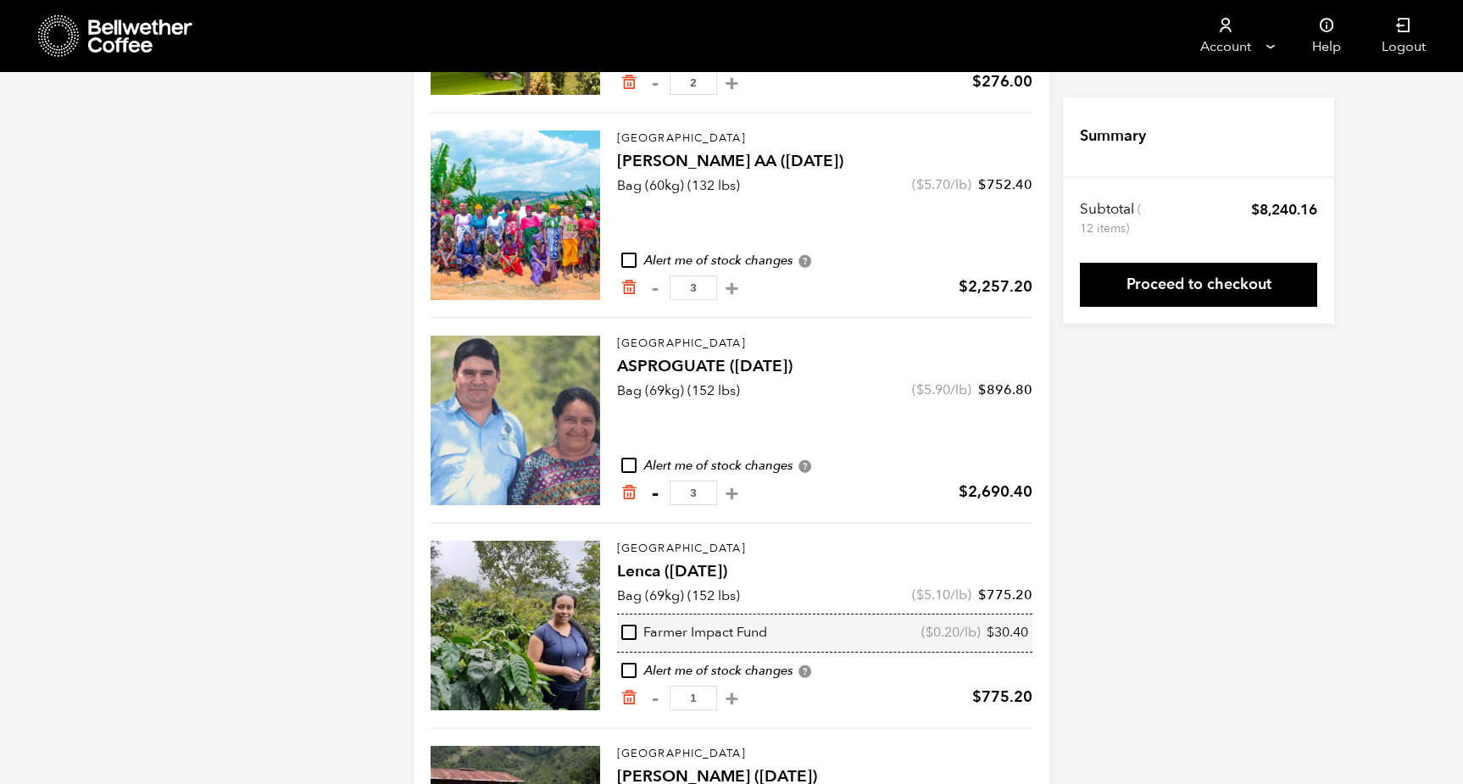
click at [657, 494] on button "-" at bounding box center [654, 493] width 21 height 17
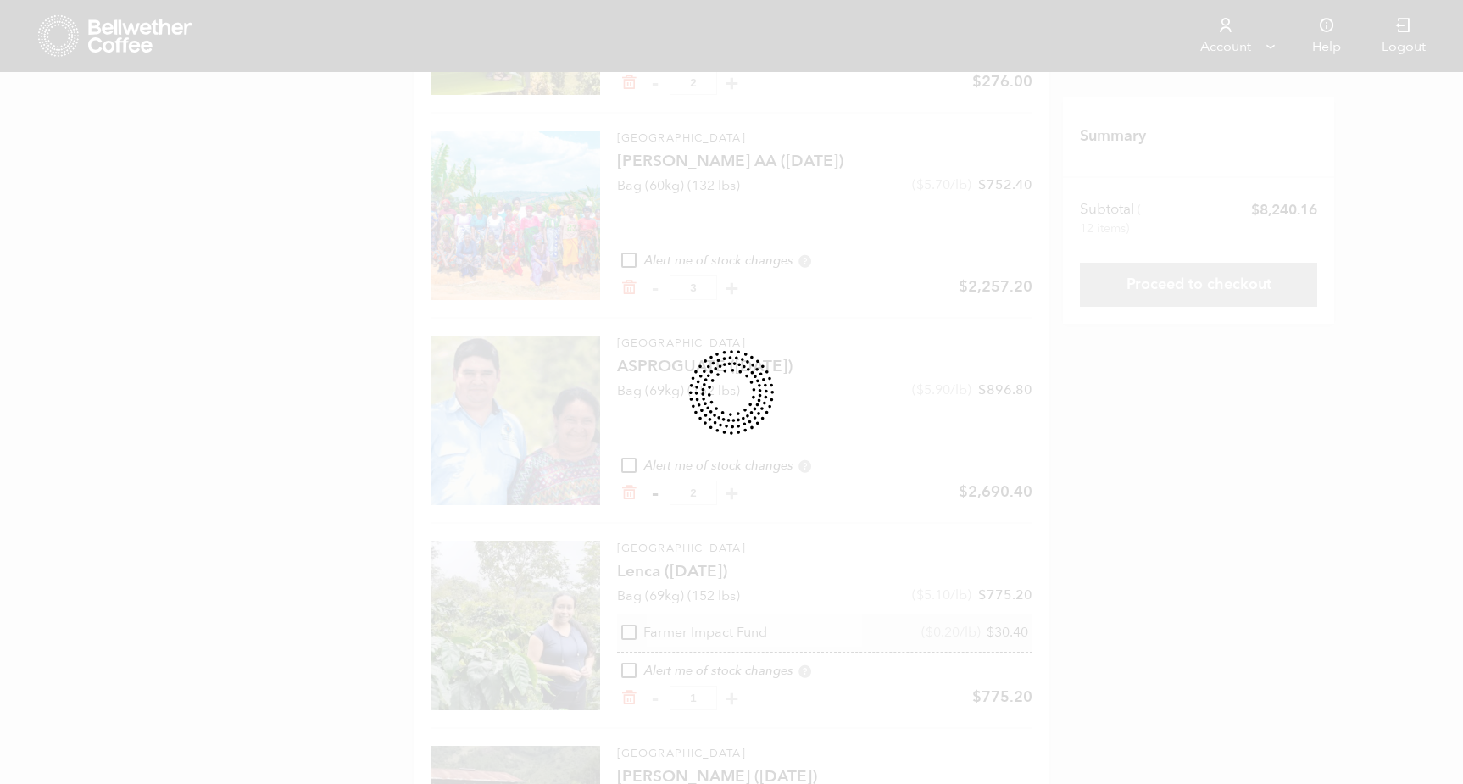
type input "2"
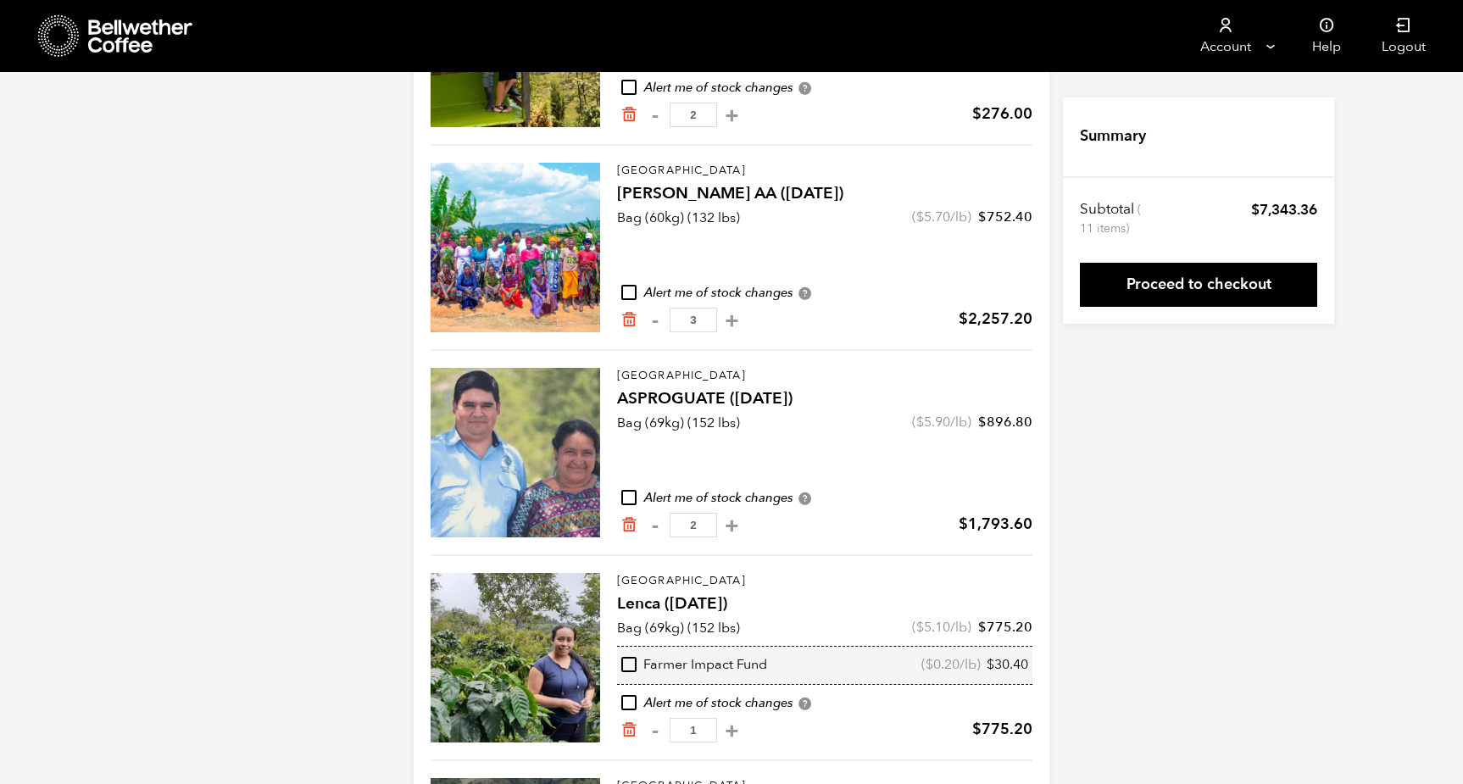
scroll to position [498, 0]
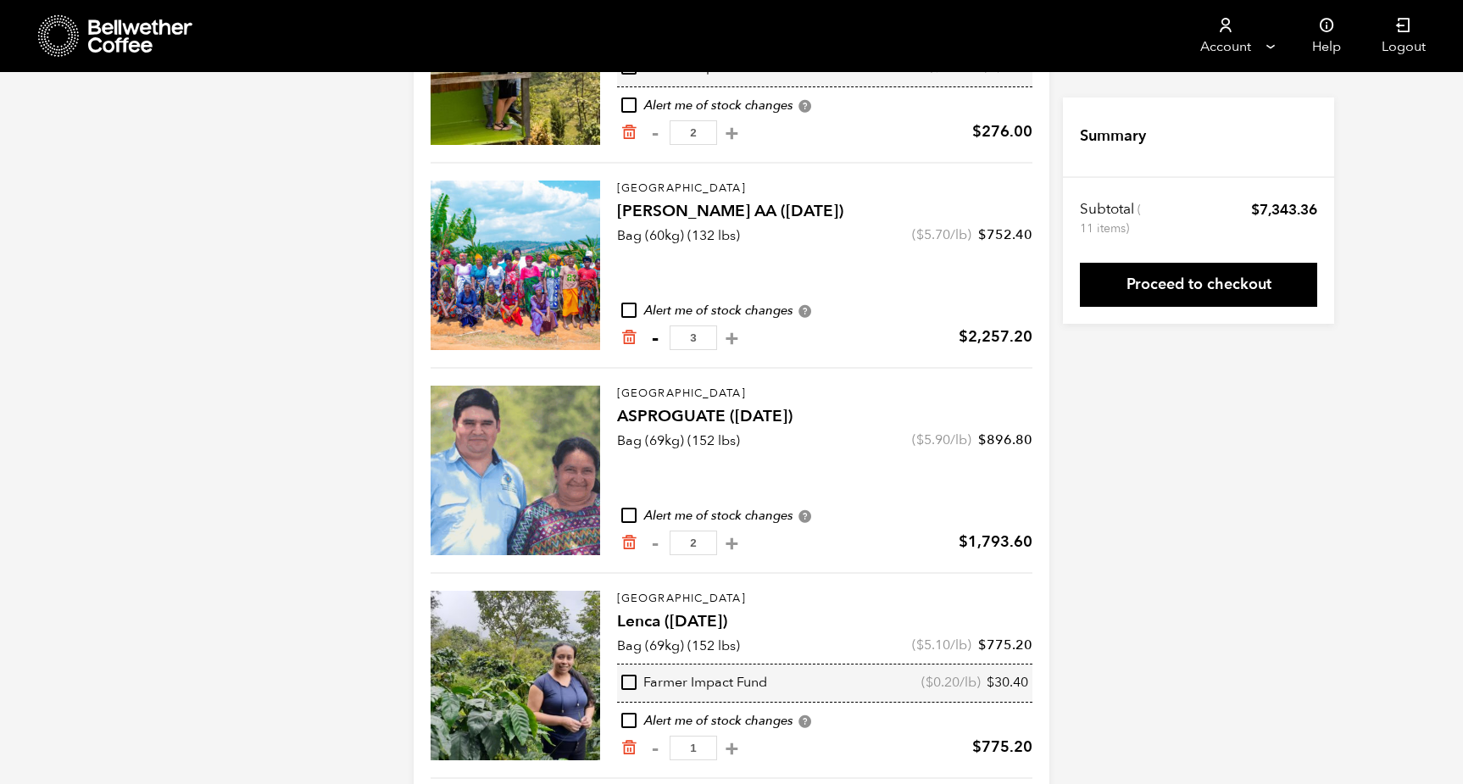
click at [654, 335] on button "-" at bounding box center [654, 338] width 21 height 17
type input "2"
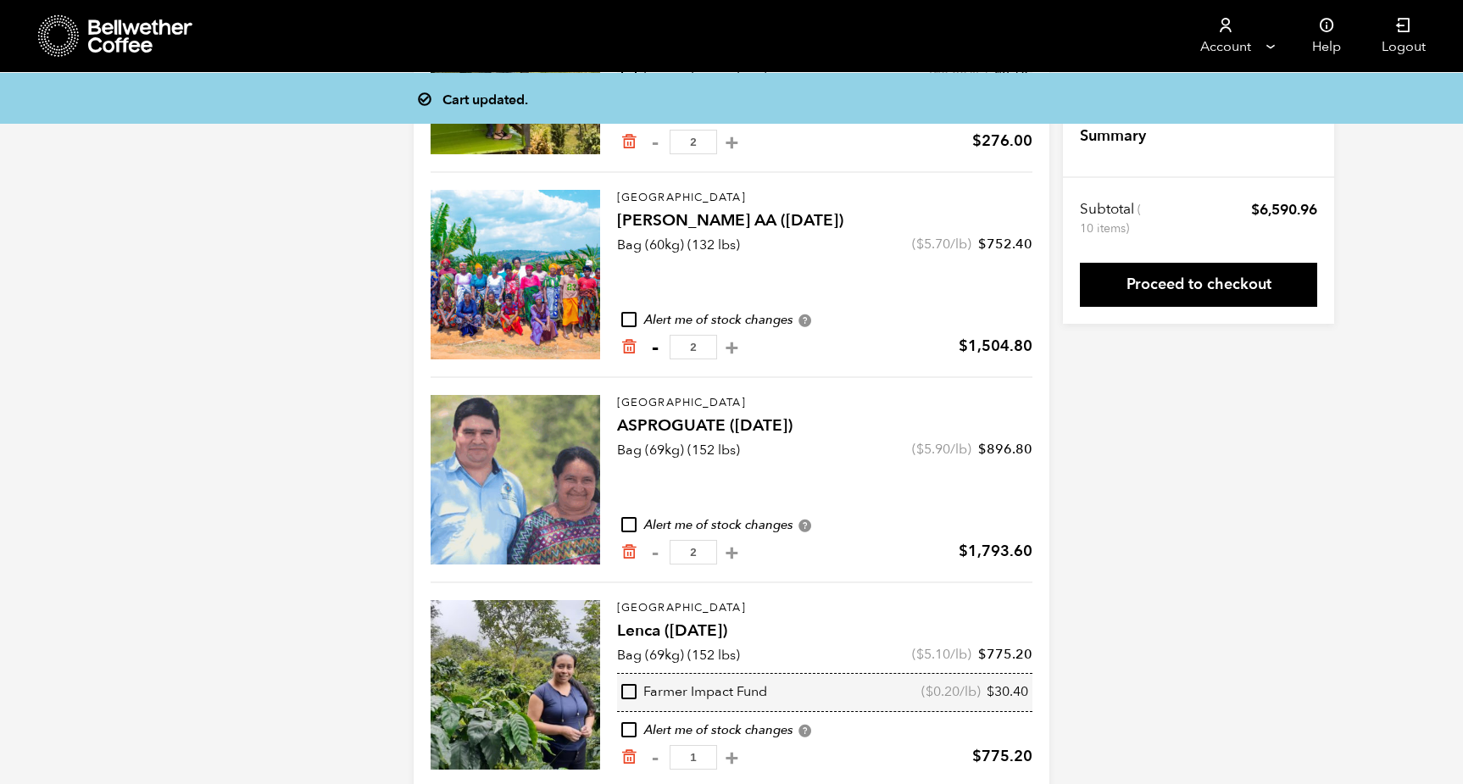
click at [660, 339] on div "- 2 +" at bounding box center [693, 347] width 98 height 25
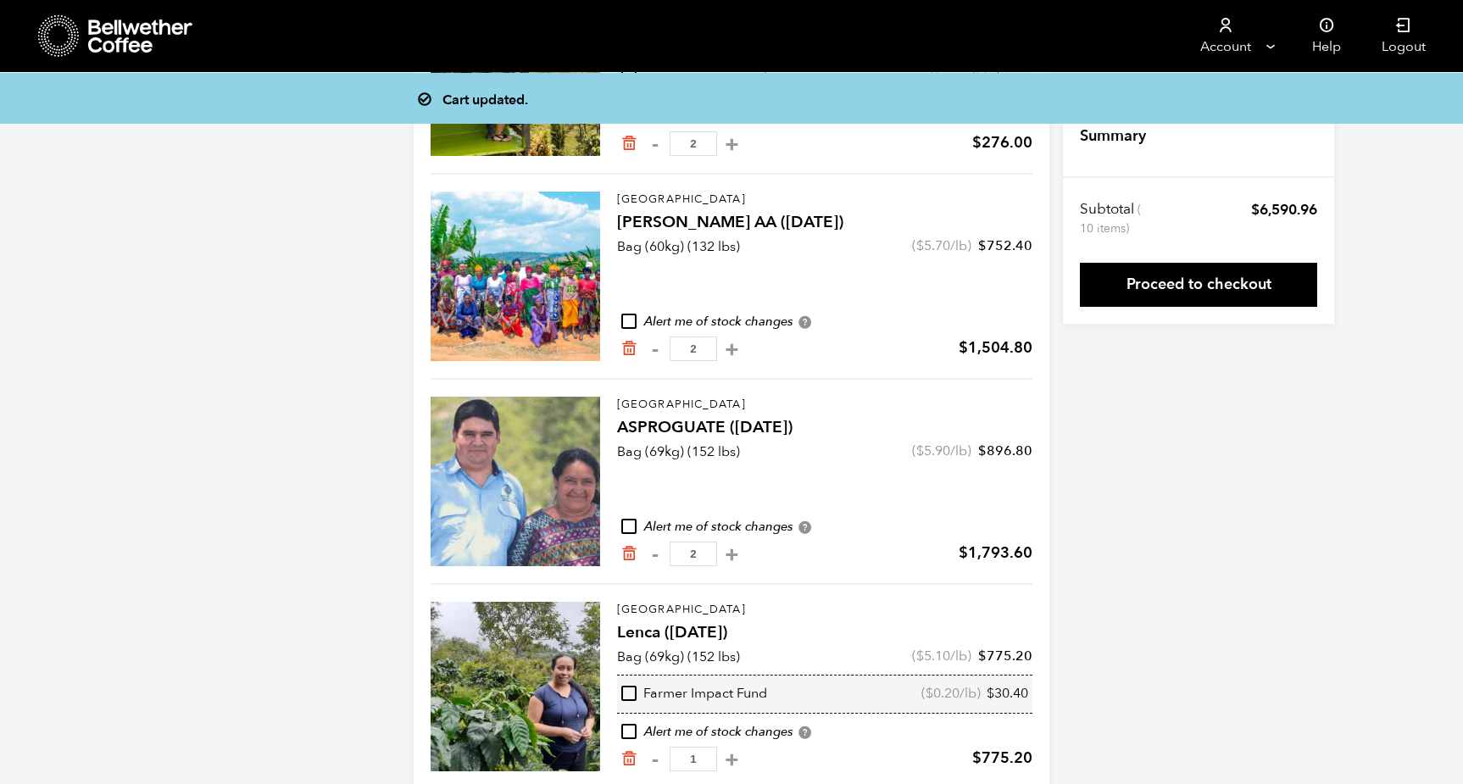
scroll to position [487, 0]
click at [656, 351] on button "-" at bounding box center [654, 350] width 21 height 17
type input "1"
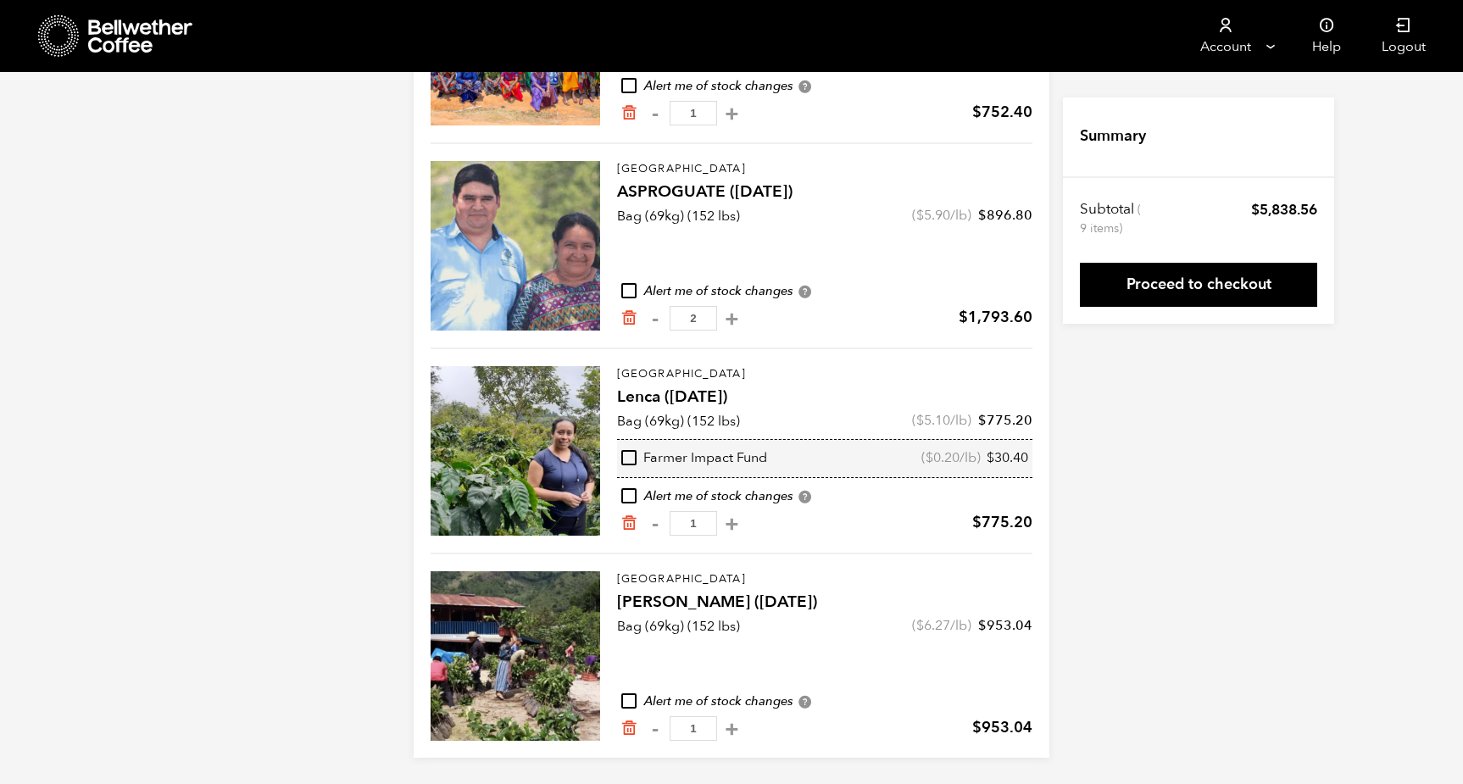
scroll to position [723, 0]
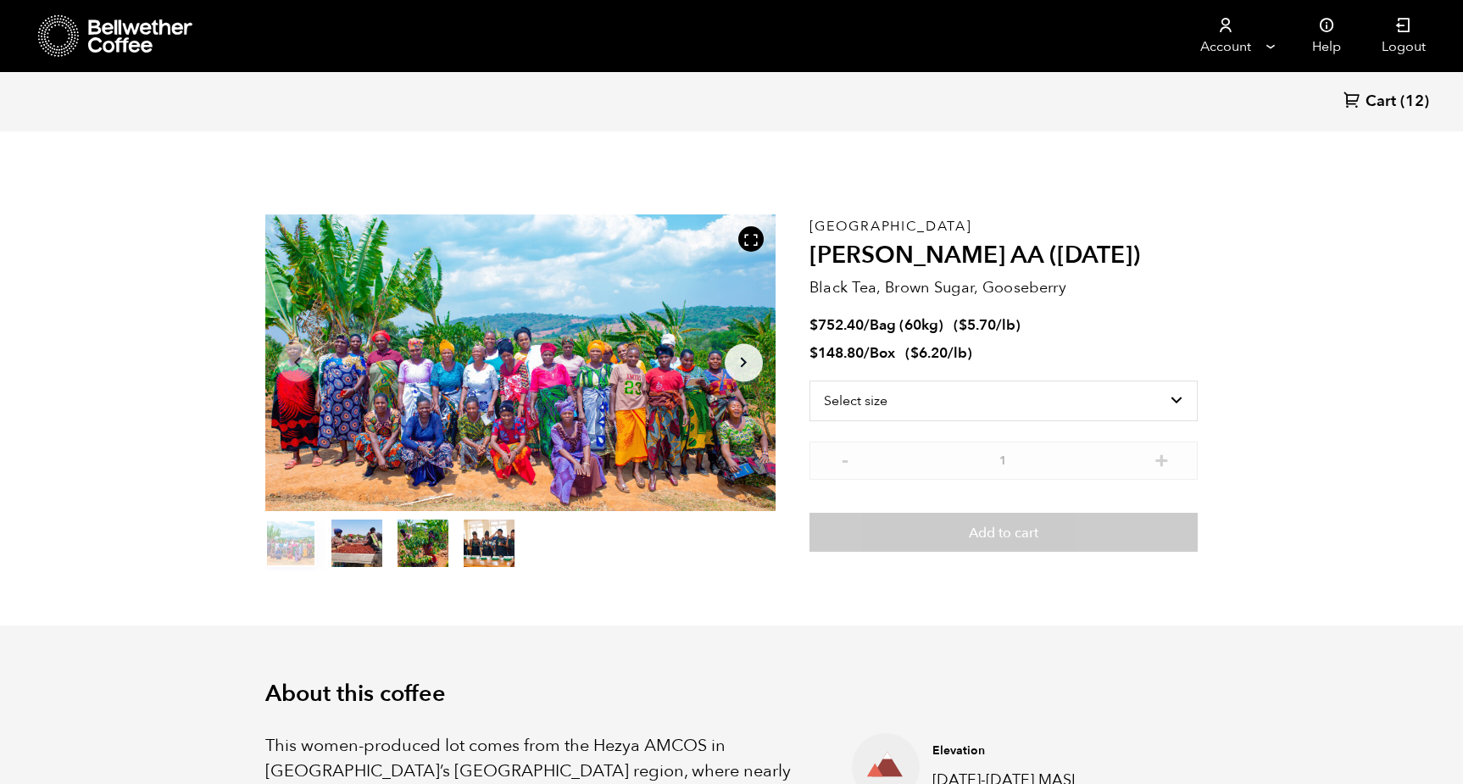
scroll to position [737, 903]
select select "bag-3"
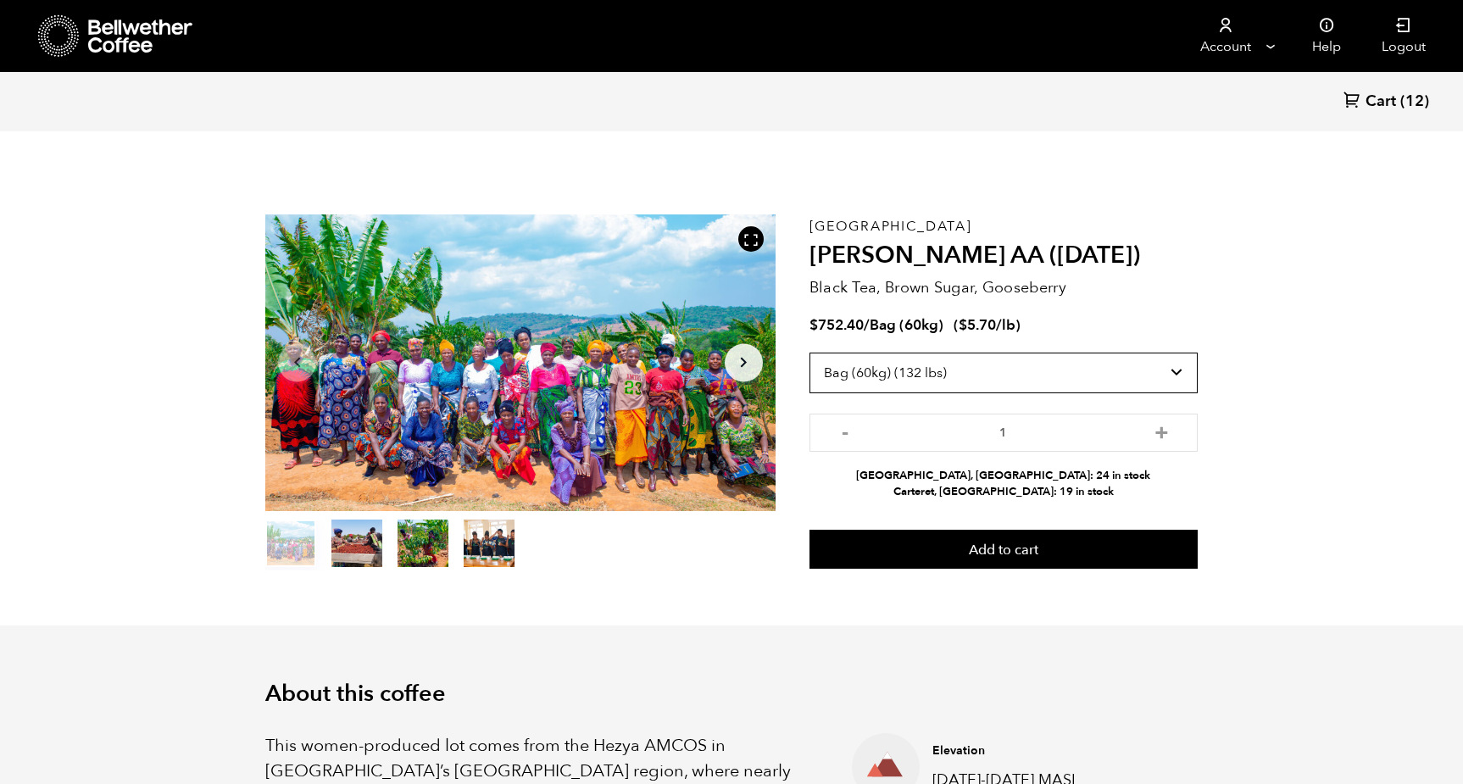
scroll to position [0, 0]
click at [1366, 97] on span "Cart" at bounding box center [1381, 102] width 31 height 20
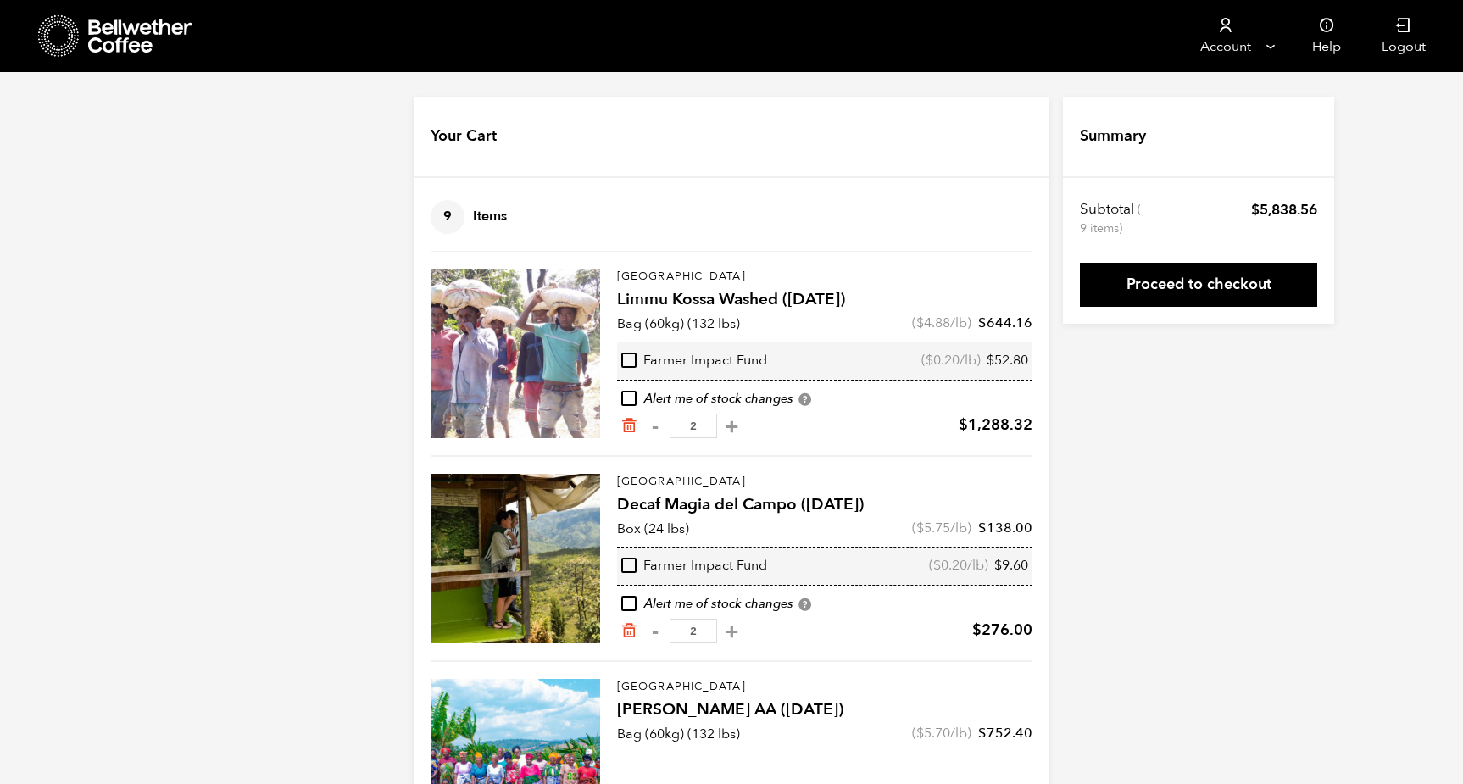
click at [1057, 459] on div "Your Cart 9 Items Update cart 9 Items [GEOGRAPHIC_DATA] Limmu Kossa Washed ([DA…" at bounding box center [731, 788] width 1463 height 1383
click at [1142, 289] on link "Proceed to checkout" at bounding box center [1198, 285] width 237 height 44
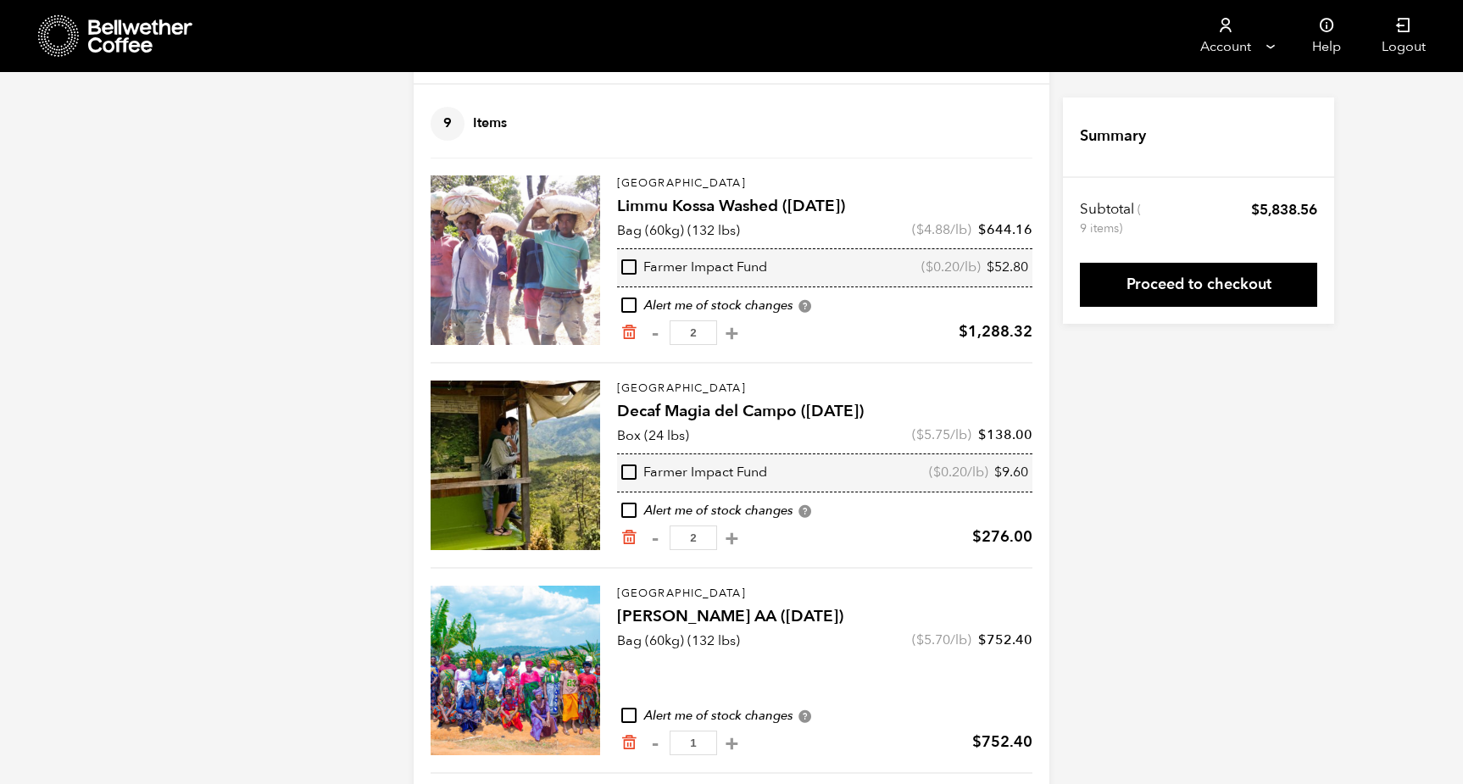
scroll to position [112, 0]
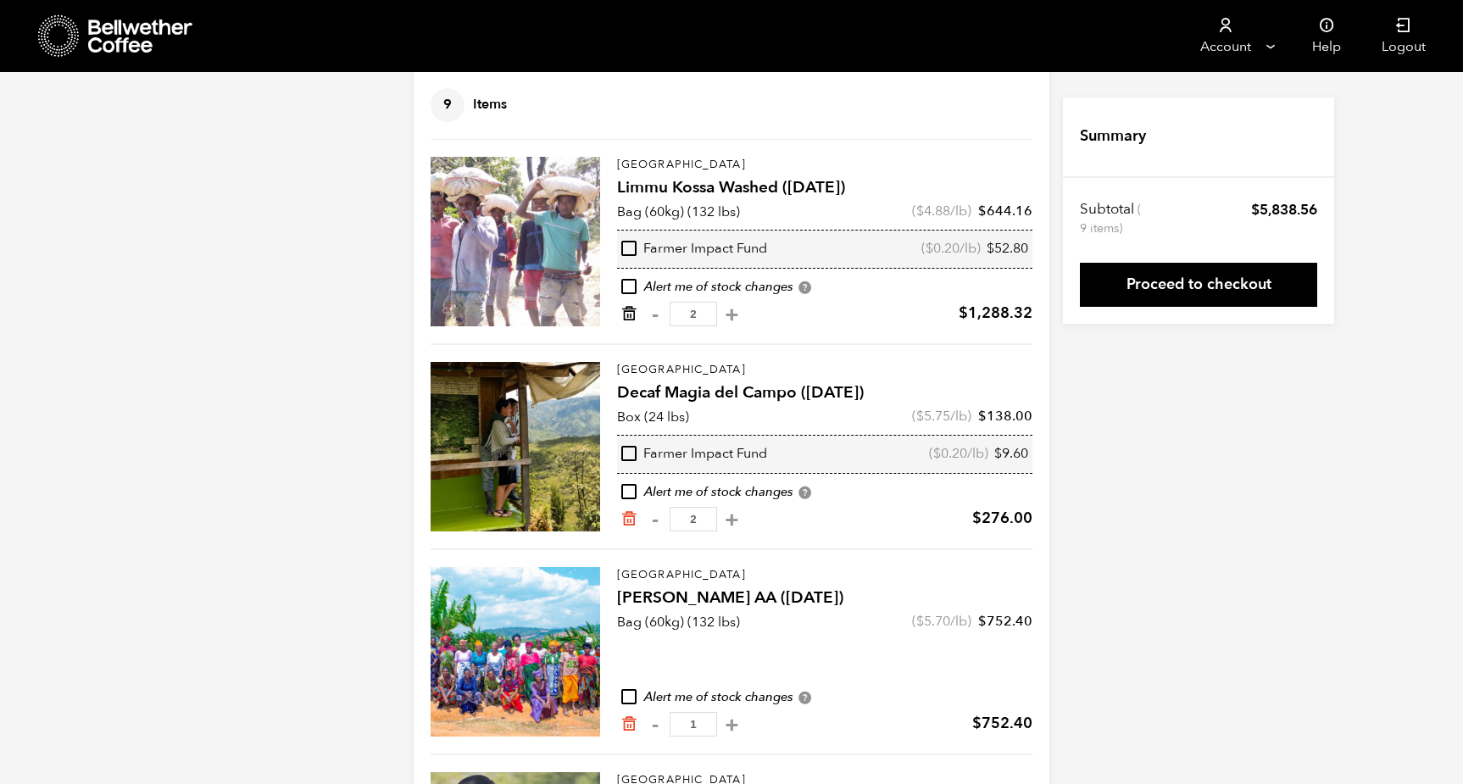
click at [635, 313] on icon "Remove from cart" at bounding box center [628, 313] width 17 height 17
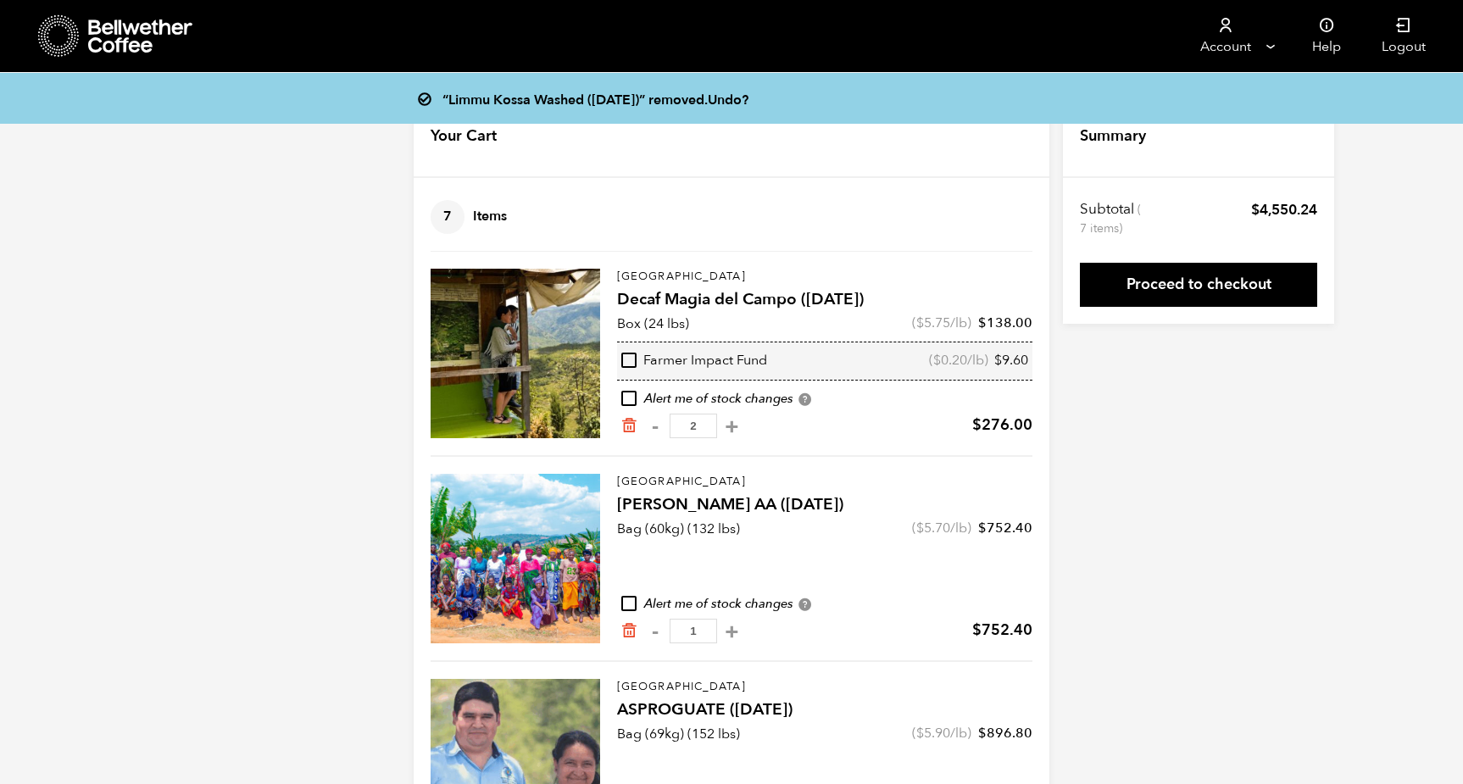
click at [348, 301] on div "“Limmu Kossa Washed (SEP 23)” removed. Undo? Your Cart 7 Items Update cart 7 It…" at bounding box center [731, 686] width 1463 height 1178
drag, startPoint x: 448, startPoint y: 97, endPoint x: 748, endPoint y: 103, distance: 300.1
click at [748, 103] on div "“Limmu Kossa Washed (SEP 23)” removed. Undo?" at bounding box center [744, 98] width 636 height 24
click at [313, 235] on div "“Limmu Kossa Washed (SEP 23)” removed. Undo? Your Cart 7 Items Update cart 7 It…" at bounding box center [731, 686] width 1463 height 1178
click at [1216, 286] on link "Proceed to checkout" at bounding box center [1198, 285] width 237 height 44
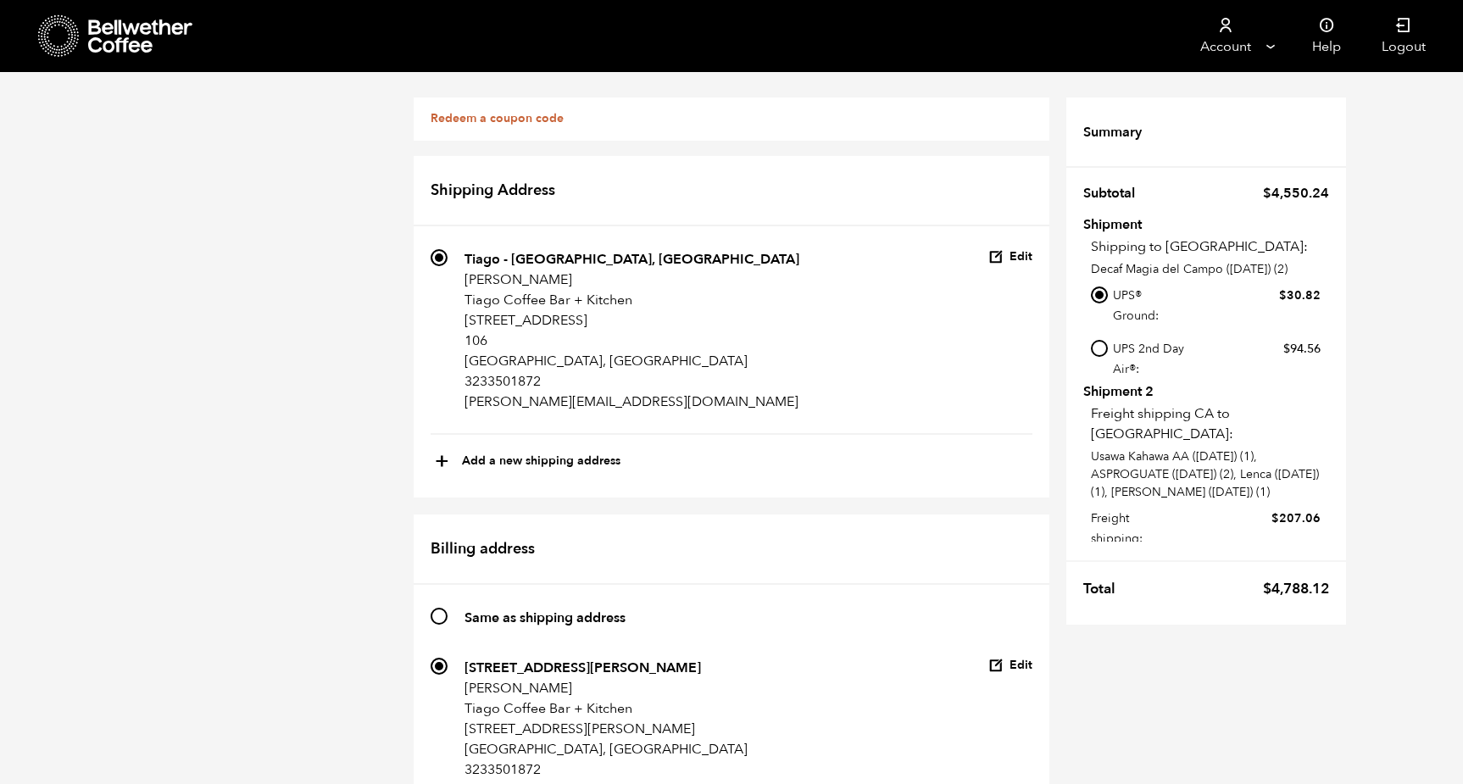
click at [136, 38] on icon at bounding box center [141, 36] width 106 height 34
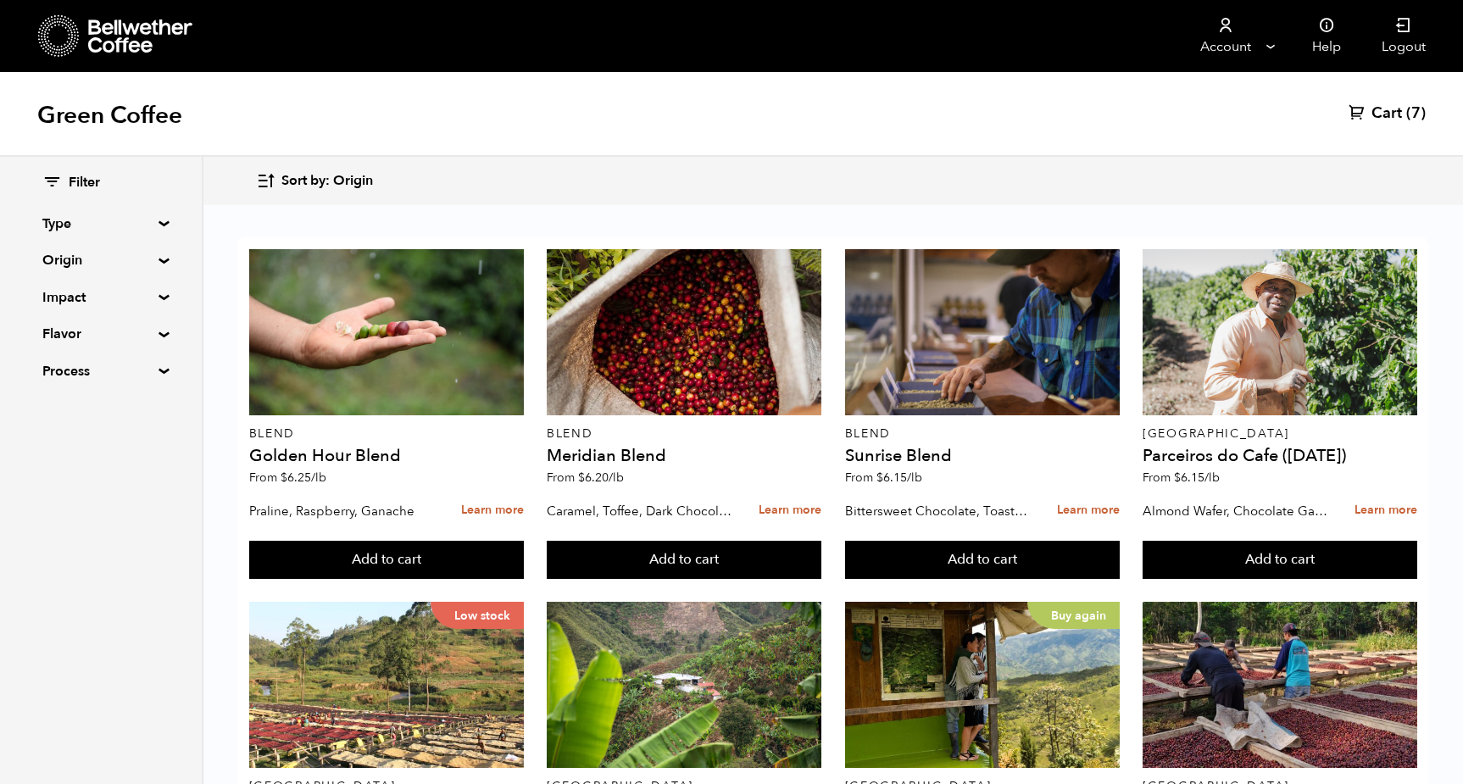
click at [159, 223] on summary "Type" at bounding box center [100, 224] width 117 height 20
click at [49, 310] on input "Decaf" at bounding box center [49, 309] width 15 height 15
checkbox input "true"
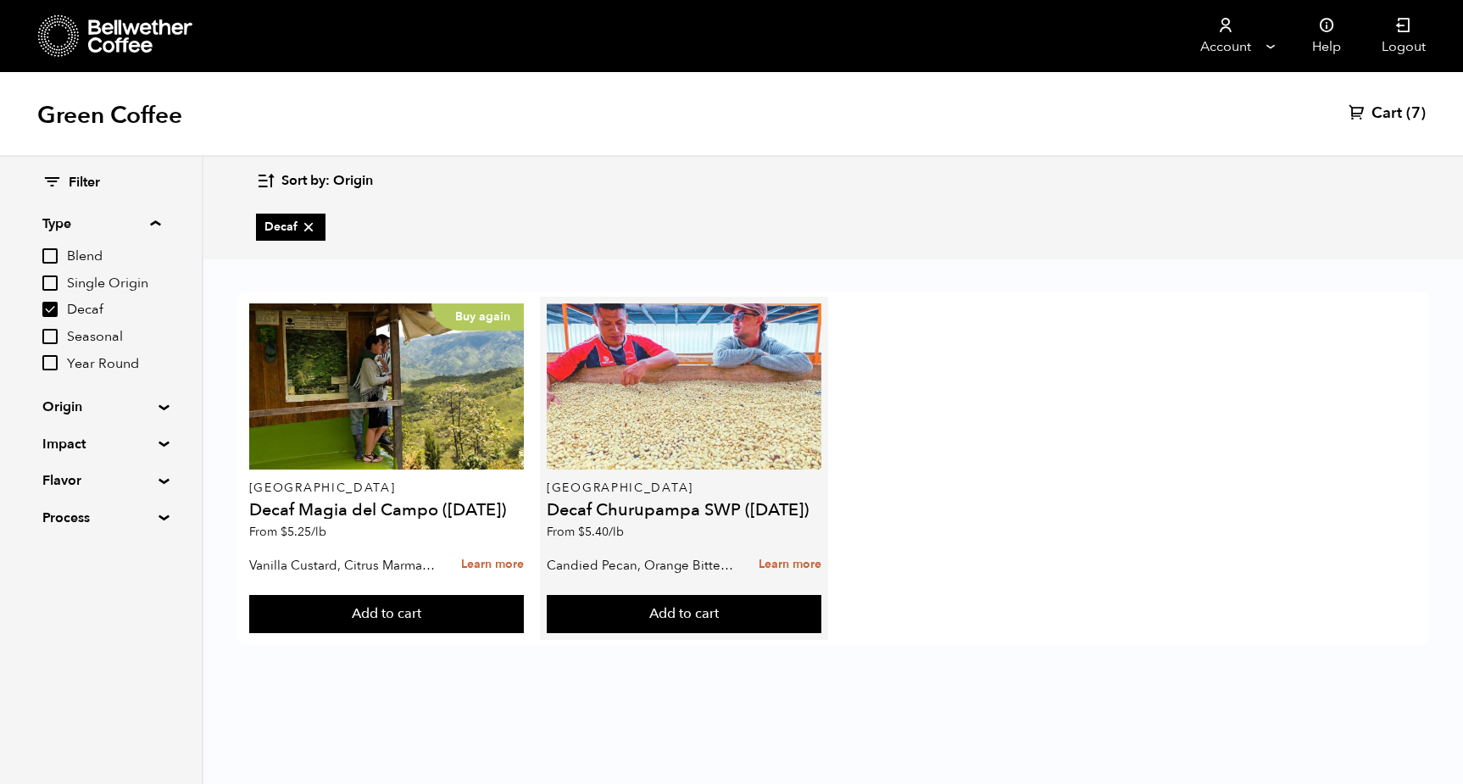
click at [763, 398] on div at bounding box center [684, 386] width 275 height 166
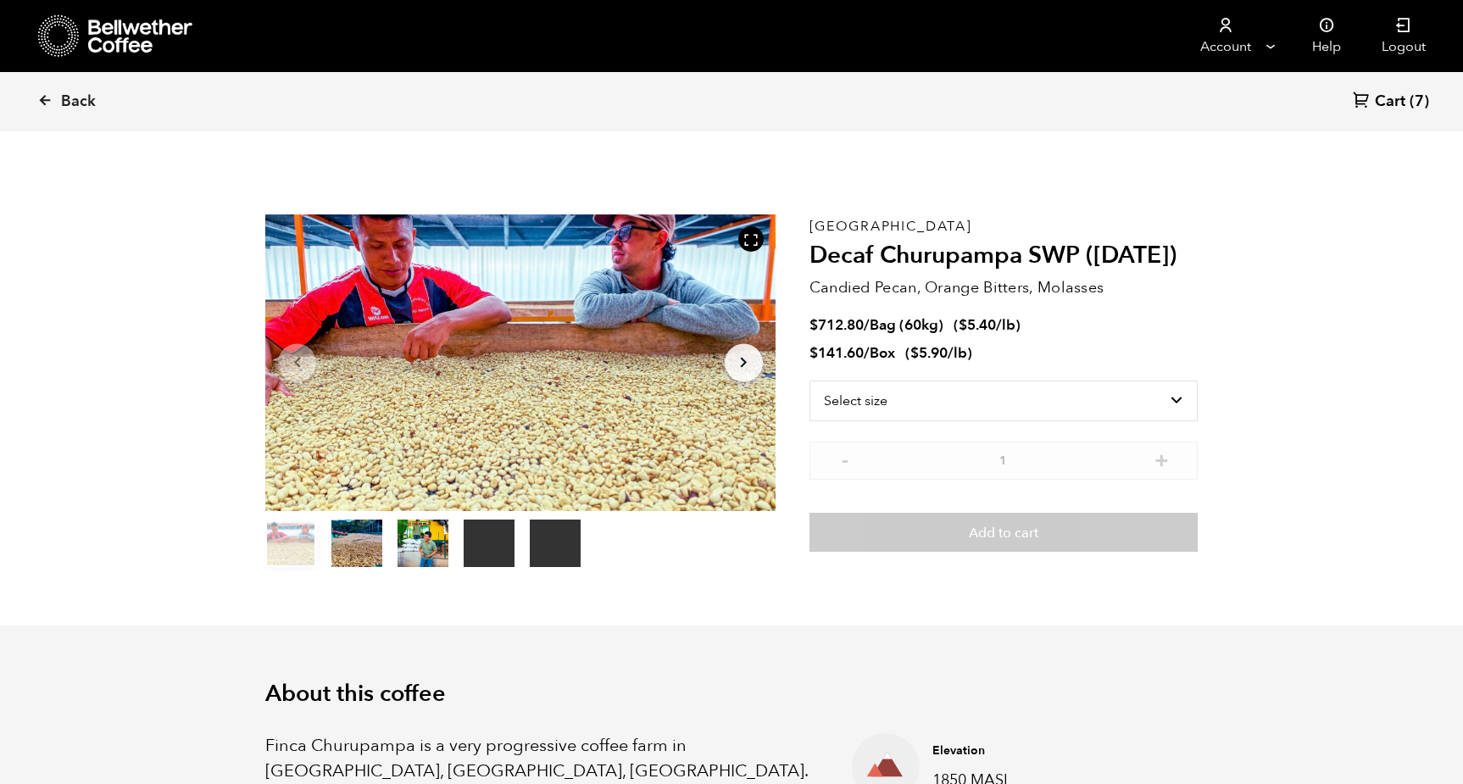
scroll to position [737, 903]
select select "box"
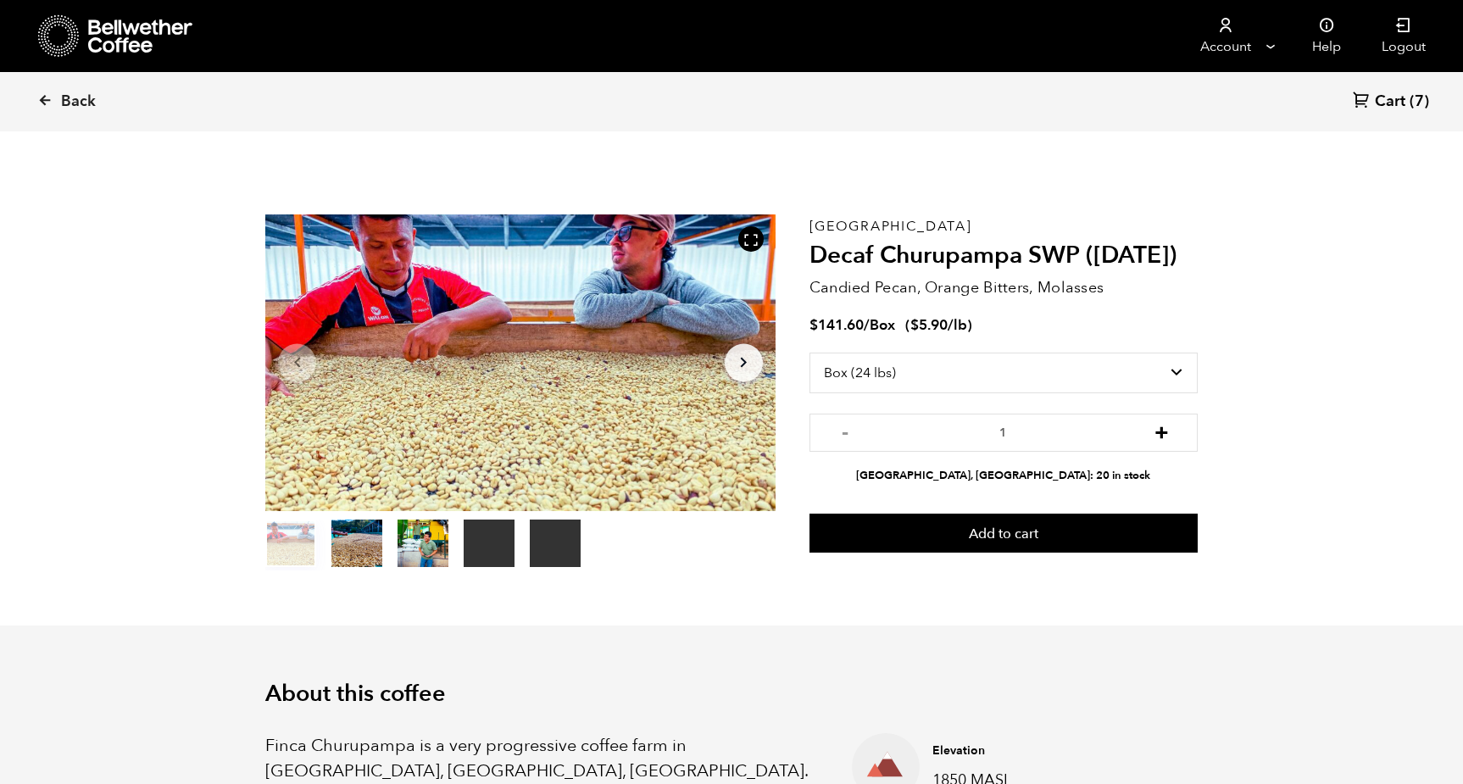
click at [1161, 431] on button "+" at bounding box center [1161, 430] width 21 height 17
type input "2"
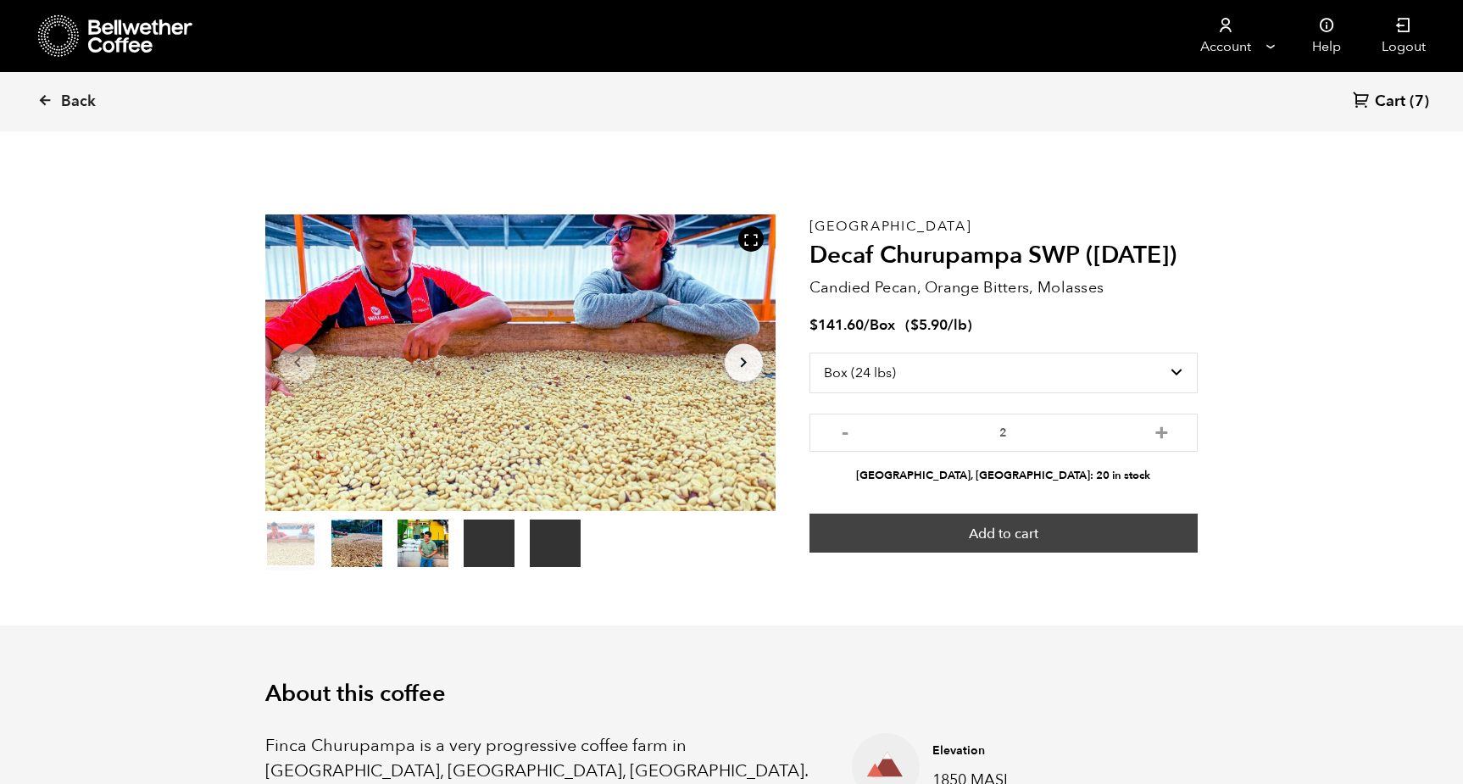
click at [1045, 527] on button "Add to cart" at bounding box center [1004, 533] width 388 height 39
click at [1025, 531] on button "Add to cart" at bounding box center [1004, 533] width 388 height 39
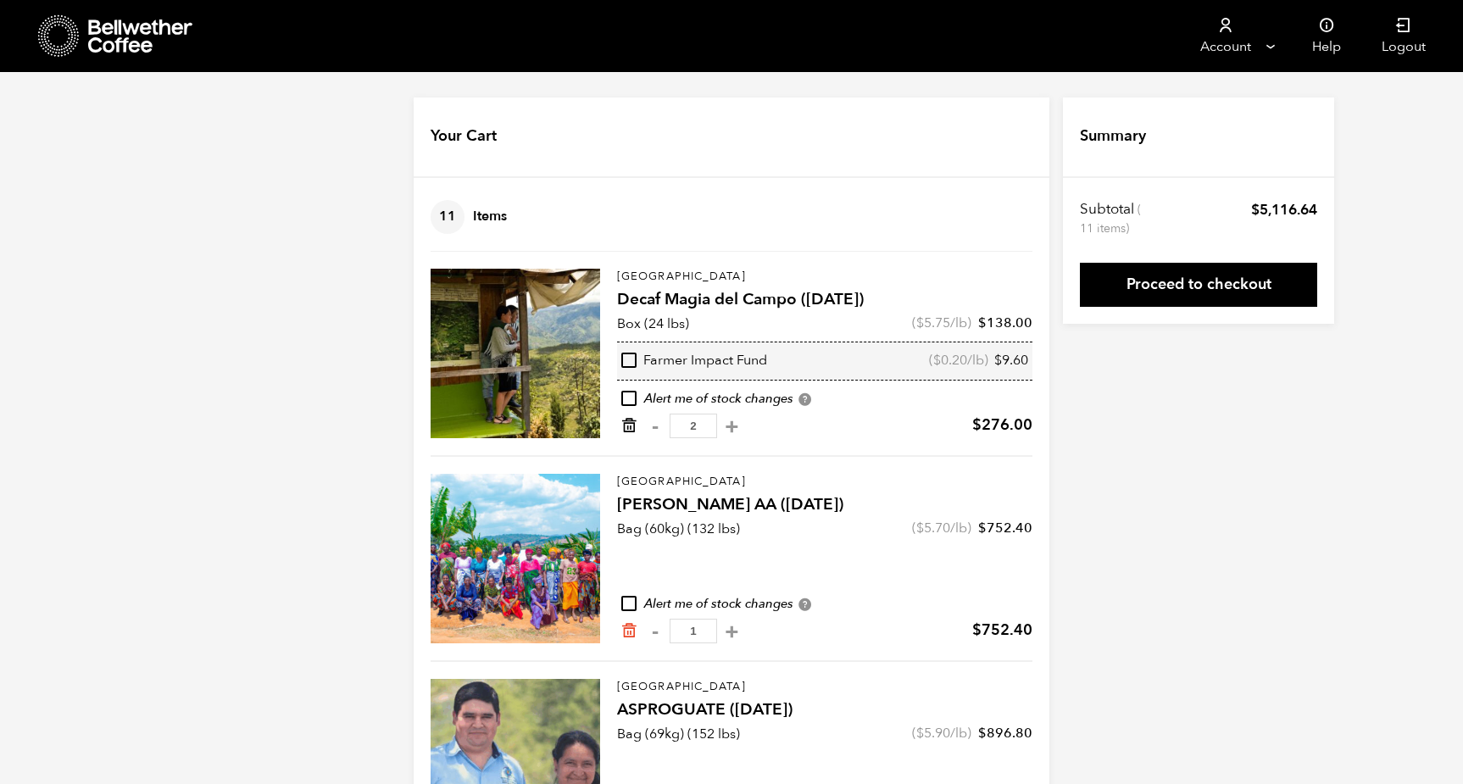
click at [630, 423] on icon "Remove from cart" at bounding box center [628, 425] width 17 height 17
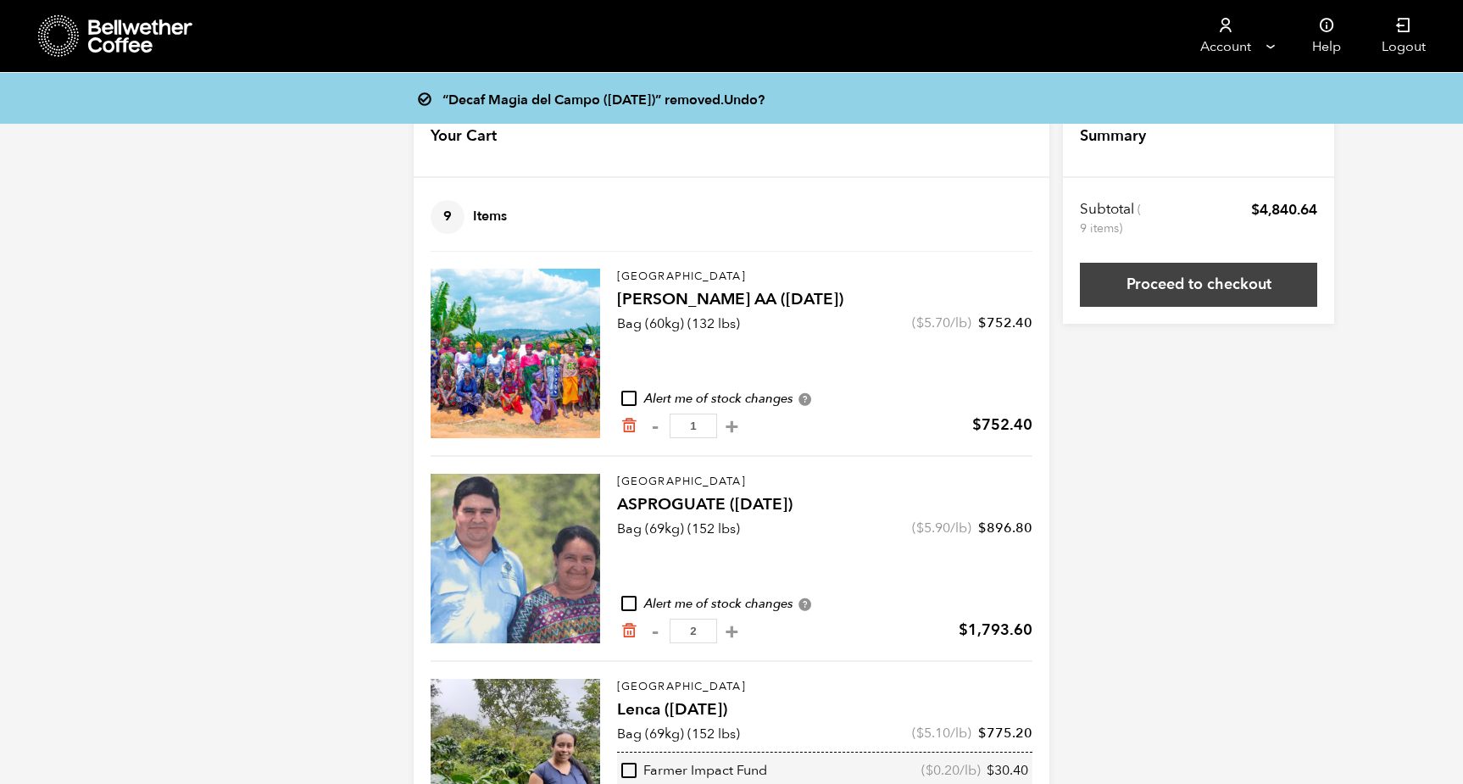
click at [1201, 280] on link "Proceed to checkout" at bounding box center [1198, 285] width 237 height 44
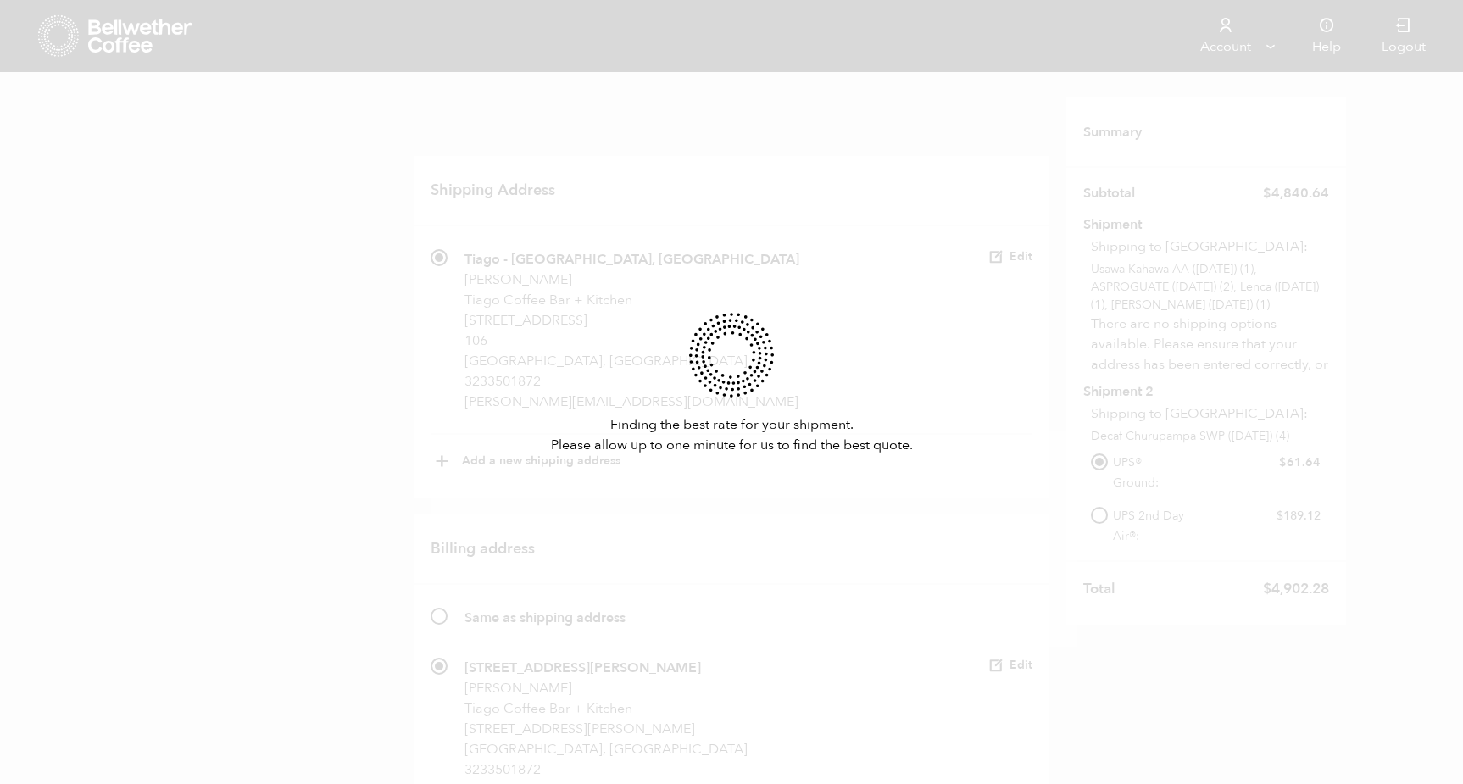
scroll to position [387, 0]
click at [1045, 469] on div "Finding the best rate for your shipment. Please allow up to one minute for us t…" at bounding box center [731, 392] width 1463 height 784
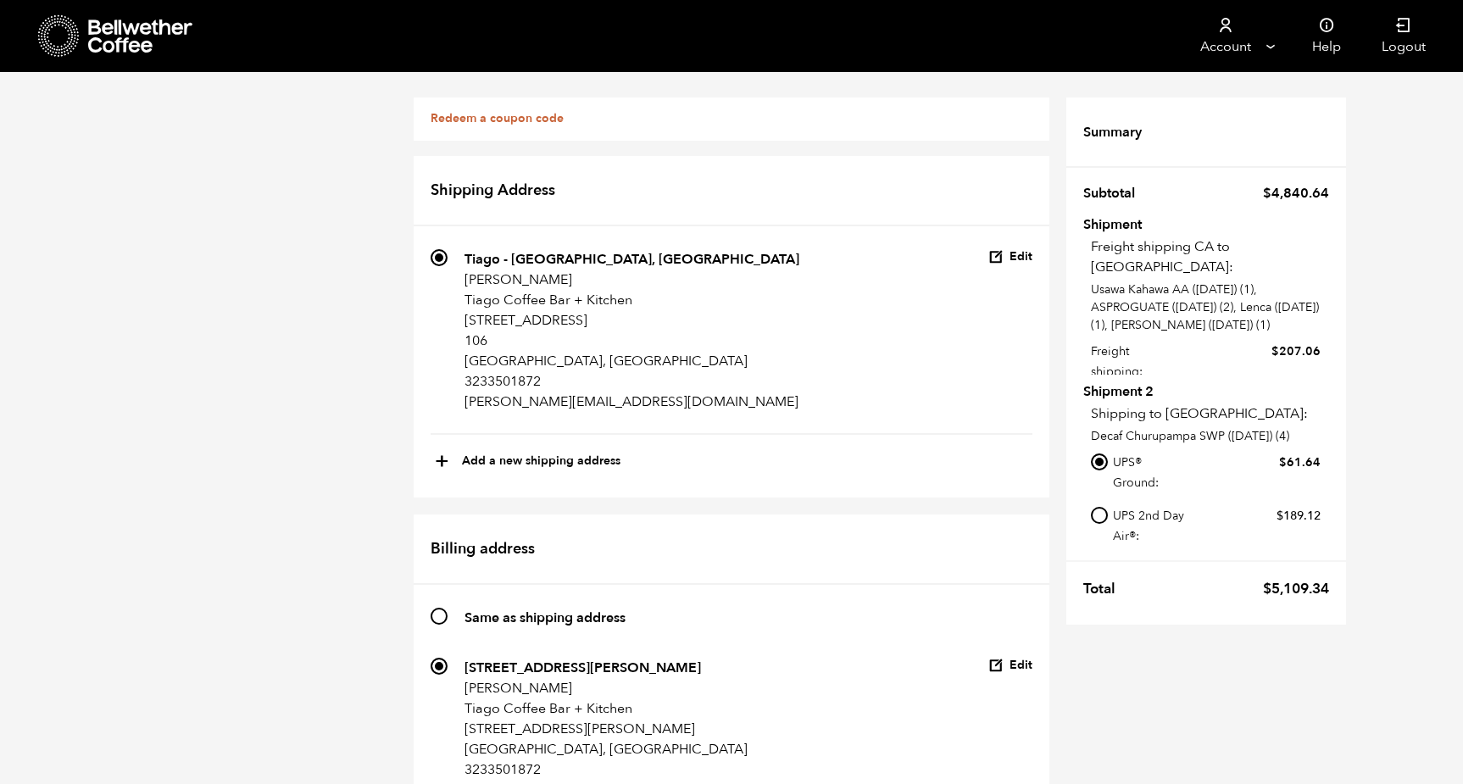
scroll to position [158, 0]
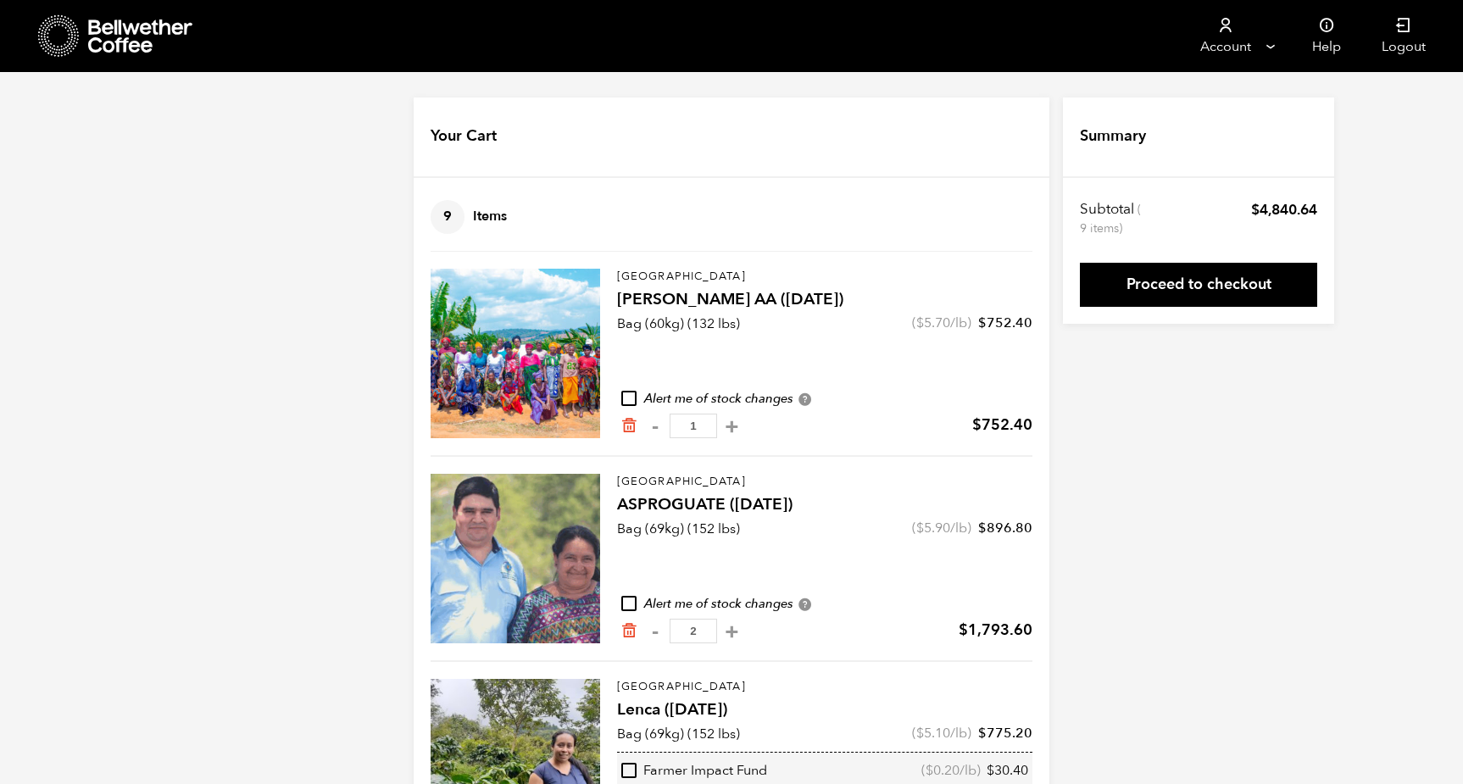
click at [121, 23] on icon at bounding box center [141, 36] width 106 height 34
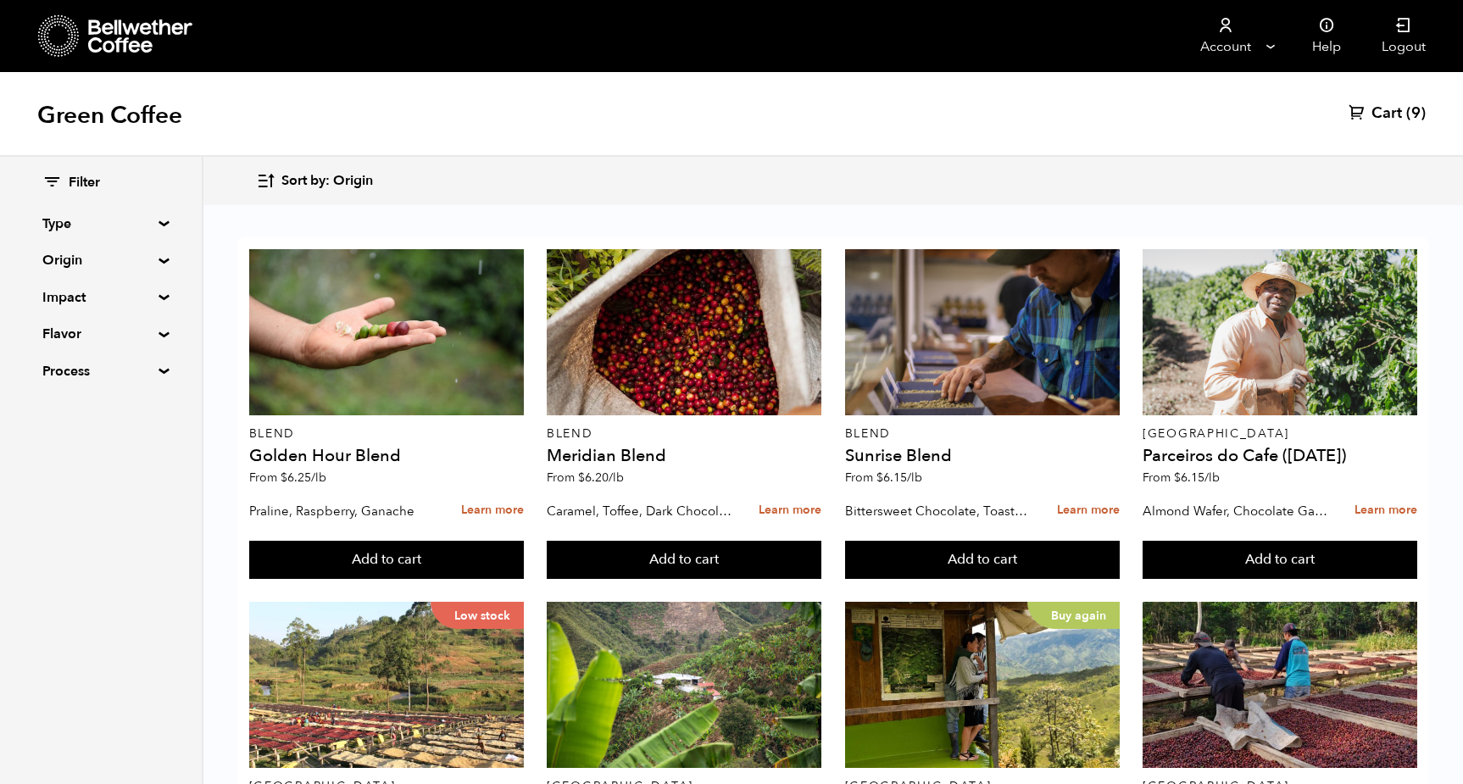
click at [147, 220] on summary "Type" at bounding box center [100, 224] width 117 height 20
click at [50, 302] on input "Decaf" at bounding box center [49, 309] width 15 height 15
checkbox input "true"
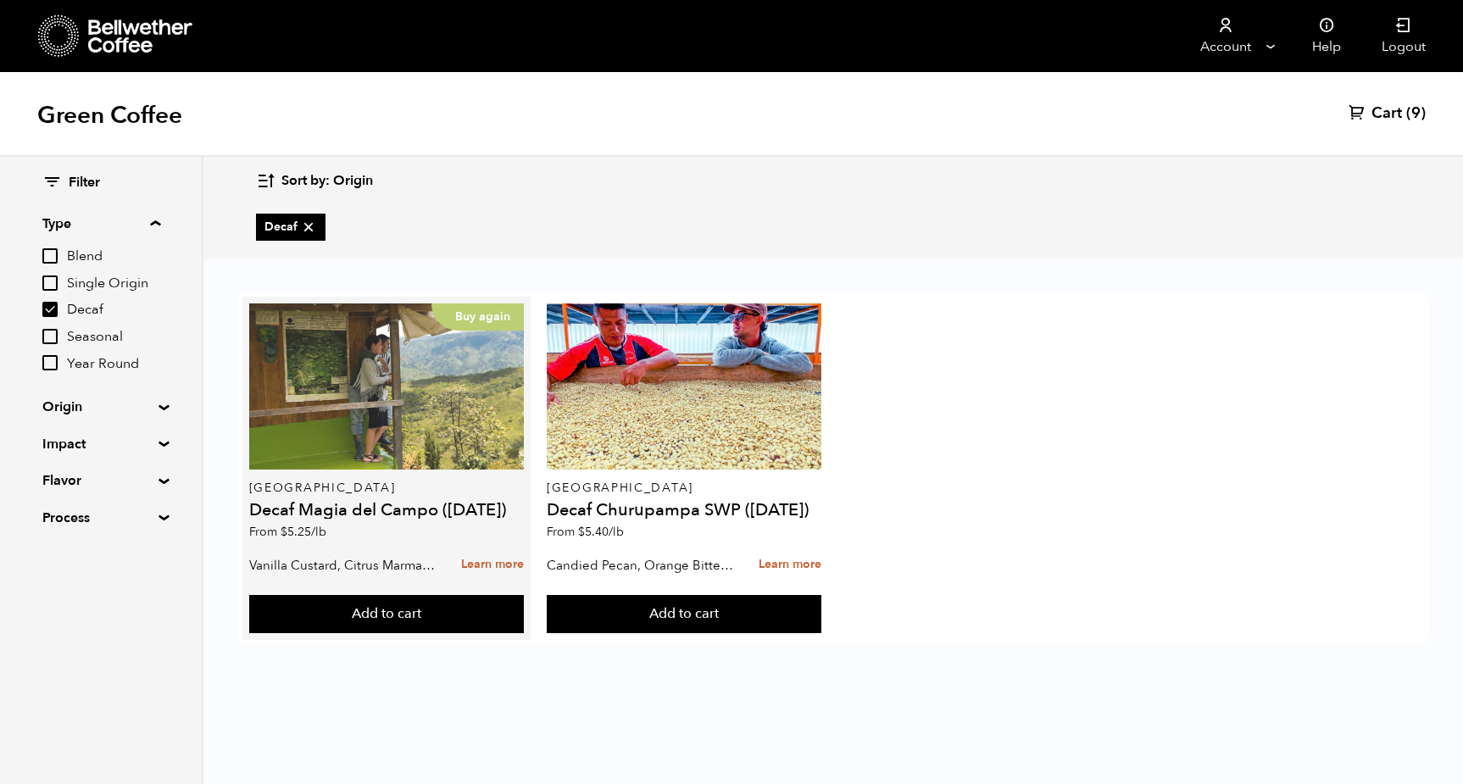
click at [461, 405] on div "Buy again" at bounding box center [386, 386] width 275 height 166
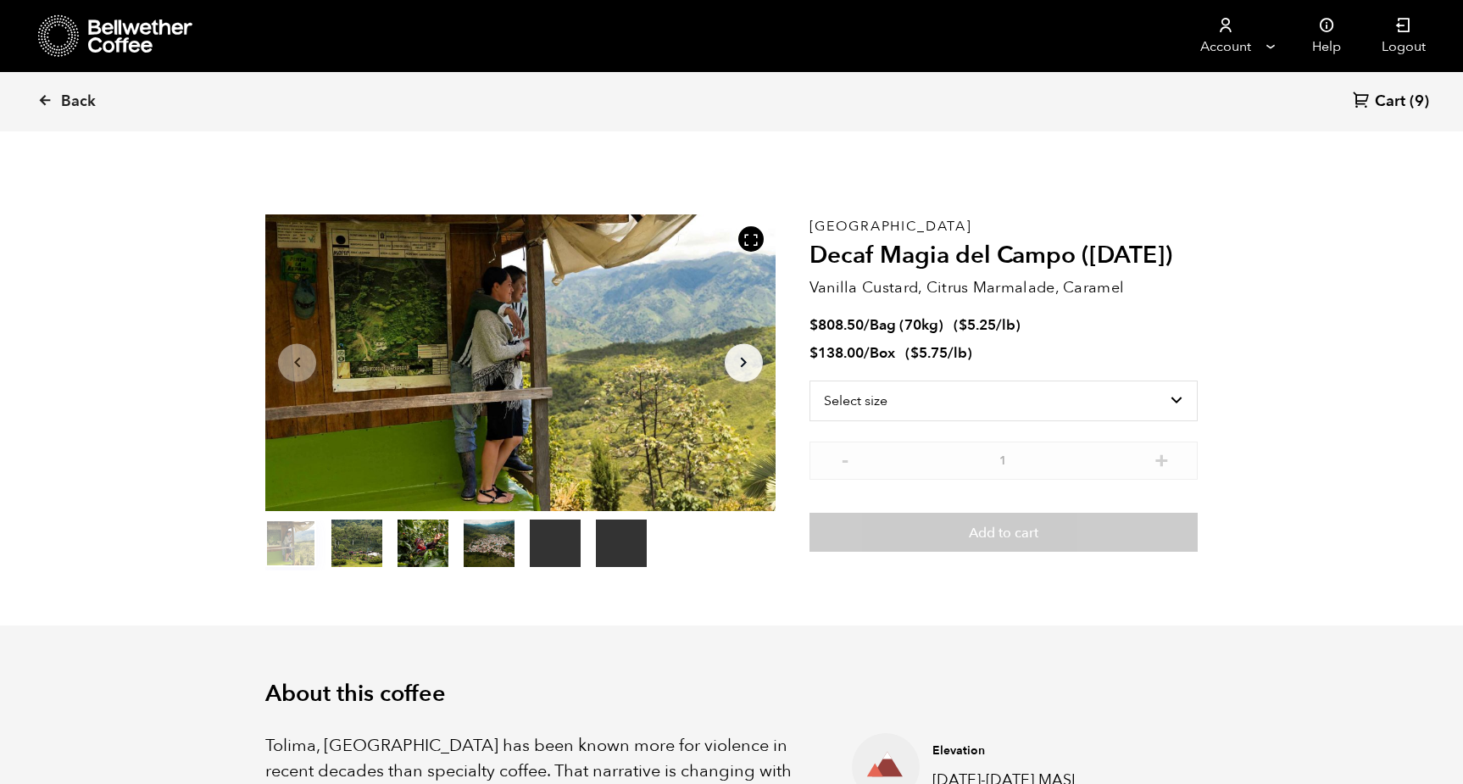
scroll to position [737, 903]
select select "bag"
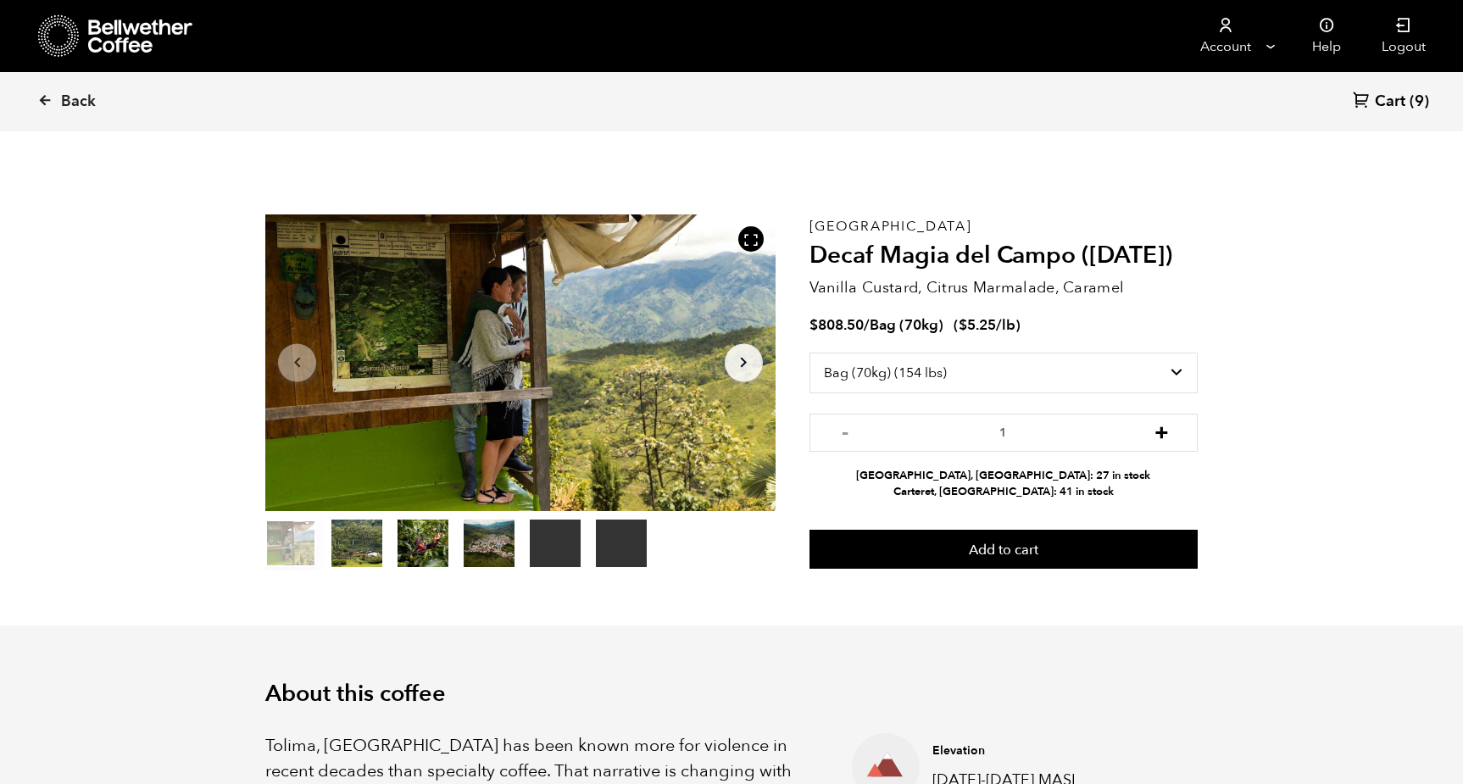
click at [1158, 430] on button "+" at bounding box center [1161, 430] width 21 height 17
type input "2"
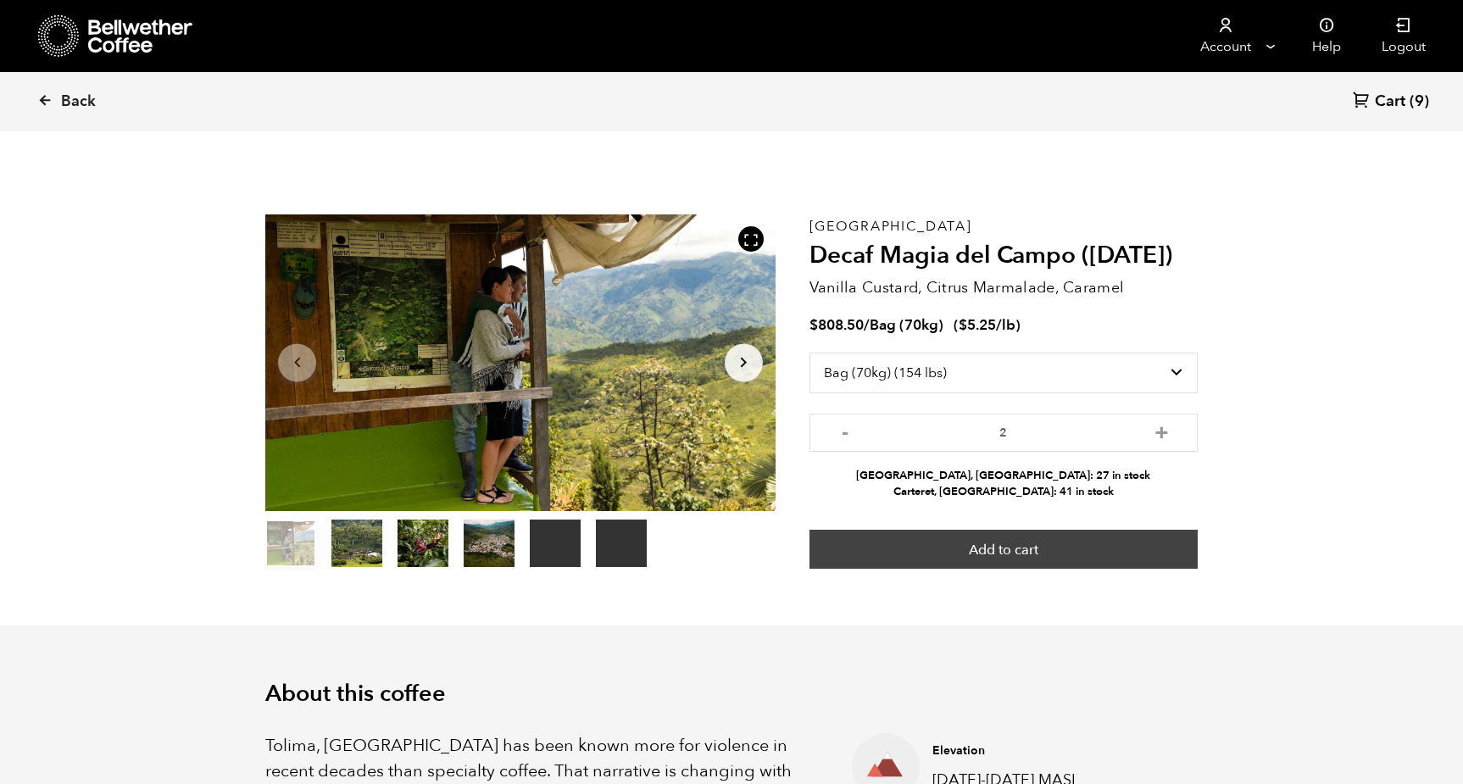
click at [1082, 542] on button "Add to cart" at bounding box center [1004, 549] width 388 height 39
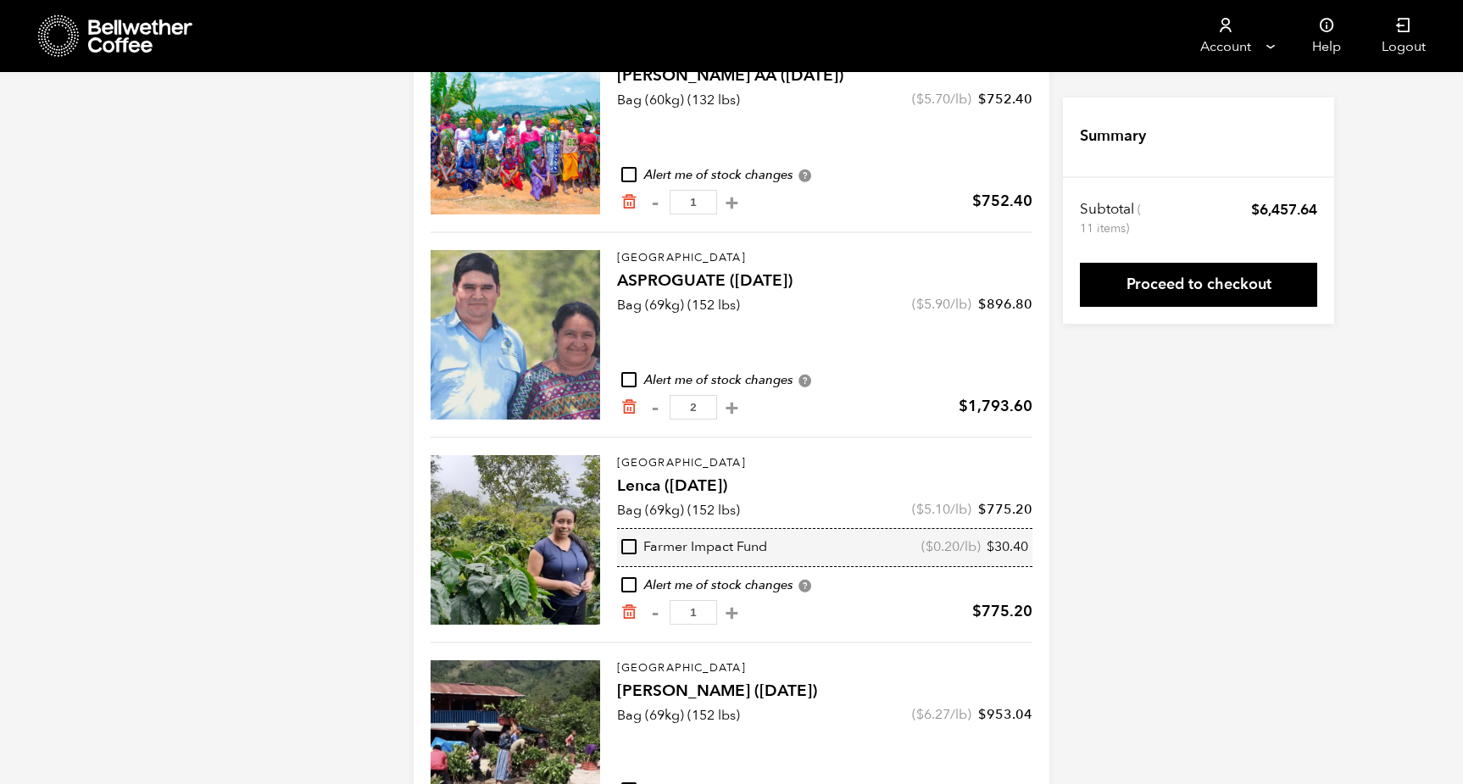
scroll to position [220, 0]
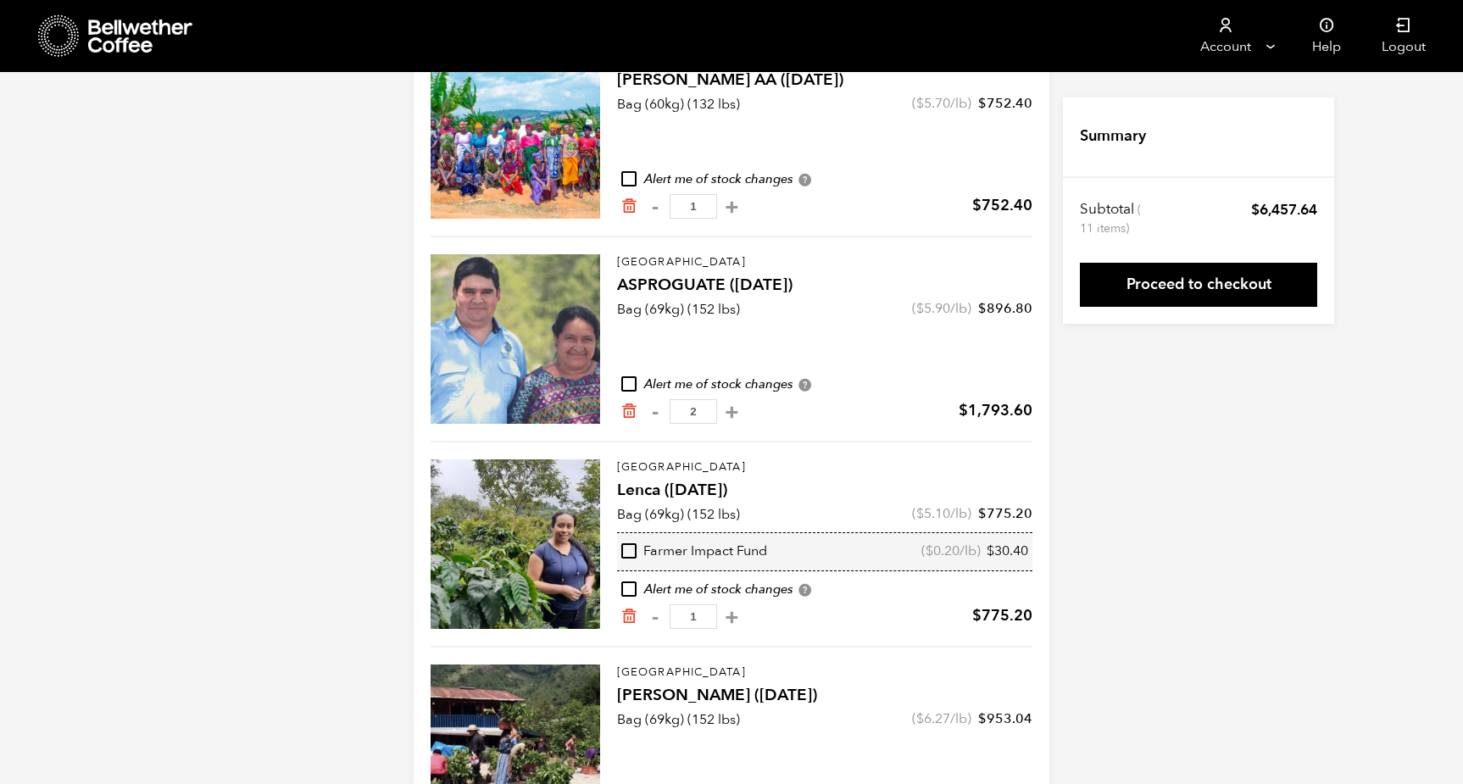
click at [364, 412] on div "Your Cart 11 Items Update cart 11 Items [GEOGRAPHIC_DATA] Usawa Kahawa AA ([DAT…" at bounding box center [731, 569] width 1463 height 1383
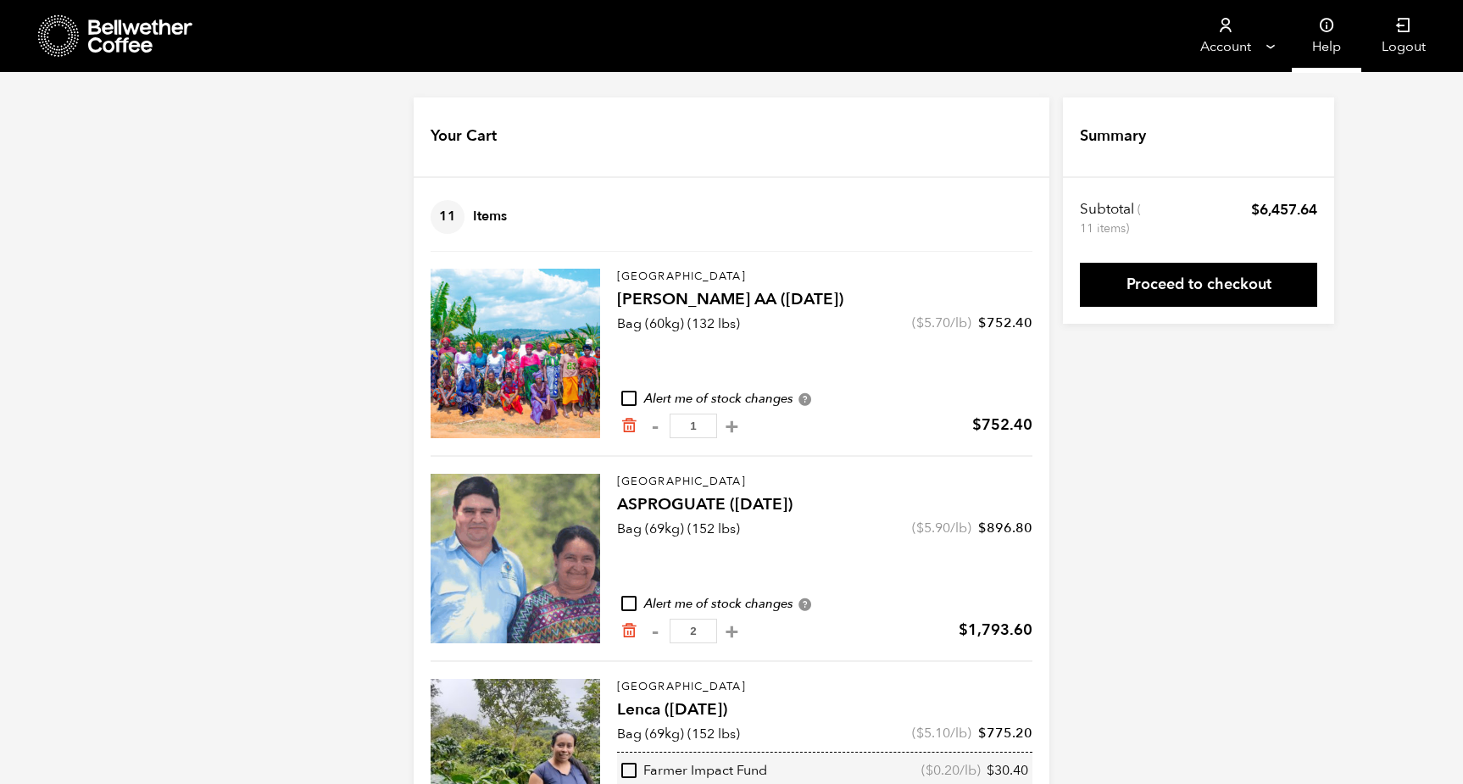
scroll to position [0, 0]
click at [291, 181] on div "Your Cart 11 Items Update cart 11 Items [GEOGRAPHIC_DATA] Usawa Kahawa AA ([DAT…" at bounding box center [731, 788] width 1463 height 1383
click at [1397, 140] on div "Your Cart 11 Items Update cart 11 Items [GEOGRAPHIC_DATA] Usawa Kahawa AA ([DAT…" at bounding box center [731, 788] width 1463 height 1383
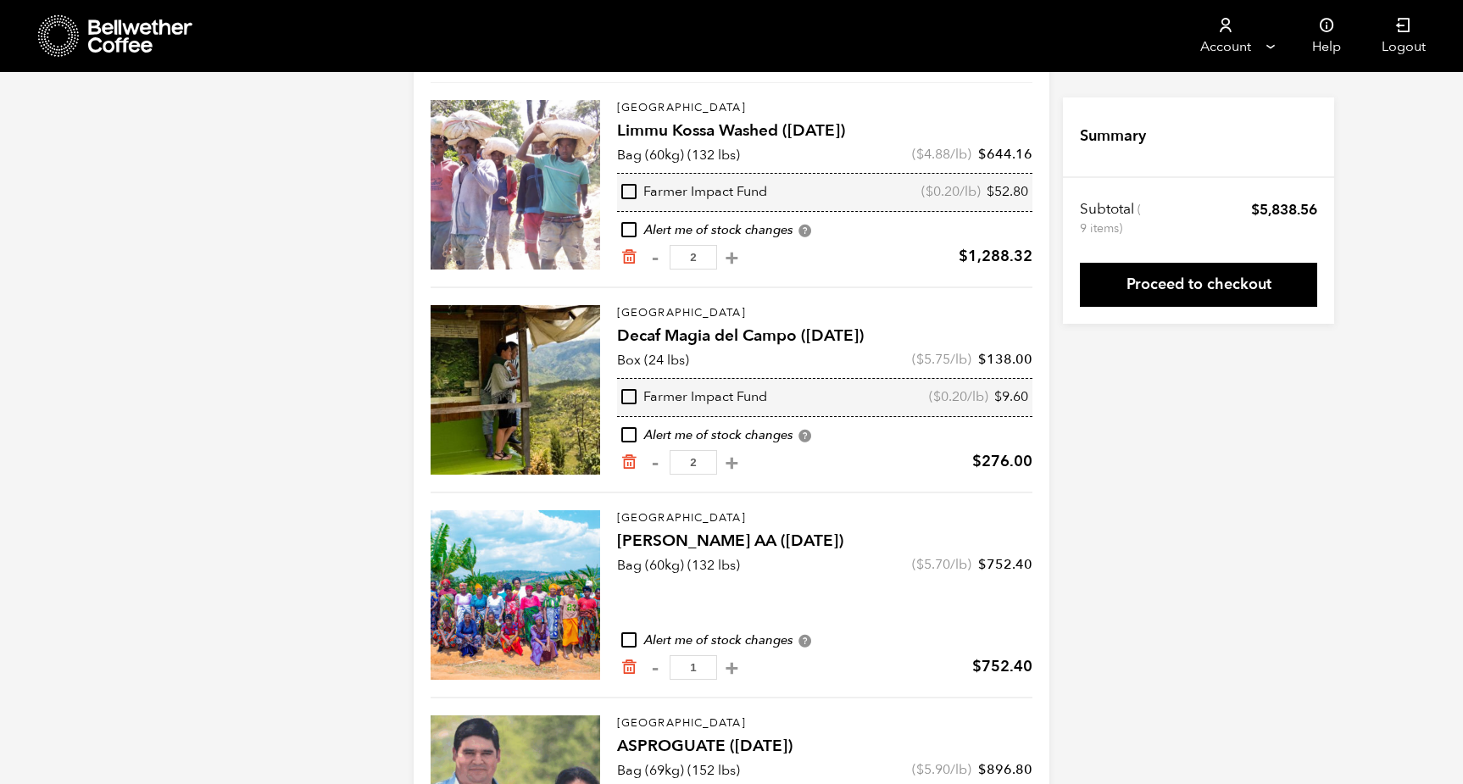
scroll to position [60, 0]
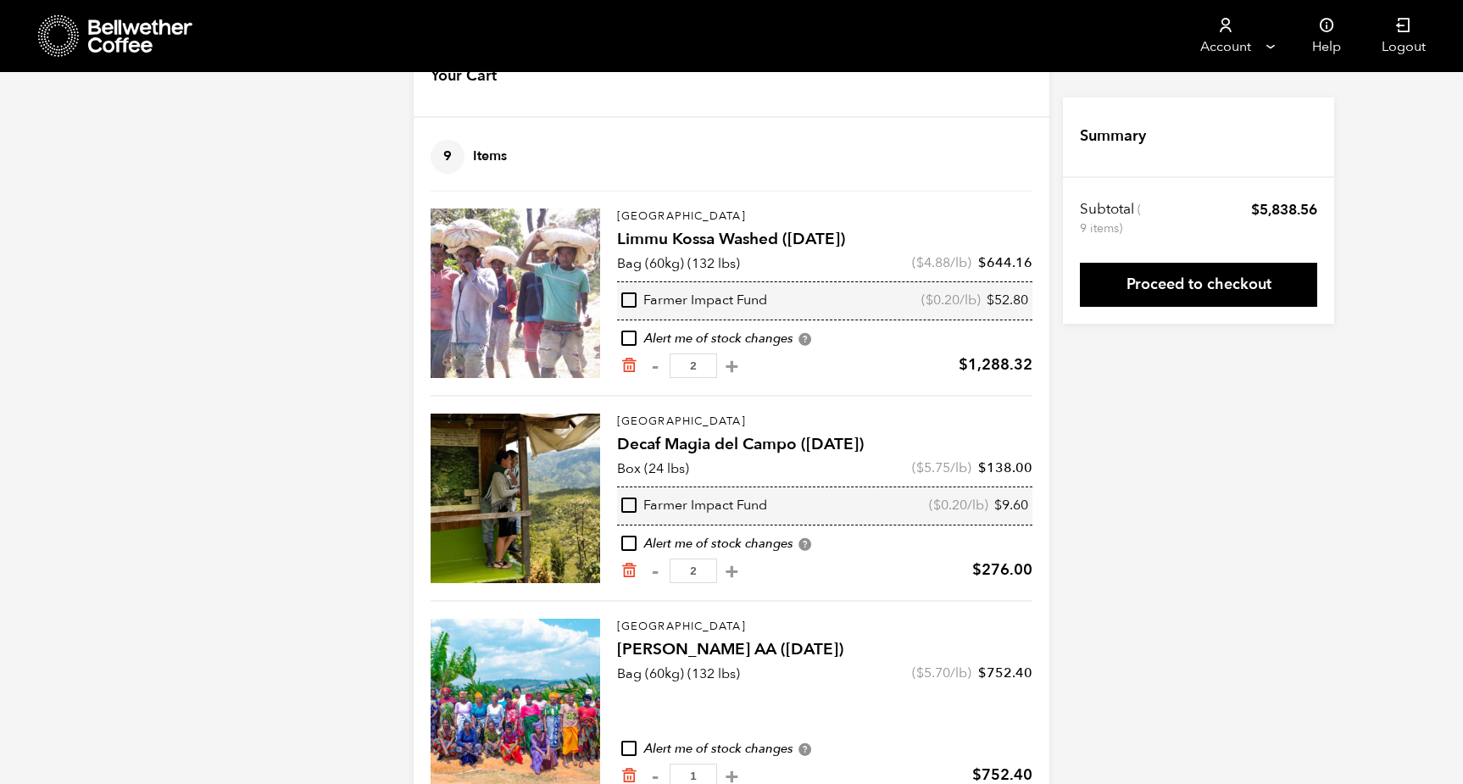
click at [378, 359] on div "Cart updated. Your Cart 9 Items Update cart 9 Items Ethiopia [PERSON_NAME] ([DA…" at bounding box center [731, 728] width 1463 height 1383
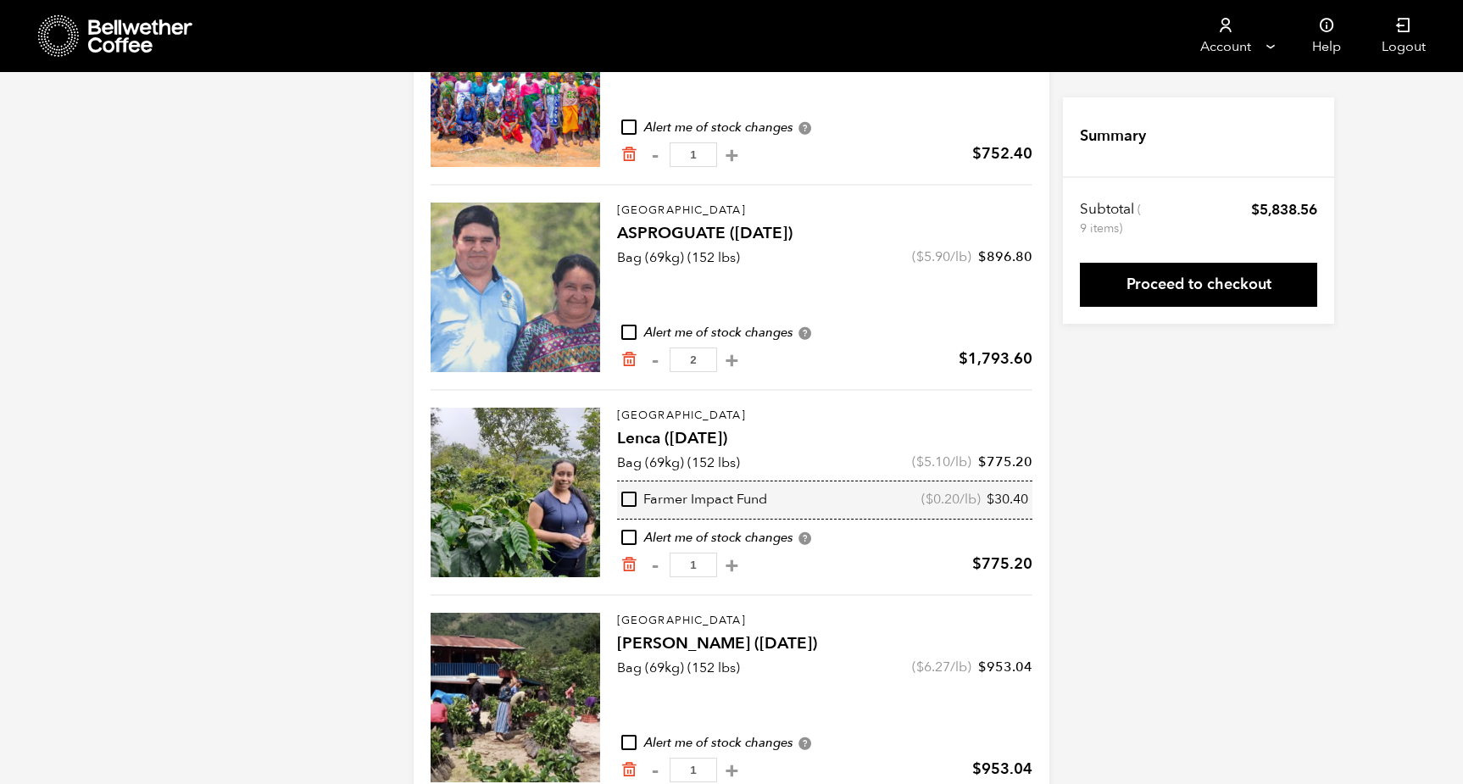
scroll to position [705, 0]
